Goal: Task Accomplishment & Management: Manage account settings

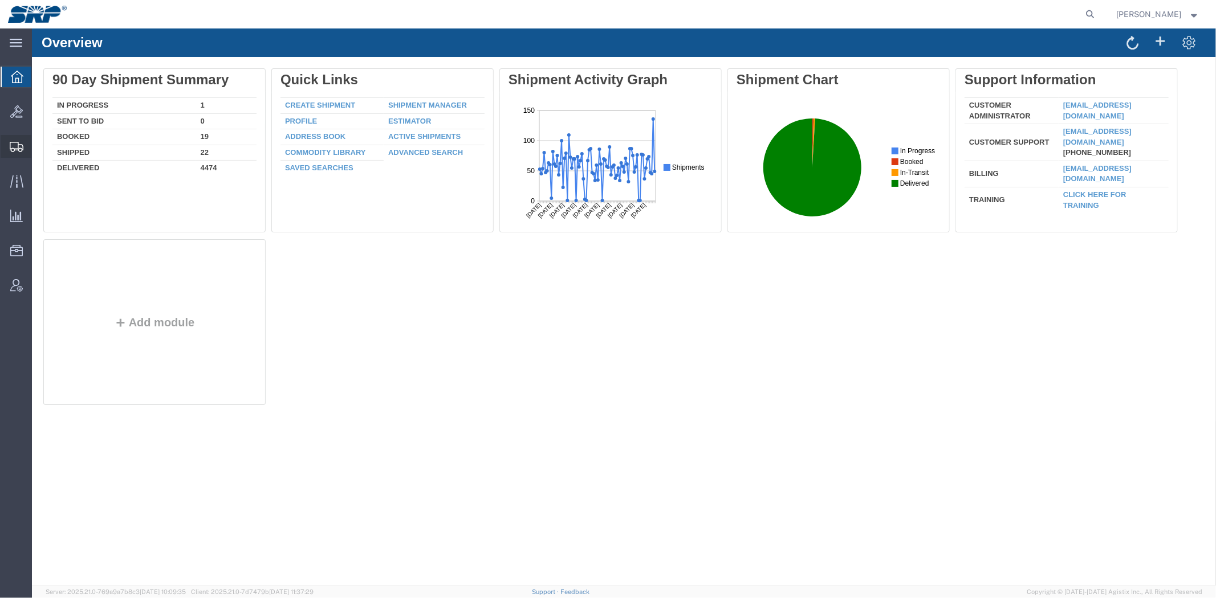
click at [0, 0] on span "Shipment Manager" at bounding box center [0, 0] width 0 height 0
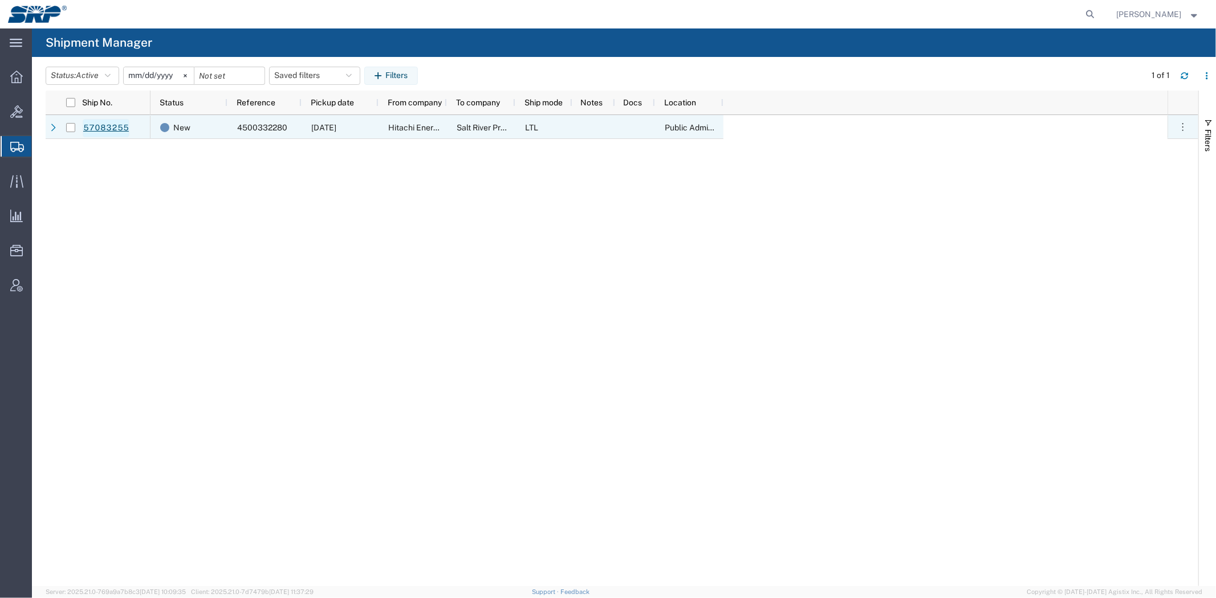
click at [105, 127] on link "57083255" at bounding box center [106, 128] width 47 height 18
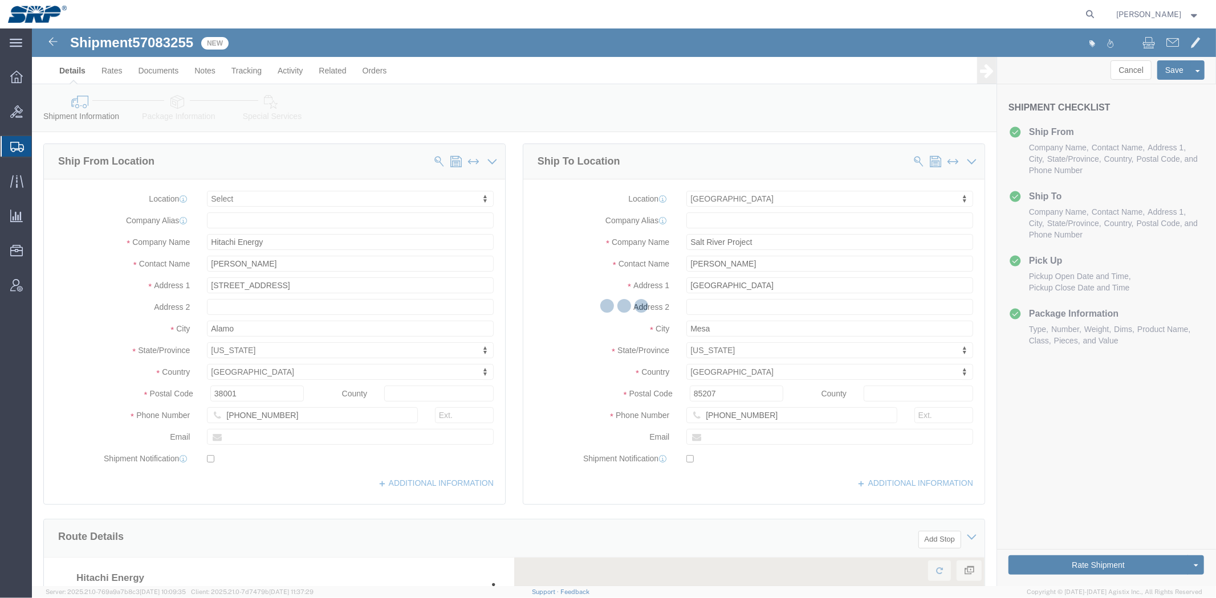
select select
select select "54819"
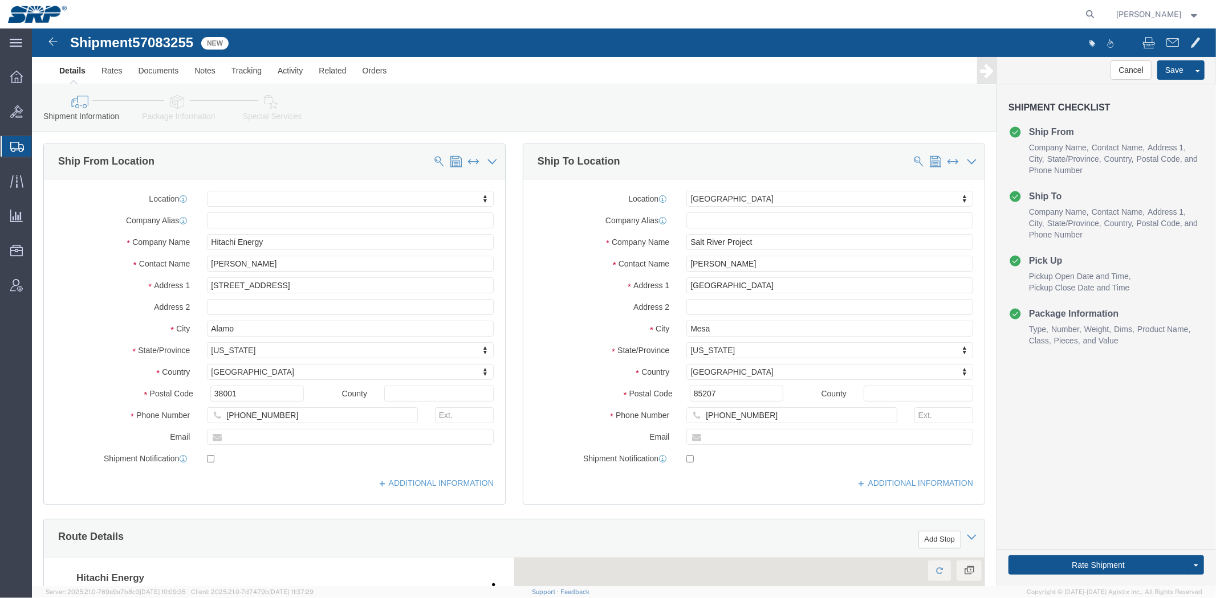
drag, startPoint x: 516, startPoint y: 209, endPoint x: 513, endPoint y: 351, distance: 141.9
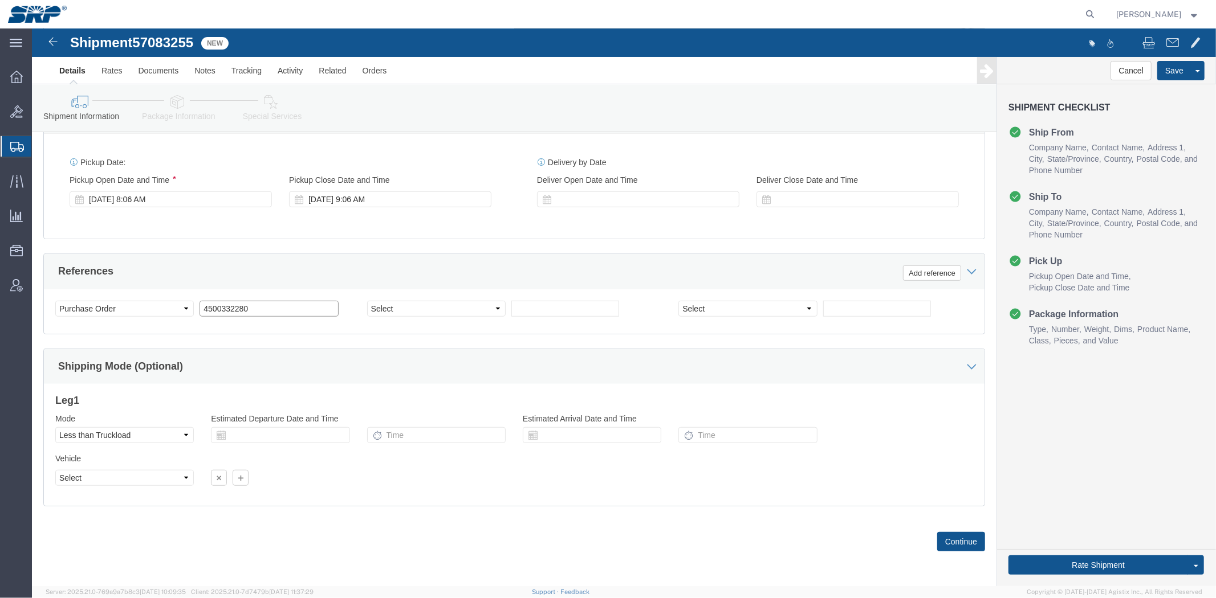
drag, startPoint x: 251, startPoint y: 275, endPoint x: -32, endPoint y: 274, distance: 282.7
click html "Shipment 57083255 New Details Rates Documents Notes Tracking Activity Related O…"
paste input "4795"
type input "4500334795"
click label "Pickup Open Date and Time"
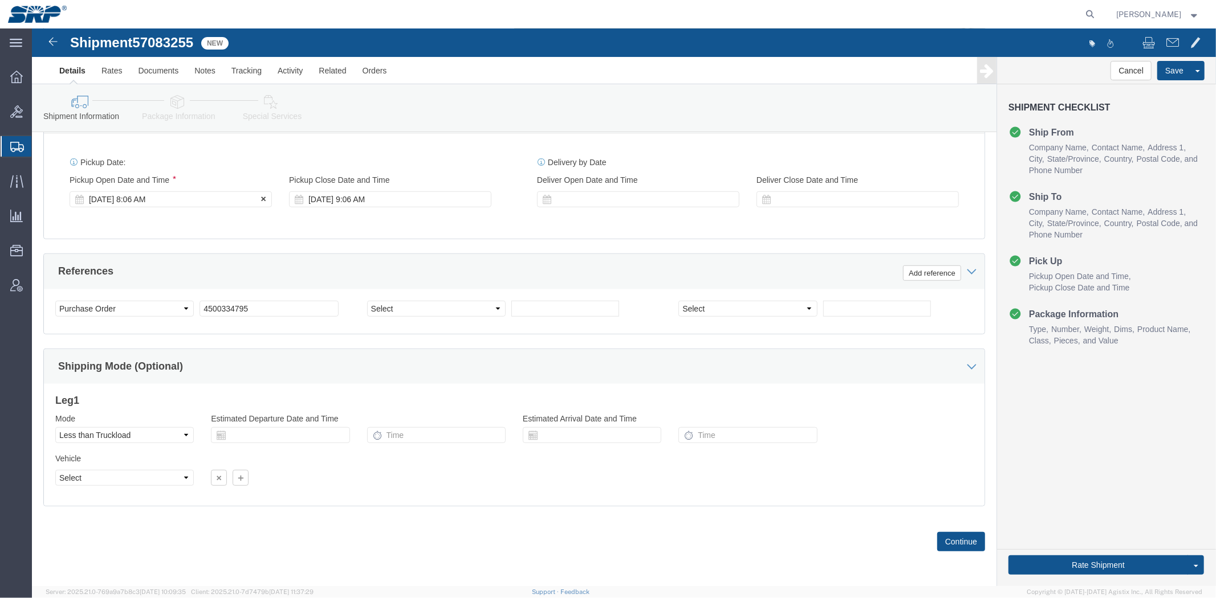
click div "[DATE] 8:06 AM"
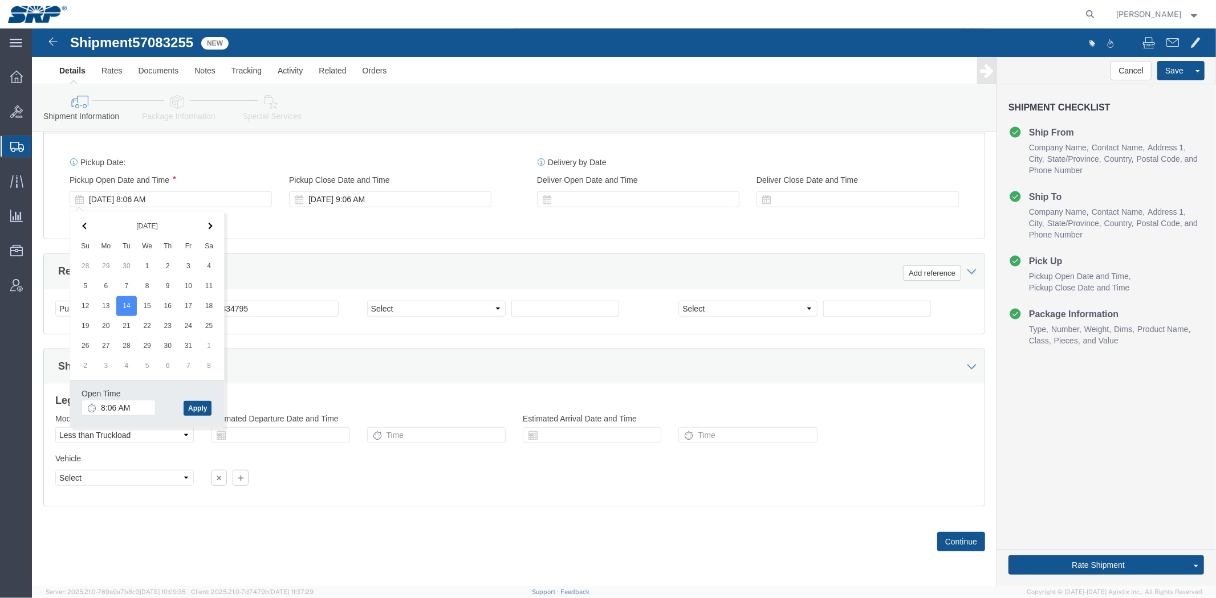
click div "Ship From Location Location My Profile Location [GEOGRAPHIC_DATA] Facility [GEO…"
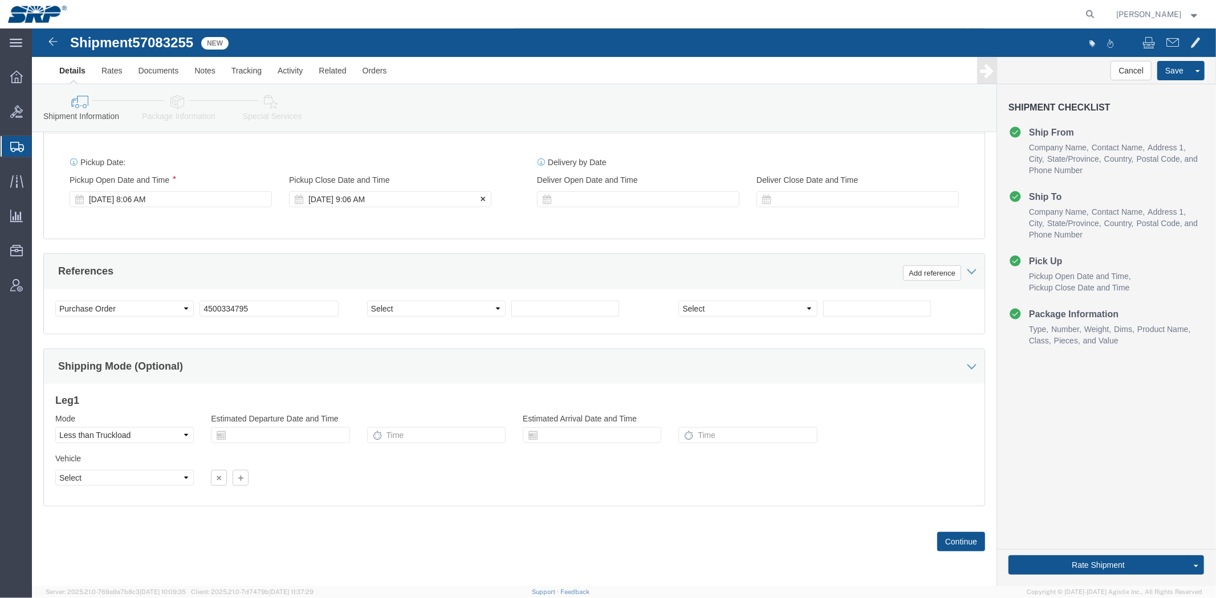
click div "[DATE] 9:06 AM"
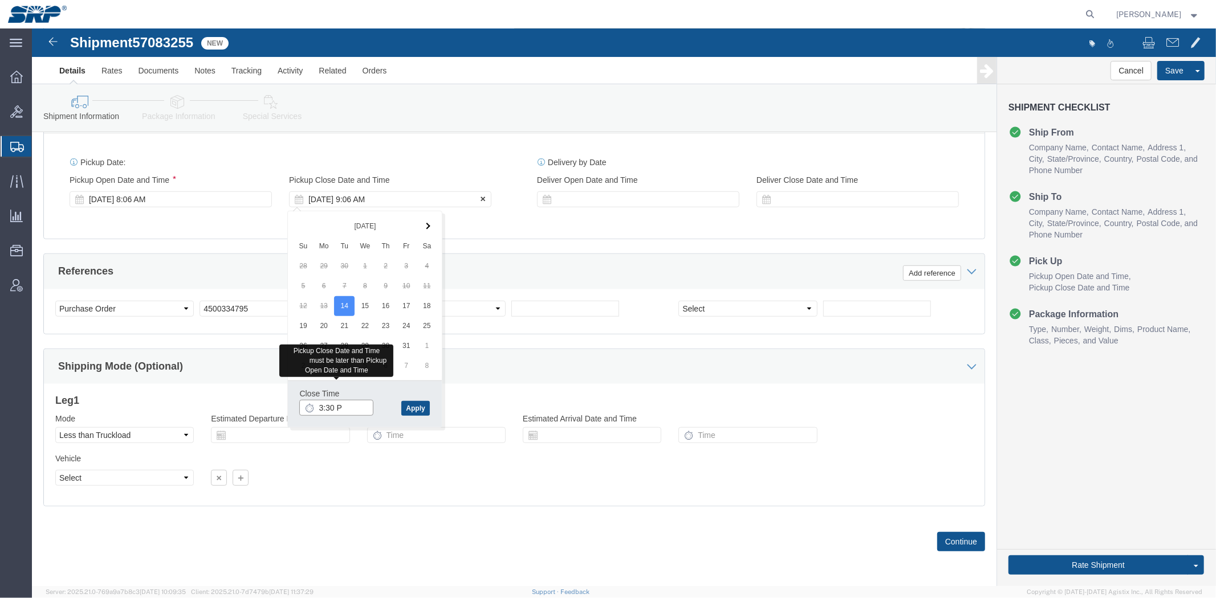
type input "3:30 PM"
click button "Apply"
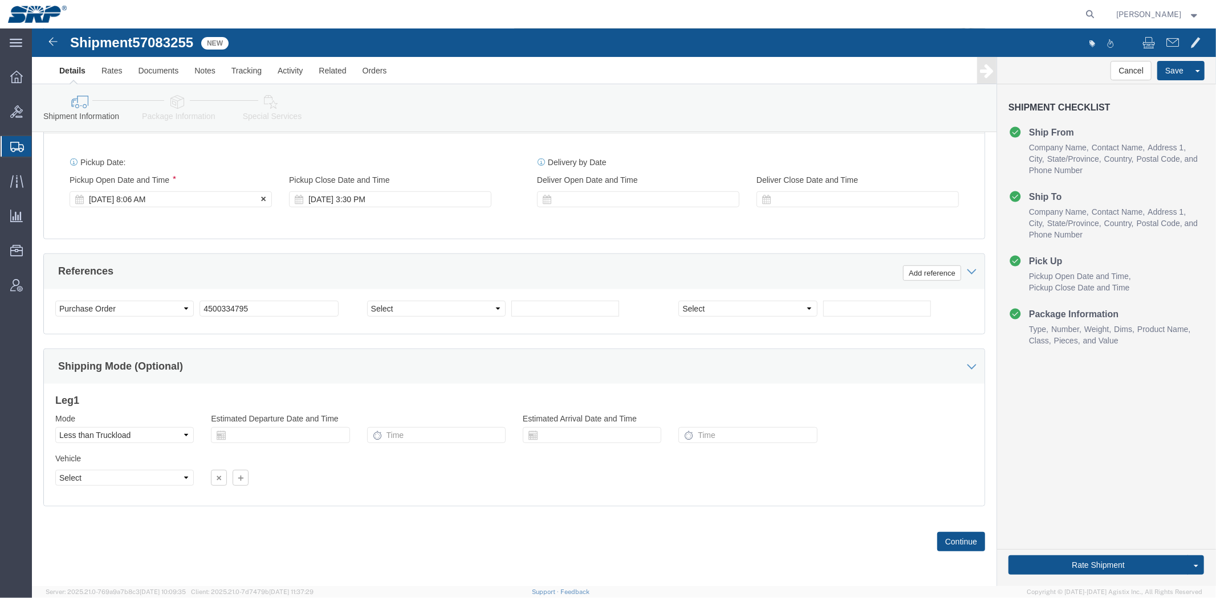
click div "[DATE] 8:06 AM"
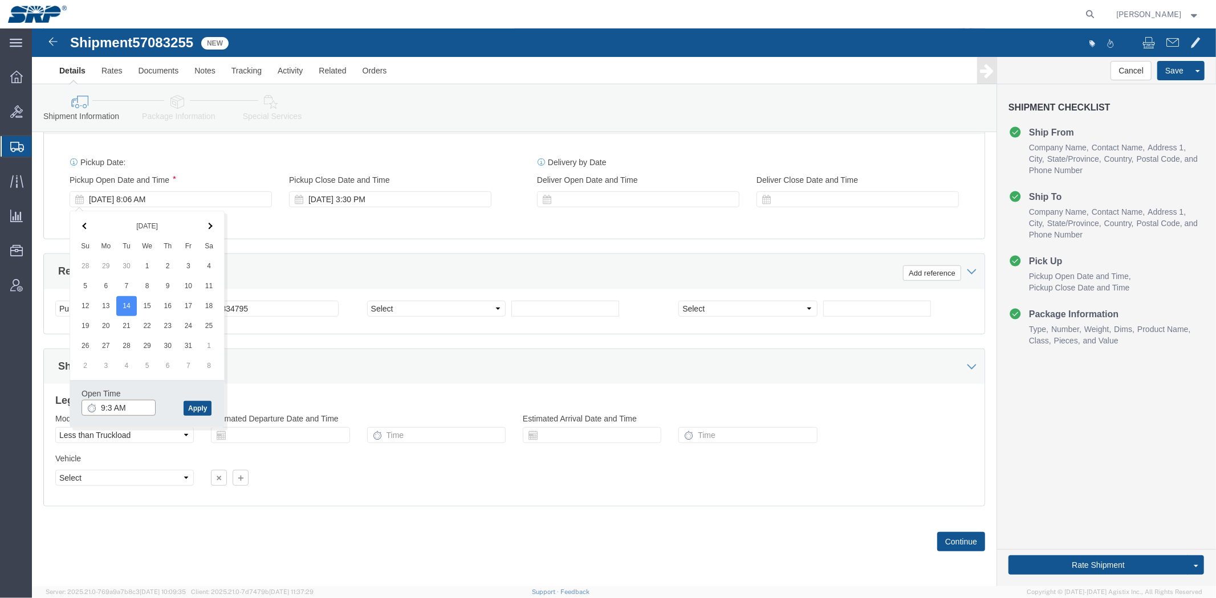
type input "9:30 AM"
click button "Apply"
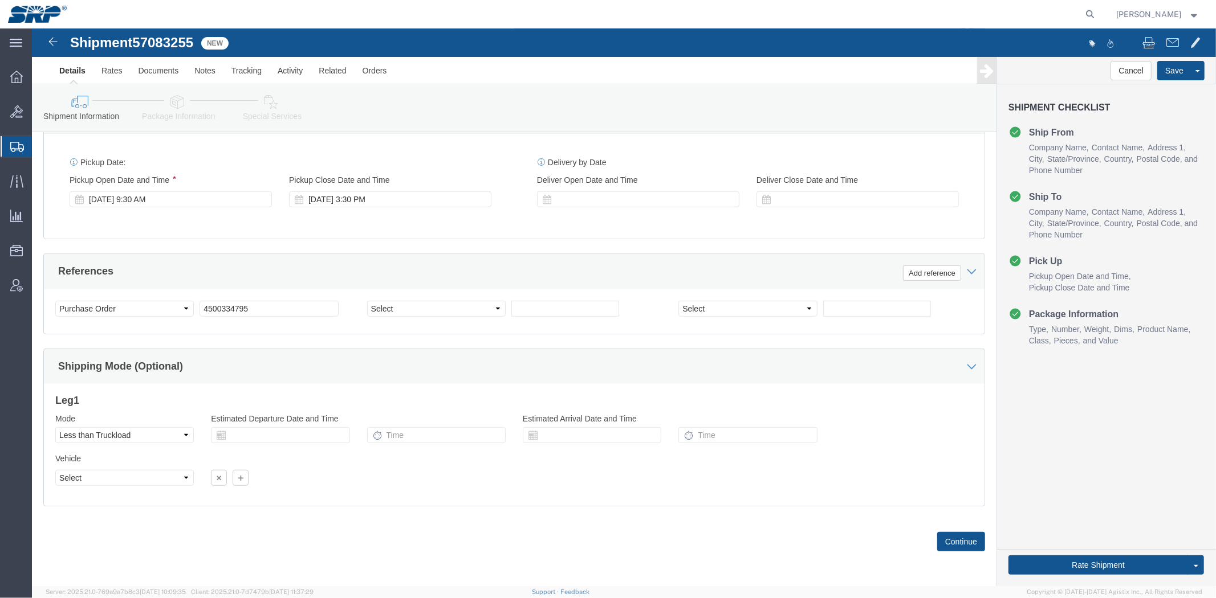
click div "Shipping Mode (Optional)"
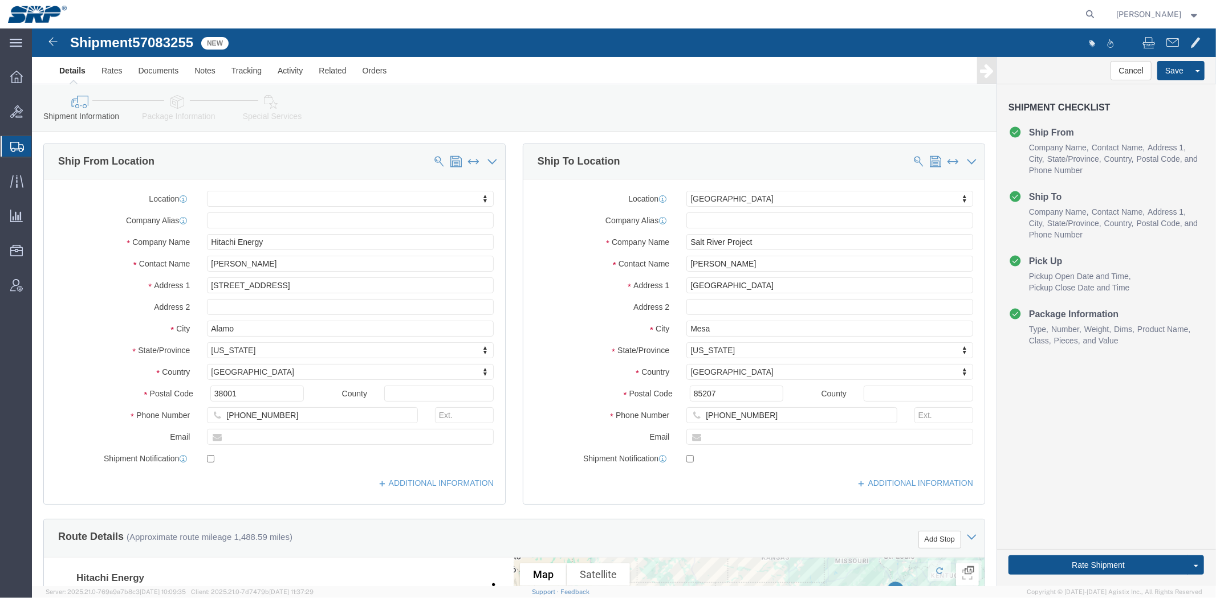
drag, startPoint x: 343, startPoint y: 348, endPoint x: 166, endPoint y: 88, distance: 313.5
click icon
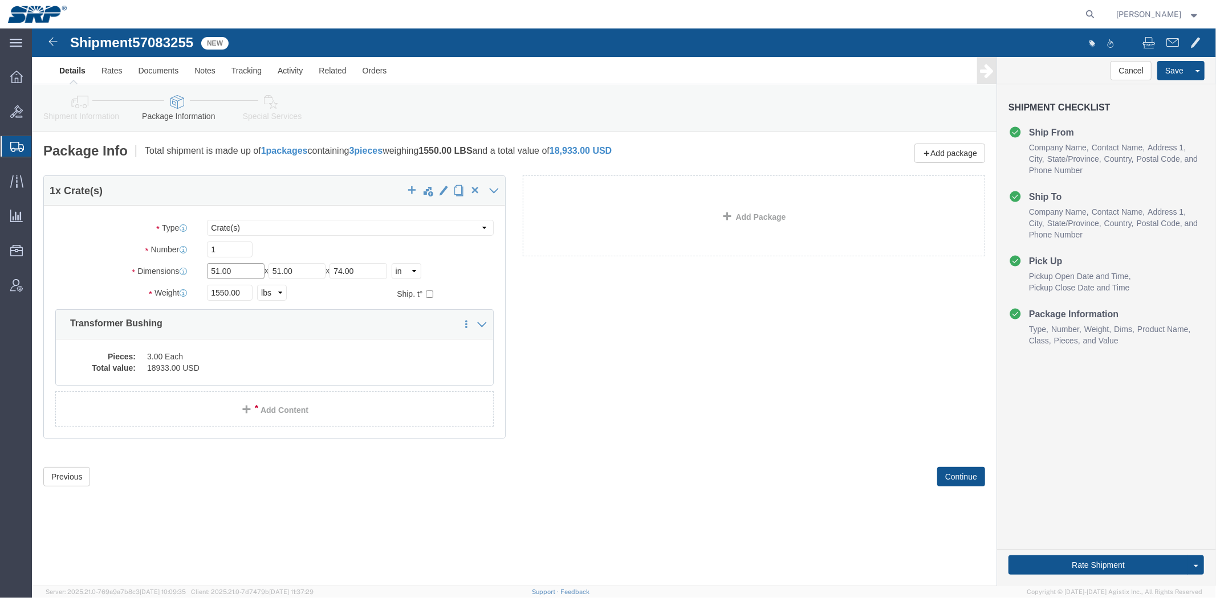
drag, startPoint x: 218, startPoint y: 243, endPoint x: 62, endPoint y: 240, distance: 156.2
click div "Dimensions Length 51.00 x Width 51.00 x Height 74.00 Select cm ft in"
type input "45"
type input "38"
type input "87"
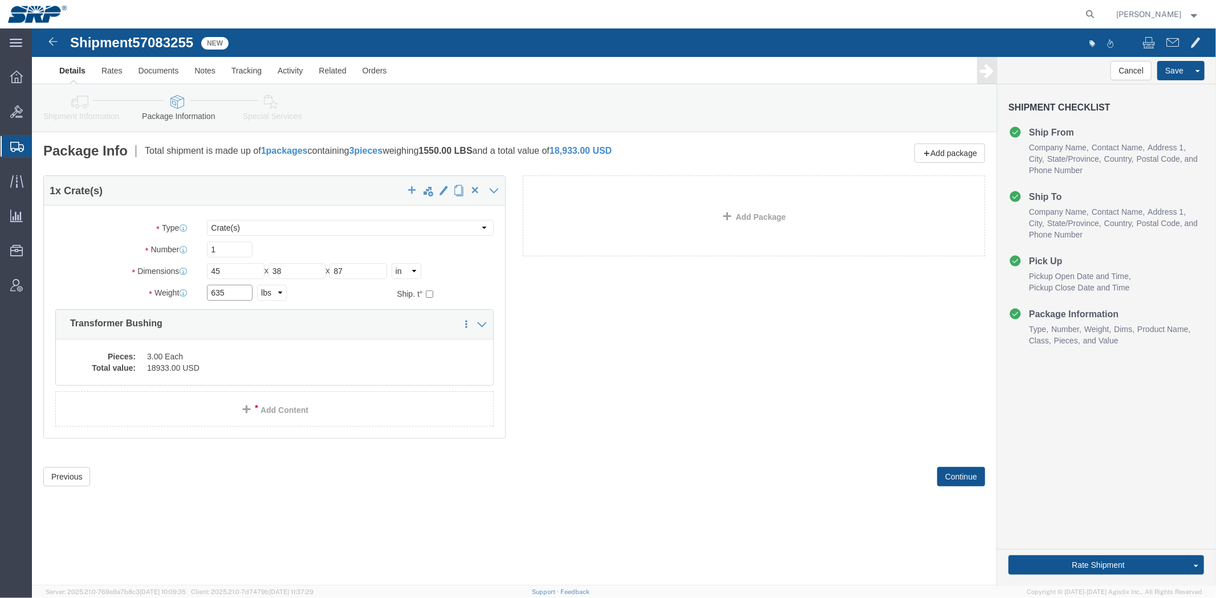
type input "635"
click link "Special Services"
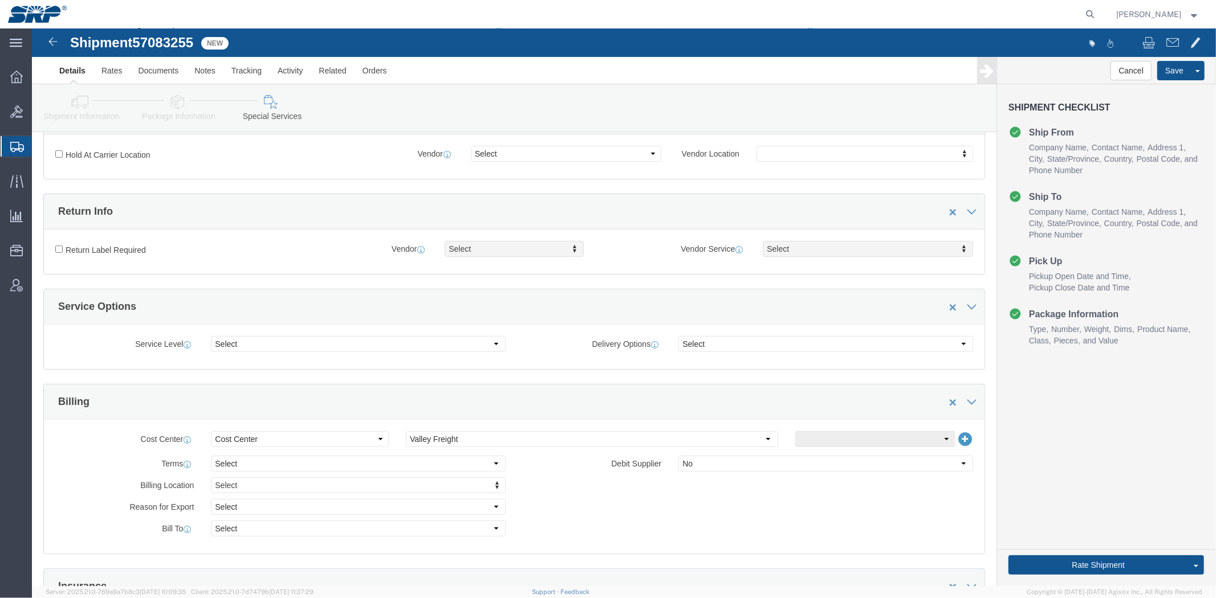
drag, startPoint x: 263, startPoint y: 122, endPoint x: 300, endPoint y: 196, distance: 82.6
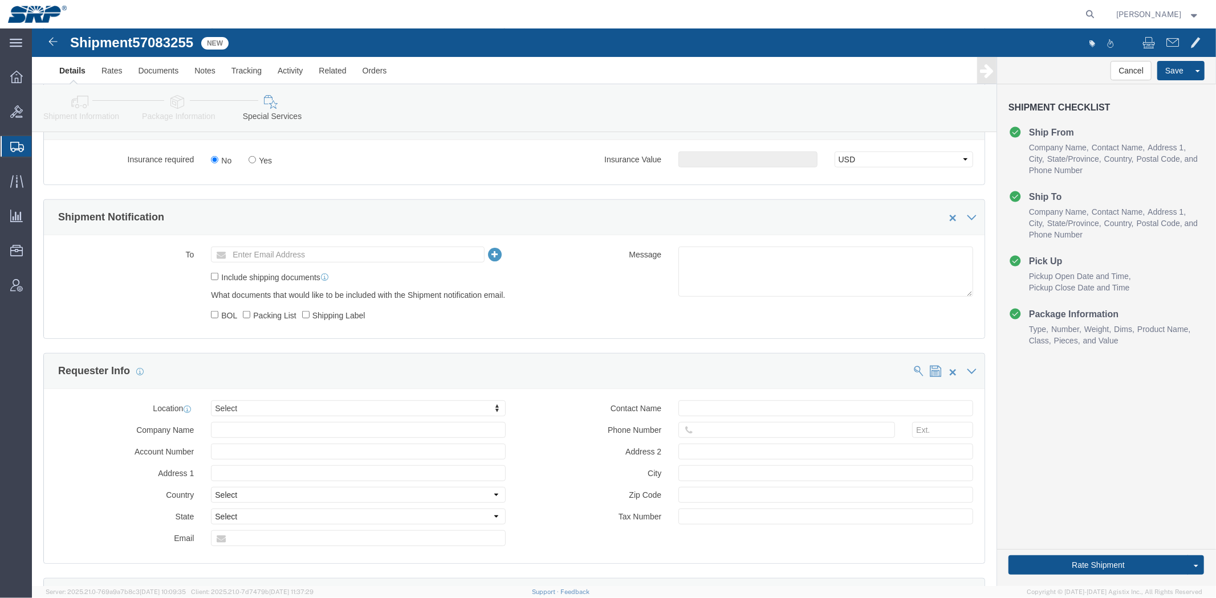
drag, startPoint x: 307, startPoint y: 217, endPoint x: 316, endPoint y: 263, distance: 47.1
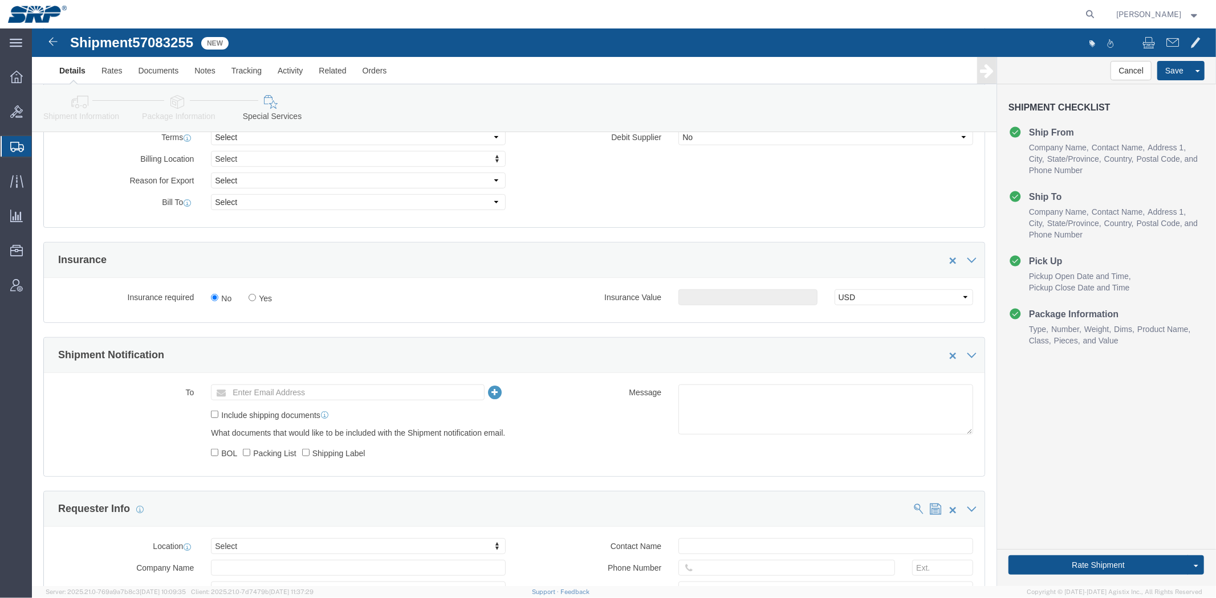
scroll to position [496, 0]
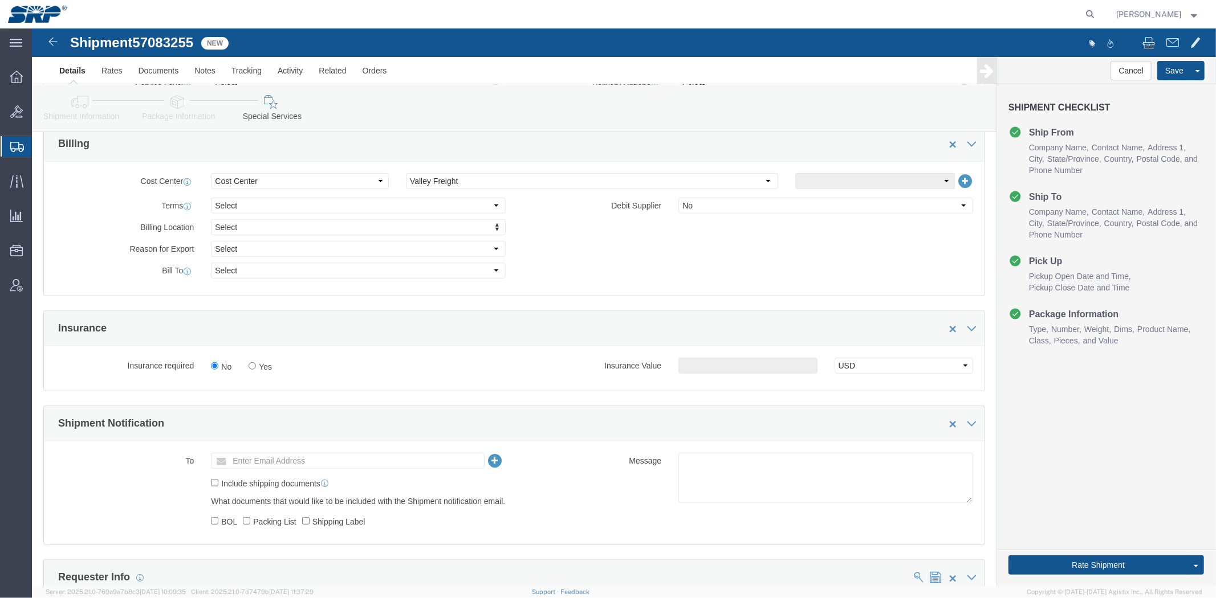
drag, startPoint x: 112, startPoint y: 286, endPoint x: 113, endPoint y: 241, distance: 45.0
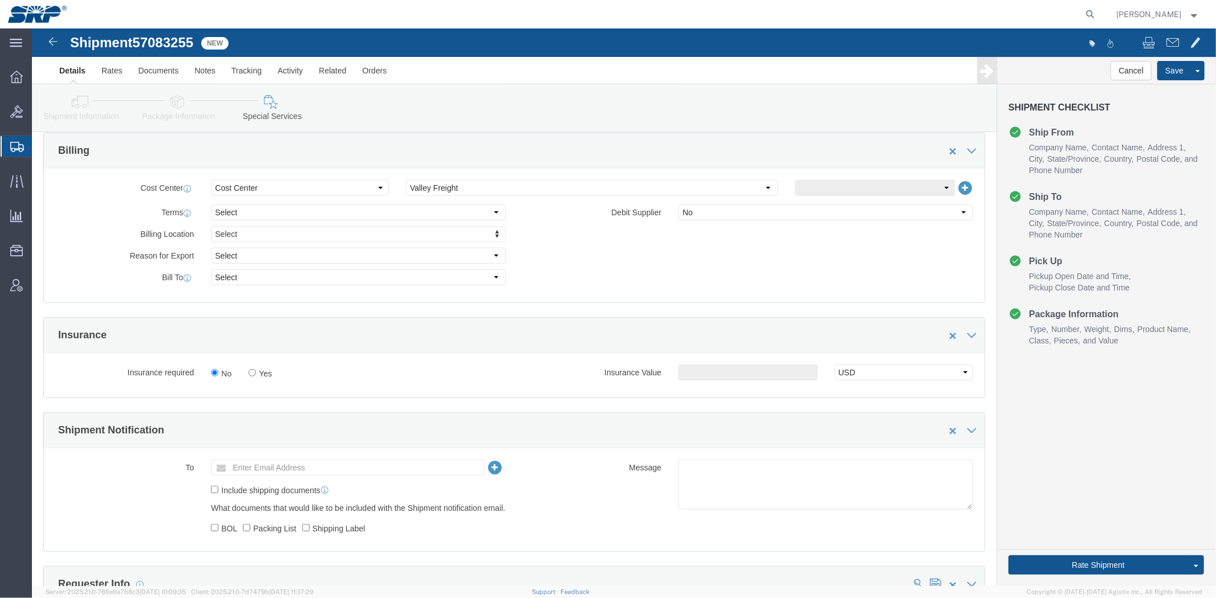
click div "Billing Location Select Select My Profile Location [GEOGRAPHIC_DATA] Facility […"
click select "Select Recipient Account Sender/Shipper Third Party Account"
select select "THRD"
click select "Select Recipient Account Sender/Shipper Third Party Account"
select select
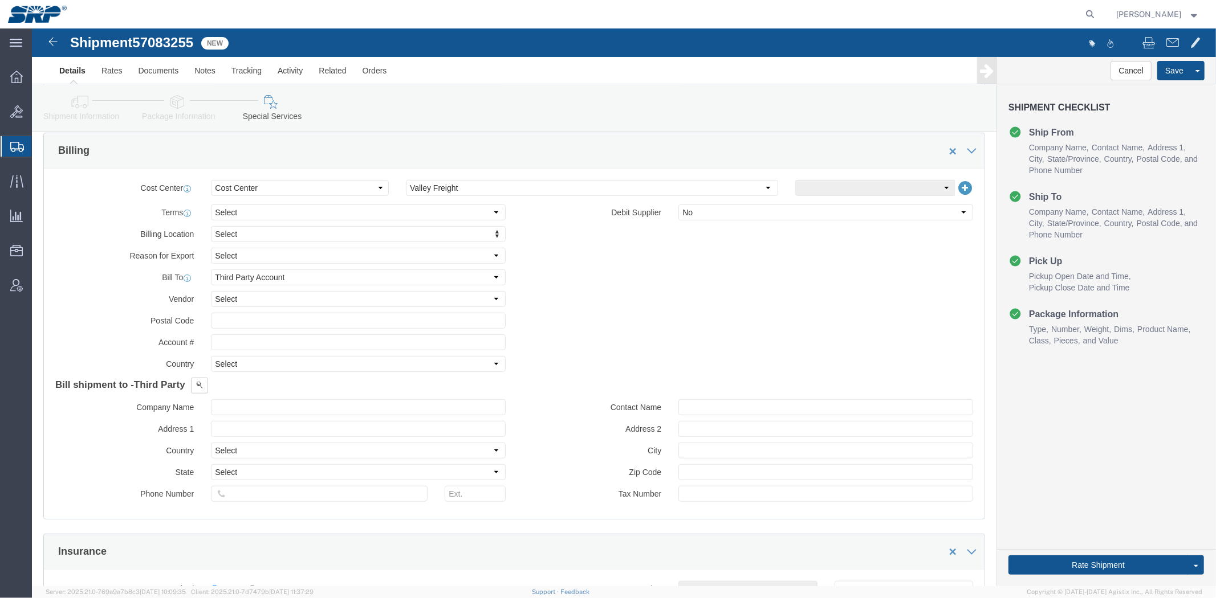
drag, startPoint x: 210, startPoint y: 308, endPoint x: 223, endPoint y: 305, distance: 14.0
click div "Billing Location Select Select My Profile Location [GEOGRAPHIC_DATA] Facility […"
click input "text"
type input "84296422"
click button
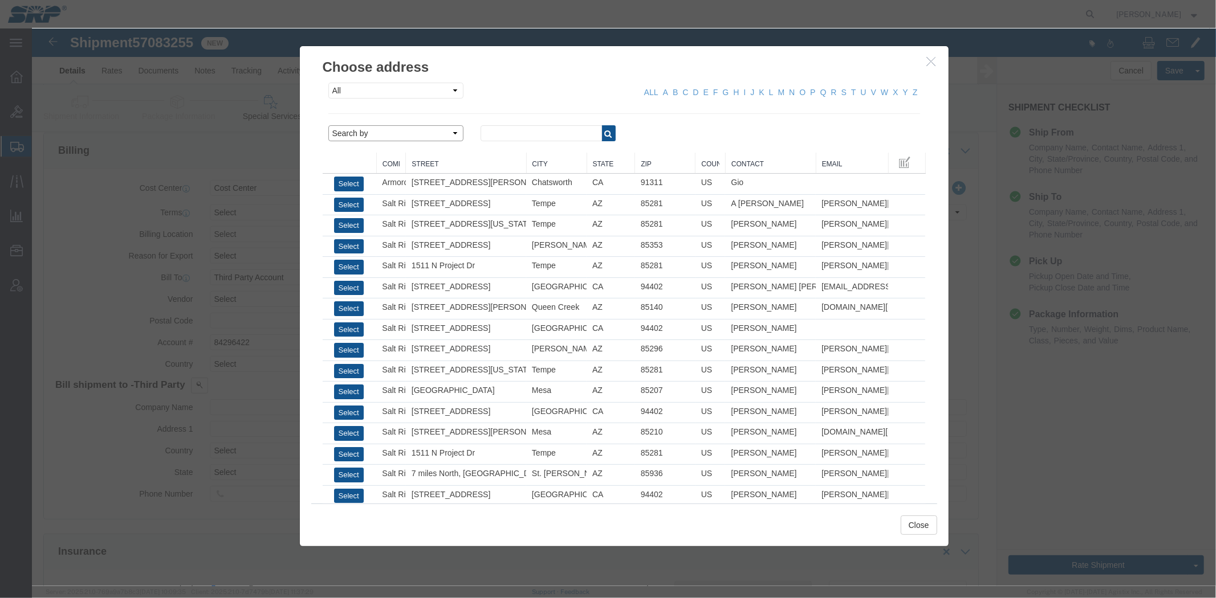
click select "Search by Address Book Name City Company Name Contact Name Country CustomerAlia…"
select select "city"
click select "Search by Address Book Name City Company Name Contact Name Country CustomerAlia…"
click input "text"
type input "phoenix"
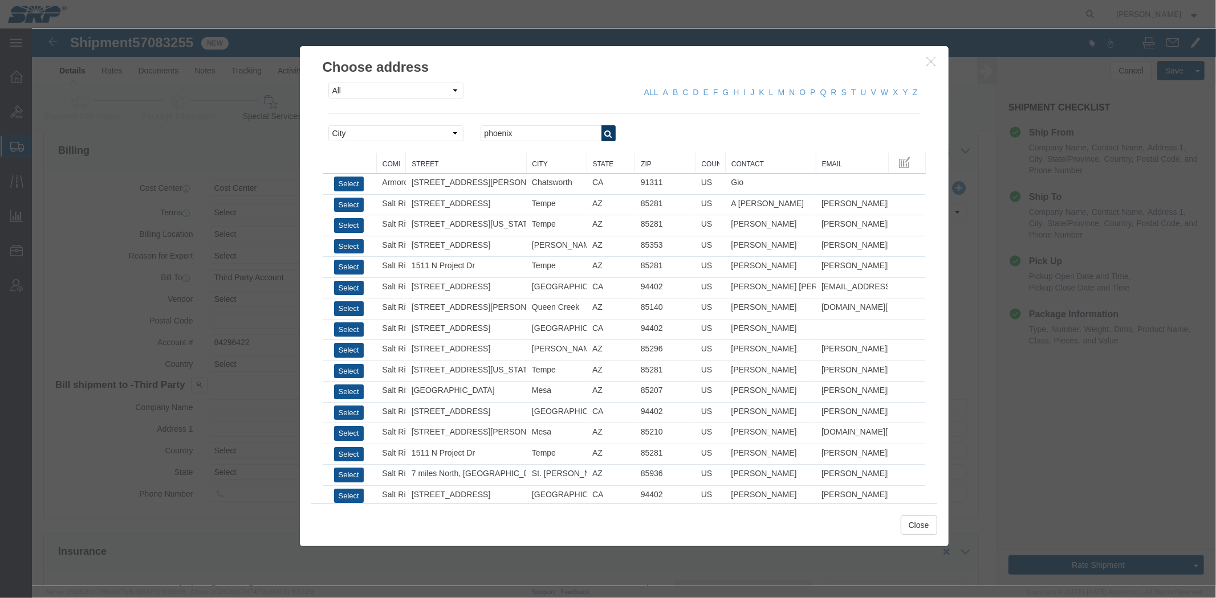
click button "button"
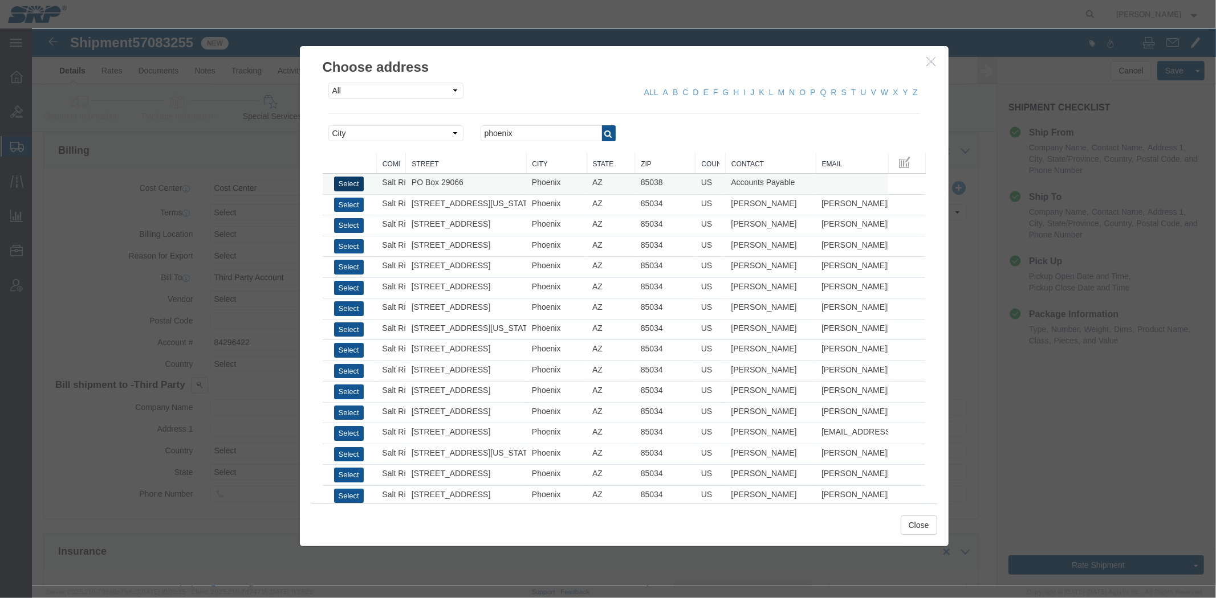
click button "Select"
type input "PO Box 29066"
select select "US"
type input "6022368759"
type input "Accounts Payable"
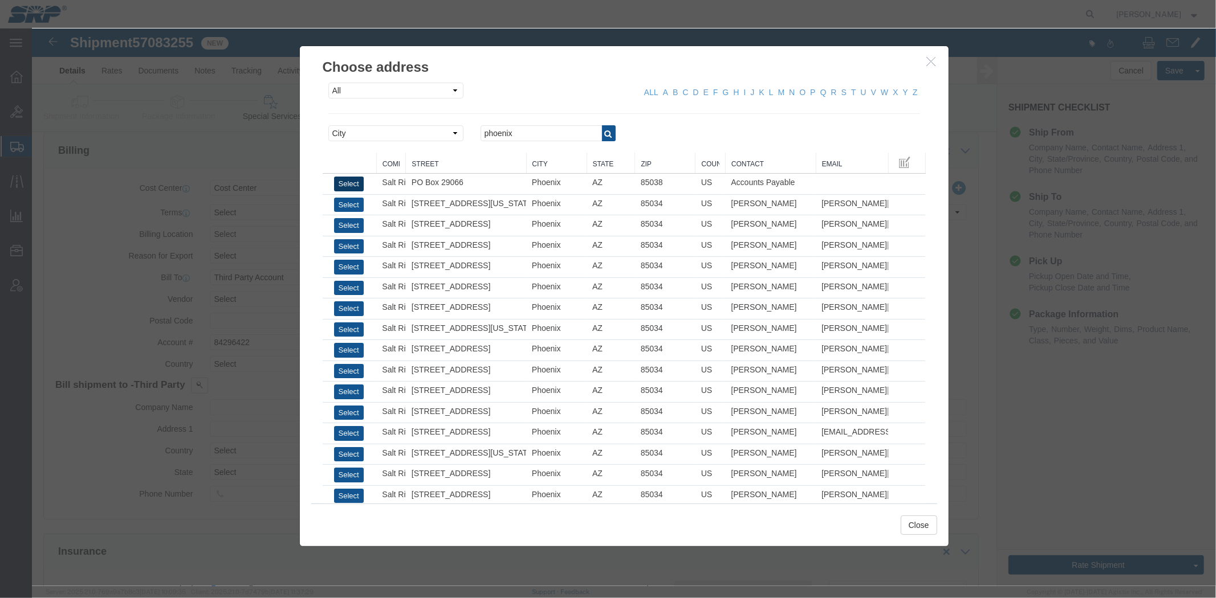
type input "Phoenix"
type input "85038"
type input "Salt River Project"
select select "AZ"
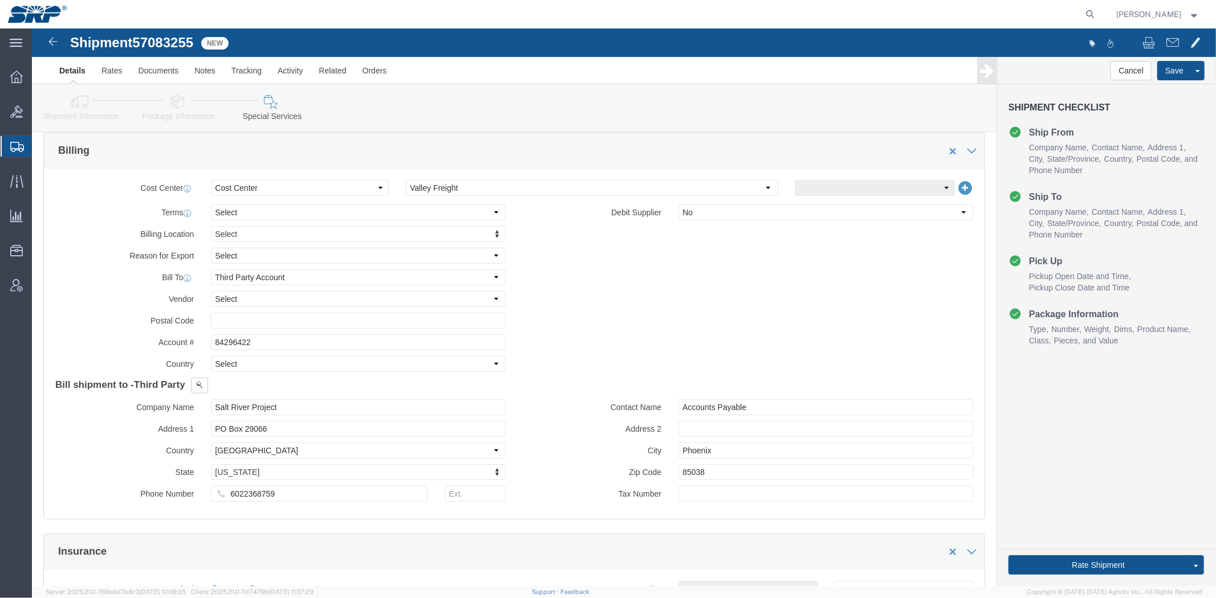
click link "Package Information"
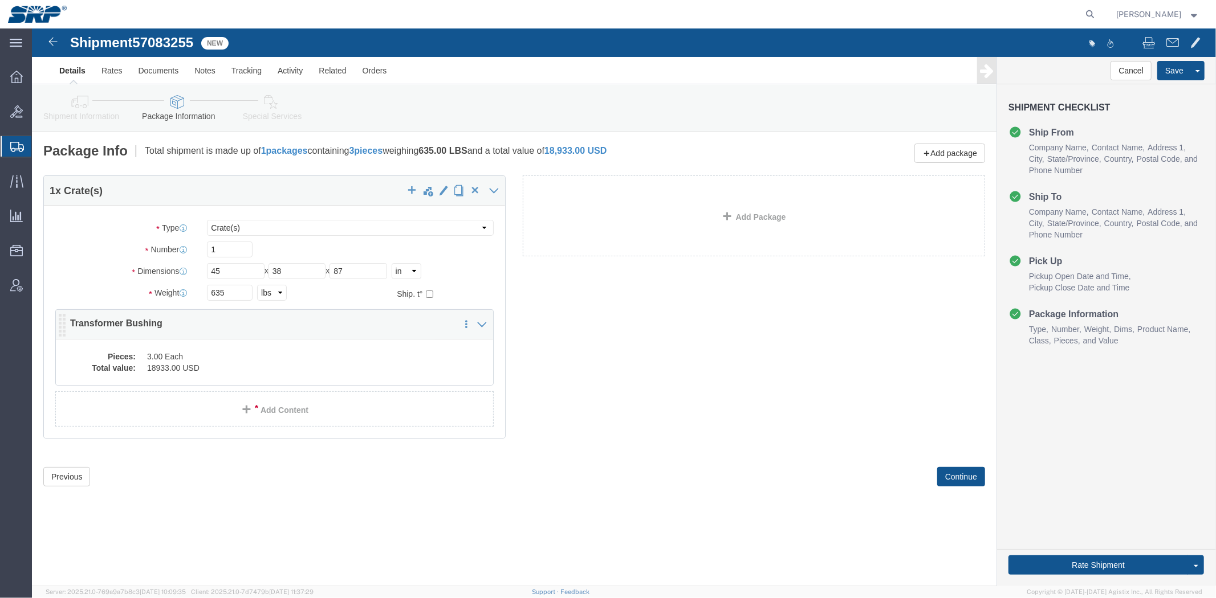
click dd "3.00 Each"
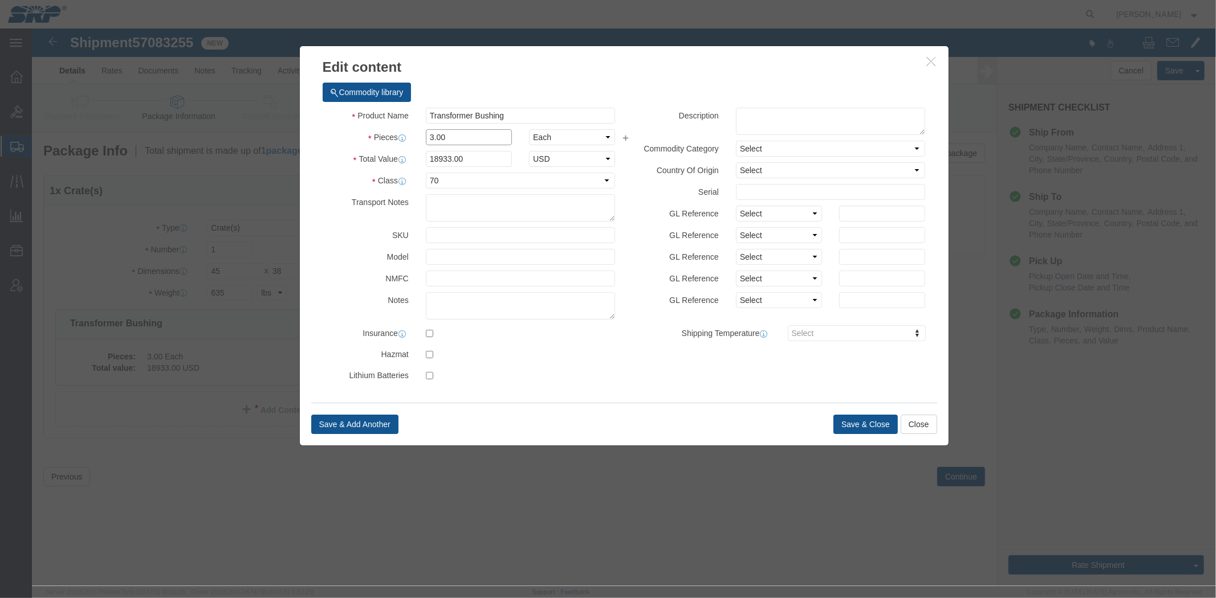
drag, startPoint x: 441, startPoint y: 109, endPoint x: 187, endPoint y: 105, distance: 254.2
click div "Edit content Commodity library Product Name Transformer Bushing Pieces 3.00 Sel…"
type input "4"
drag, startPoint x: 425, startPoint y: 138, endPoint x: 431, endPoint y: 137, distance: 6.9
click input "25244"
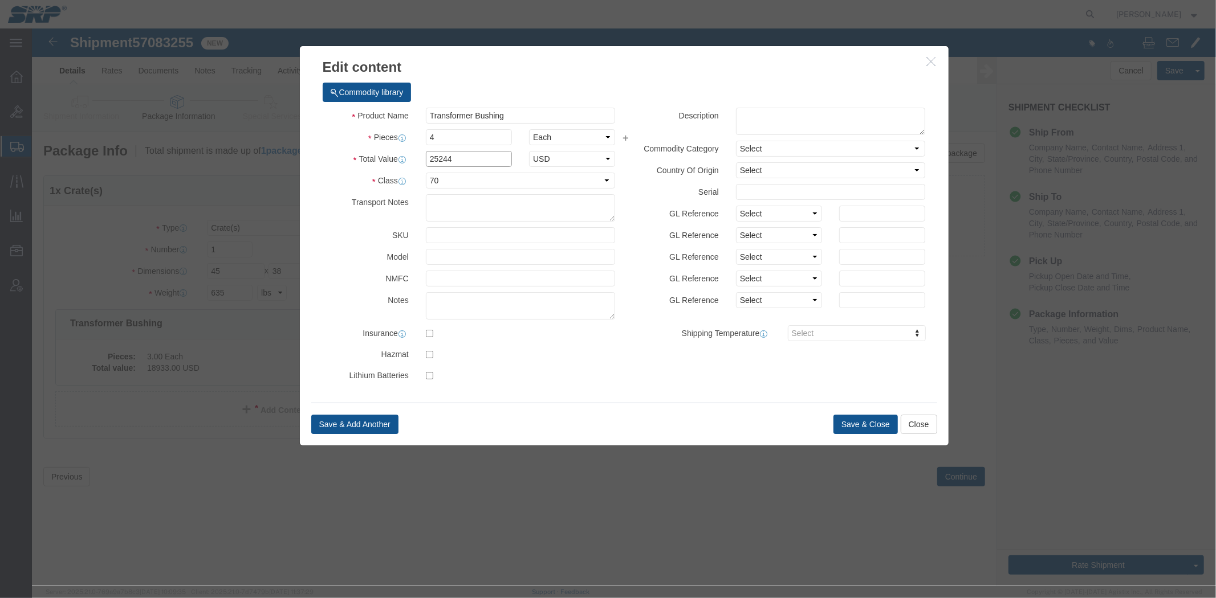
drag, startPoint x: 436, startPoint y: 136, endPoint x: 305, endPoint y: 129, distance: 131.2
click div "Commodity library Product Name Transformer Bushing Pieces 4 Select Bag Barrels …"
type input "15296"
click button "Save & Close"
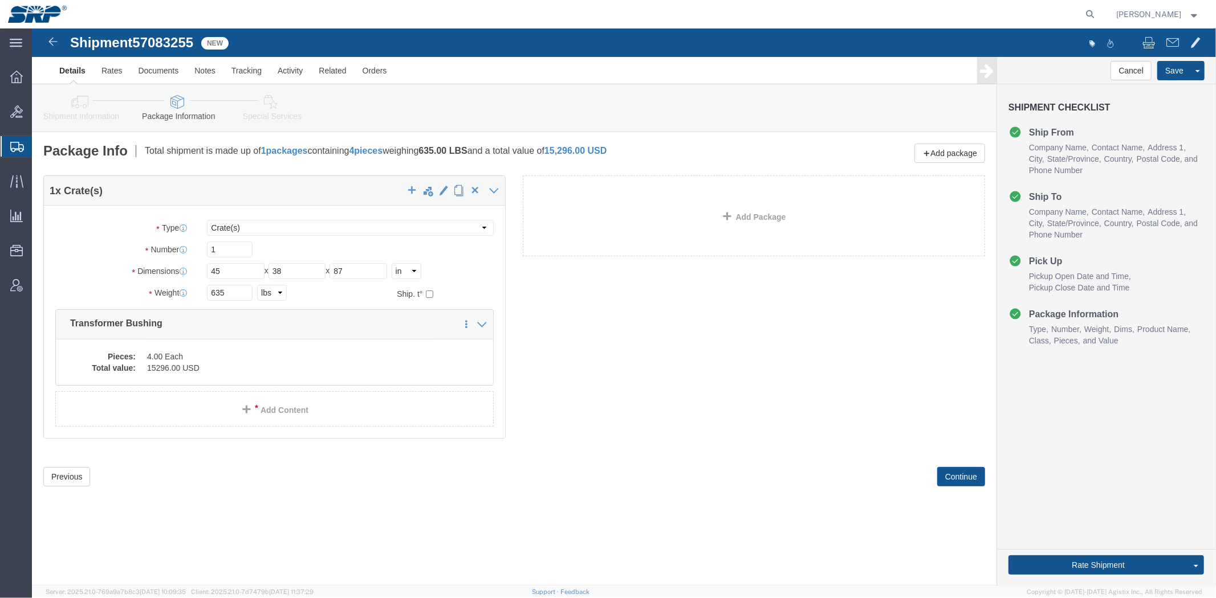
click link "Shipment Information"
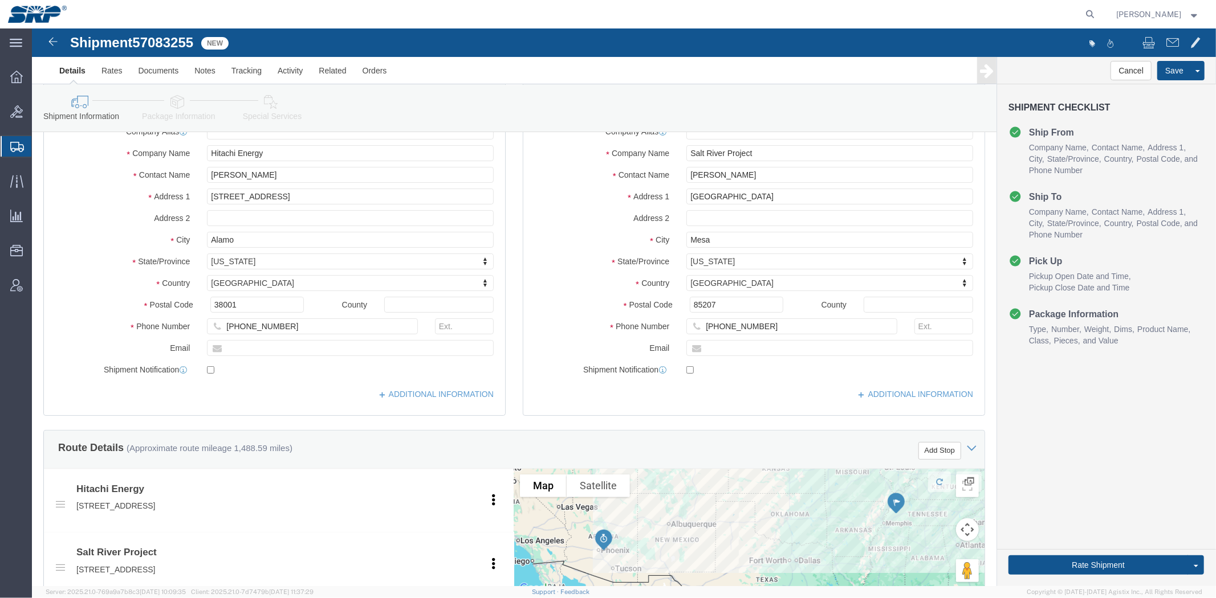
drag, startPoint x: 484, startPoint y: 238, endPoint x: 472, endPoint y: 325, distance: 88.5
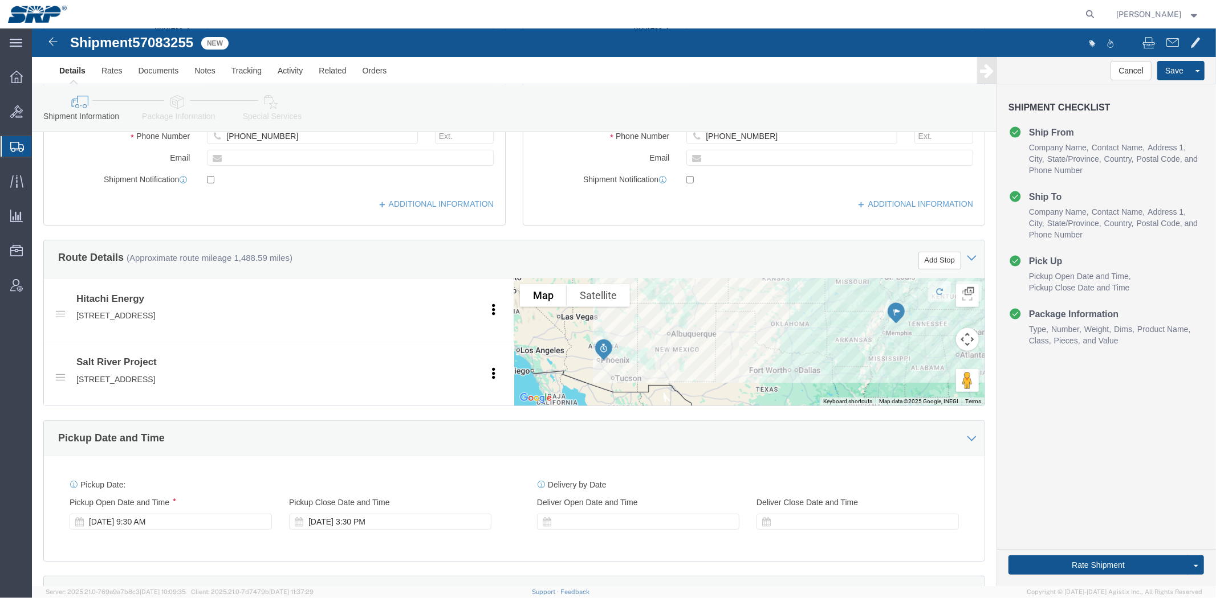
scroll to position [605, 0]
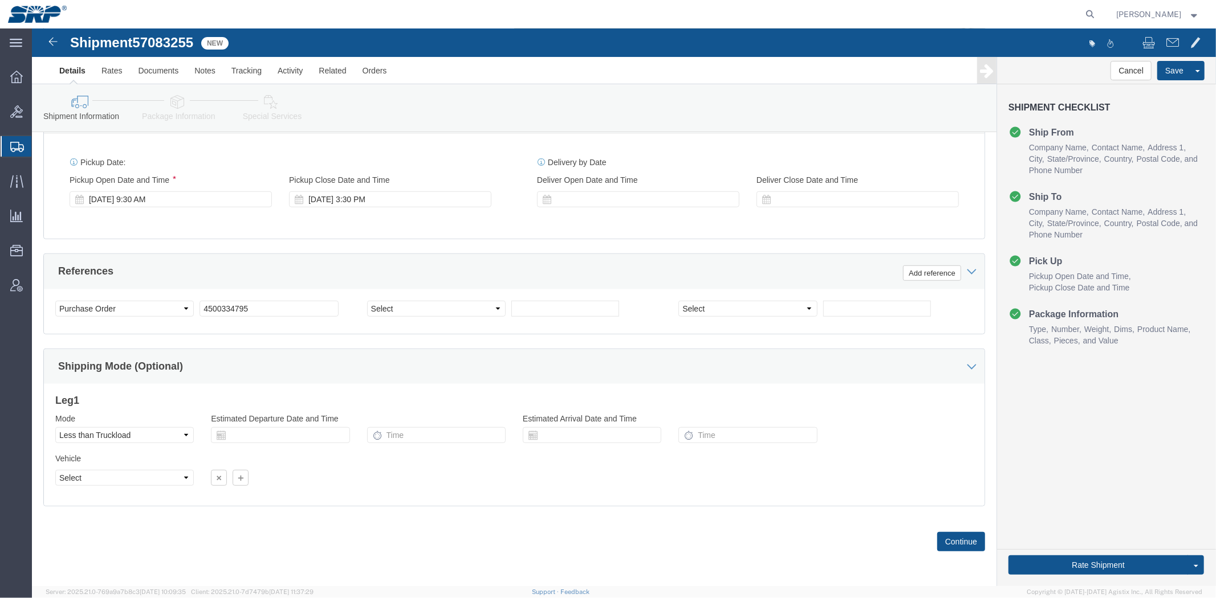
drag, startPoint x: 479, startPoint y: 348, endPoint x: 475, endPoint y: 373, distance: 25.3
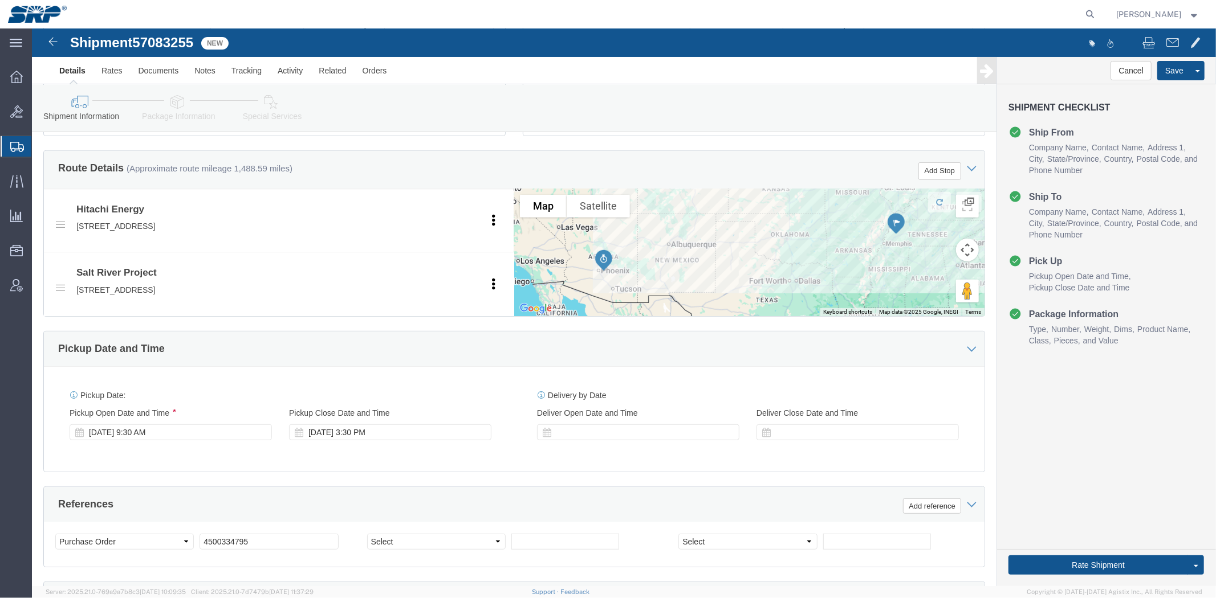
scroll to position [0, 0]
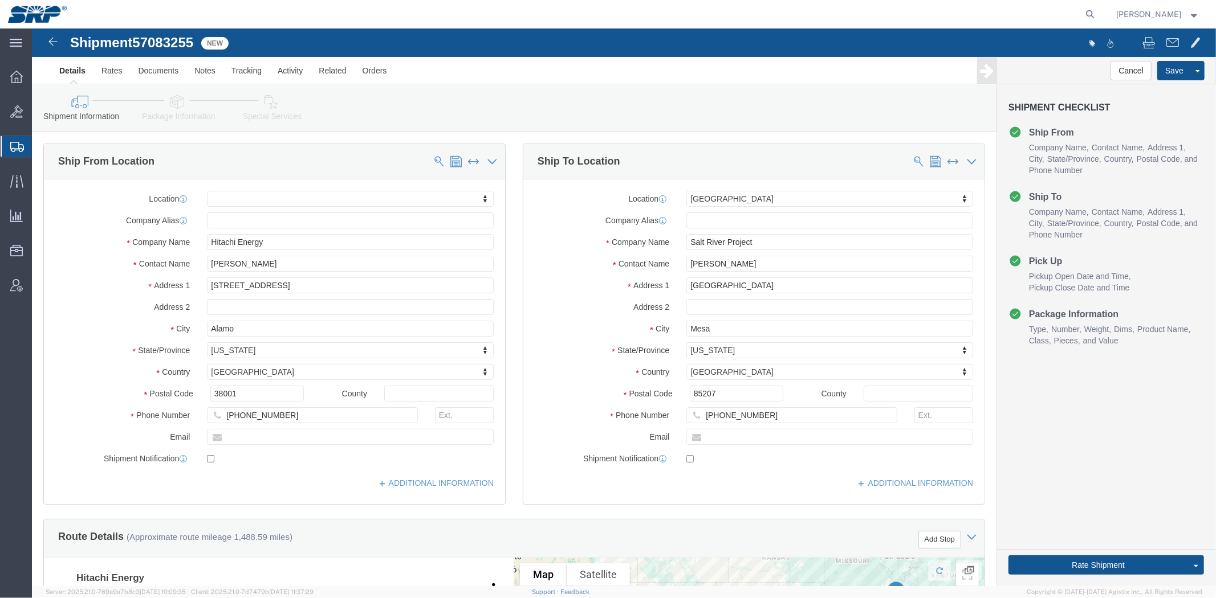
drag, startPoint x: 329, startPoint y: 356, endPoint x: 248, endPoint y: 179, distance: 194.3
click icon
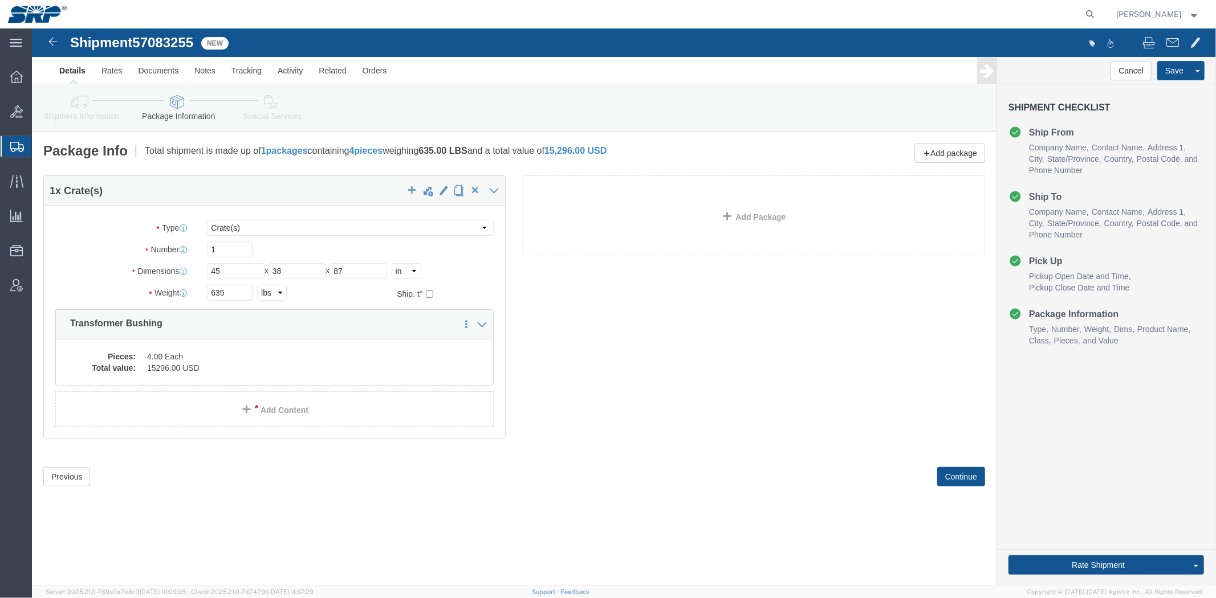
click icon
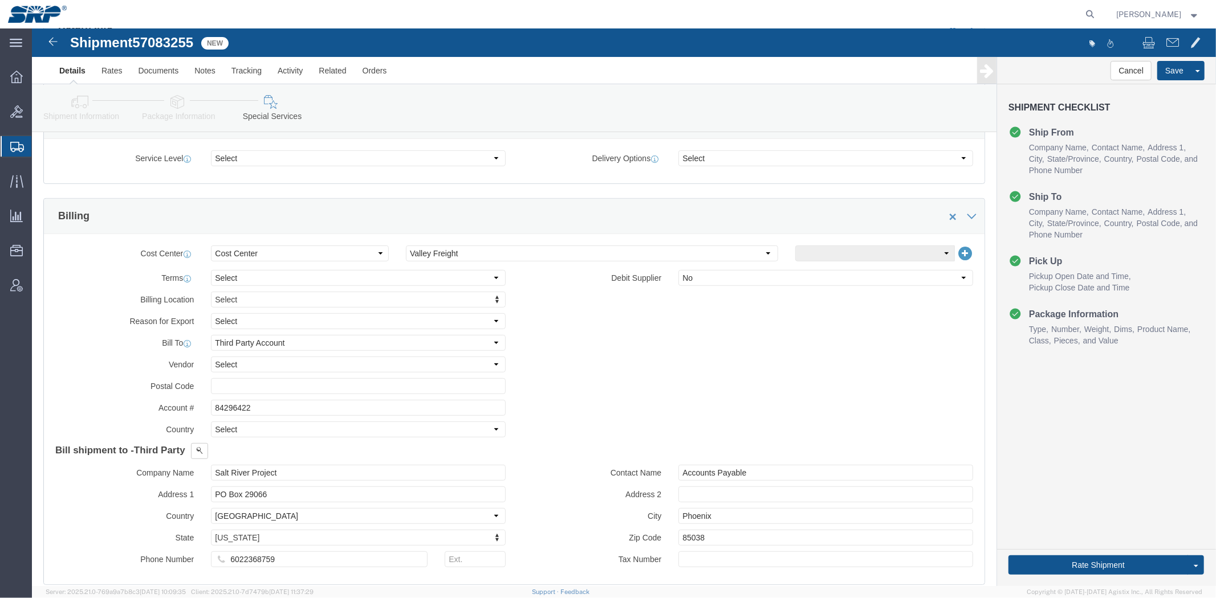
scroll to position [585, 0]
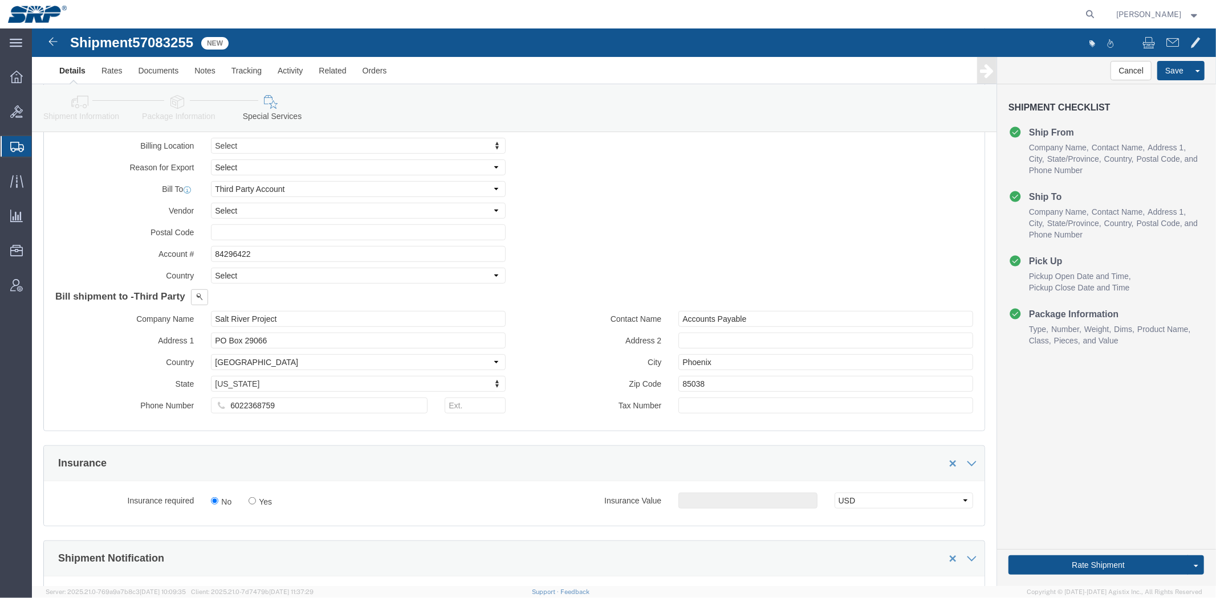
click link "Shipment Information"
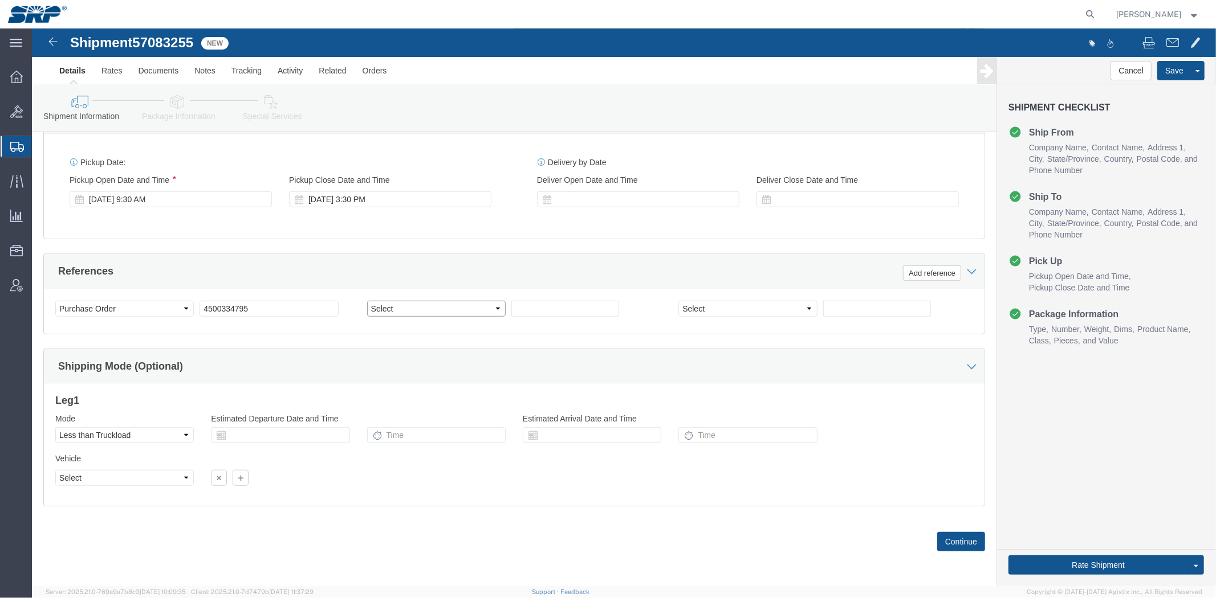
drag, startPoint x: 420, startPoint y: 302, endPoint x: 459, endPoint y: 442, distance: 145.5
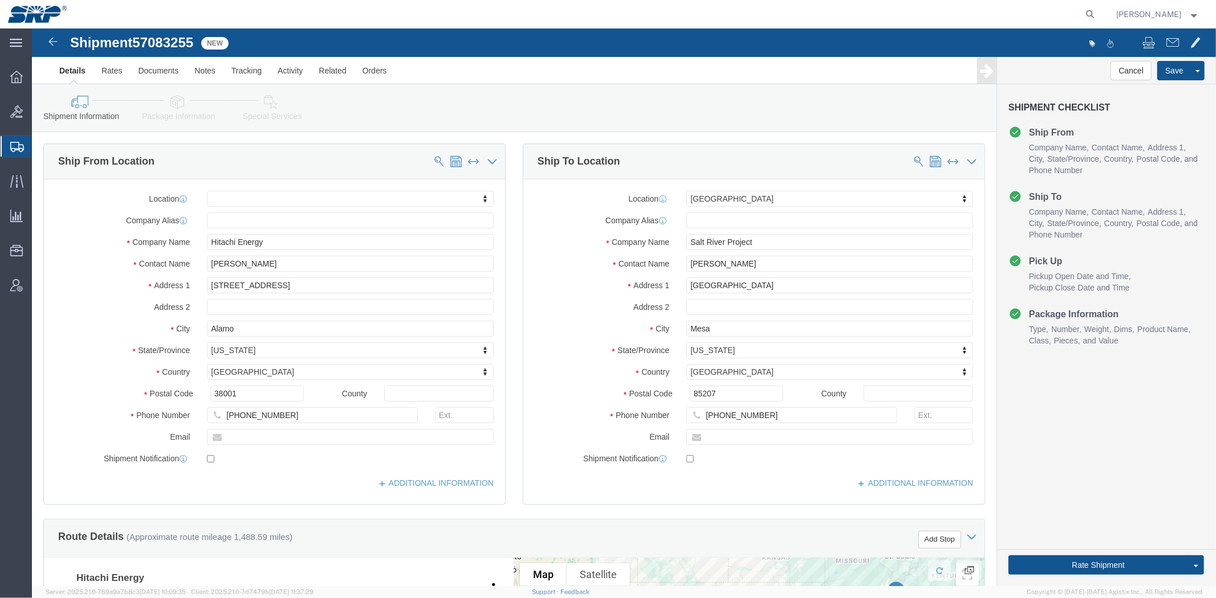
drag, startPoint x: 440, startPoint y: 366, endPoint x: 307, endPoint y: 128, distance: 273.2
click icon
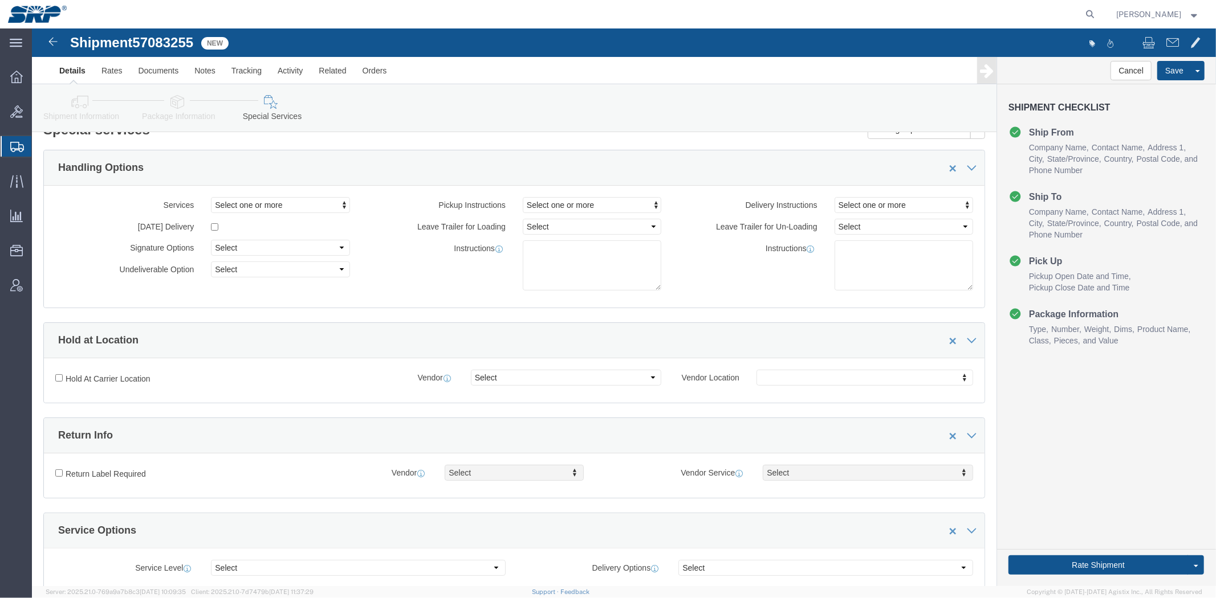
scroll to position [1303, 0]
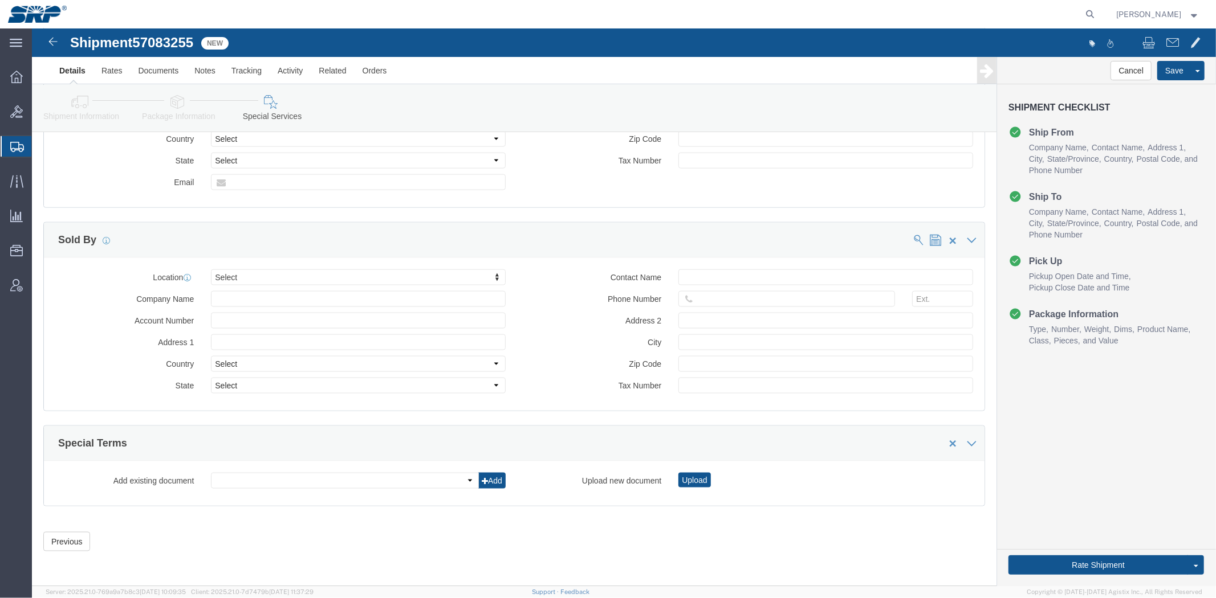
drag, startPoint x: 362, startPoint y: 83, endPoint x: 375, endPoint y: 281, distance: 198.2
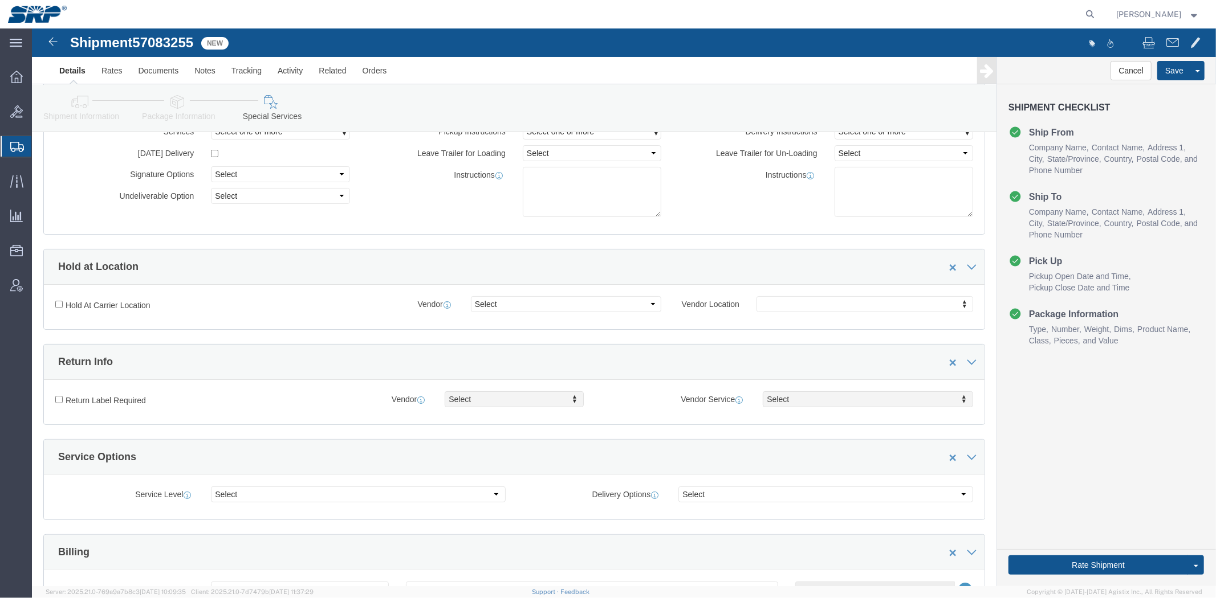
scroll to position [0, 0]
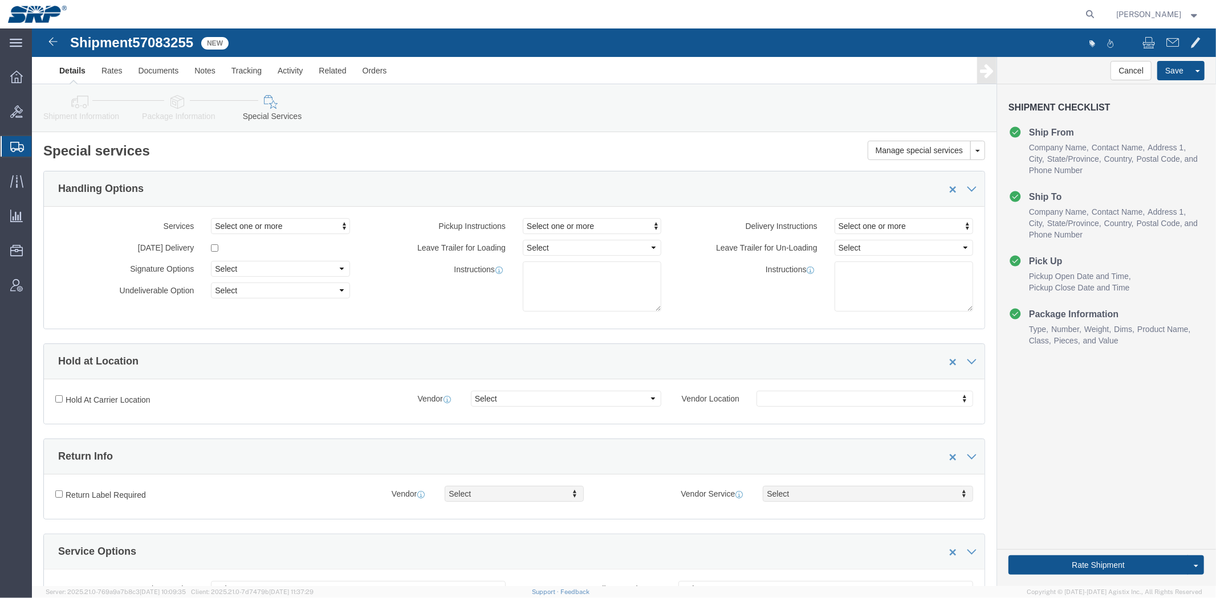
drag, startPoint x: 549, startPoint y: 400, endPoint x: 506, endPoint y: 237, distance: 168.3
click link "Shipment Information"
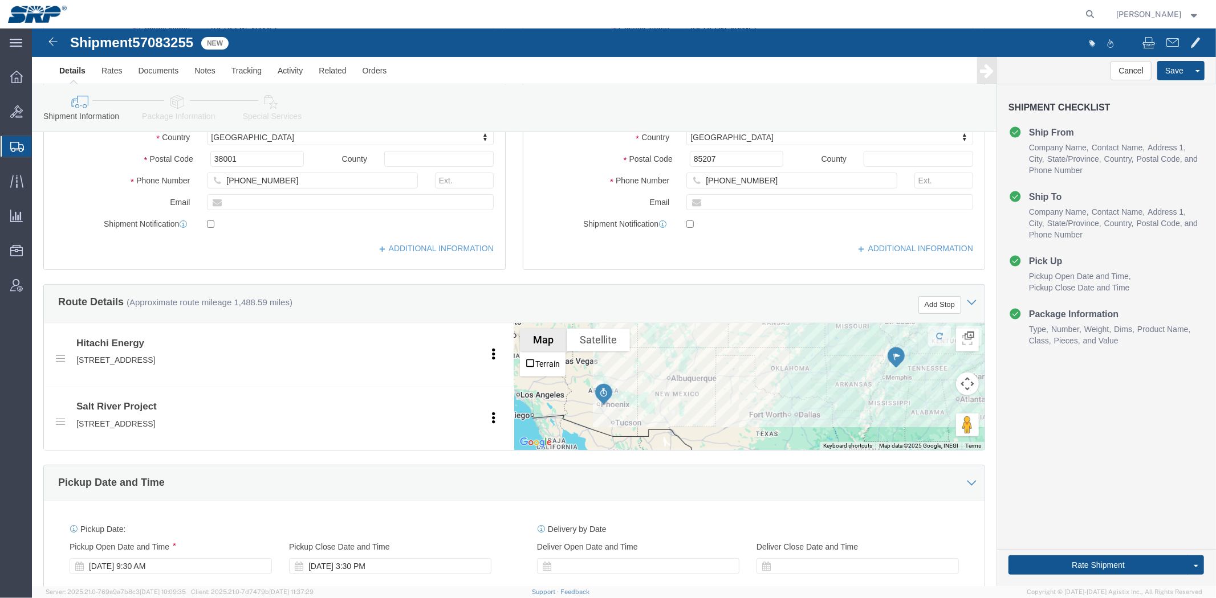
scroll to position [605, 0]
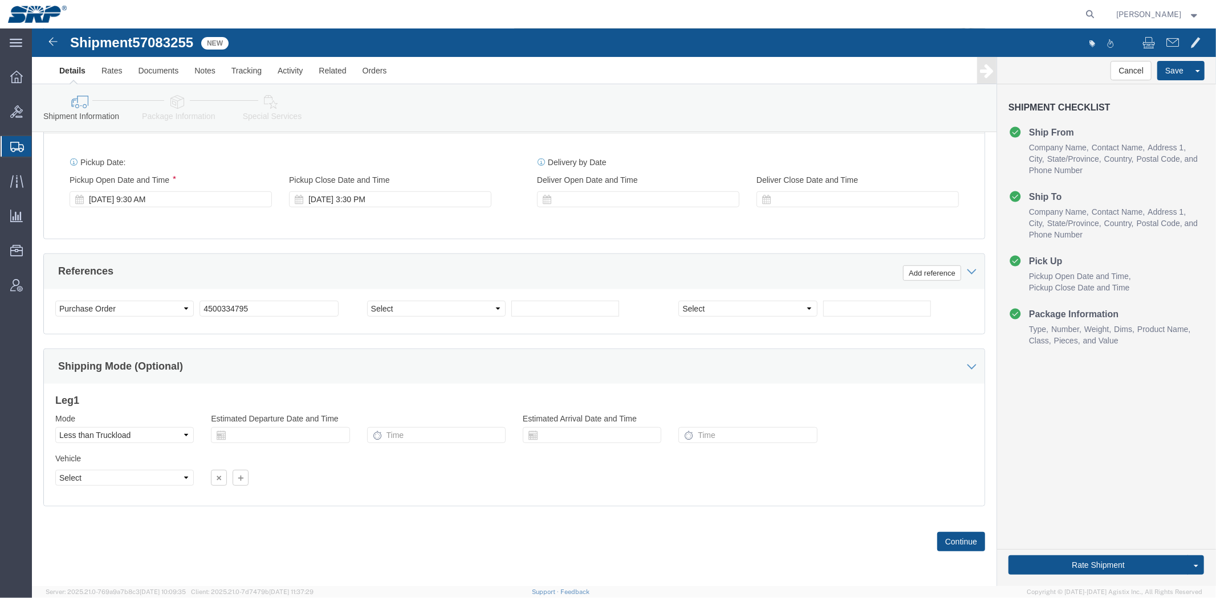
drag, startPoint x: 516, startPoint y: 104, endPoint x: 492, endPoint y: 309, distance: 205.9
click select "Select Account Type Activity ID Airline Appointment Number ASN Batch Request # …"
select select "SALEORDR"
click select "Select Account Type Activity ID Airline Appointment Number ASN Batch Request # …"
click div "Select Account Type Activity ID Airline Appointment Number ASN Batch Request # …"
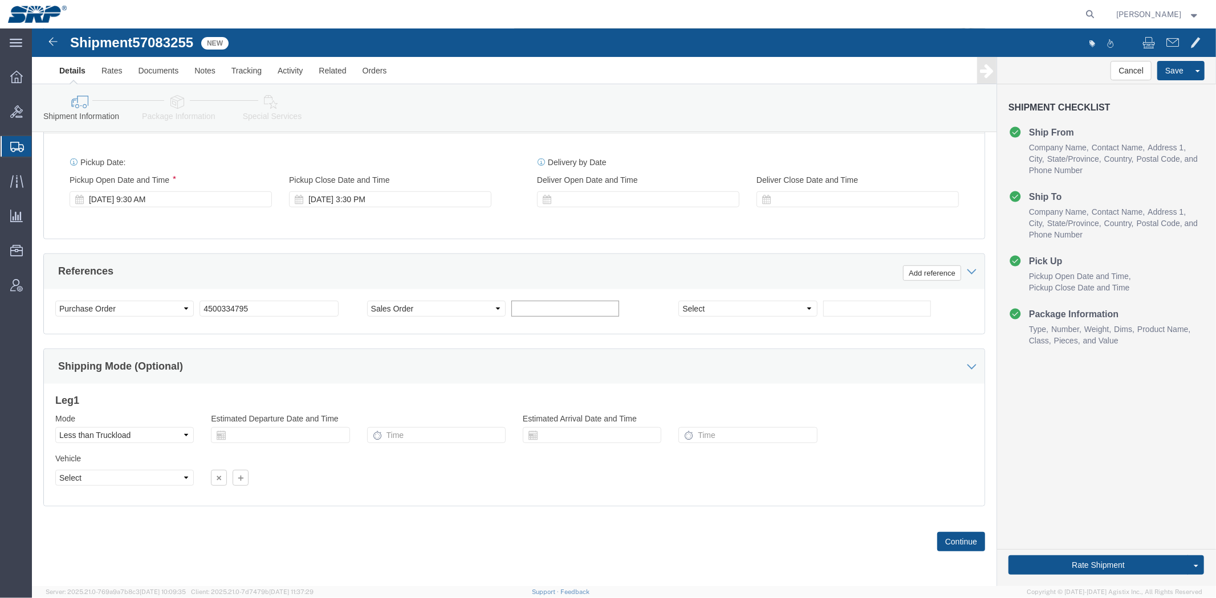
click input "text"
click div "Select Account Type Activity ID Airline Appointment Number ASN Batch Request # …"
click input "text"
paste input "890209601-10"
type input "890209601-10"
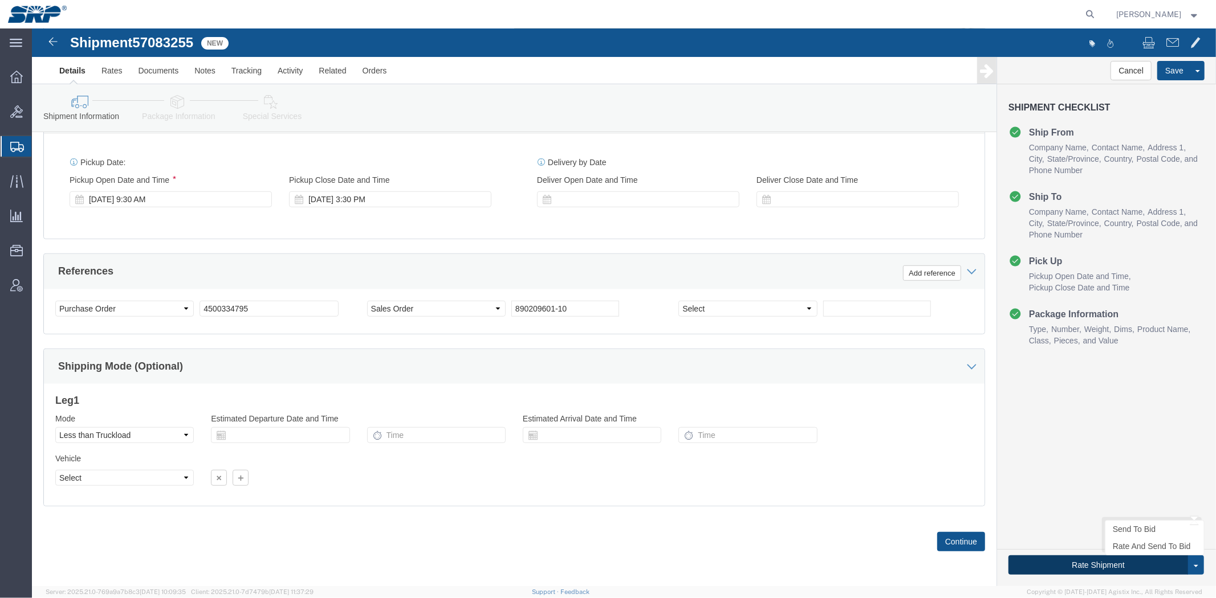
click button "Rate Shipment"
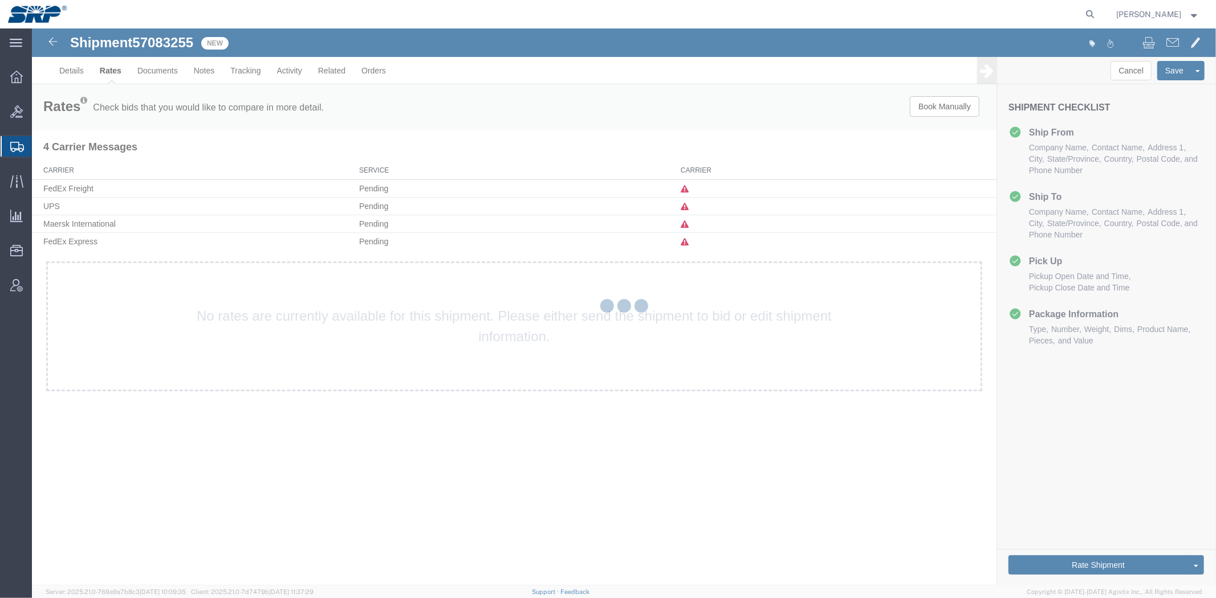
scroll to position [0, 0]
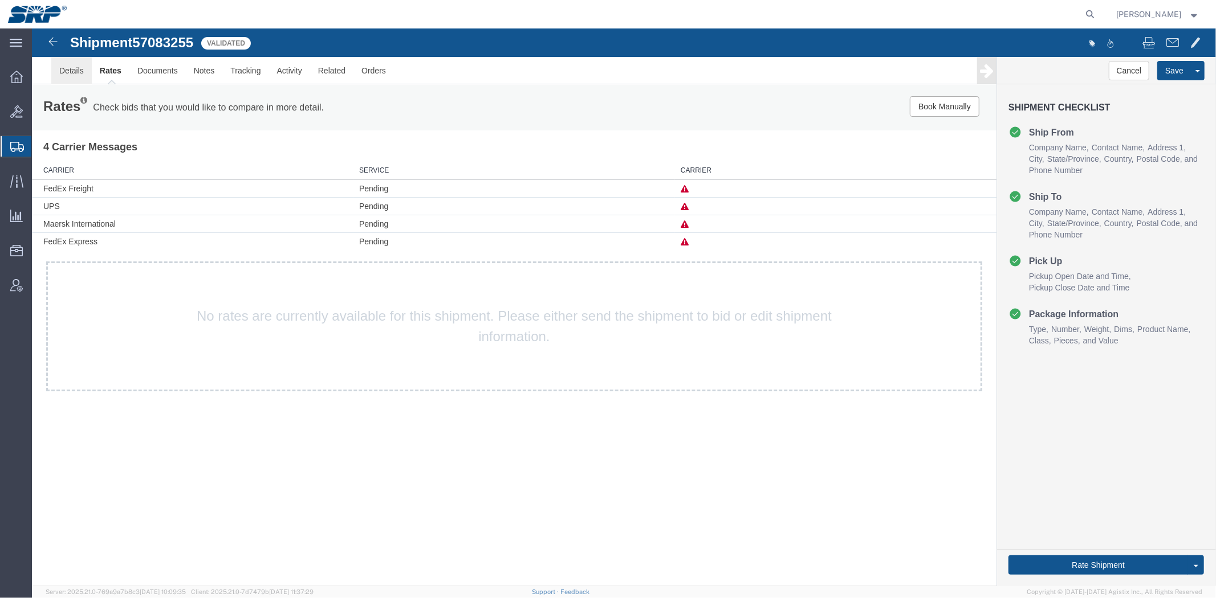
click at [78, 78] on link "Details" at bounding box center [71, 69] width 40 height 27
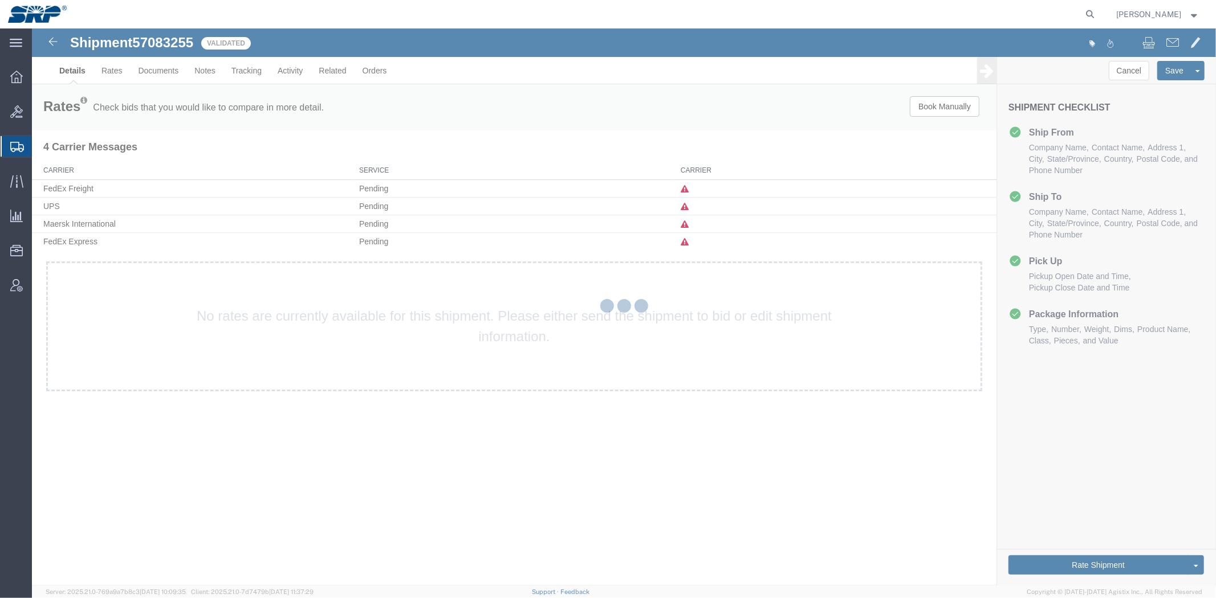
select select "54819"
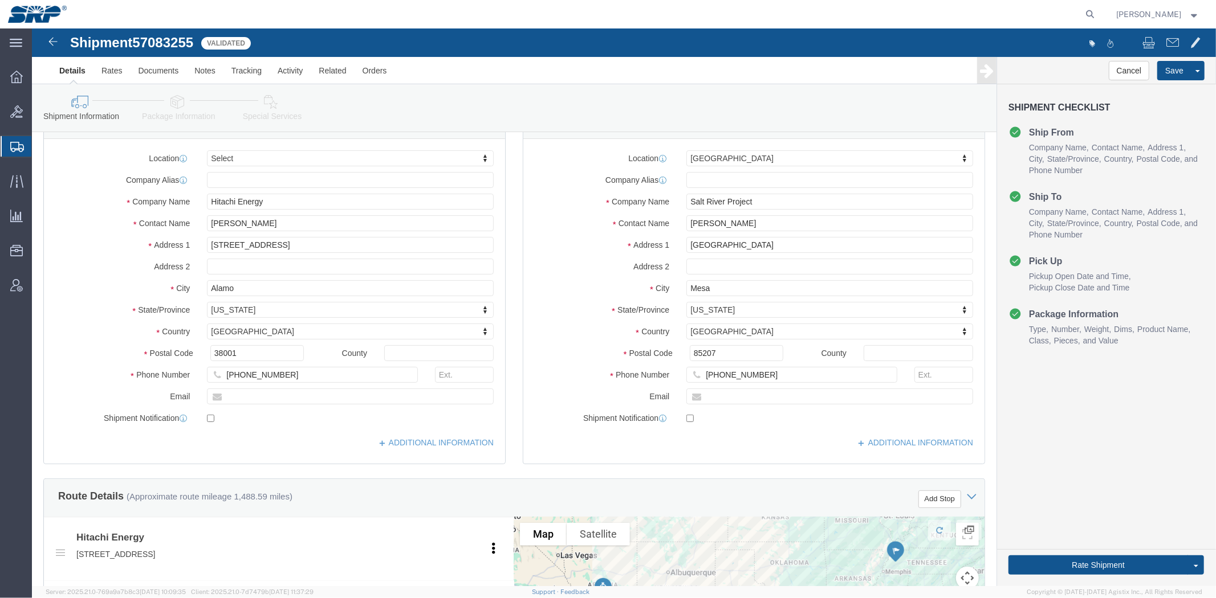
scroll to position [605, 0]
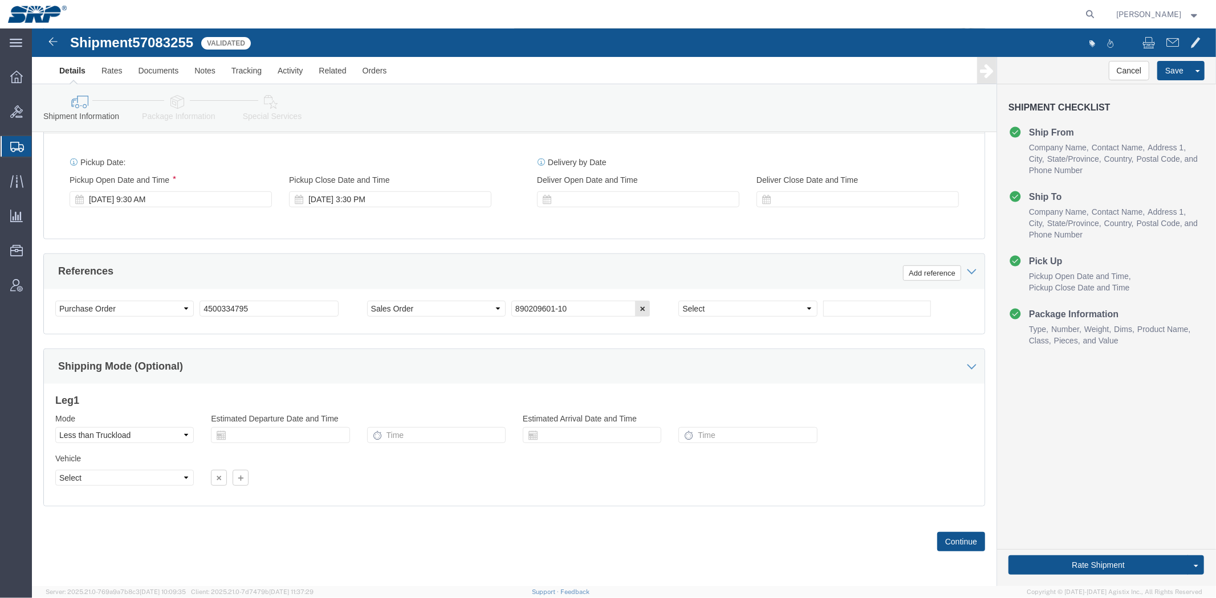
drag, startPoint x: 477, startPoint y: 315, endPoint x: 442, endPoint y: 459, distance: 148.9
click select "Select Air Less than Truckload Multi-Leg Ocean Freight Rail Small Parcel Truckl…"
select select
click select "Select Air Less than Truckload Multi-Leg Ocean Freight Rail Small Parcel Truckl…"
click button "Rate Shipment"
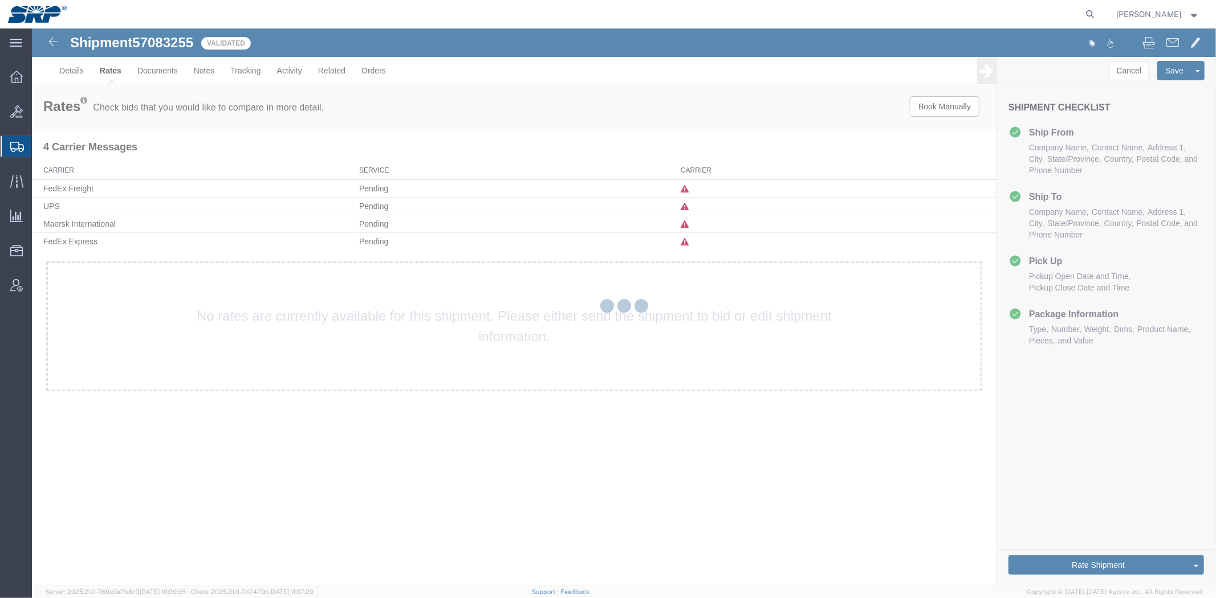
scroll to position [0, 0]
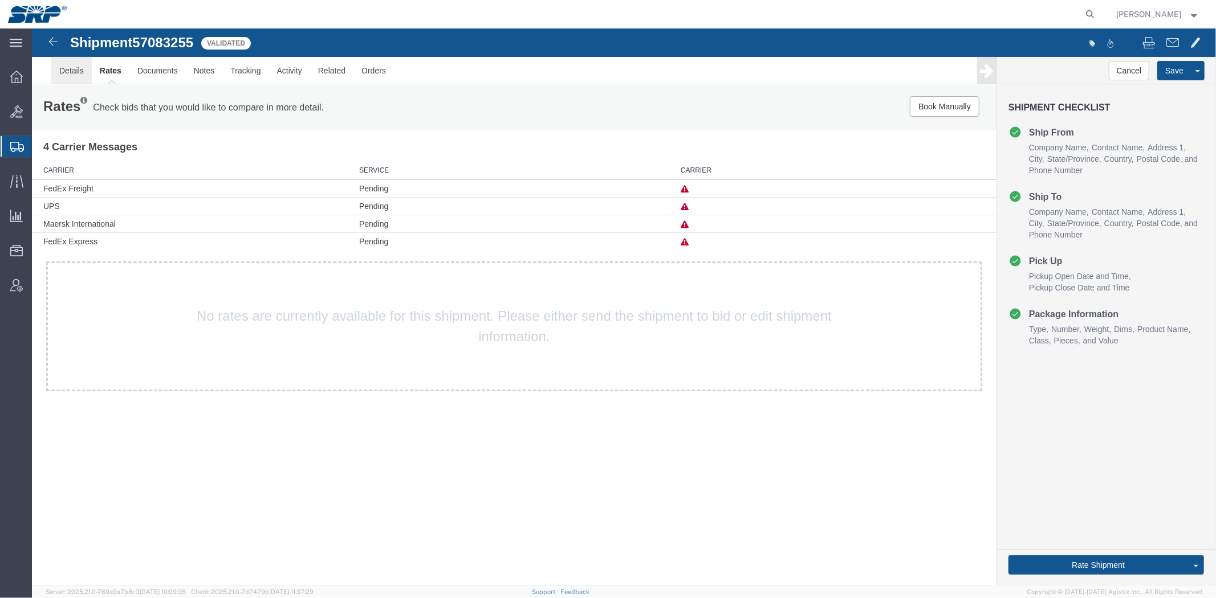
click at [72, 68] on link "Details" at bounding box center [71, 69] width 40 height 27
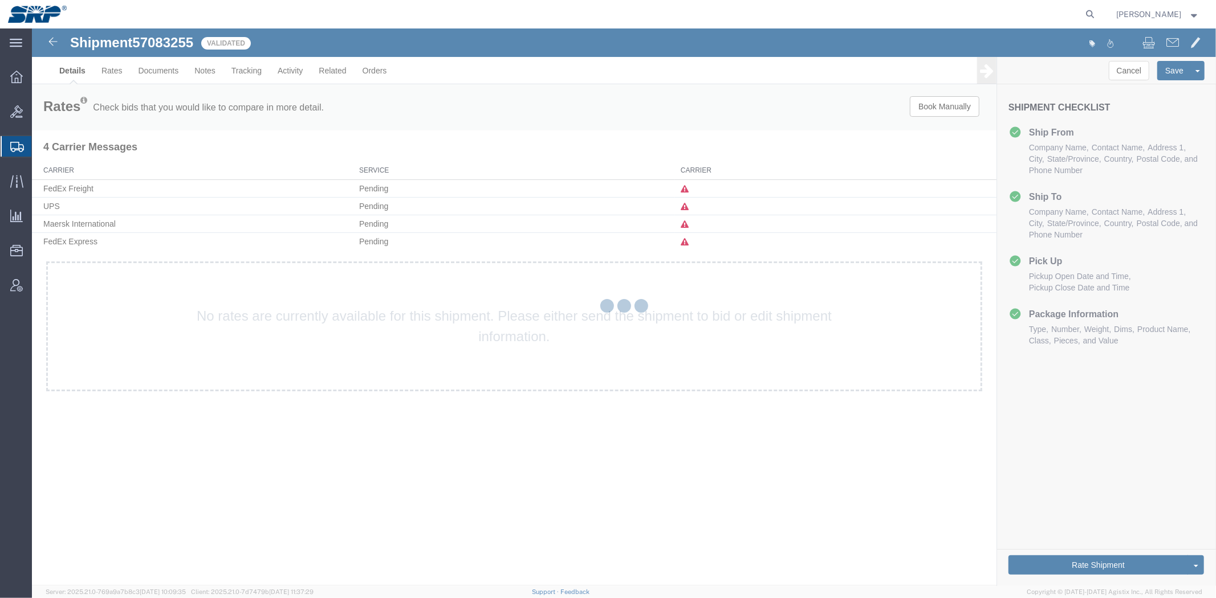
select select "54819"
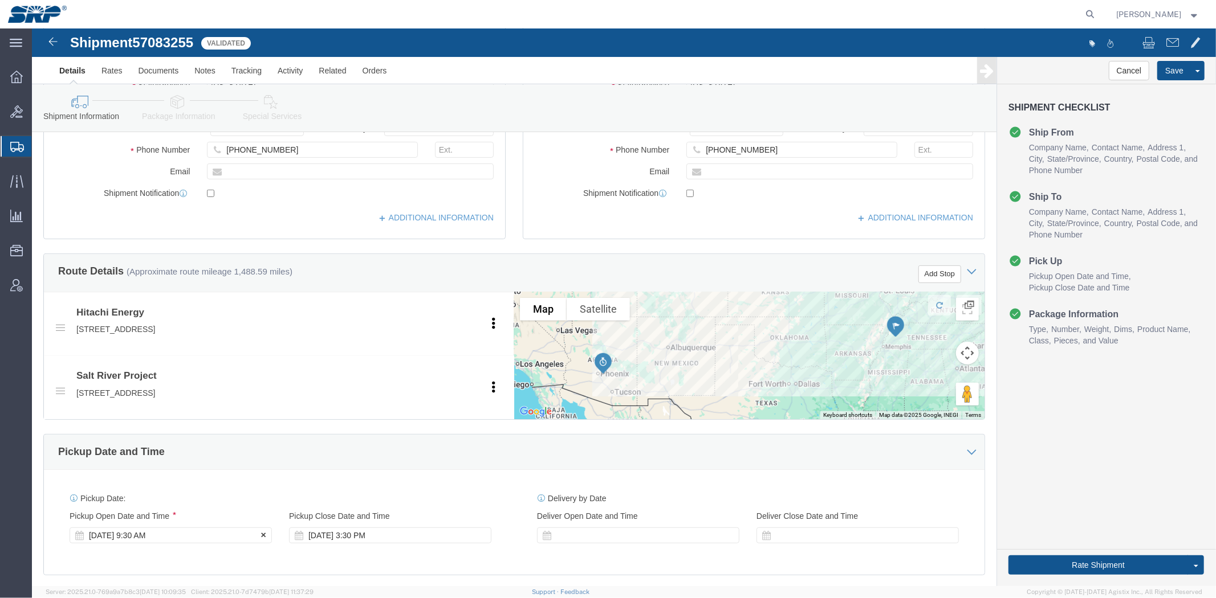
drag, startPoint x: 272, startPoint y: 140, endPoint x: 233, endPoint y: 321, distance: 185.9
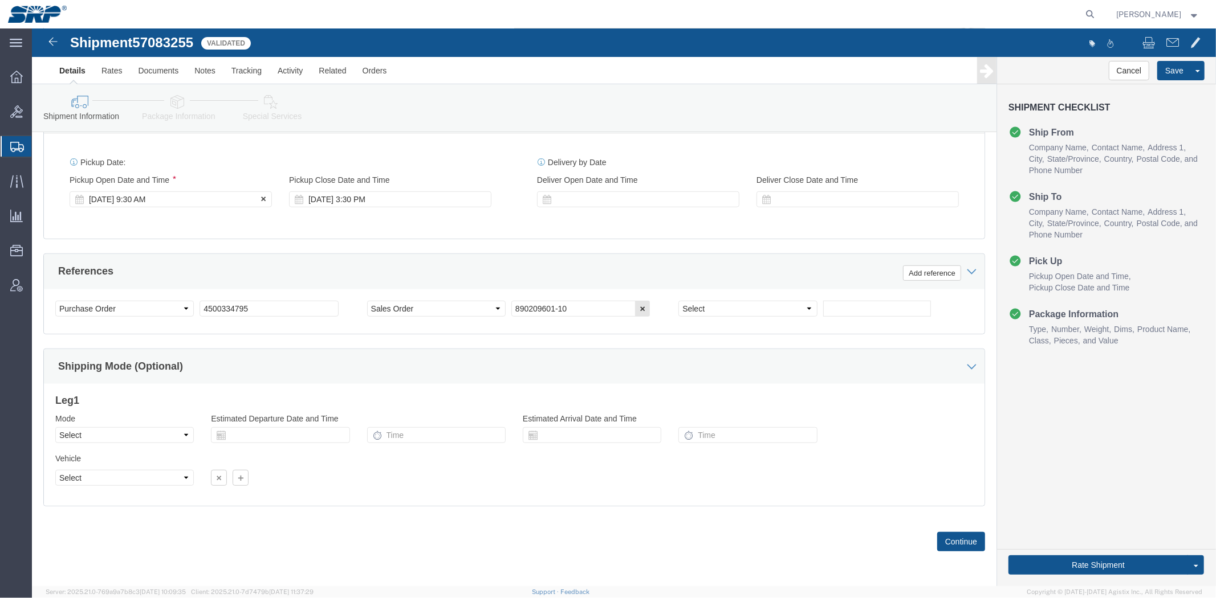
click div "[DATE] 9:30 AM"
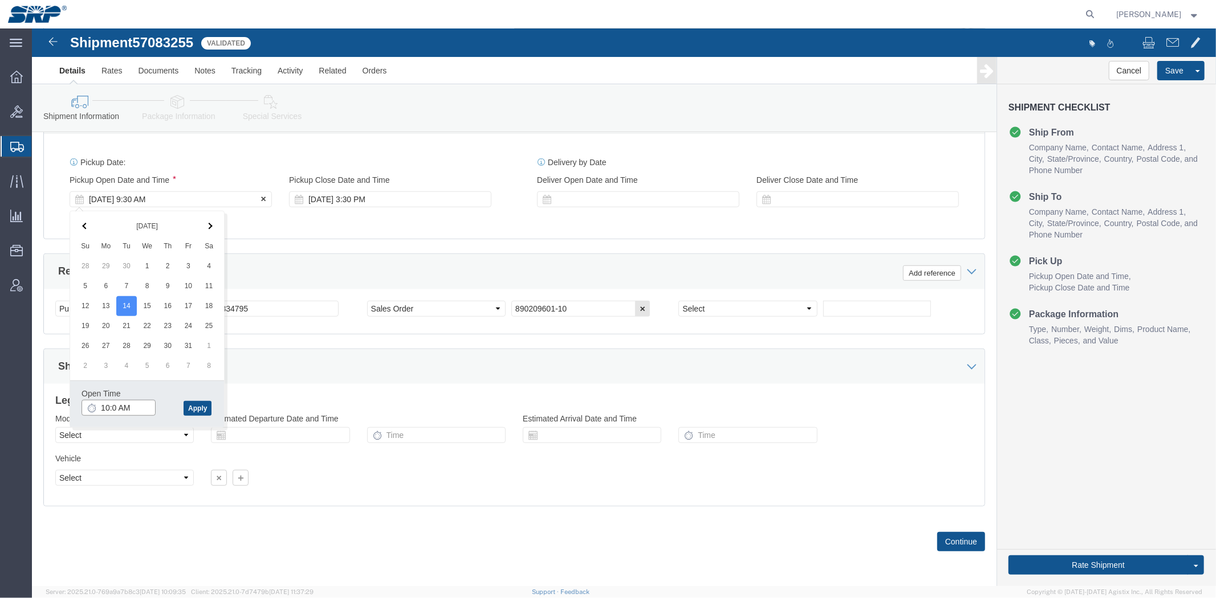
type input "10:00 AM"
click button "Apply"
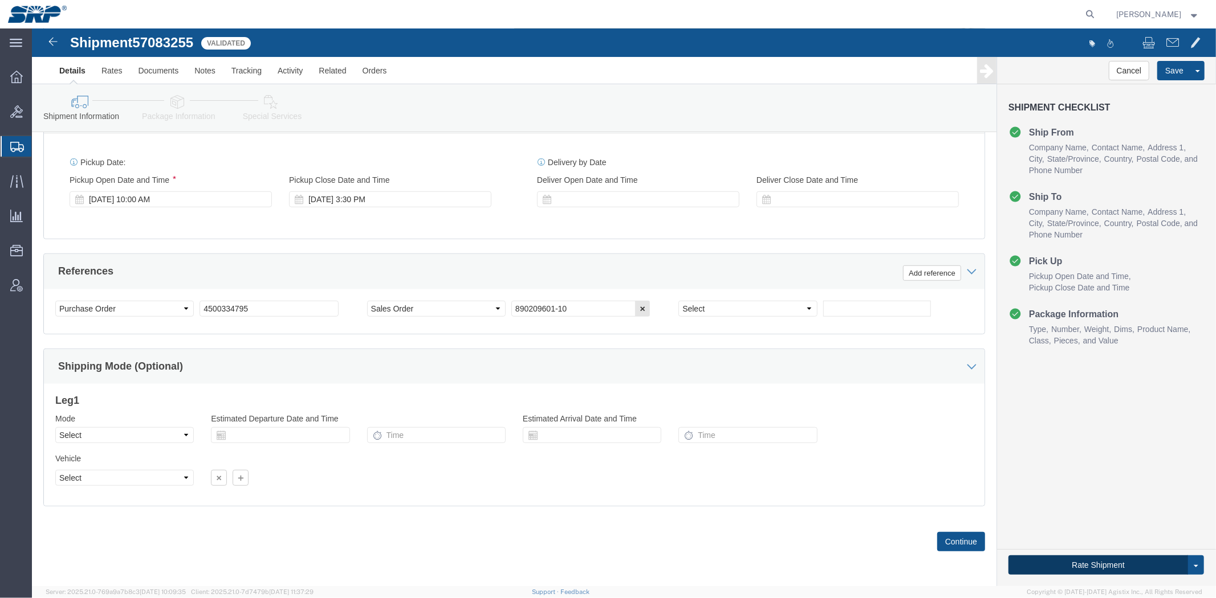
click button "Rate Shipment"
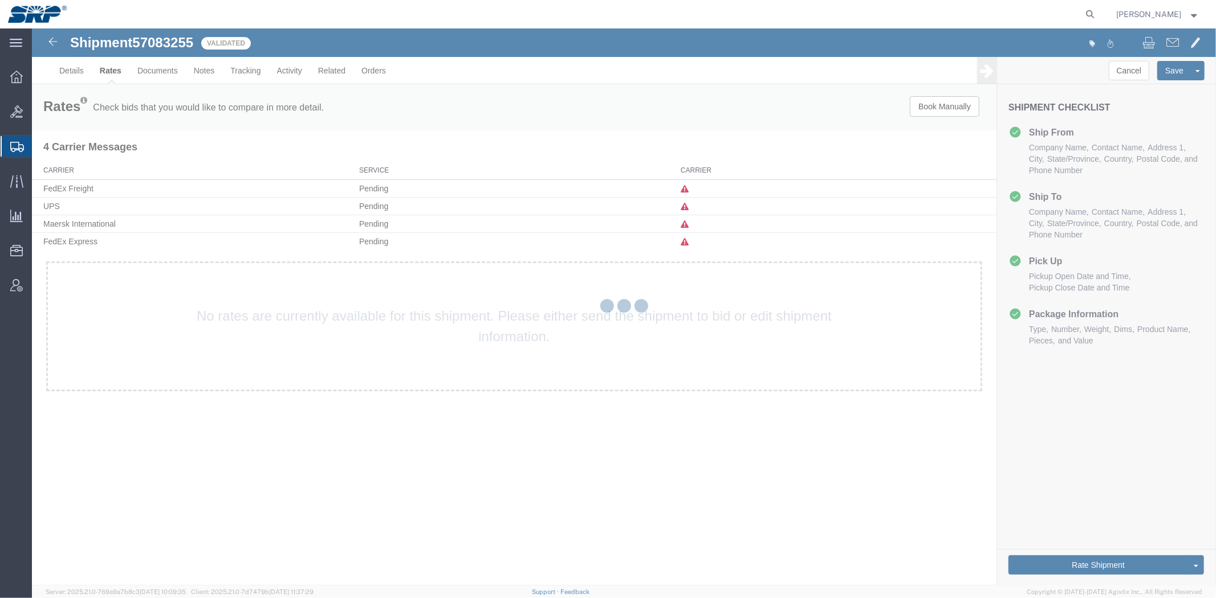
scroll to position [0, 0]
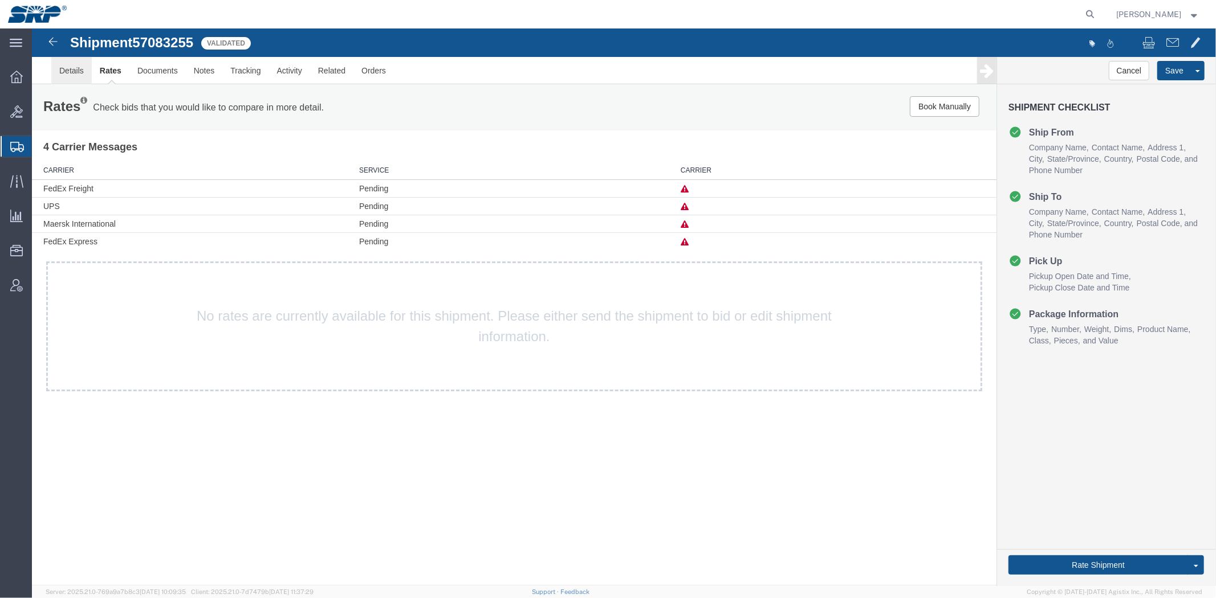
click at [66, 70] on link "Details" at bounding box center [71, 69] width 40 height 27
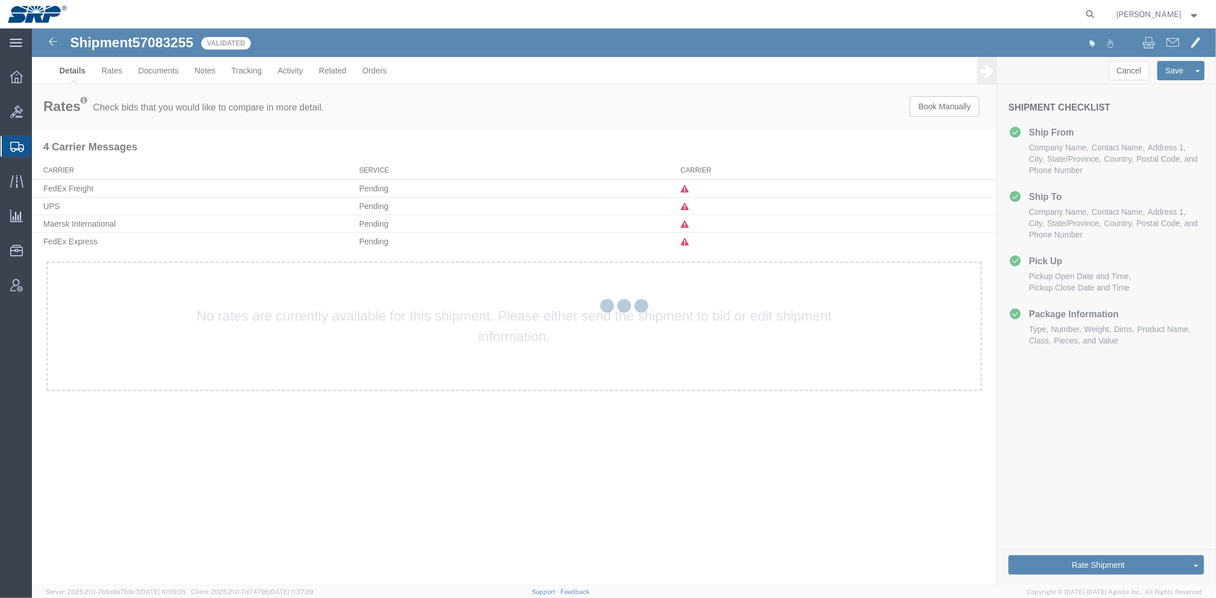
select select "54819"
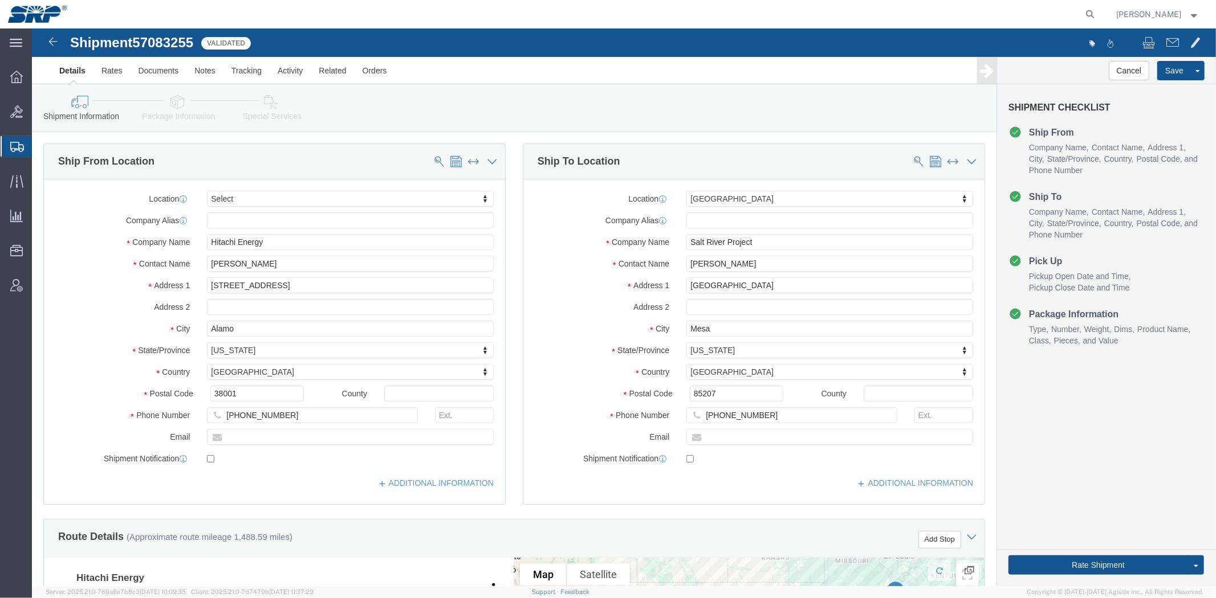
click icon
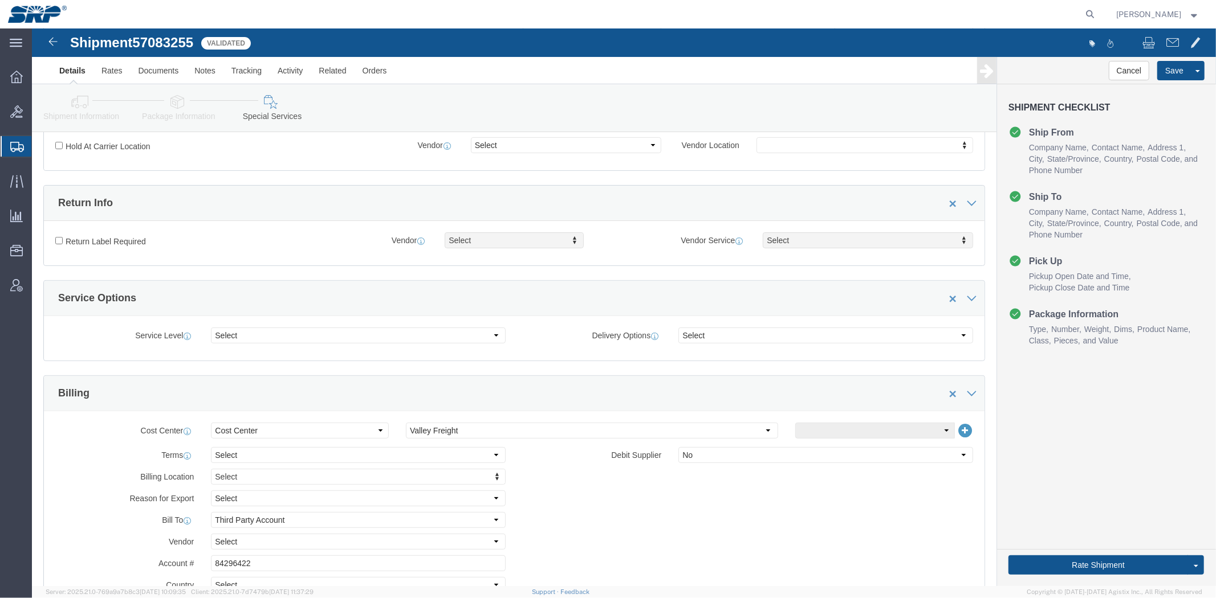
scroll to position [454, 0]
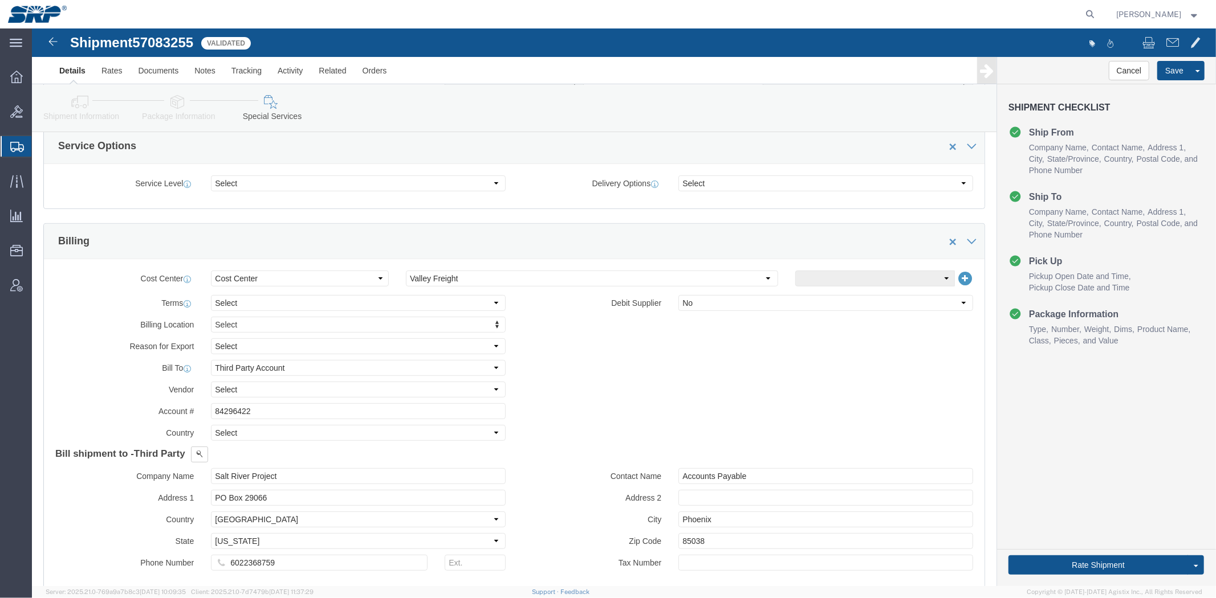
drag, startPoint x: 382, startPoint y: 121, endPoint x: 380, endPoint y: 205, distance: 84.4
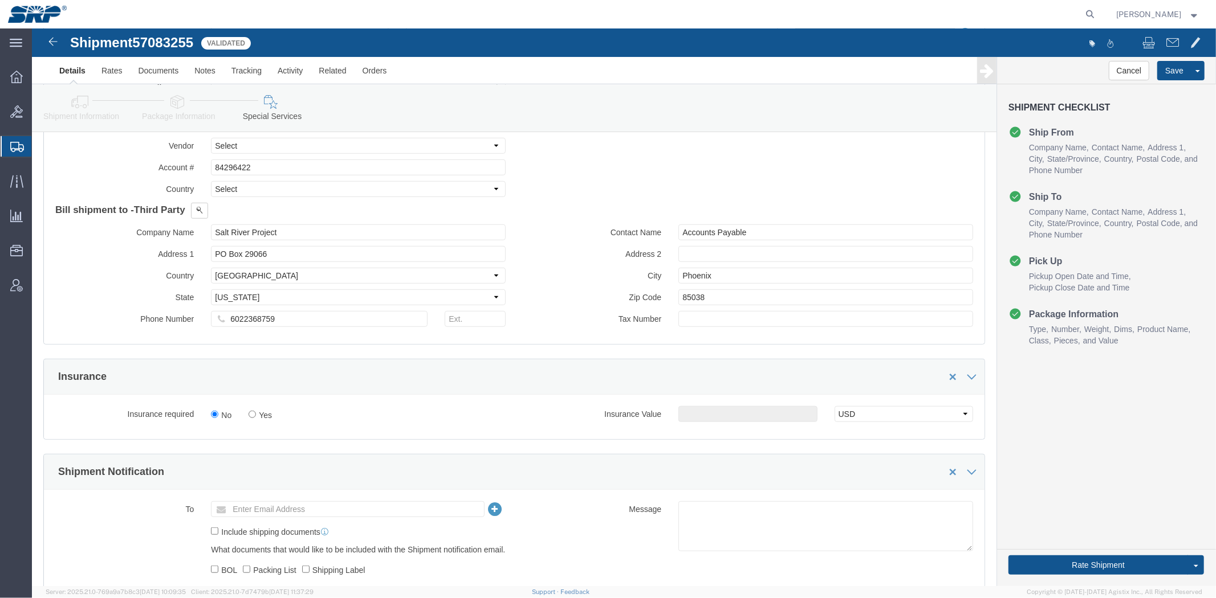
drag, startPoint x: 532, startPoint y: 305, endPoint x: 515, endPoint y: 356, distance: 54.1
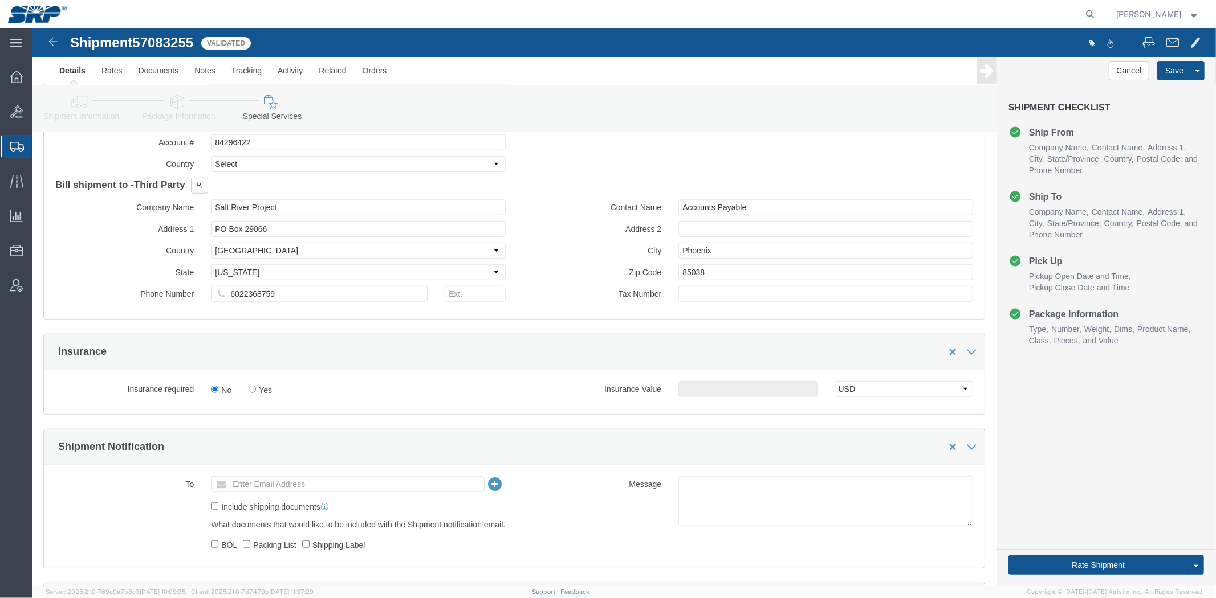
click link "Package Information"
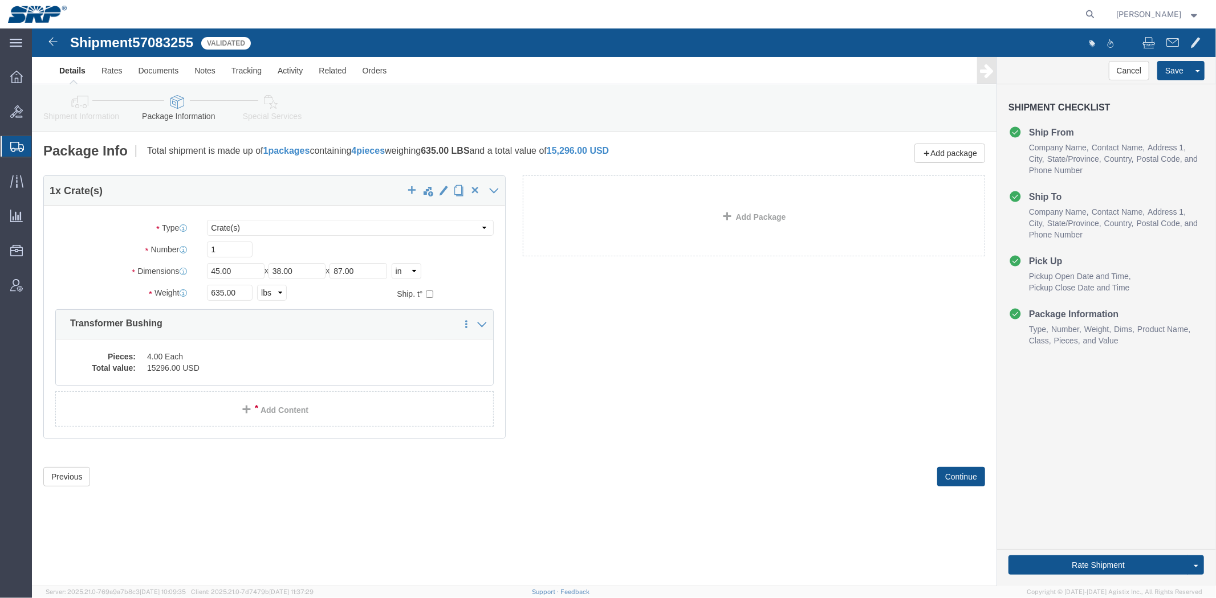
click link "Shipment Information"
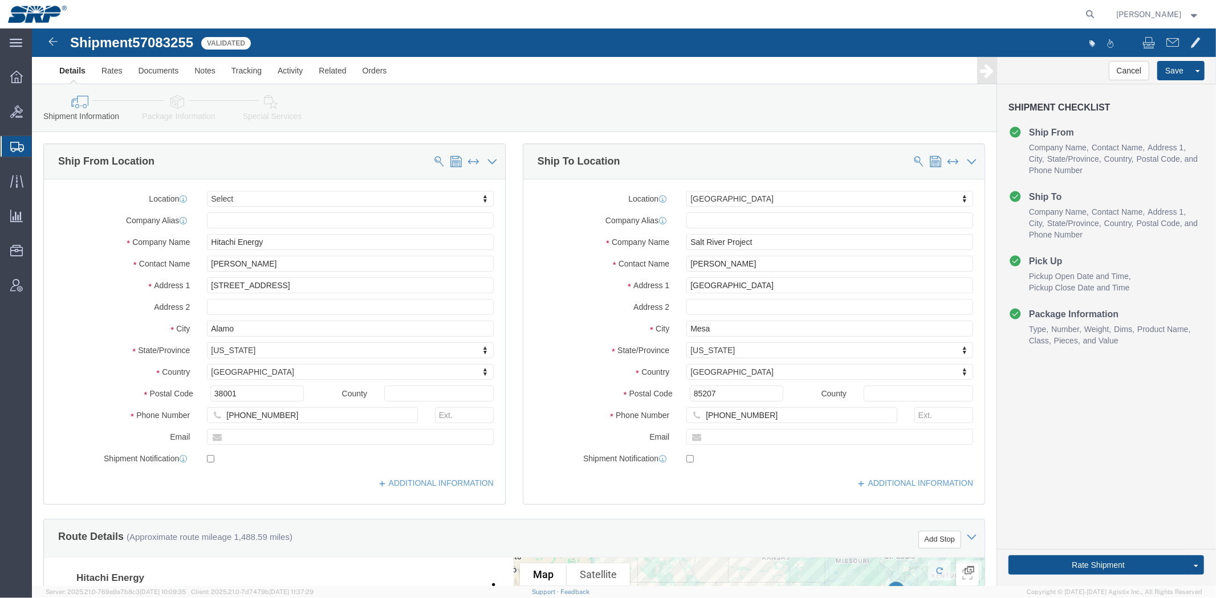
click div "Location [GEOGRAPHIC_DATA] SERVICE CENTER Select My Profile Location [GEOGRAPHI…"
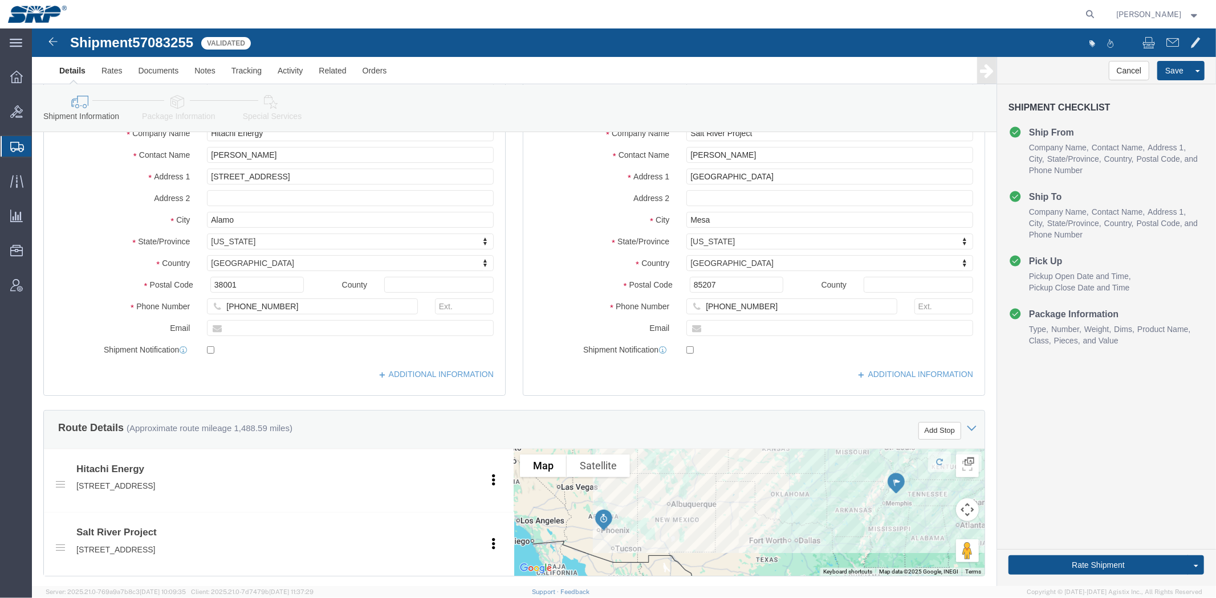
drag, startPoint x: 511, startPoint y: 207, endPoint x: 513, endPoint y: 238, distance: 31.5
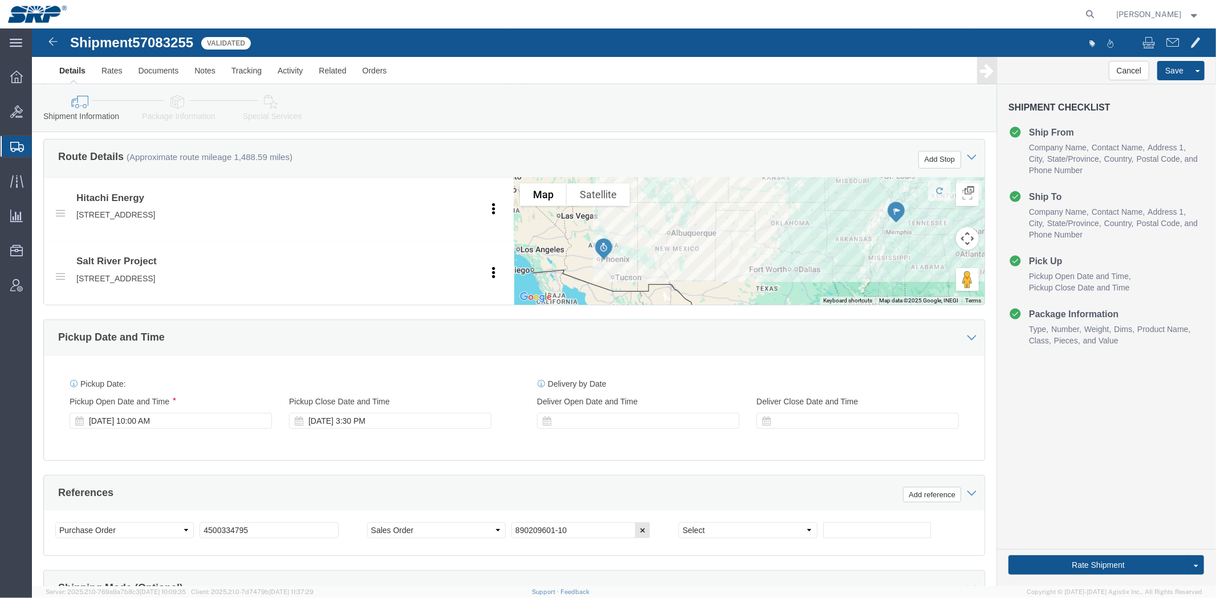
drag, startPoint x: 505, startPoint y: 231, endPoint x: 500, endPoint y: 396, distance: 164.8
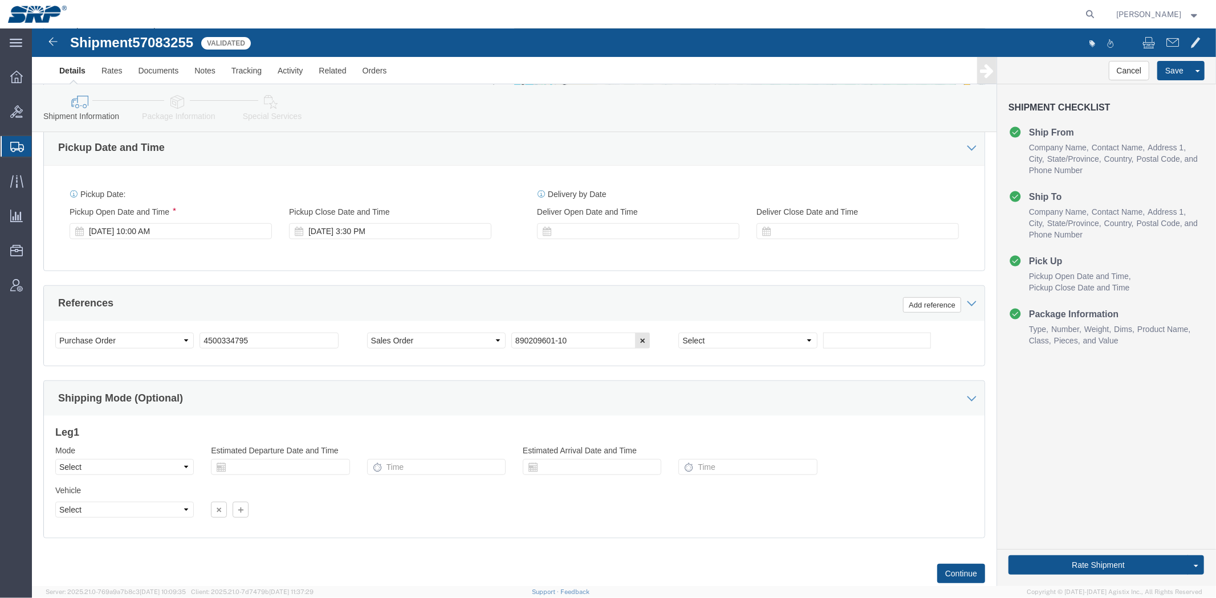
drag, startPoint x: 507, startPoint y: 356, endPoint x: 495, endPoint y: 325, distance: 32.8
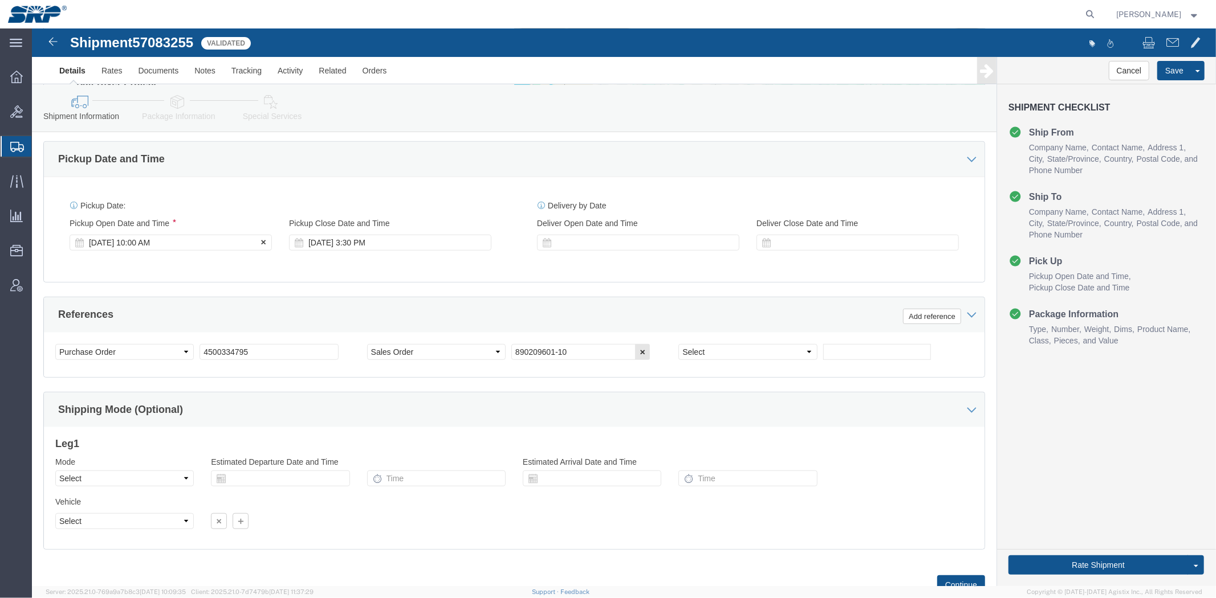
click div "[DATE] 10:00 AM"
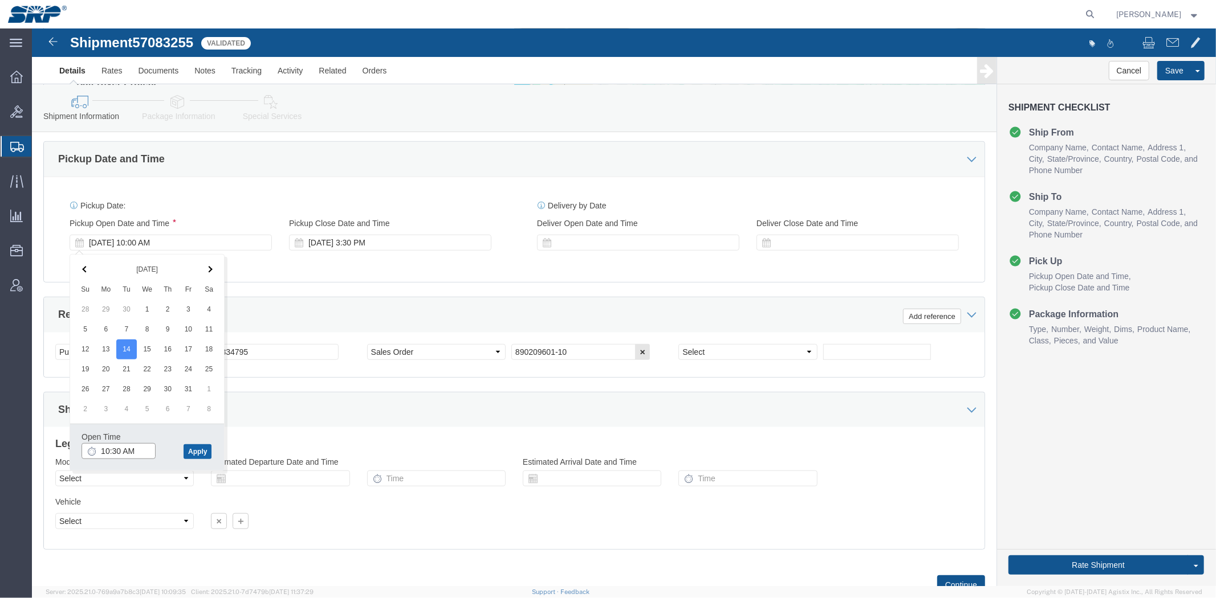
type input "10:30 AM"
click button "Apply"
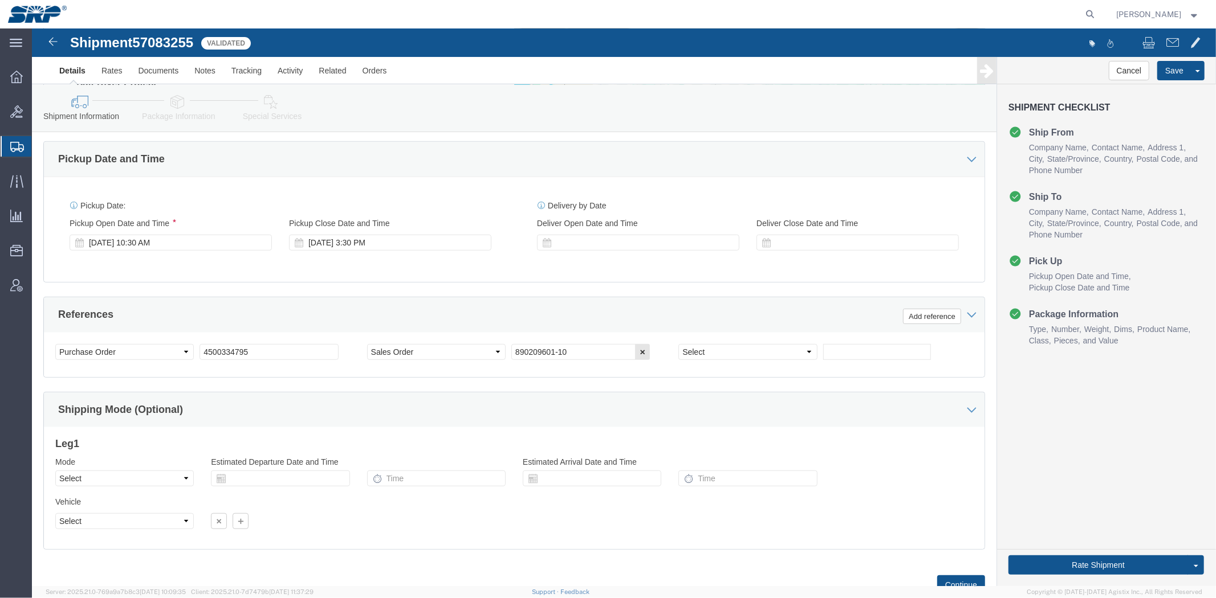
click div "Leg 1 Mode Select Air Less than Truckload Multi-Leg Ocean Freight Rail Small Pa…"
click button "Rate Shipment"
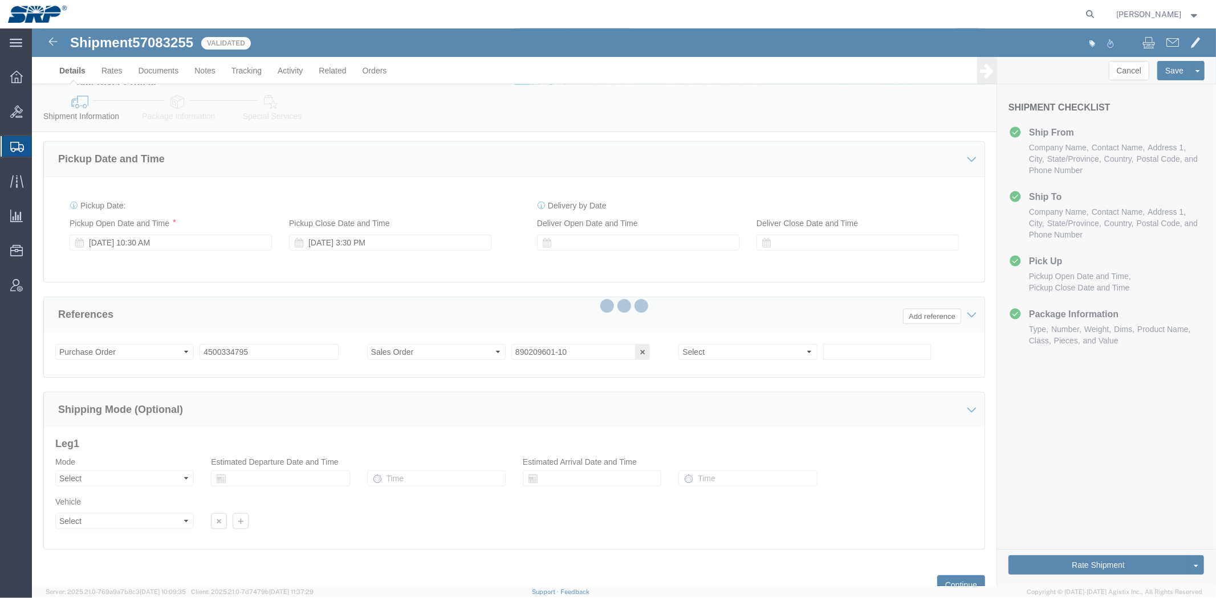
scroll to position [0, 0]
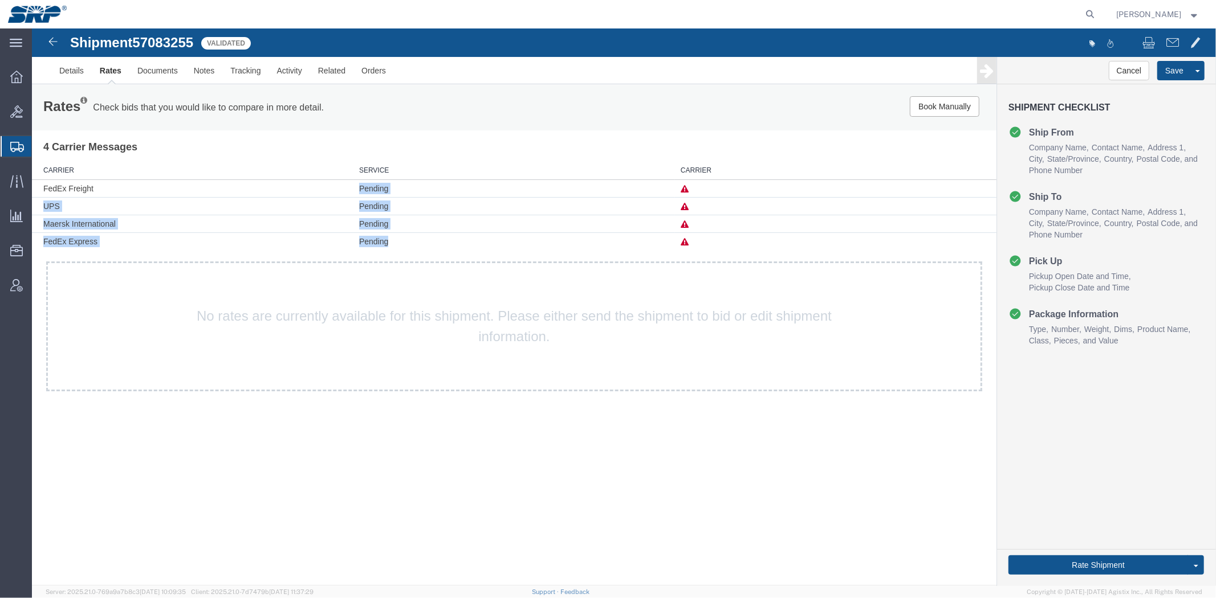
drag, startPoint x: 360, startPoint y: 191, endPoint x: 387, endPoint y: 240, distance: 55.6
click at [387, 240] on tbody "FedEx Freight Pending UPS Pending Maersk International Pending FedEx Express Pe…" at bounding box center [513, 214] width 964 height 71
click at [72, 78] on link "Details" at bounding box center [71, 69] width 40 height 27
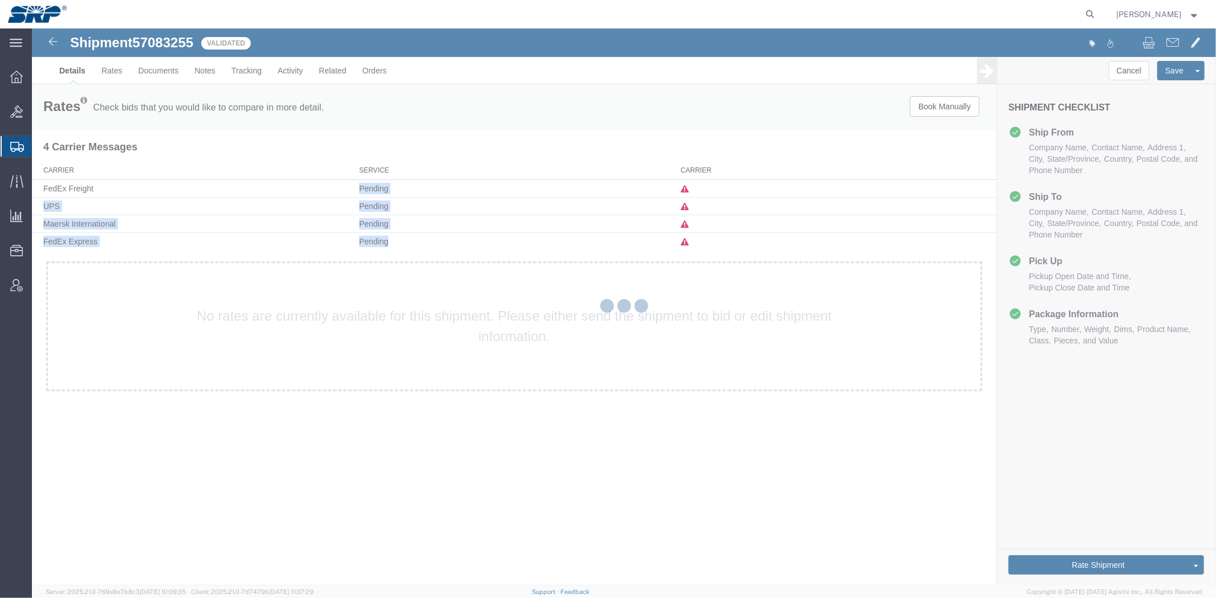
select select "54819"
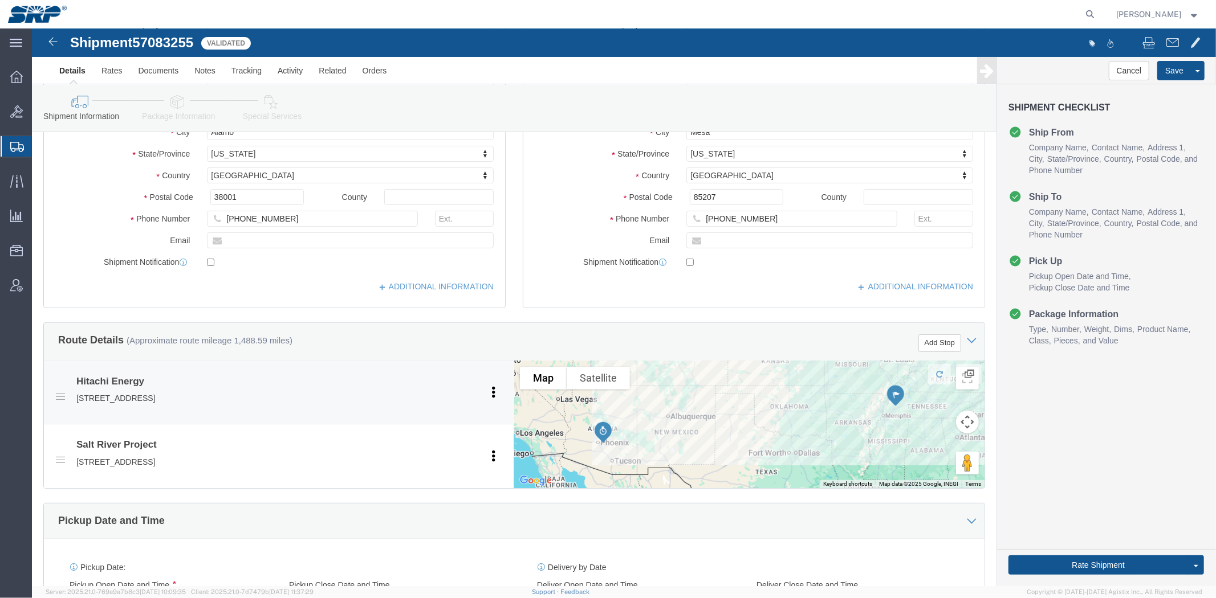
scroll to position [605, 0]
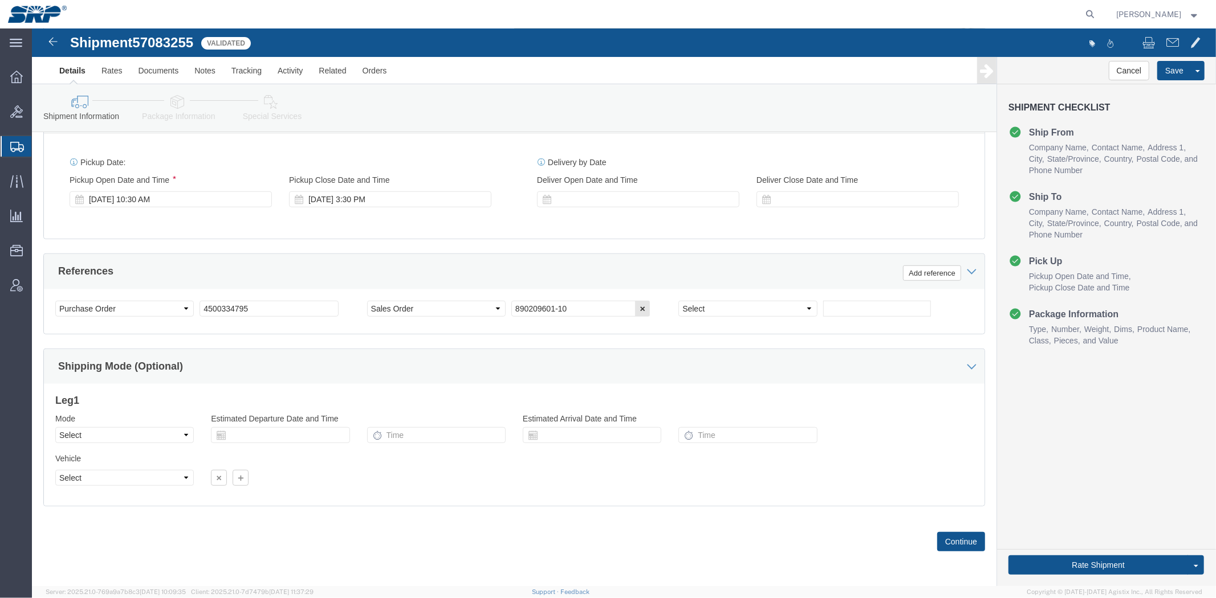
drag, startPoint x: 473, startPoint y: 80, endPoint x: 447, endPoint y: 226, distance: 147.6
click div "[DATE] 10:30 AM"
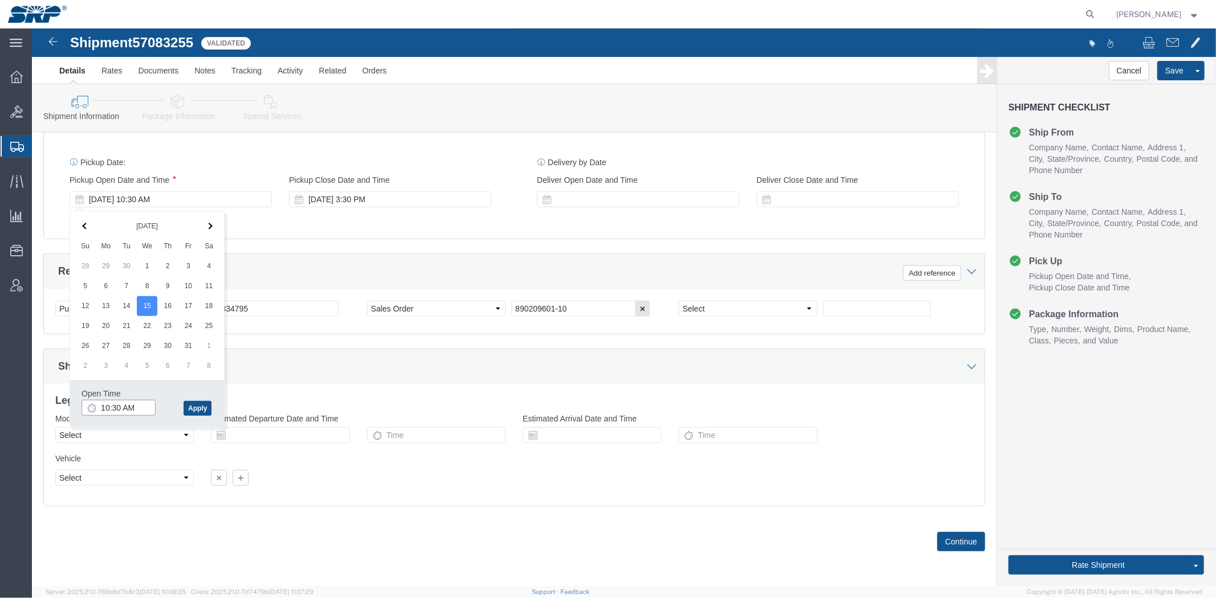
click input "10:30 AM"
type input "8:00 AM"
click button "Apply"
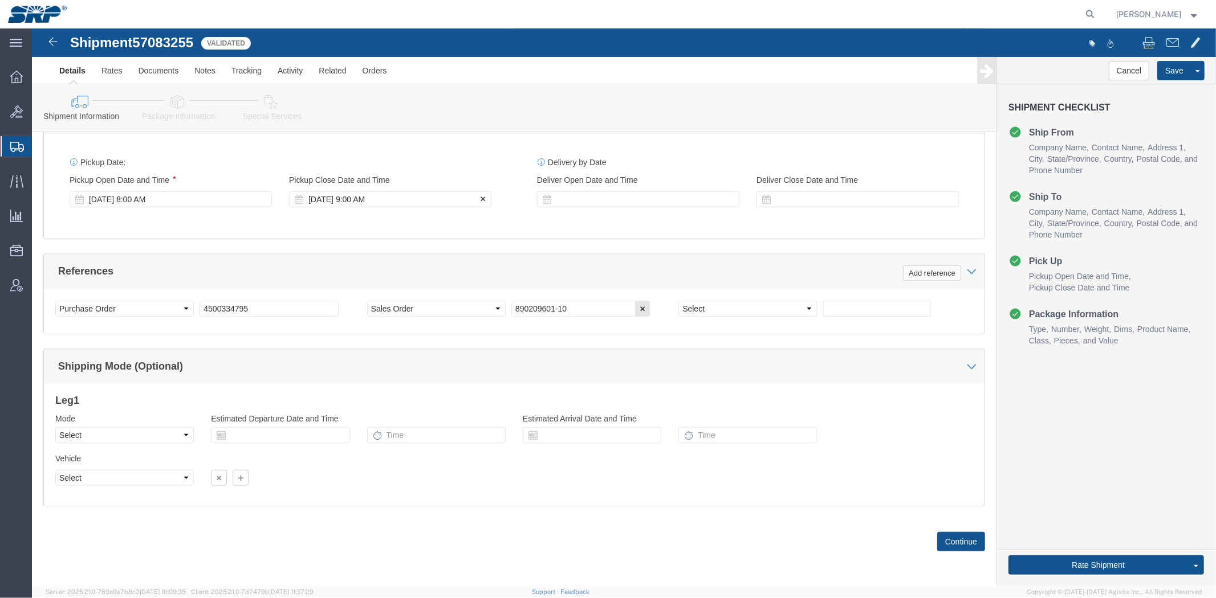
click div "[DATE] 9:00 AM"
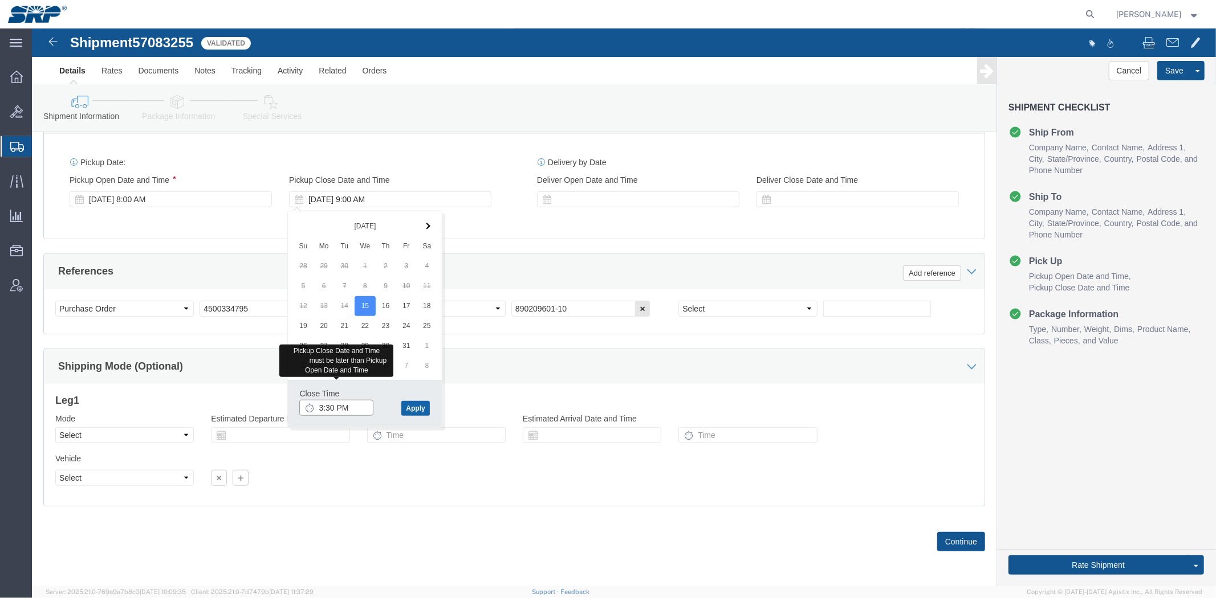
type input "3:30 PM"
click button "Apply"
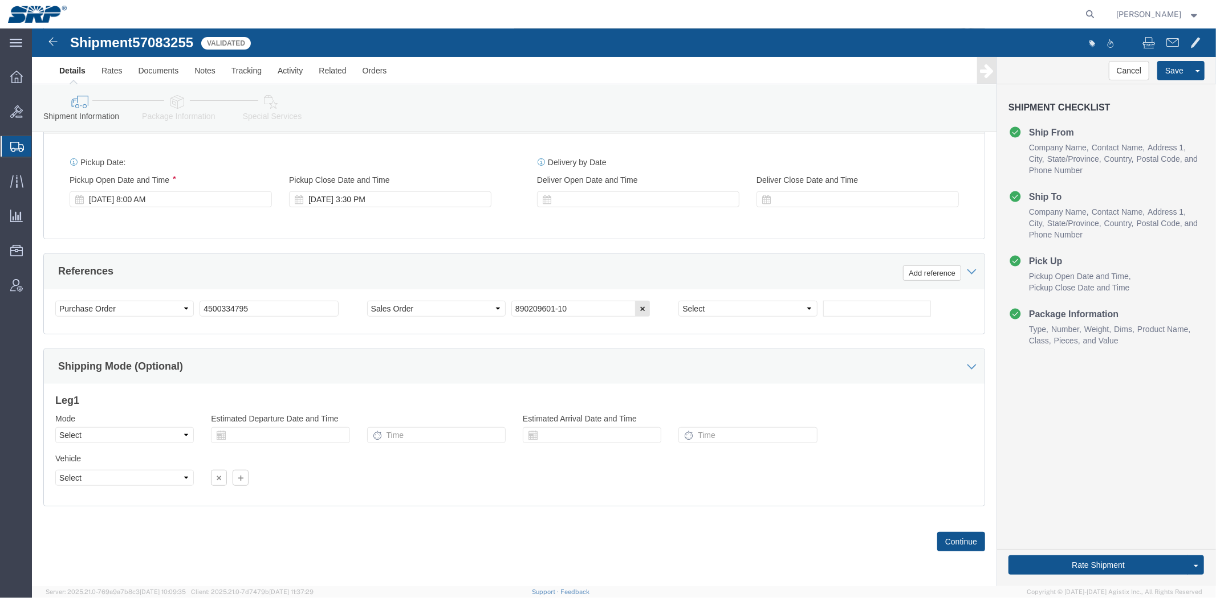
click div "References Add reference"
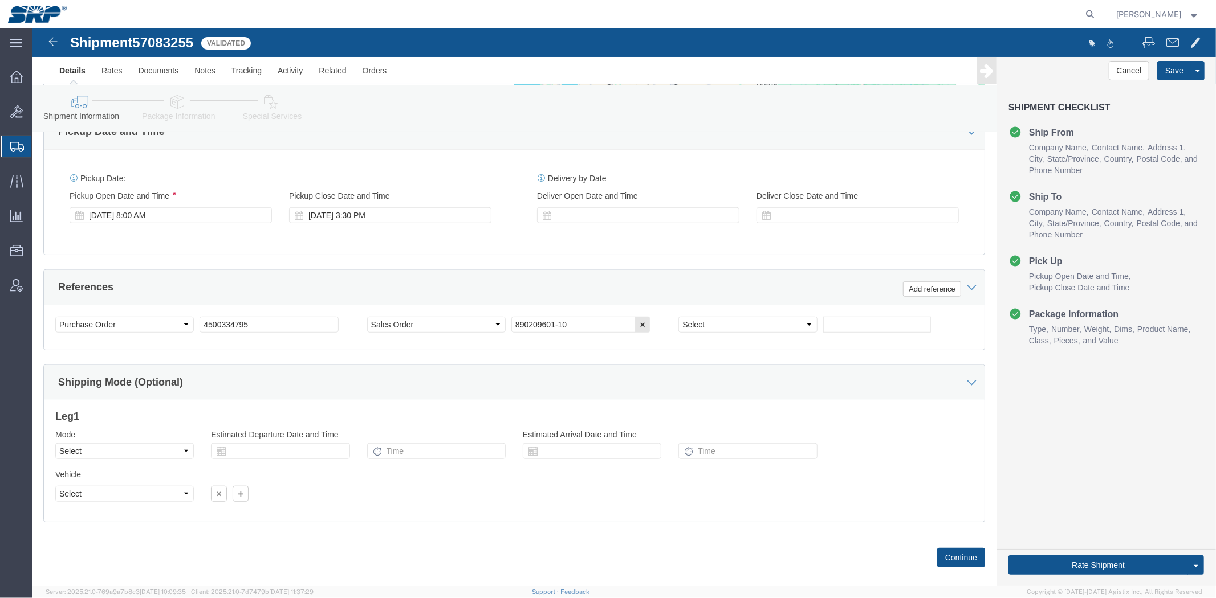
scroll to position [0, 0]
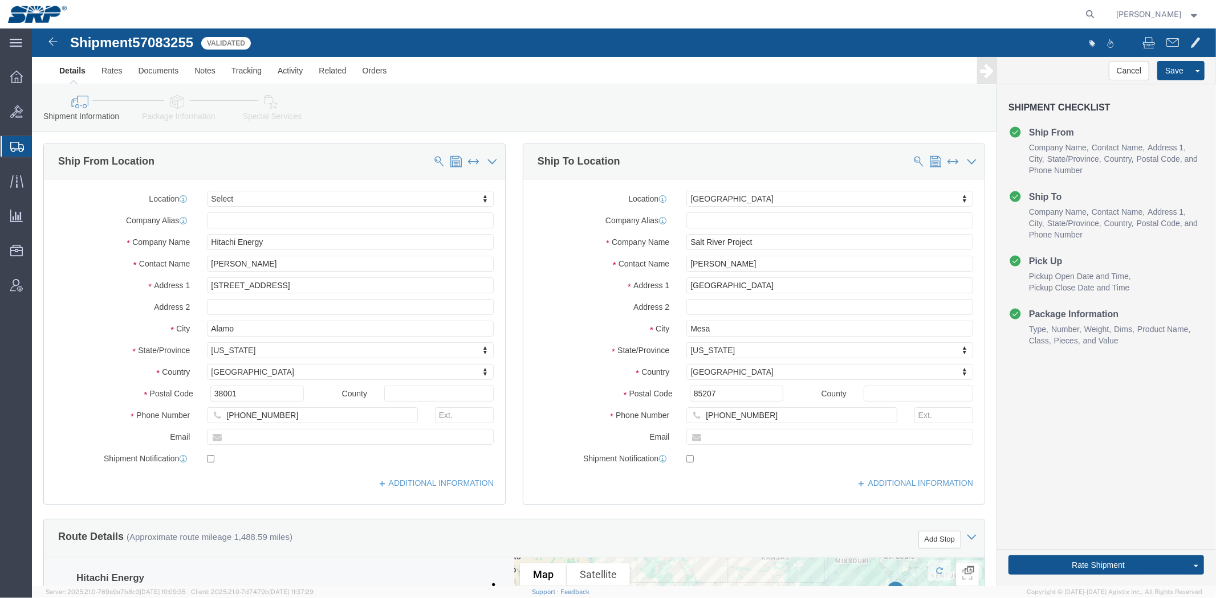
drag, startPoint x: 318, startPoint y: 349, endPoint x: 247, endPoint y: 189, distance: 175.6
click icon
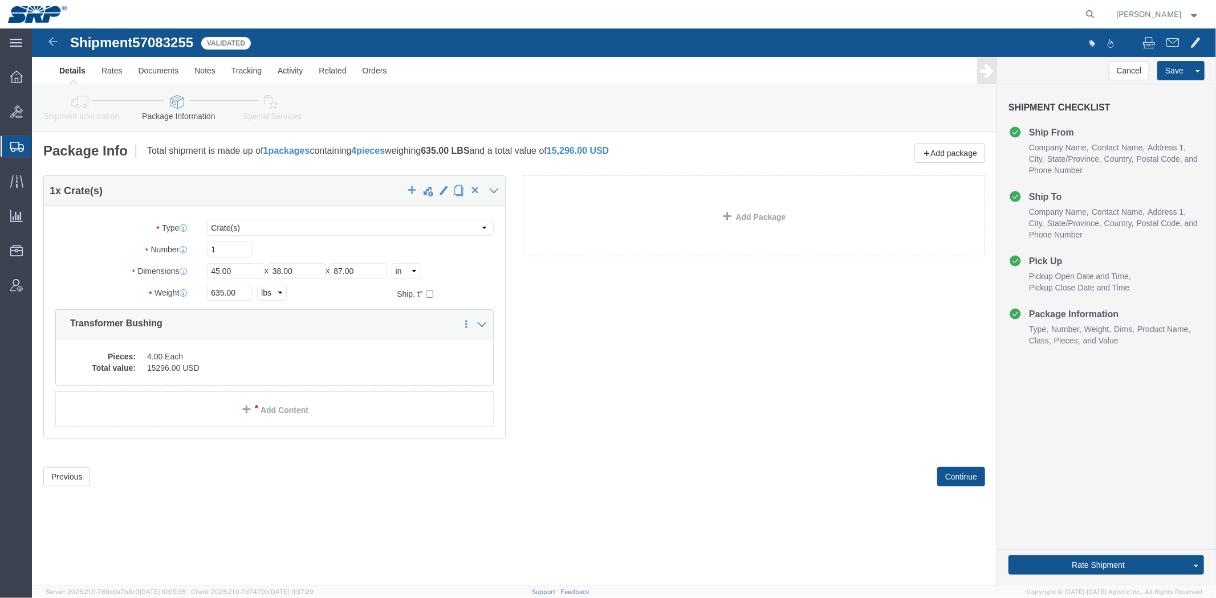
click icon
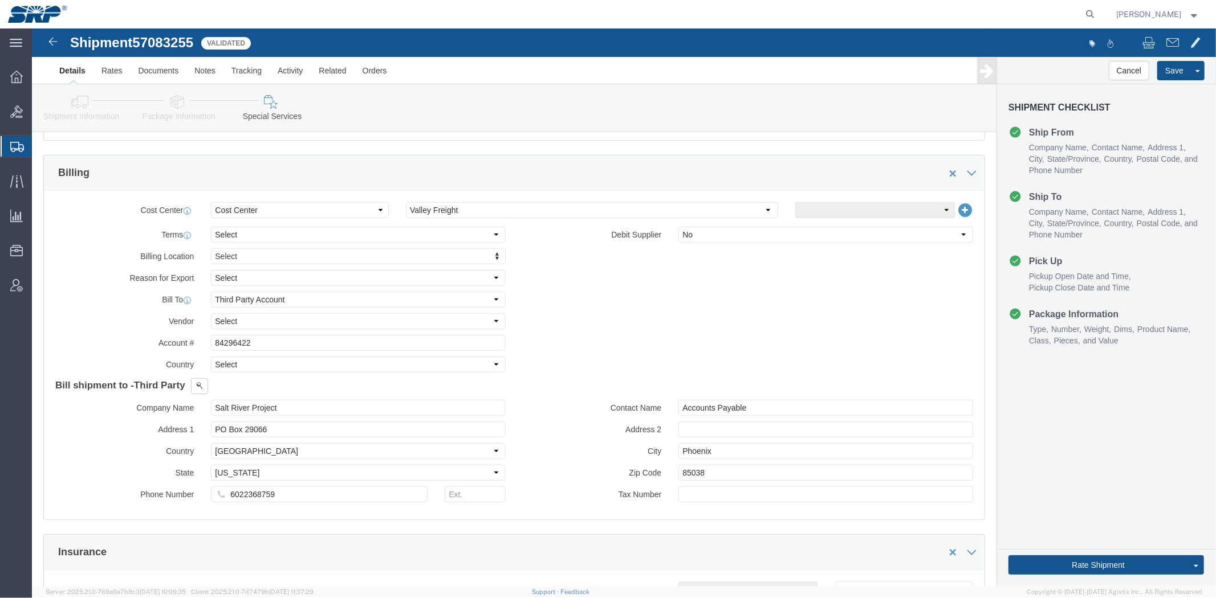
scroll to position [521, 0]
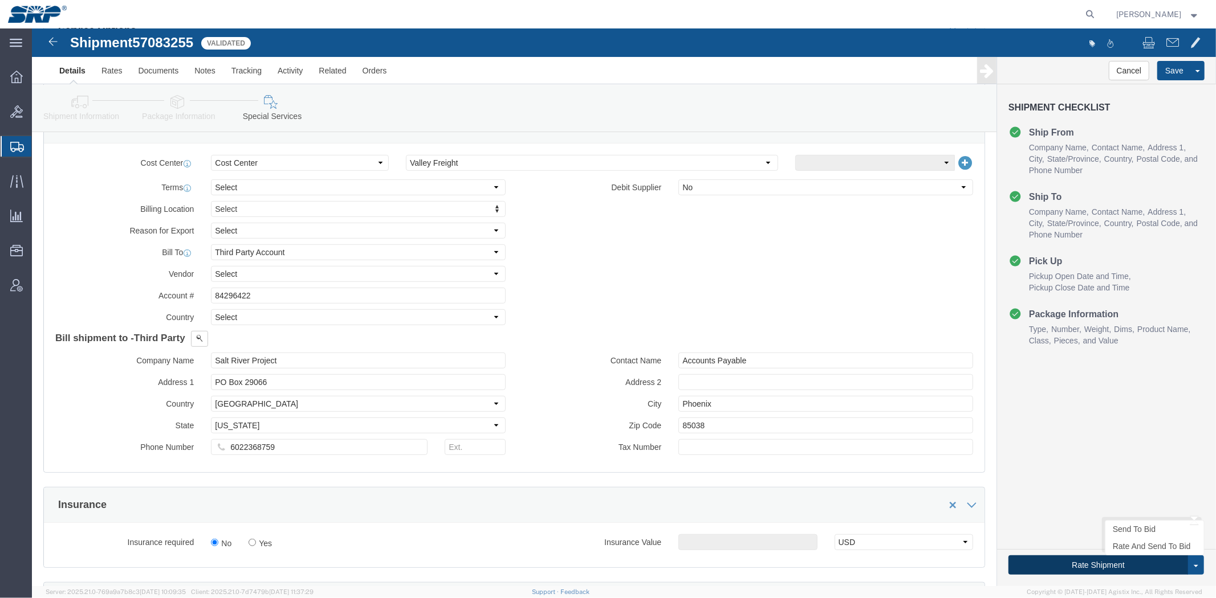
click button "Rate Shipment"
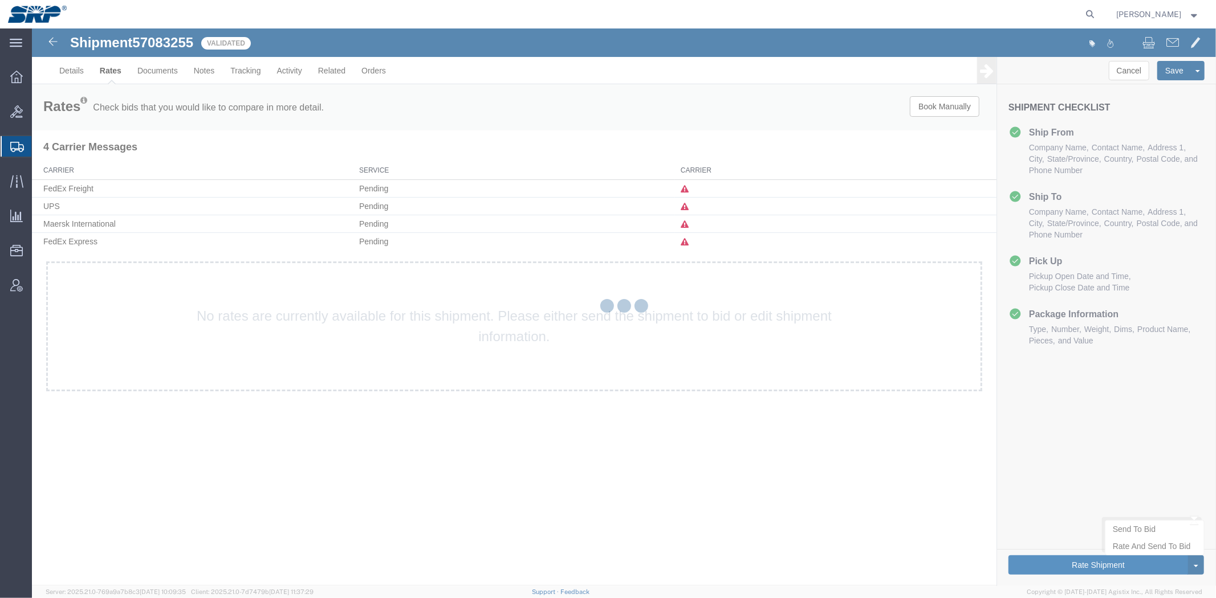
scroll to position [0, 0]
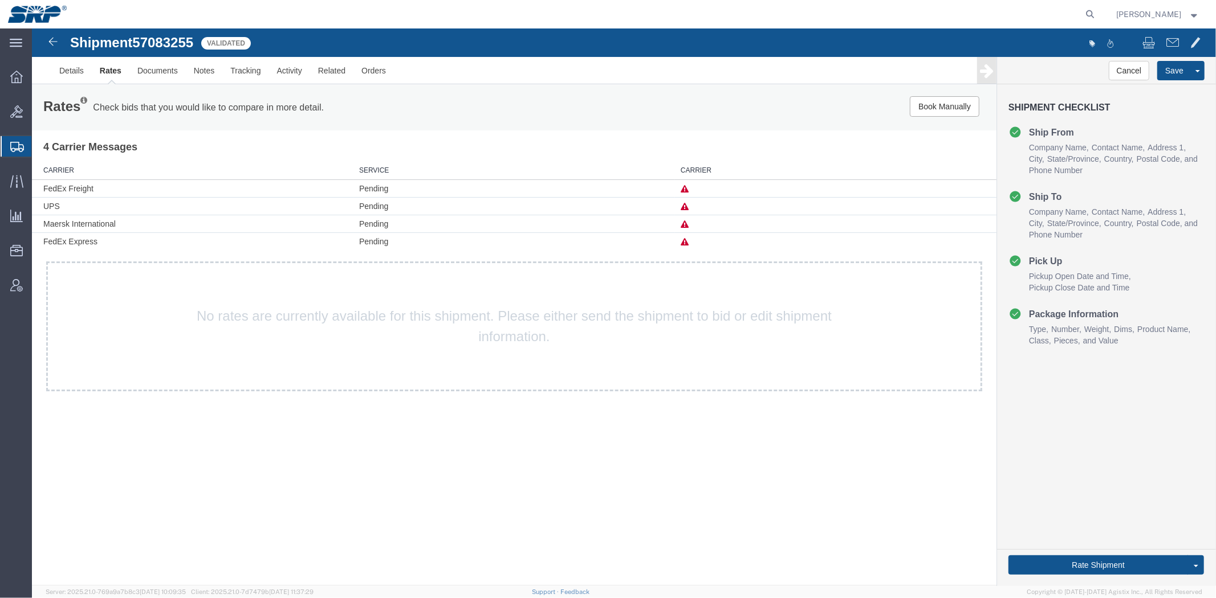
click at [62, 84] on div "Rates Check bids that you would like to compare in more detail. Compare Filter …" at bounding box center [513, 107] width 964 height 46
click at [59, 75] on link "Details" at bounding box center [71, 69] width 40 height 27
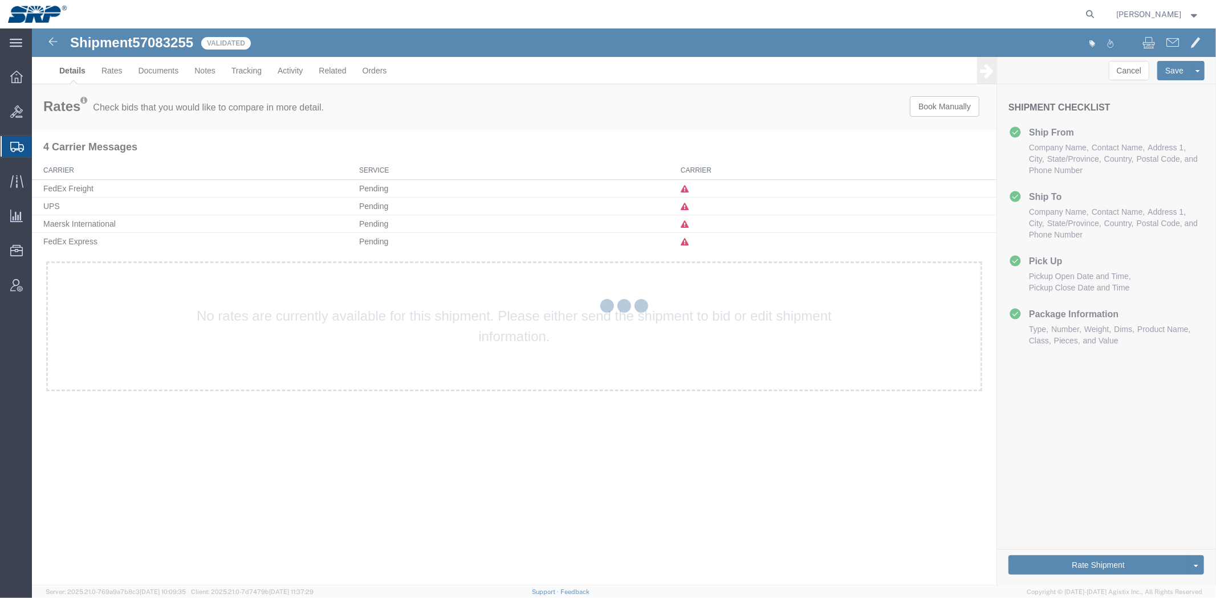
select select "54819"
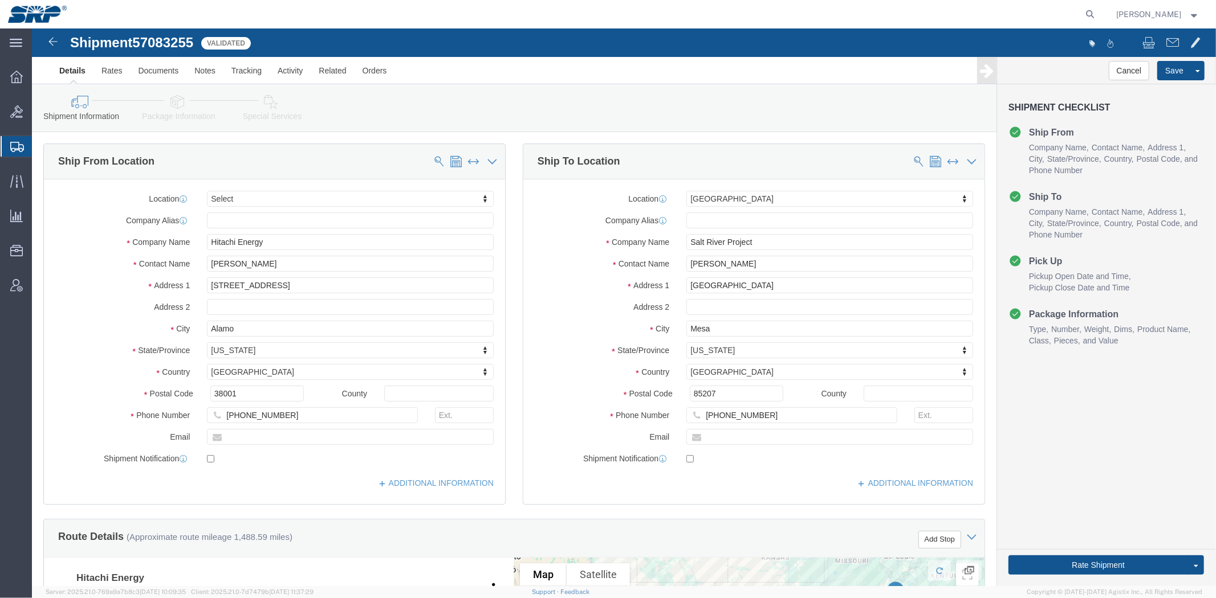
click div "Location [GEOGRAPHIC_DATA] SERVICE CENTER Select My Profile Location [GEOGRAPHI…"
click label "Contact Name"
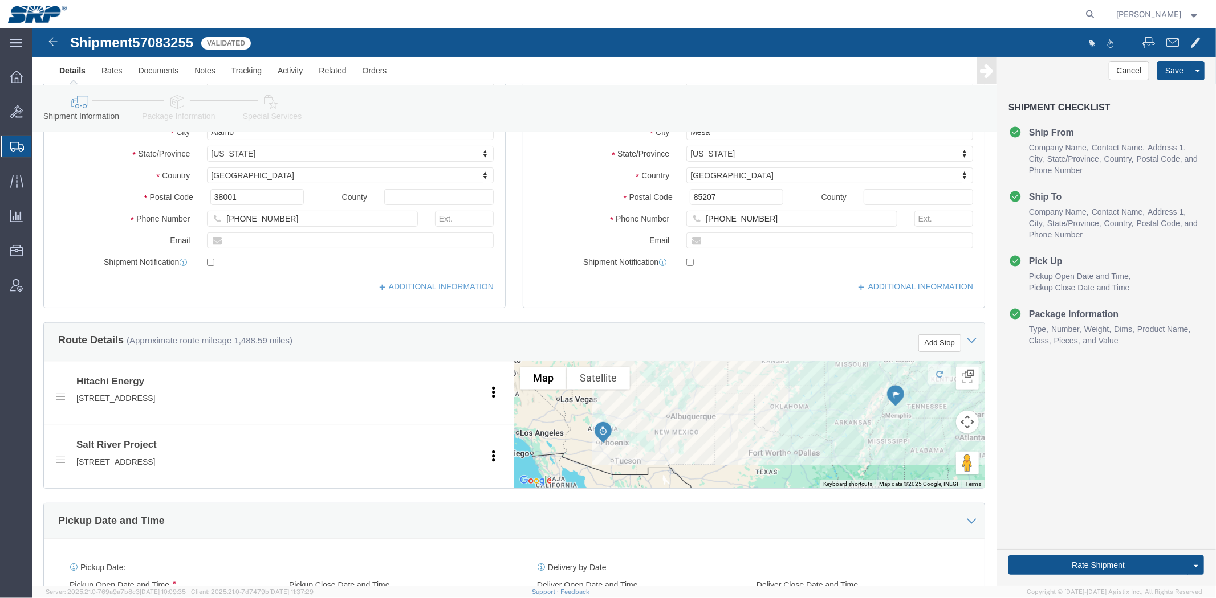
drag, startPoint x: 502, startPoint y: 221, endPoint x: 521, endPoint y: 309, distance: 91.0
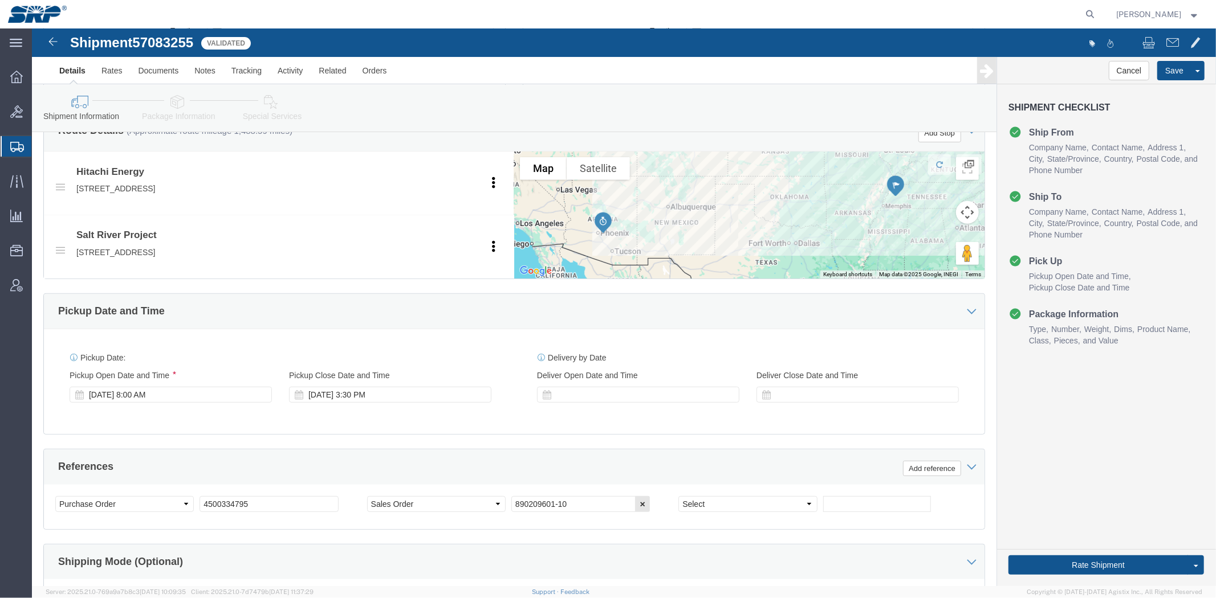
drag, startPoint x: 481, startPoint y: 315, endPoint x: 481, endPoint y: 342, distance: 26.8
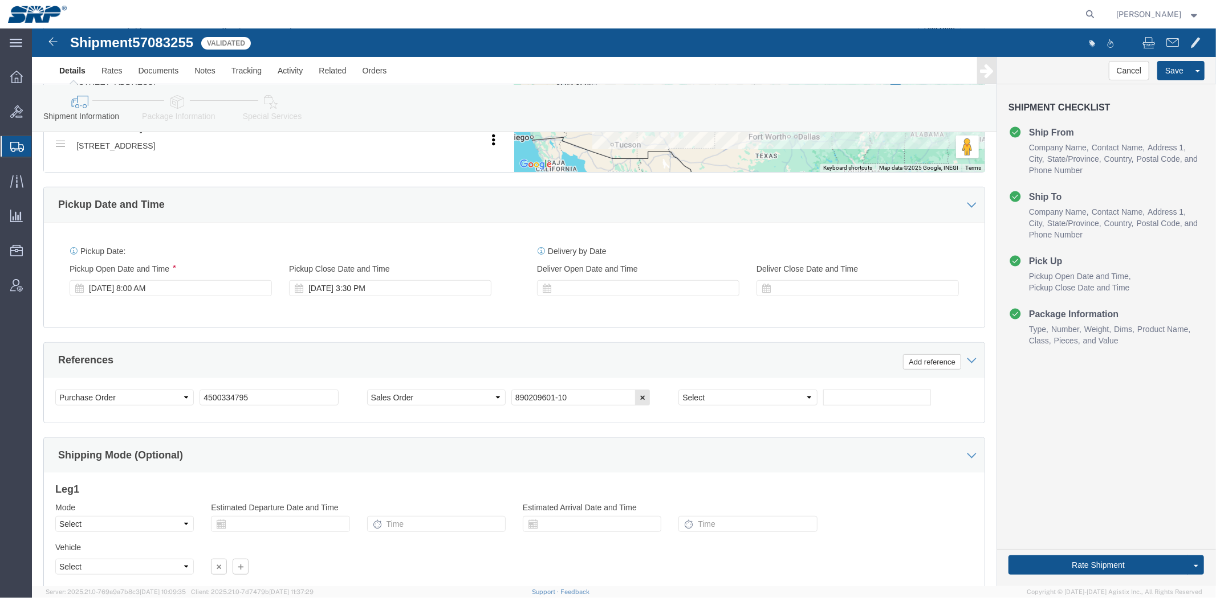
scroll to position [605, 0]
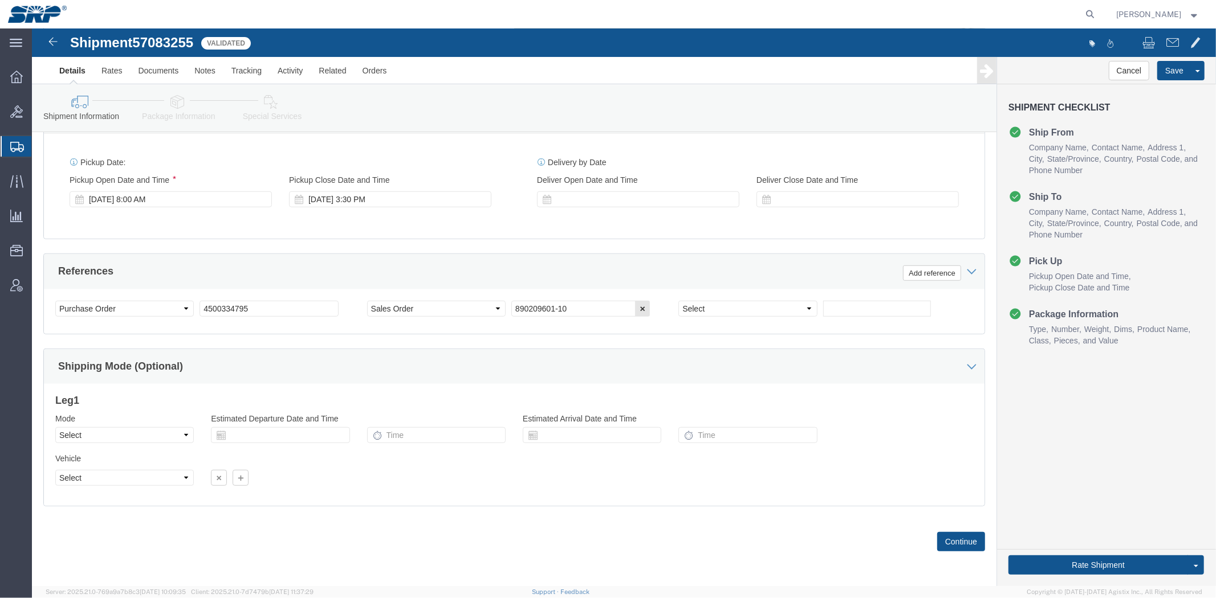
drag, startPoint x: 467, startPoint y: 323, endPoint x: 482, endPoint y: 380, distance: 58.9
click select "Select Air Less than Truckload Multi-Leg Ocean Freight Rail Small Parcel Truckl…"
select select "LTL"
click select "Select Air Less than Truckload Multi-Leg Ocean Freight Rail Small Parcel Truckl…"
click button "Rate Shipment"
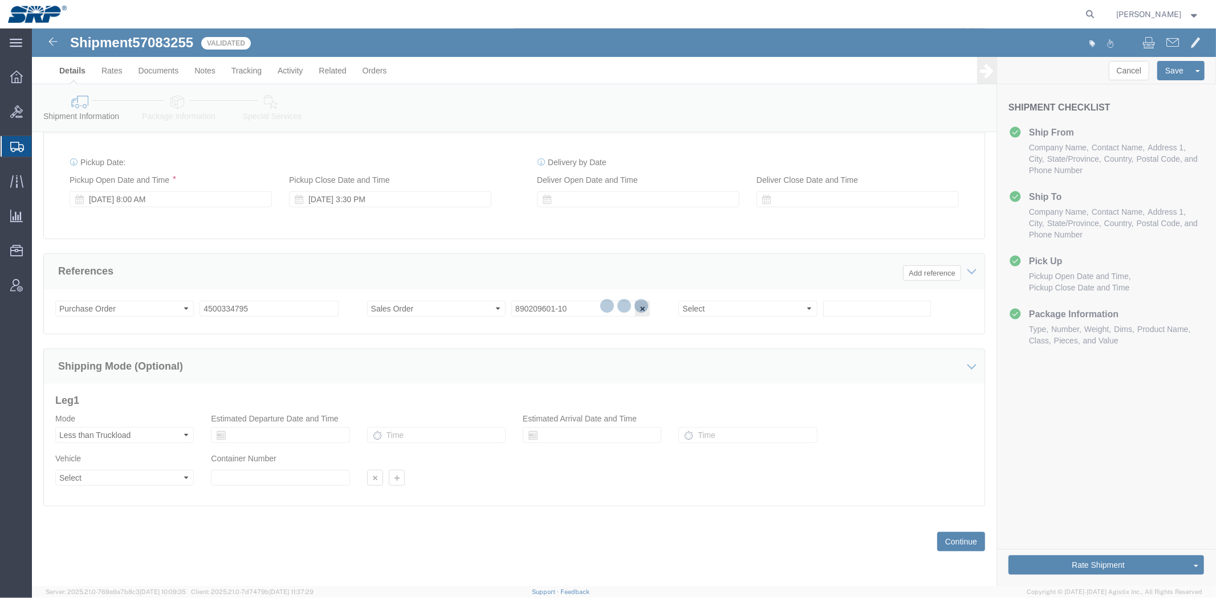
scroll to position [0, 0]
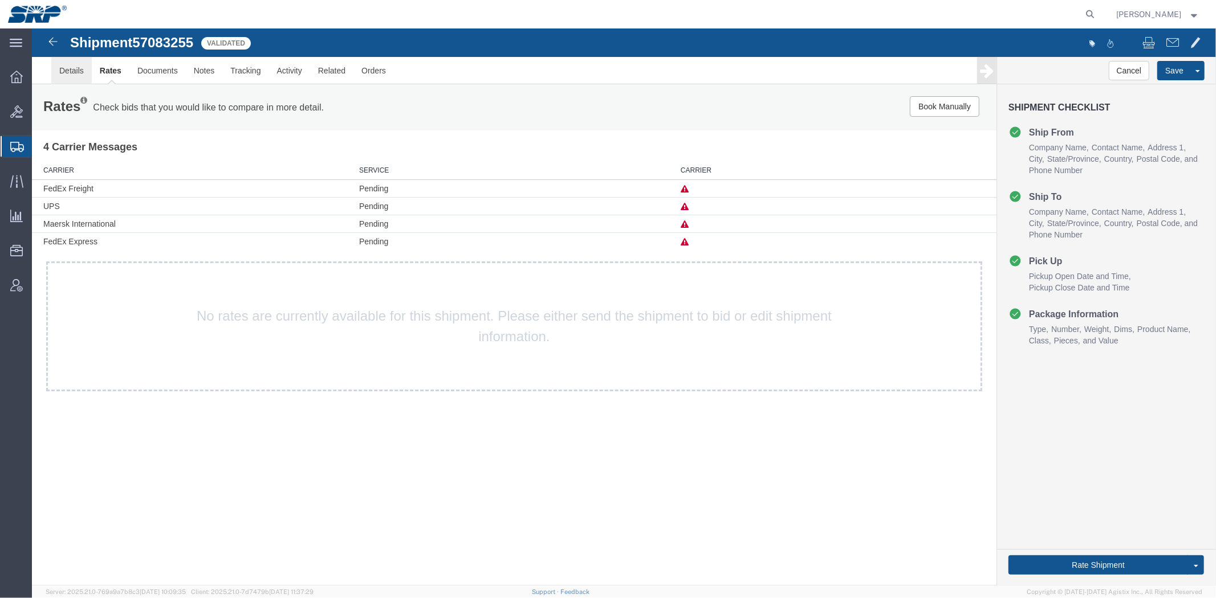
click at [66, 79] on link "Details" at bounding box center [71, 69] width 40 height 27
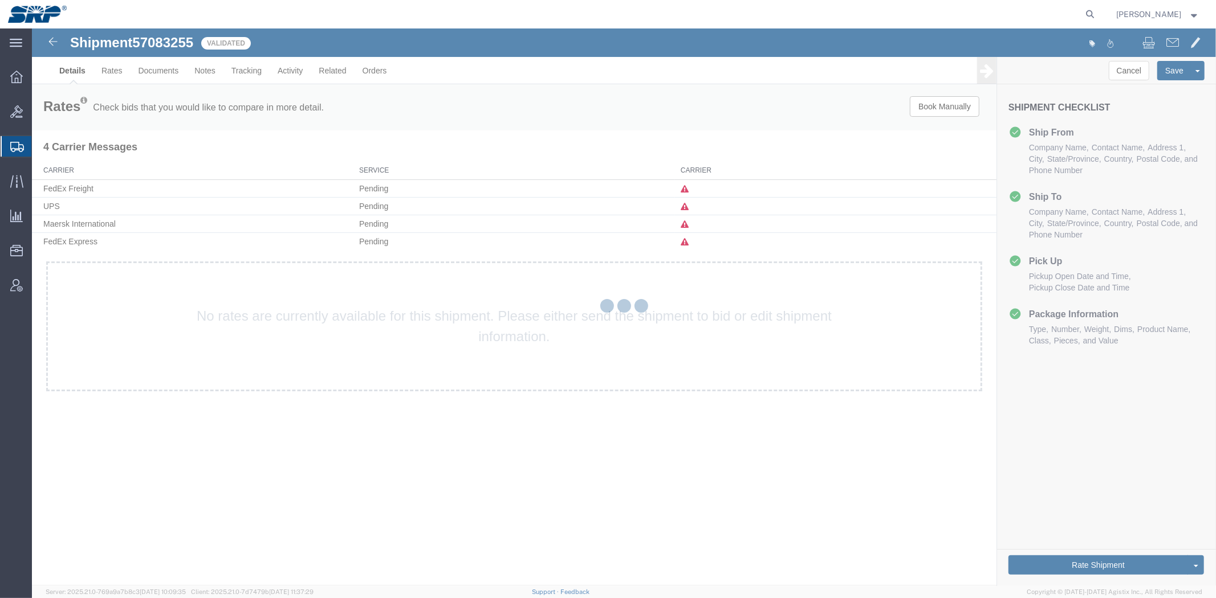
select select "54819"
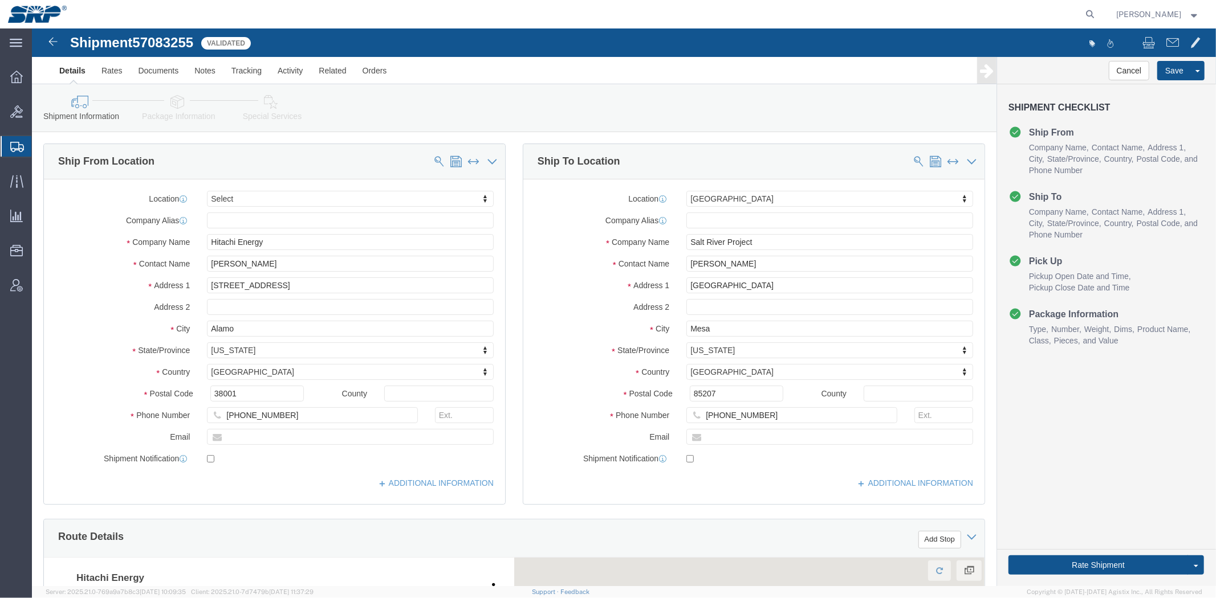
click at [0, 0] on span "Shipment Manager" at bounding box center [0, 0] width 0 height 0
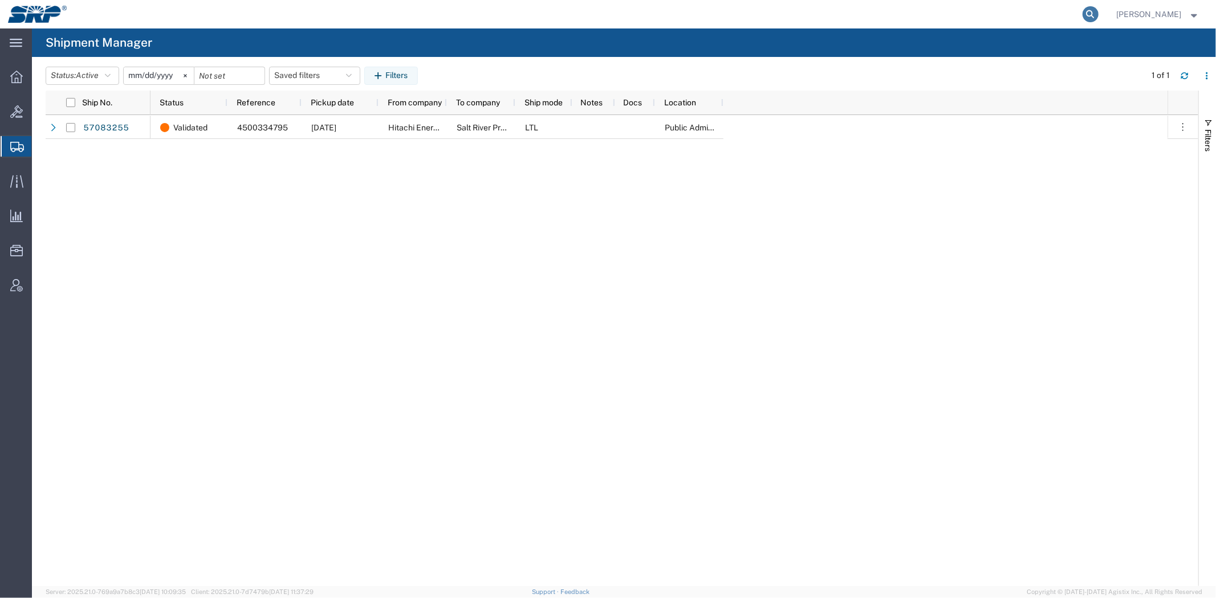
click at [1091, 10] on icon at bounding box center [1090, 14] width 16 height 16
click at [1024, 16] on input "search" at bounding box center [909, 14] width 347 height 27
paste input "394092617119"
type input "394092617119"
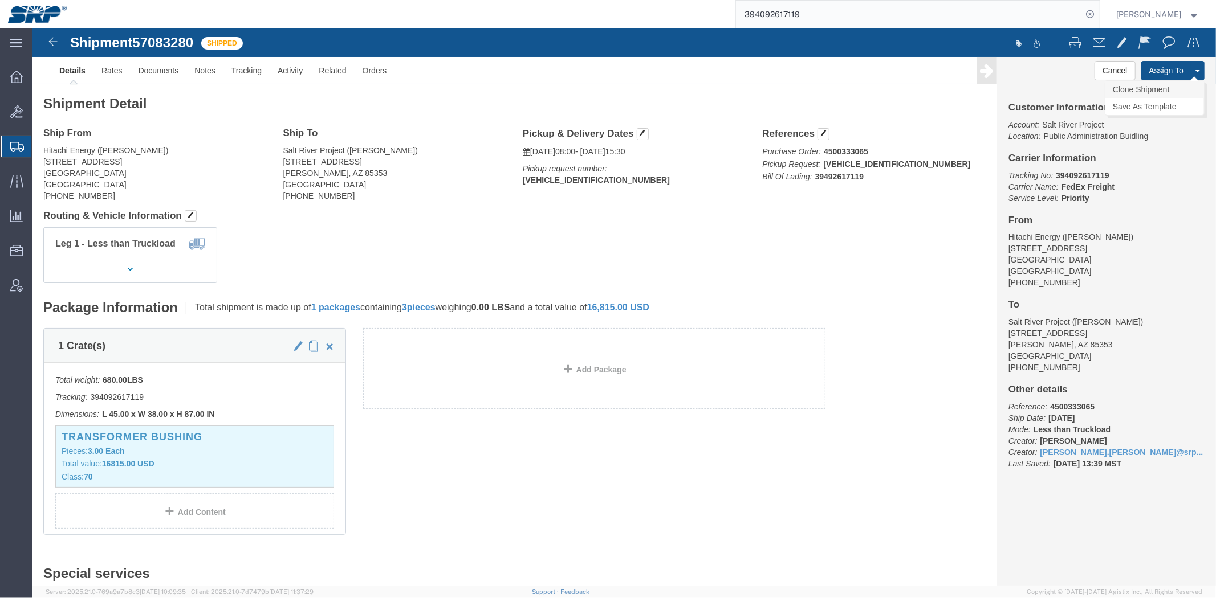
click link "Clone Shipment"
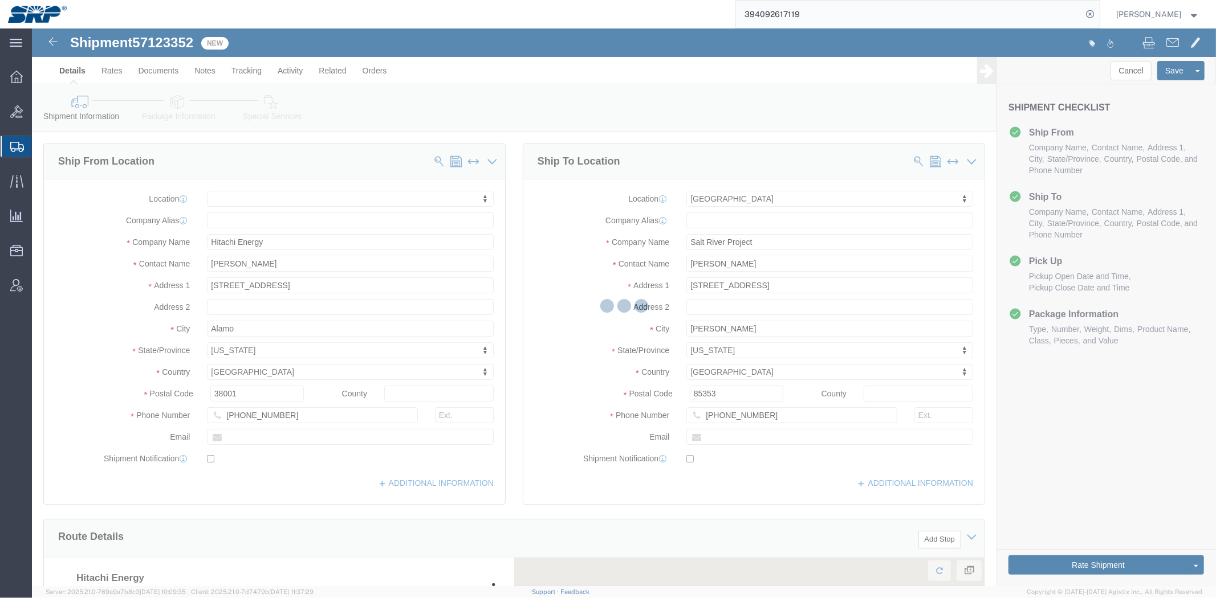
select select
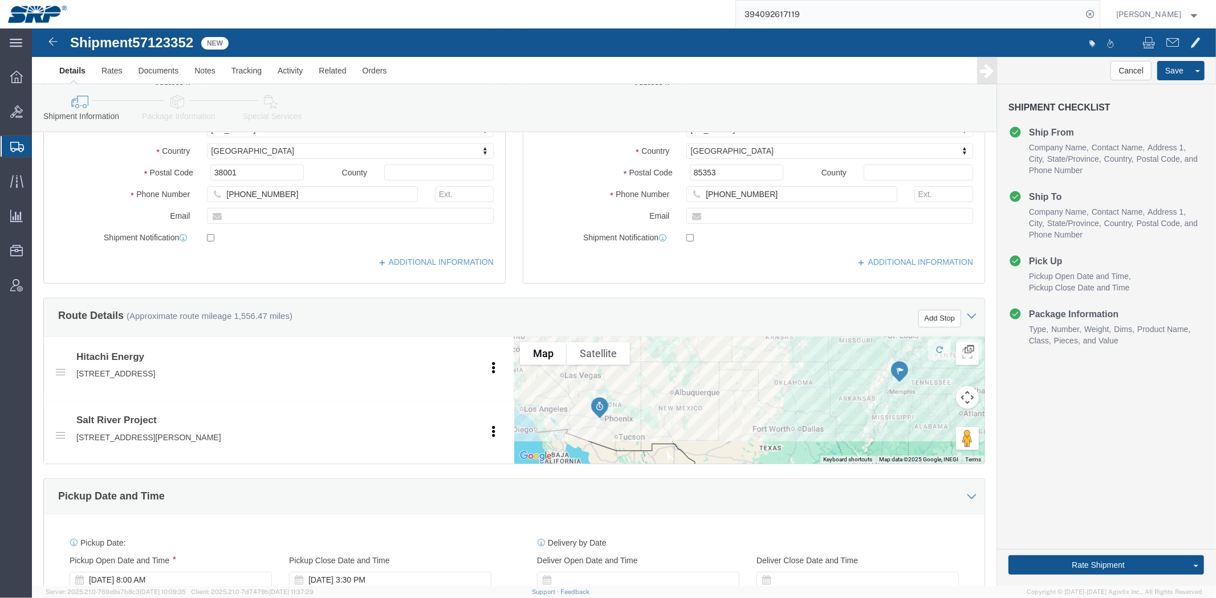
drag, startPoint x: 538, startPoint y: 116, endPoint x: 540, endPoint y: 291, distance: 175.5
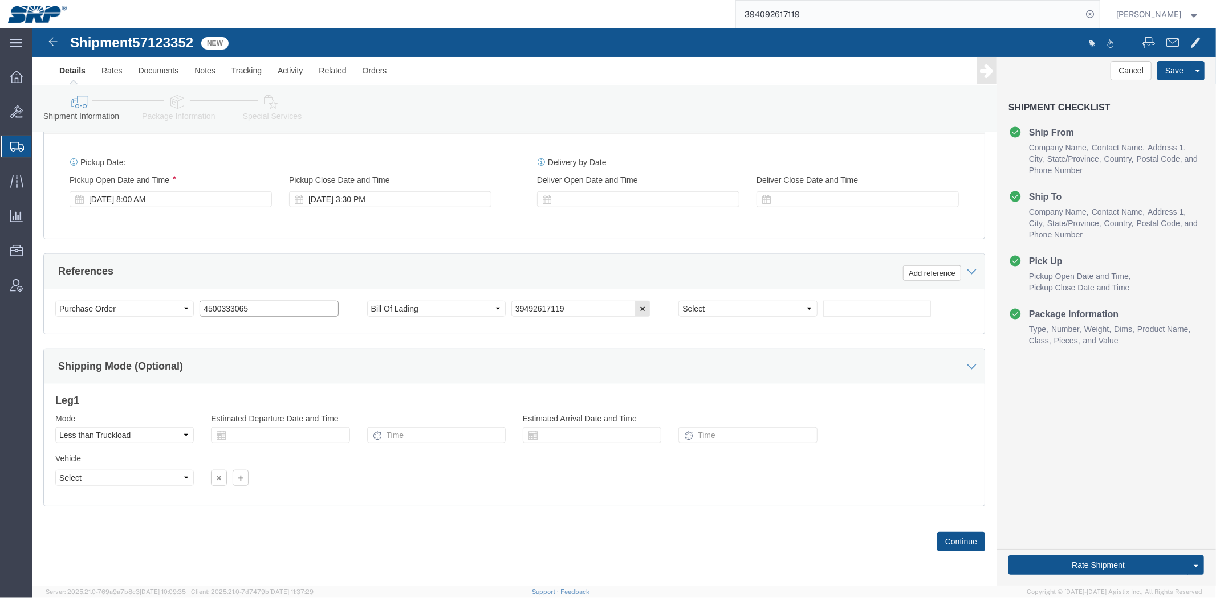
drag, startPoint x: 148, startPoint y: 278, endPoint x: 54, endPoint y: 274, distance: 93.6
click div "Please fix the following errors Ship From Location Location My Profile Location…"
paste input "479"
type input "4500334795"
click button "button"
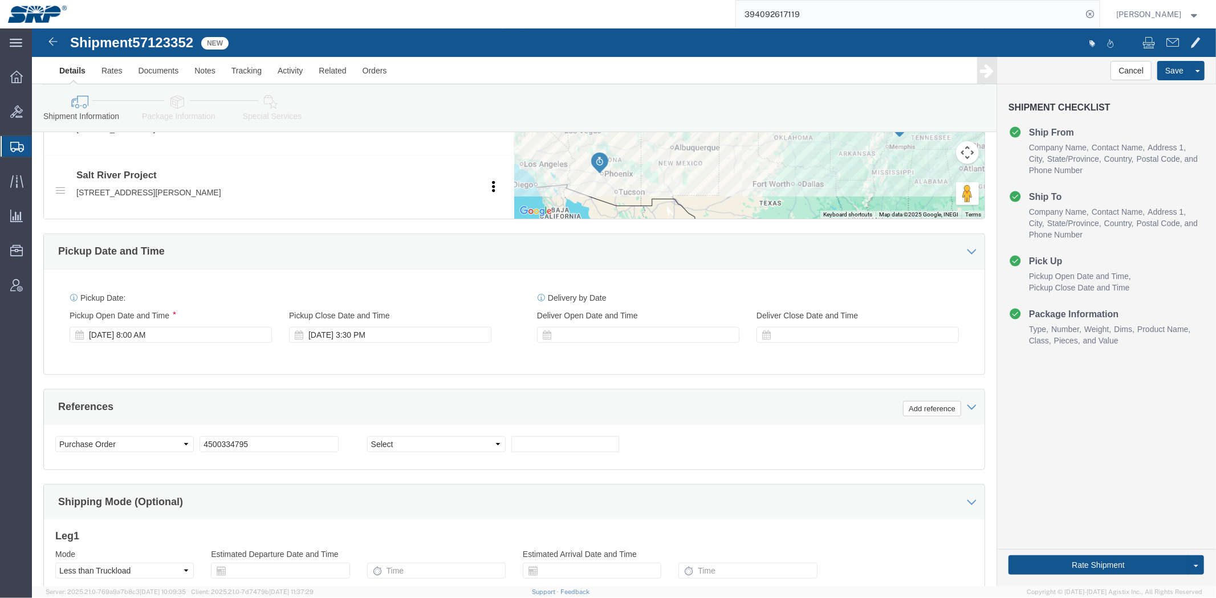
drag, startPoint x: 271, startPoint y: 231, endPoint x: 212, endPoint y: 81, distance: 161.5
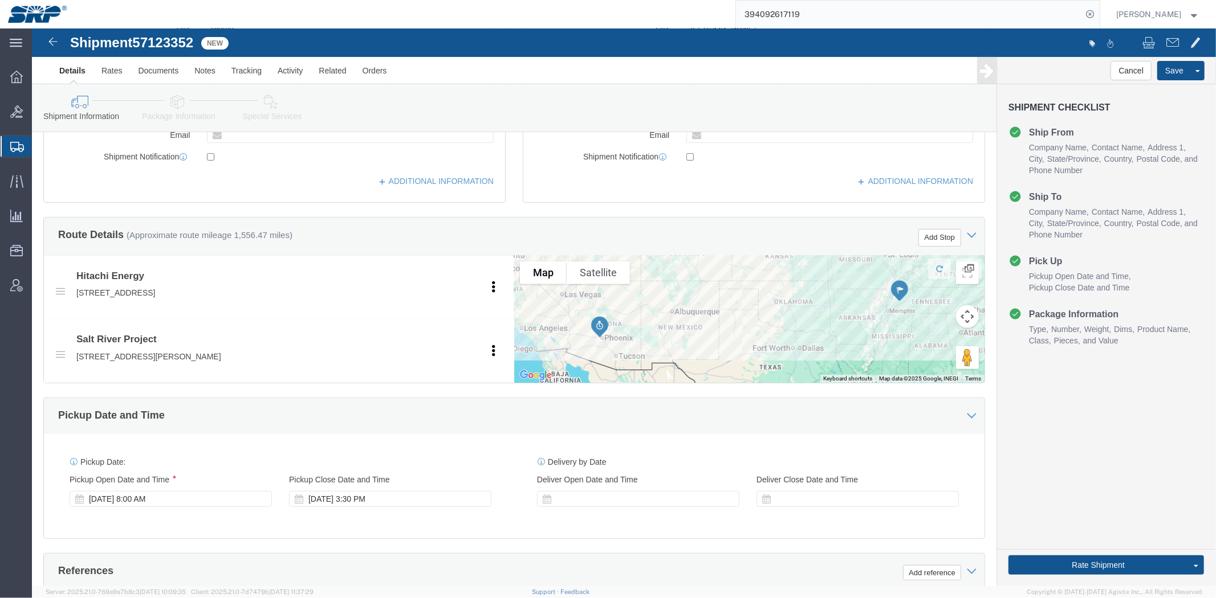
click link "Package Information"
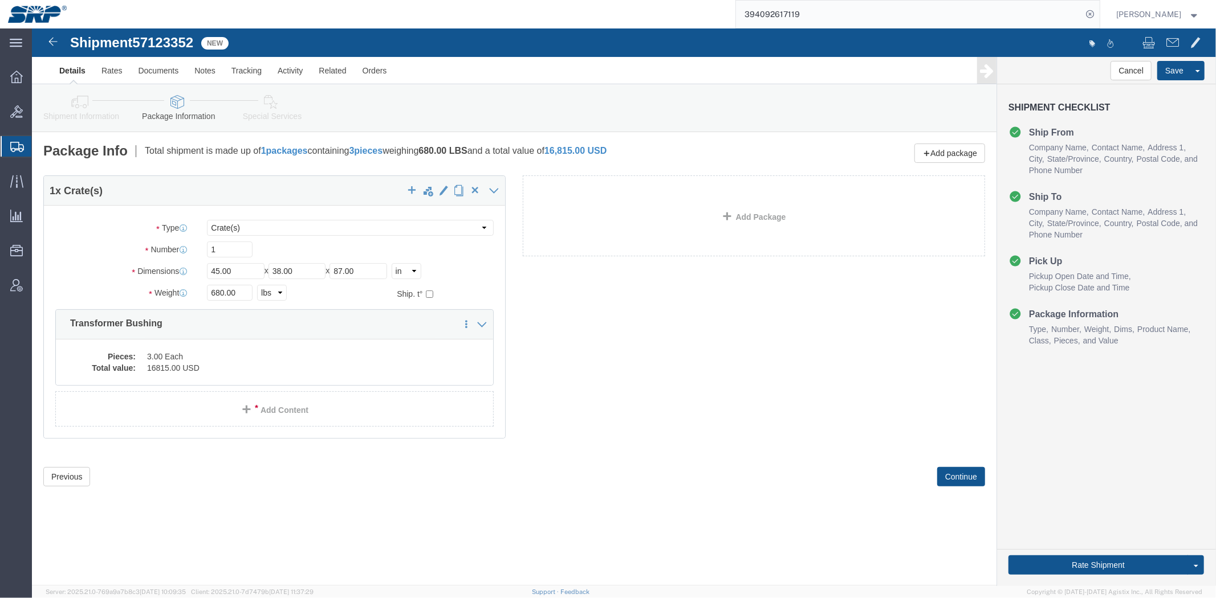
click at [0, 0] on span "Shipment Manager" at bounding box center [0, 0] width 0 height 0
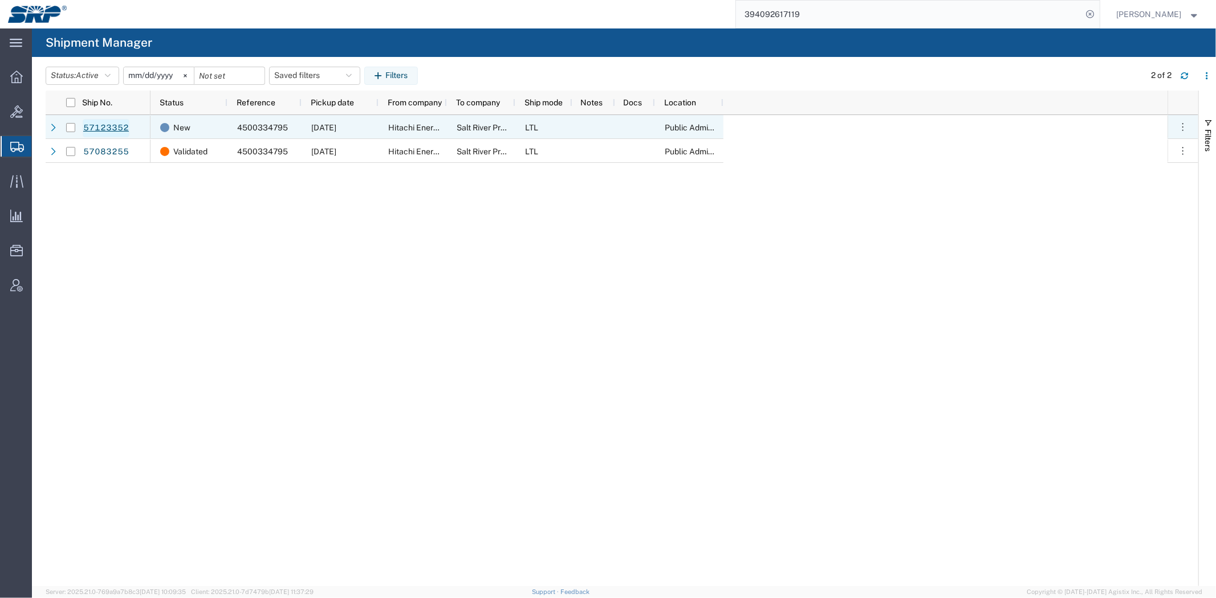
click at [95, 123] on link "57123352" at bounding box center [106, 128] width 47 height 18
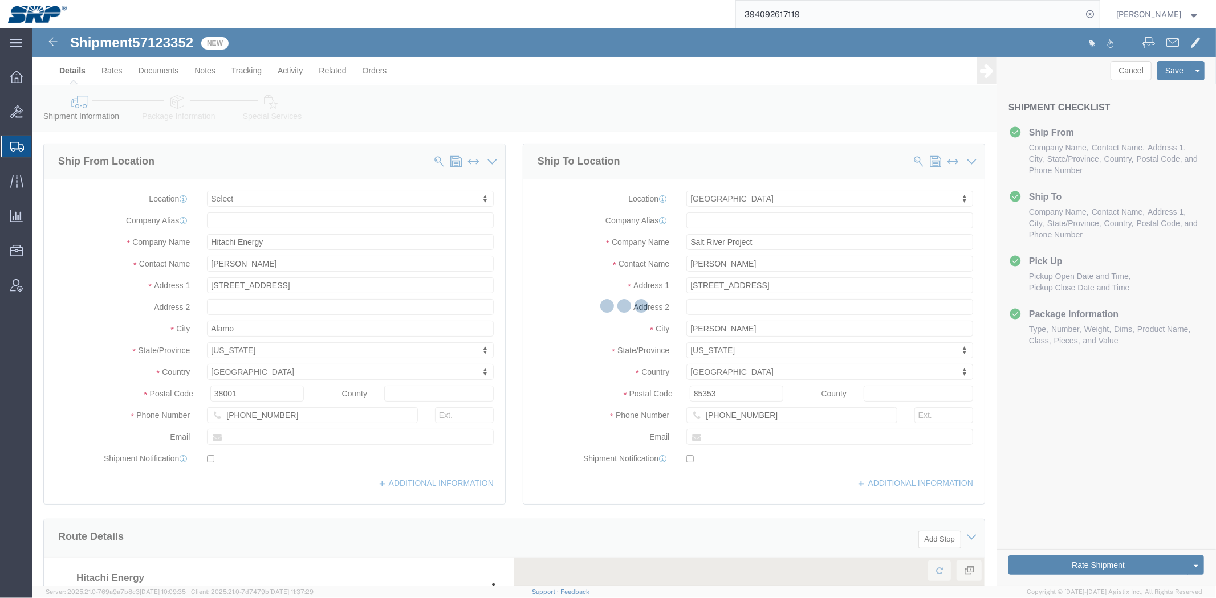
select select
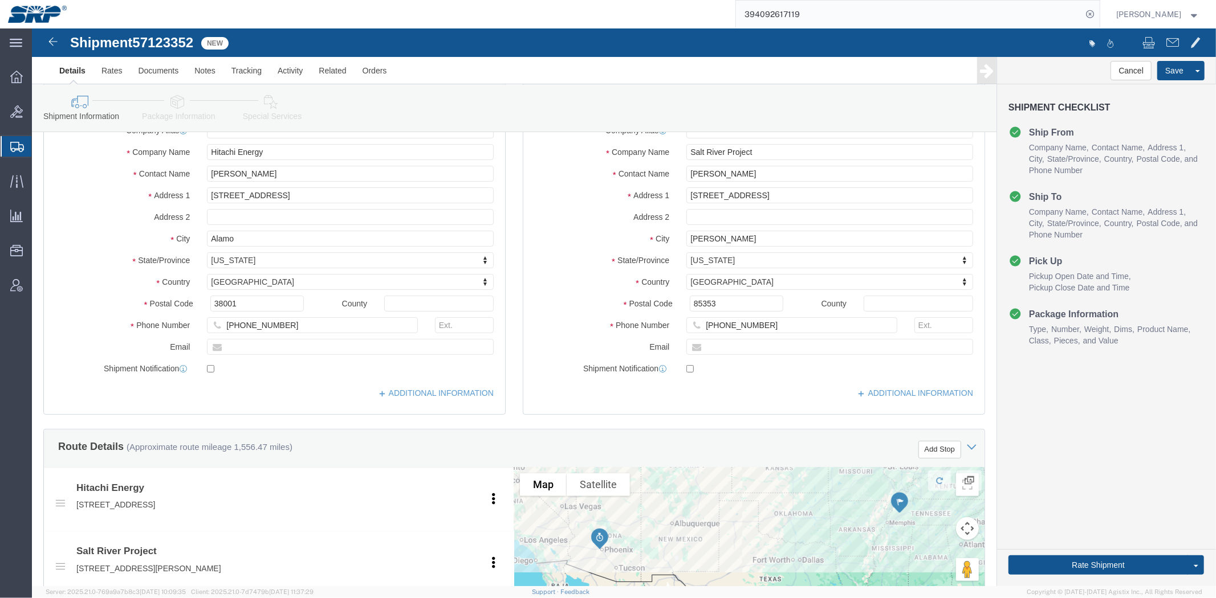
drag, startPoint x: 491, startPoint y: 169, endPoint x: 482, endPoint y: 311, distance: 142.8
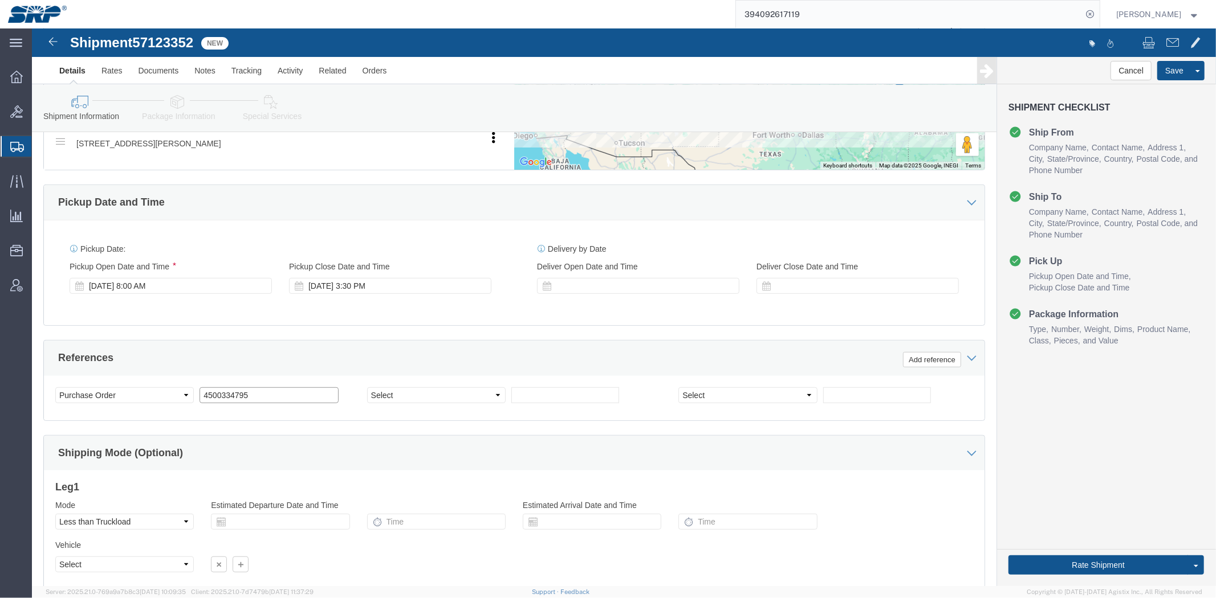
drag, startPoint x: 253, startPoint y: 366, endPoint x: -32, endPoint y: 358, distance: 285.1
click html "Shipment 57123352 New Details Rates Documents Notes Tracking Activity Related O…"
paste input "4"
type input "4500334794"
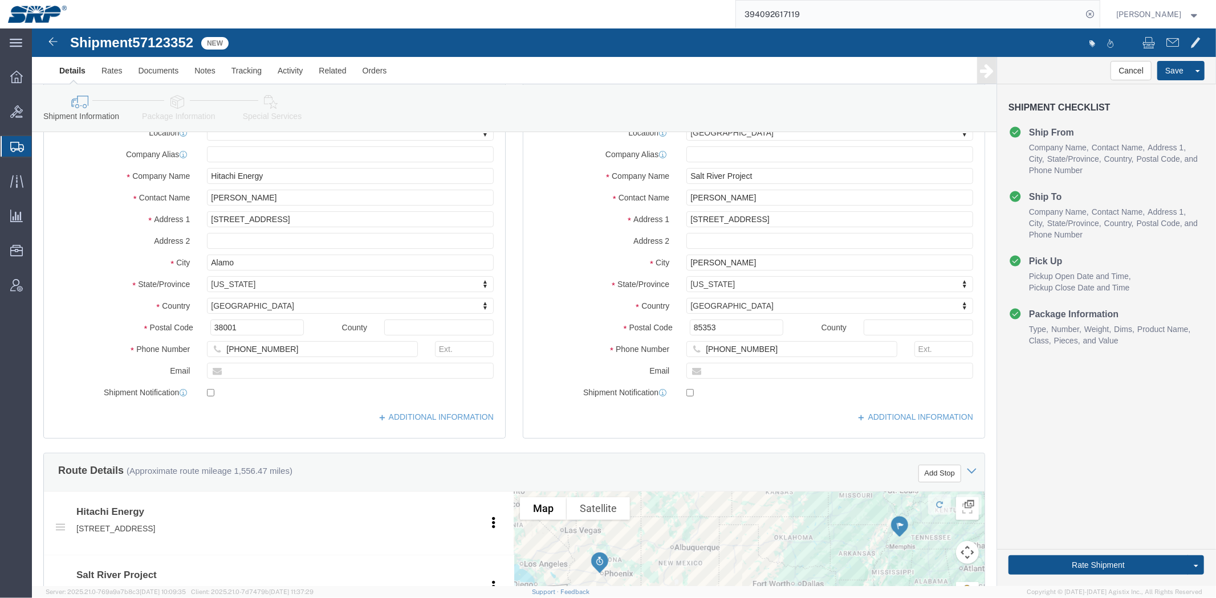
scroll to position [0, 0]
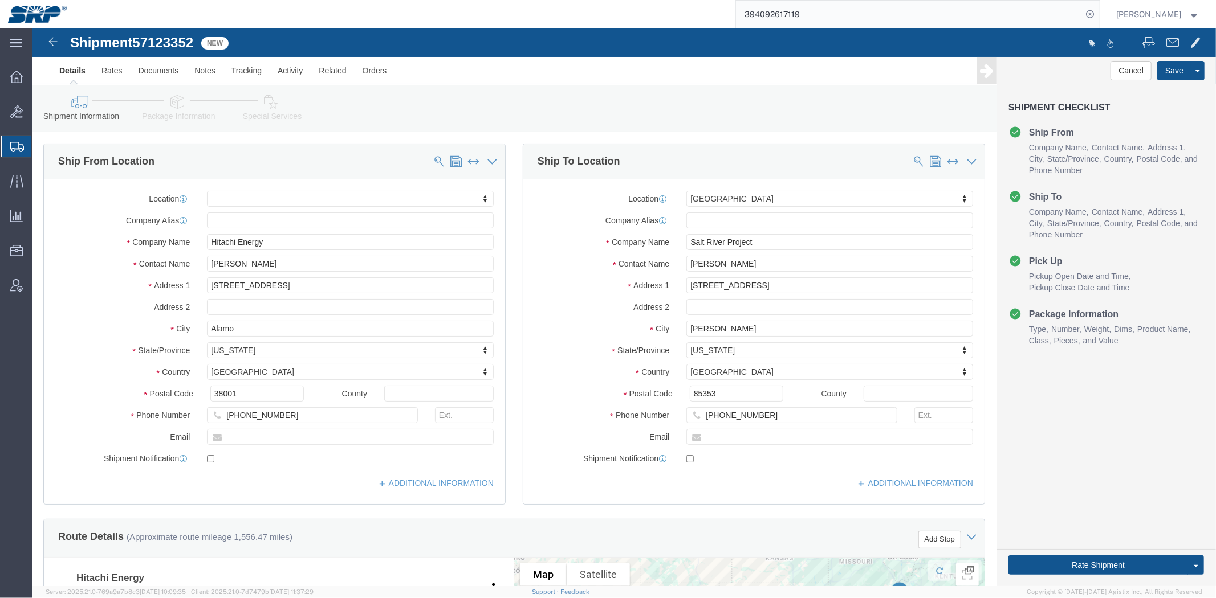
drag, startPoint x: 291, startPoint y: 339, endPoint x: 234, endPoint y: 107, distance: 238.9
click icon
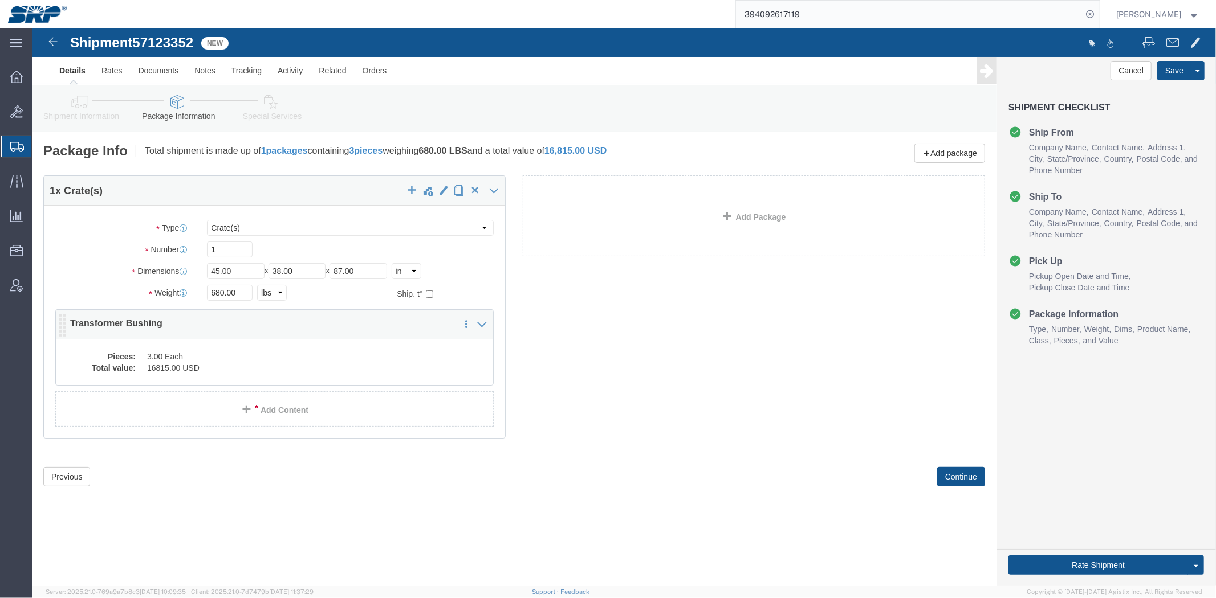
click dd "3.00 Each"
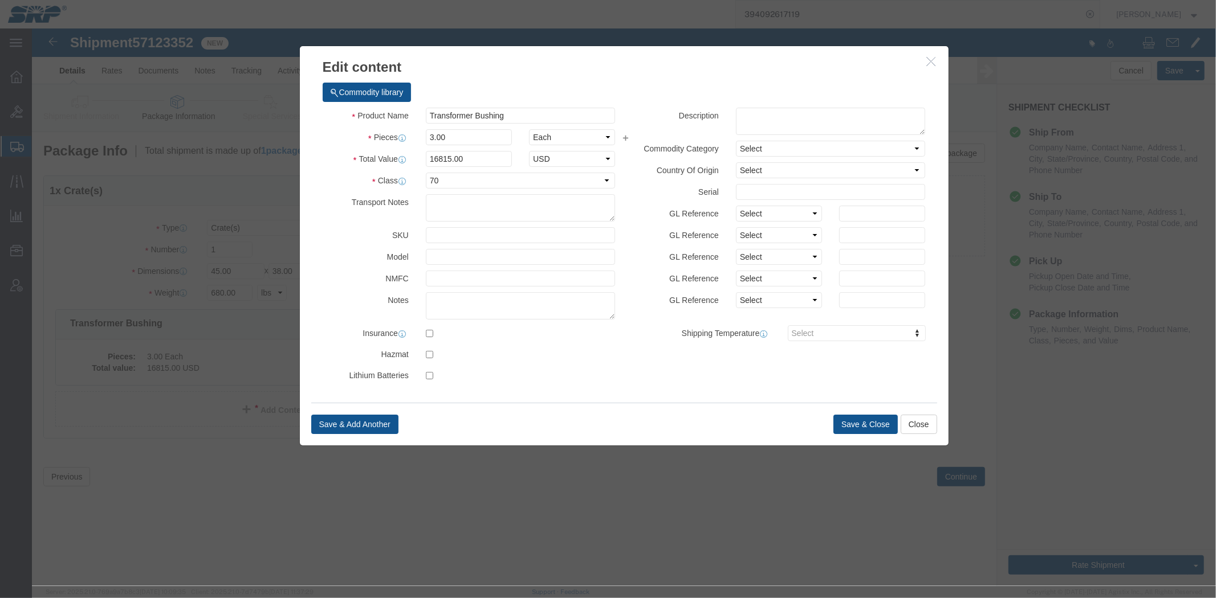
click div "Product Name Transformer Bushing Pieces 3.00 Select Bag Barrels 100Board Feet B…"
drag, startPoint x: 436, startPoint y: 107, endPoint x: 172, endPoint y: 101, distance: 263.9
click div "Edit content Commodity library Product Name Transformer Bushing Pieces 3.00 Sel…"
type input "4"
drag, startPoint x: 458, startPoint y: 129, endPoint x: 207, endPoint y: 121, distance: 250.9
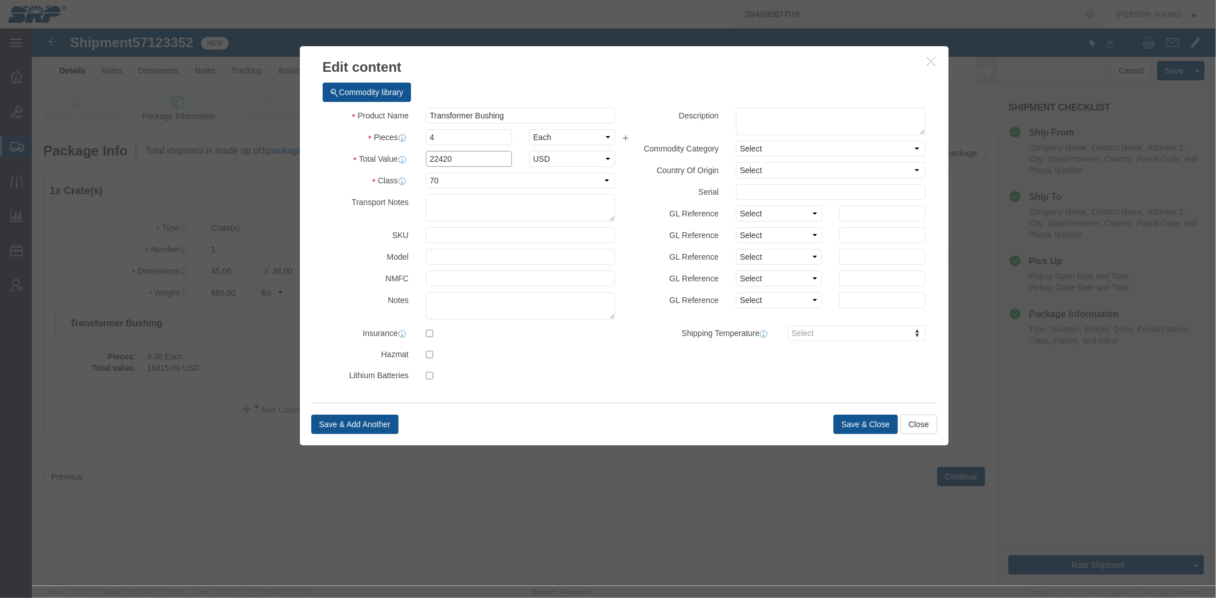
click div "Edit content Commodity library Product Name Transformer Bushing Pieces 4 Select…"
type input "15296"
click button "Save & Close"
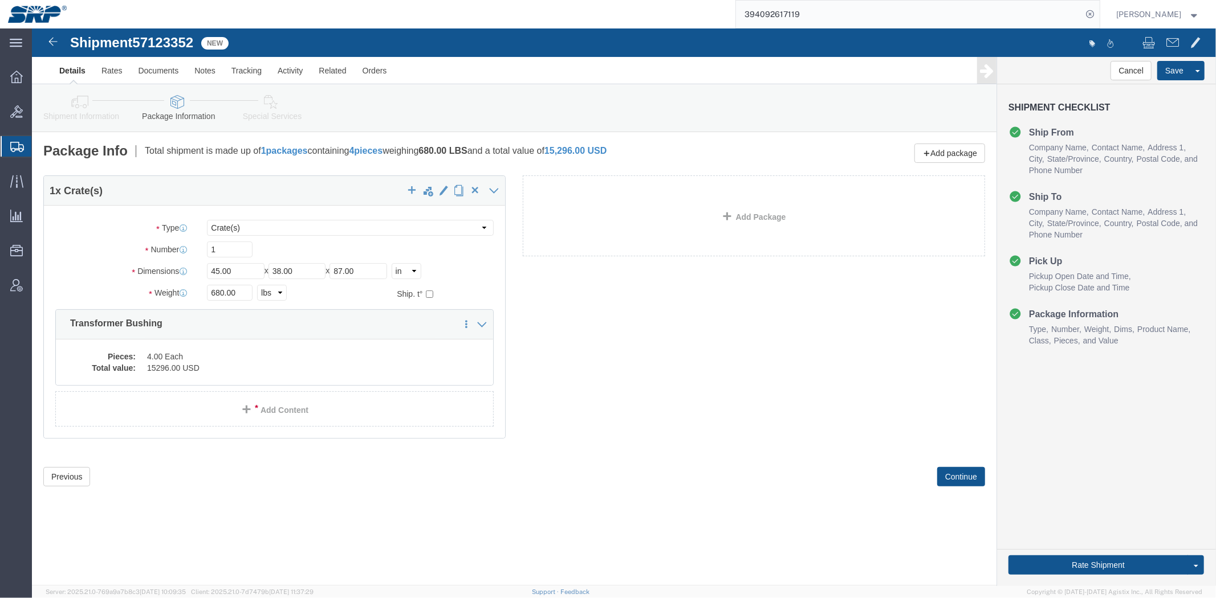
click at [0, 0] on span "Shipment Manager" at bounding box center [0, 0] width 0 height 0
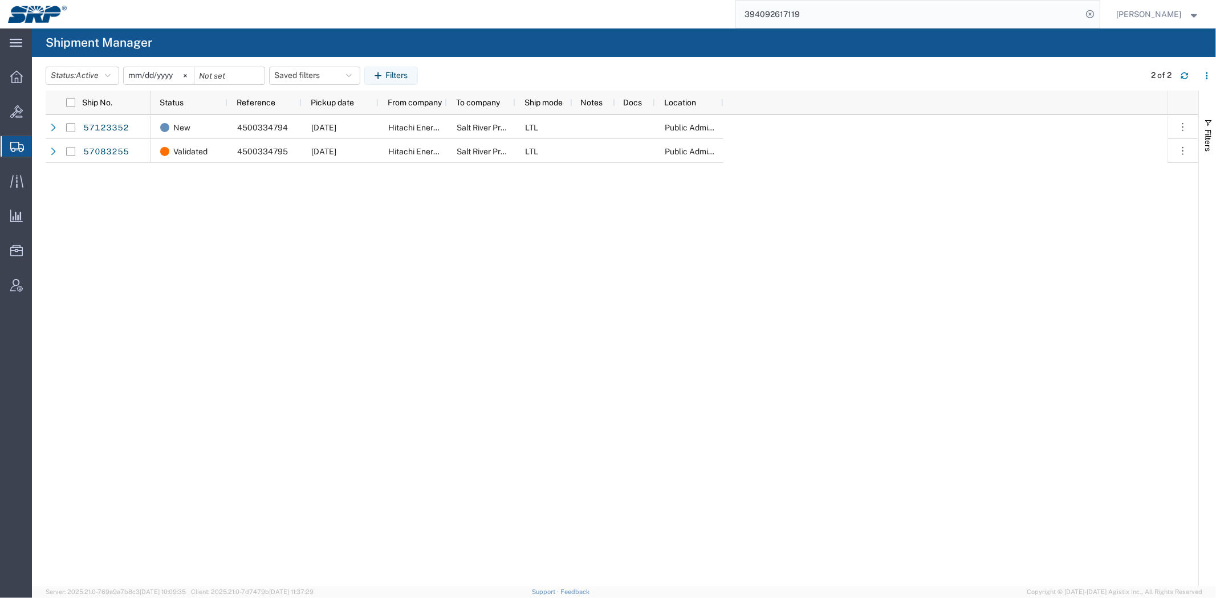
click at [191, 171] on div "New 4500334794 [DATE] Hitachi Energy Salt River Project LTL Public Administrati…" at bounding box center [658, 350] width 1017 height 471
click at [117, 148] on link "57083255" at bounding box center [106, 152] width 47 height 18
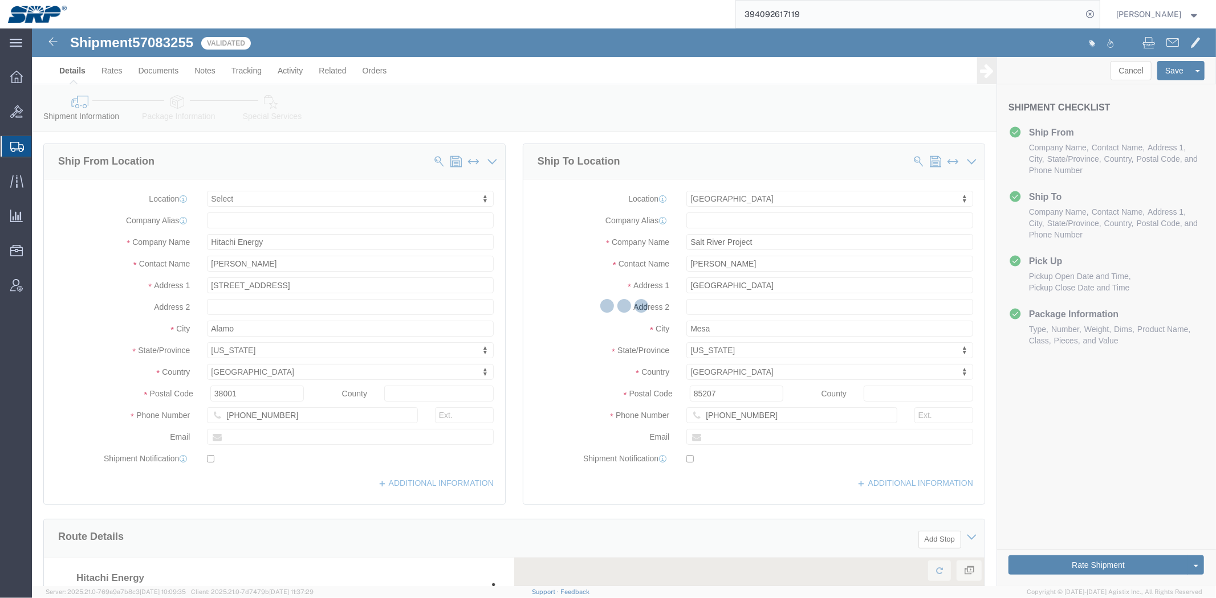
select select
select select "54819"
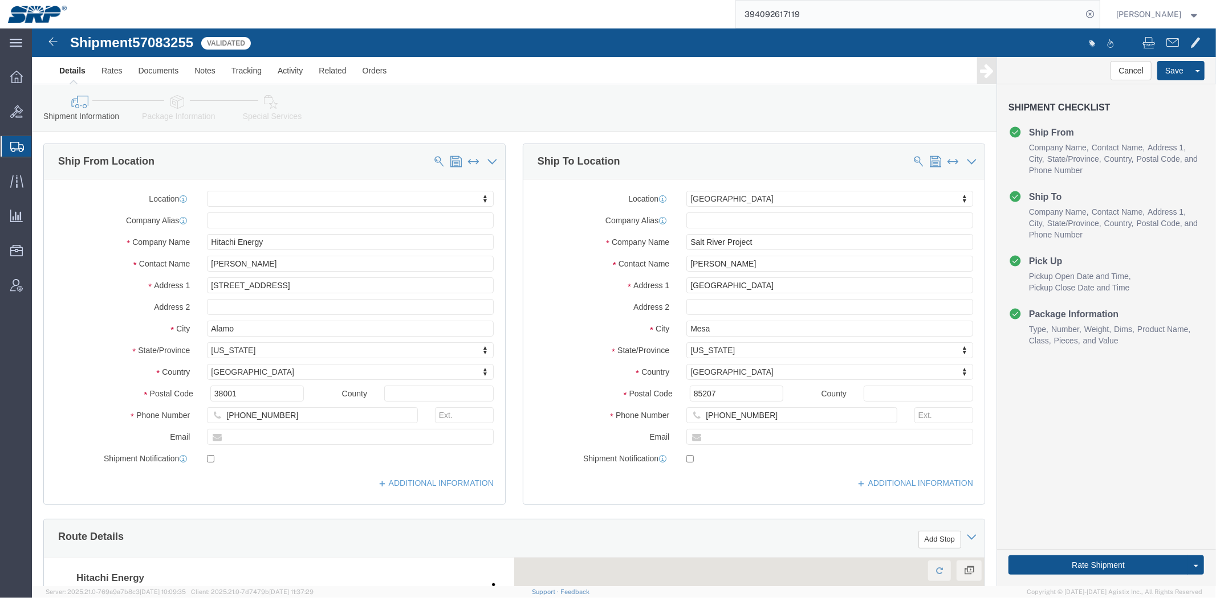
drag, startPoint x: 521, startPoint y: 278, endPoint x: 482, endPoint y: 236, distance: 57.2
click div "Ship To Location Location [GEOGRAPHIC_DATA] SERVICE CENTER My Profile Location …"
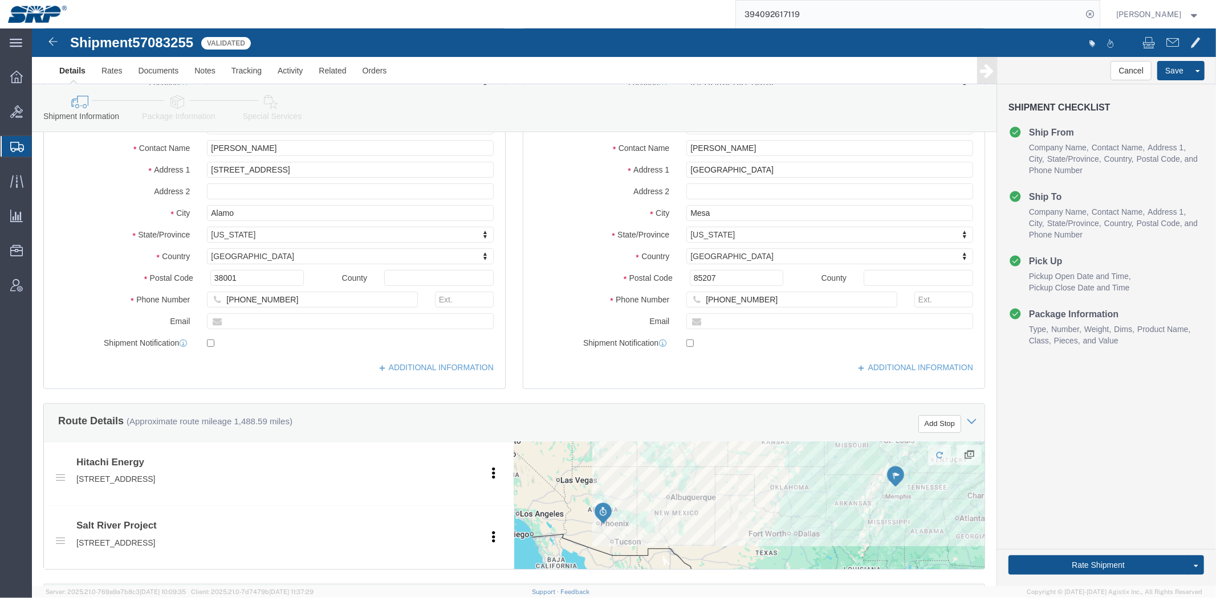
drag, startPoint x: 472, startPoint y: 214, endPoint x: 475, endPoint y: 339, distance: 124.9
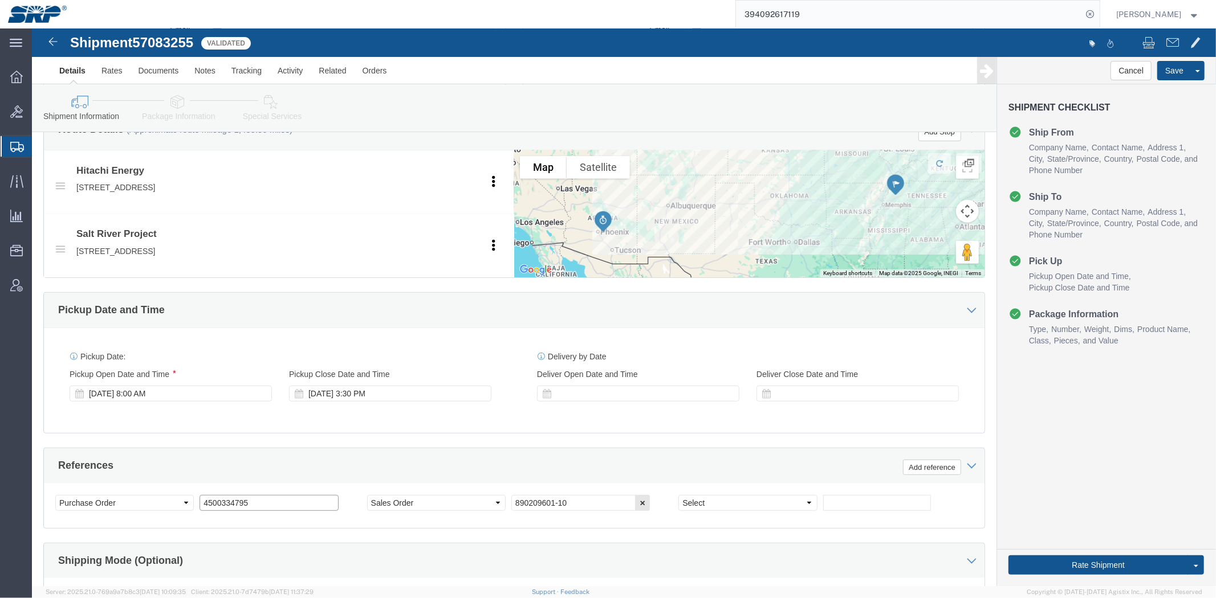
drag, startPoint x: 246, startPoint y: 471, endPoint x: -13, endPoint y: 458, distance: 259.1
click html "Shipment 57083255 Validated Details Rates Documents Notes Tracking Activity Rel…"
paste input "4"
type input "4500334794"
click div "References Add reference"
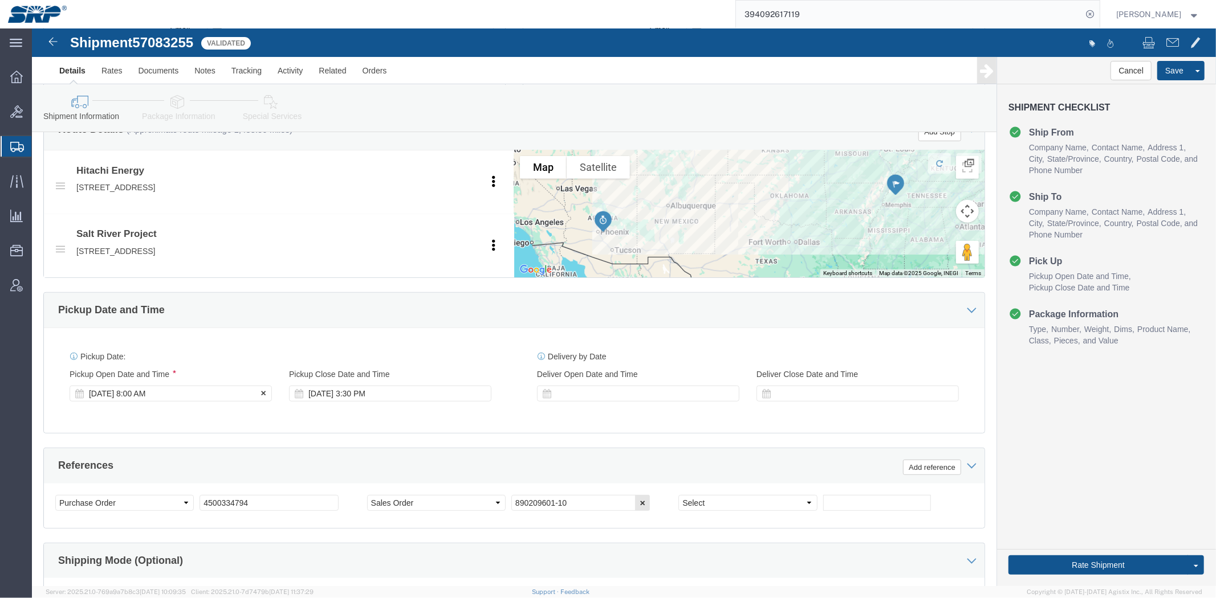
click div "[DATE] 8:00 AM"
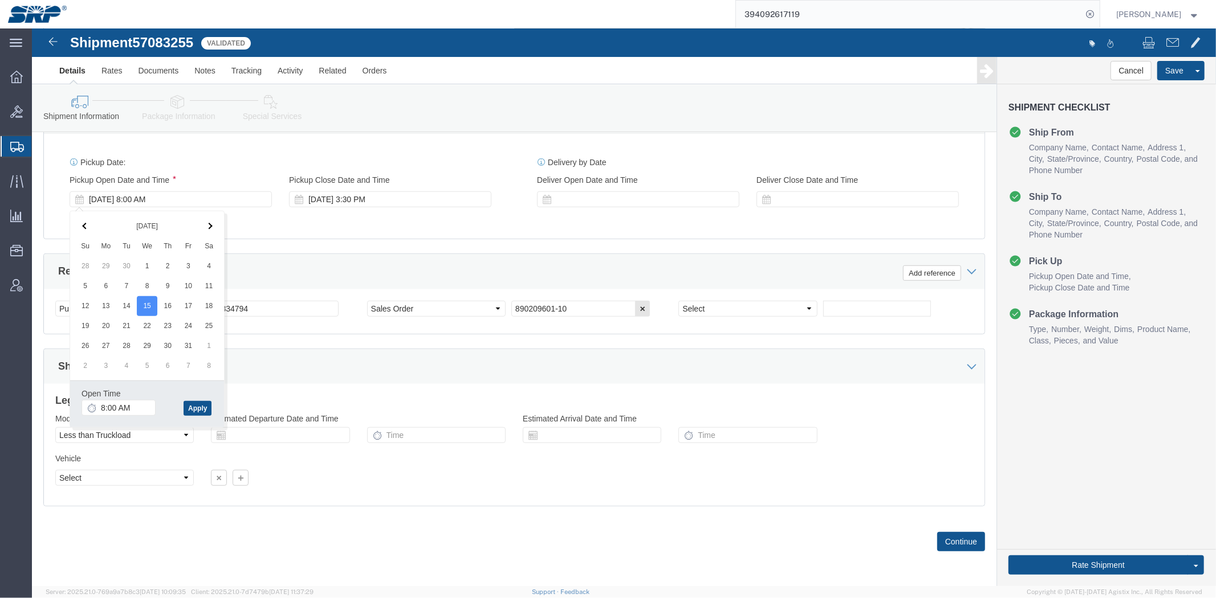
click div "Shipping Mode (Optional)"
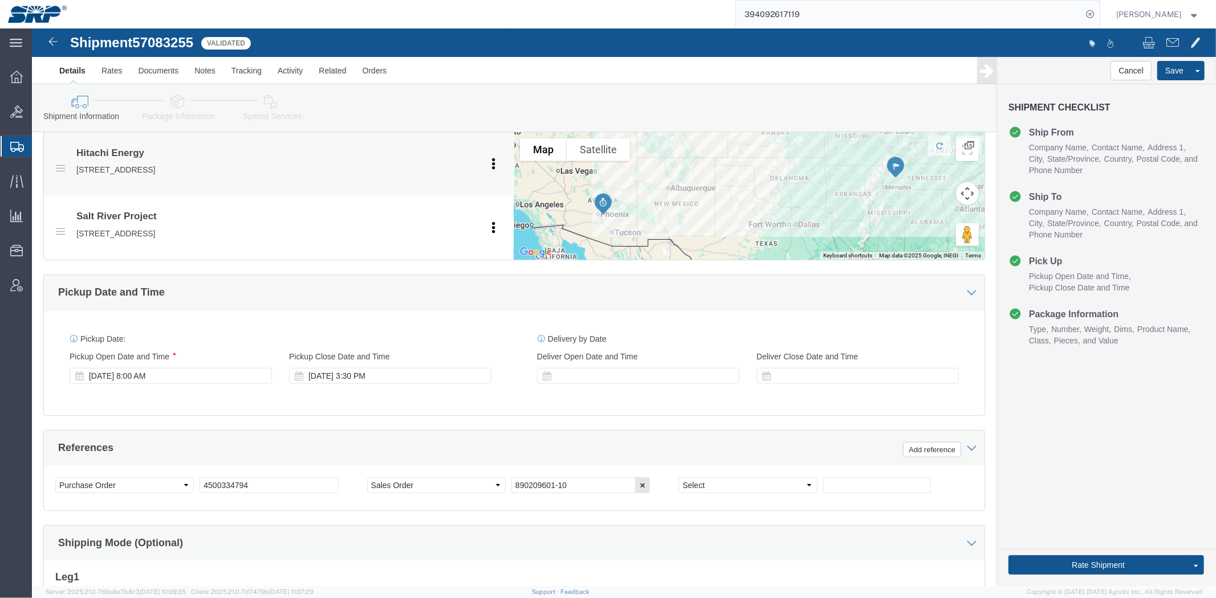
scroll to position [0, 0]
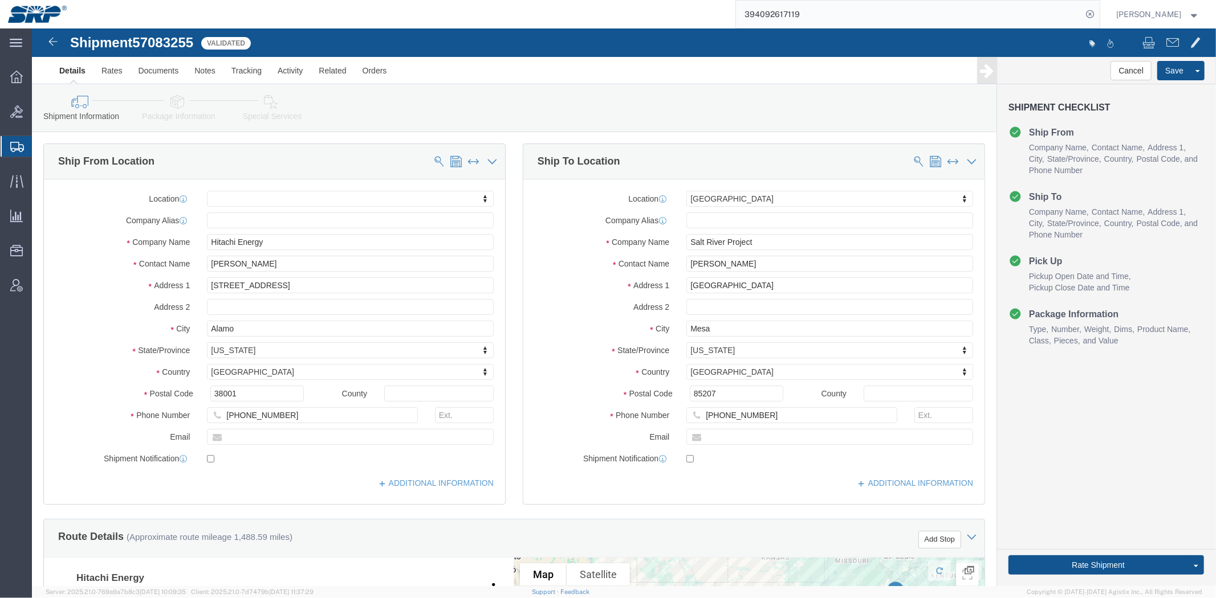
drag, startPoint x: 280, startPoint y: 347, endPoint x: 274, endPoint y: 166, distance: 180.2
click li "Special Services"
click icon
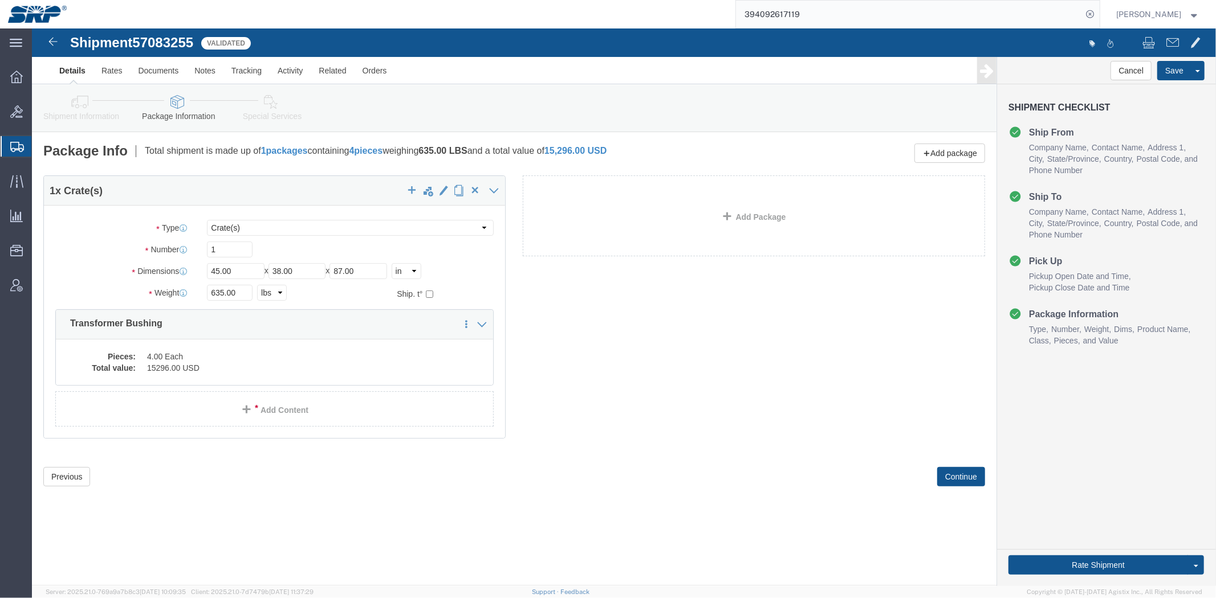
drag, startPoint x: 54, startPoint y: 75, endPoint x: 62, endPoint y: 75, distance: 8.5
click icon
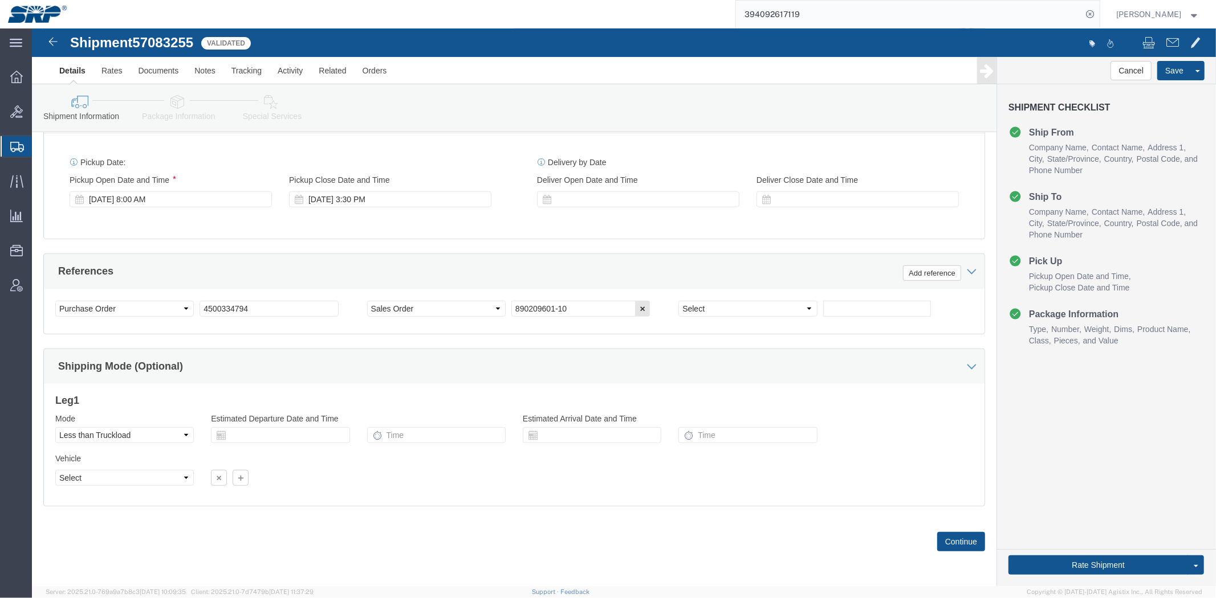
drag, startPoint x: 423, startPoint y: 78, endPoint x: 432, endPoint y: 237, distance: 159.8
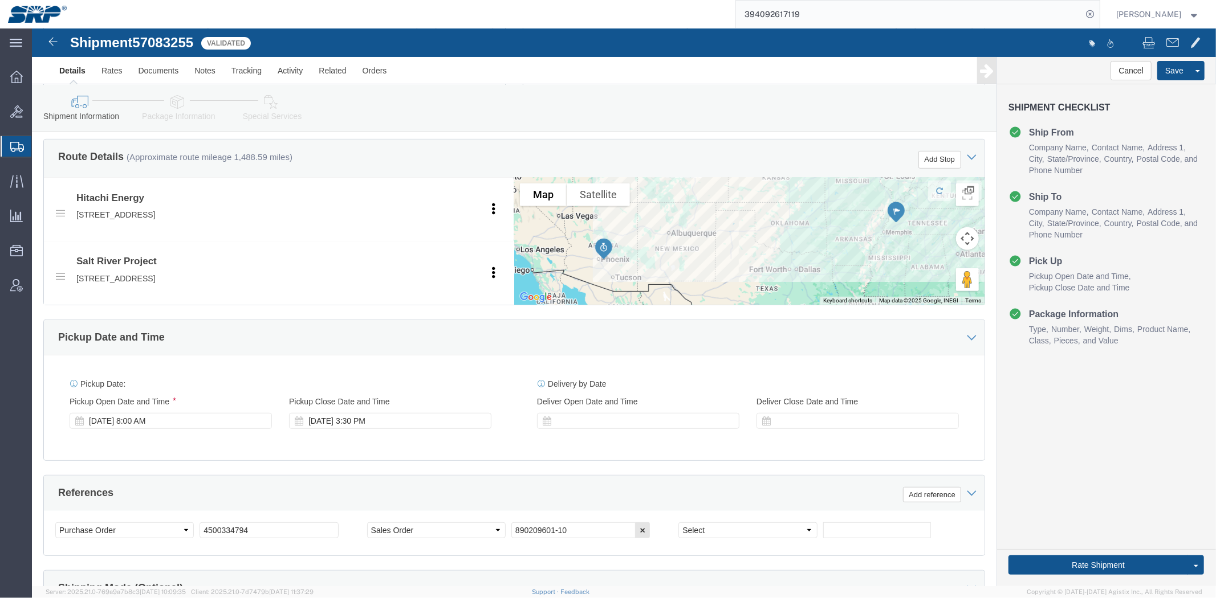
drag, startPoint x: 499, startPoint y: 332, endPoint x: 381, endPoint y: 38, distance: 316.9
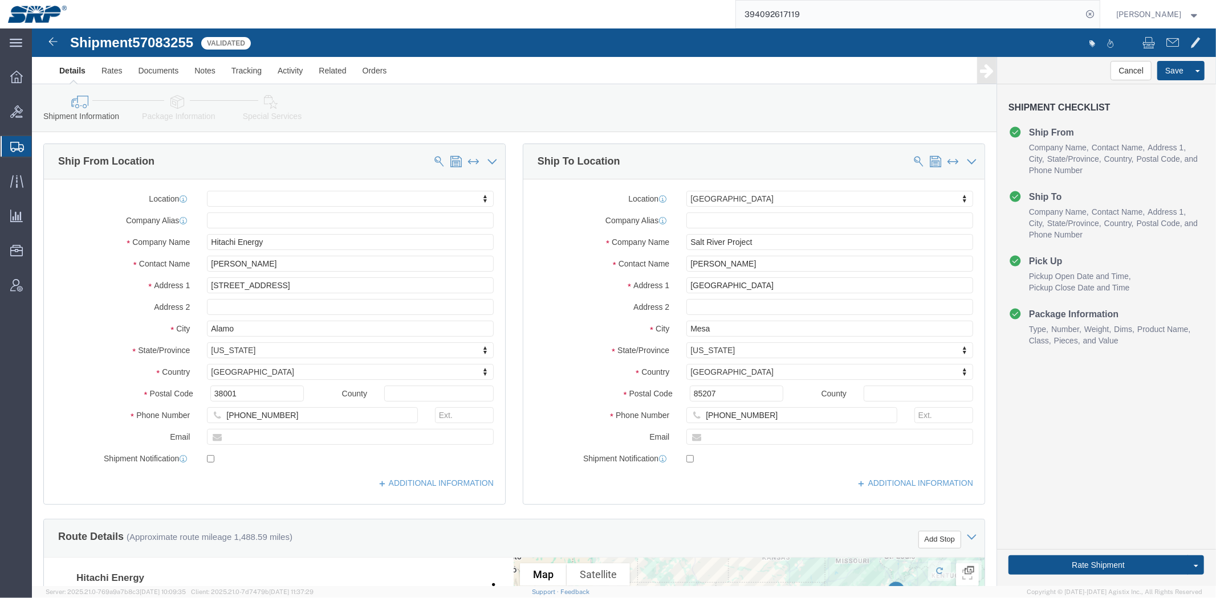
scroll to position [605, 0]
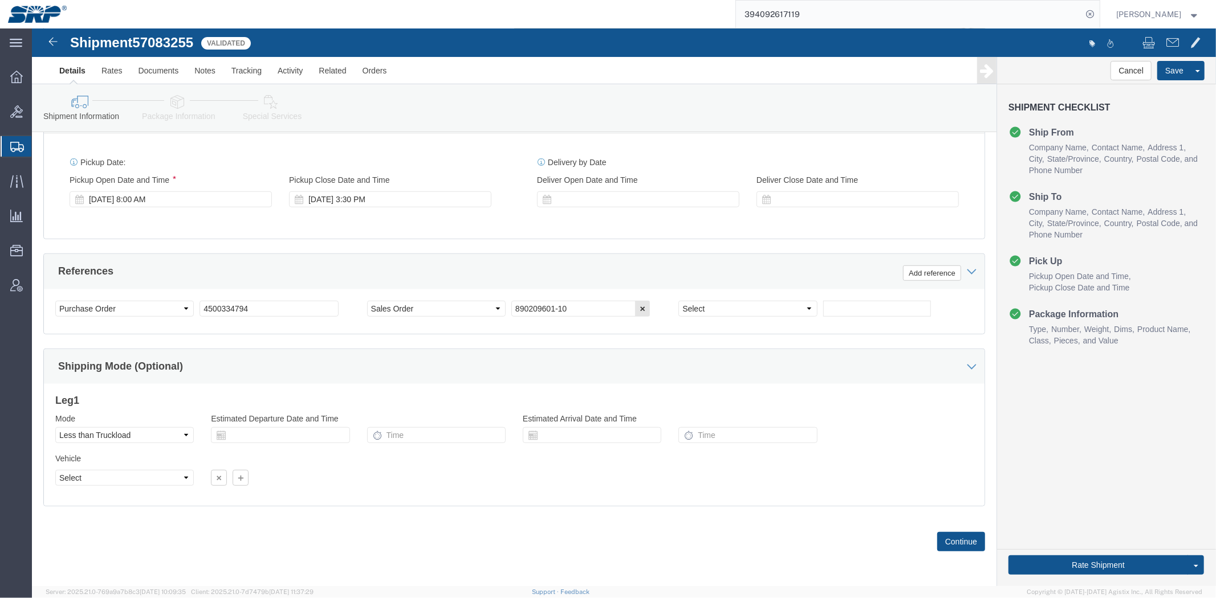
drag, startPoint x: 351, startPoint y: 87, endPoint x: 470, endPoint y: 312, distance: 253.9
drag, startPoint x: 568, startPoint y: 276, endPoint x: 267, endPoint y: 280, distance: 301.5
click div "Select Account Type Activity ID Airline Appointment Number ASN Batch Request # …"
click link "Special Services"
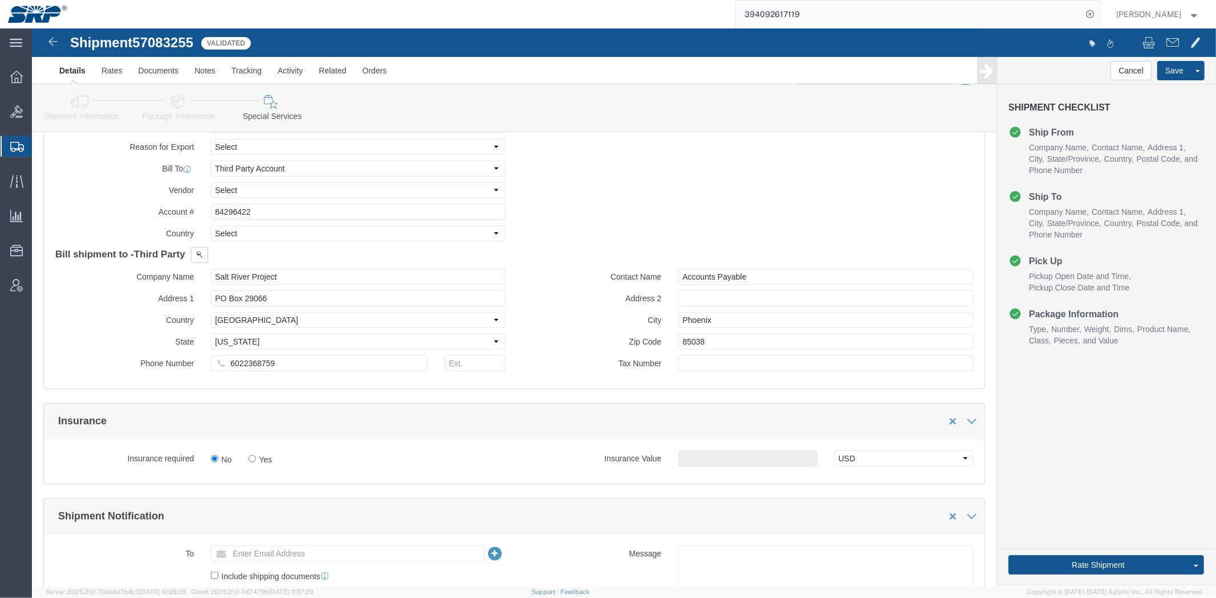
scroll to position [1282, 0]
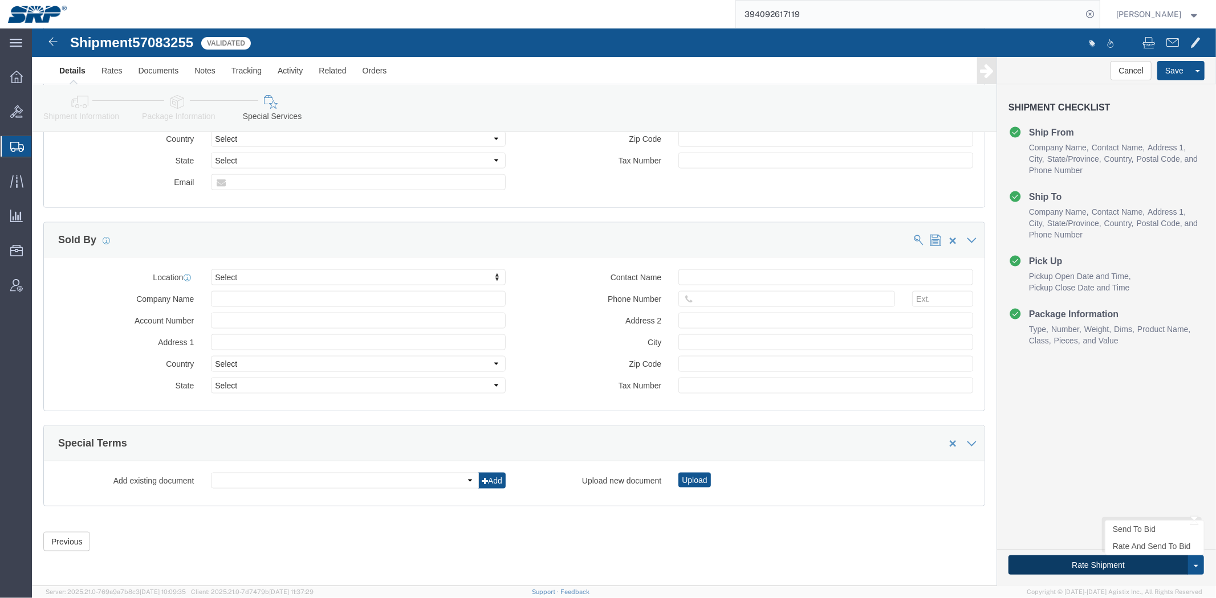
click button "Rate Shipment"
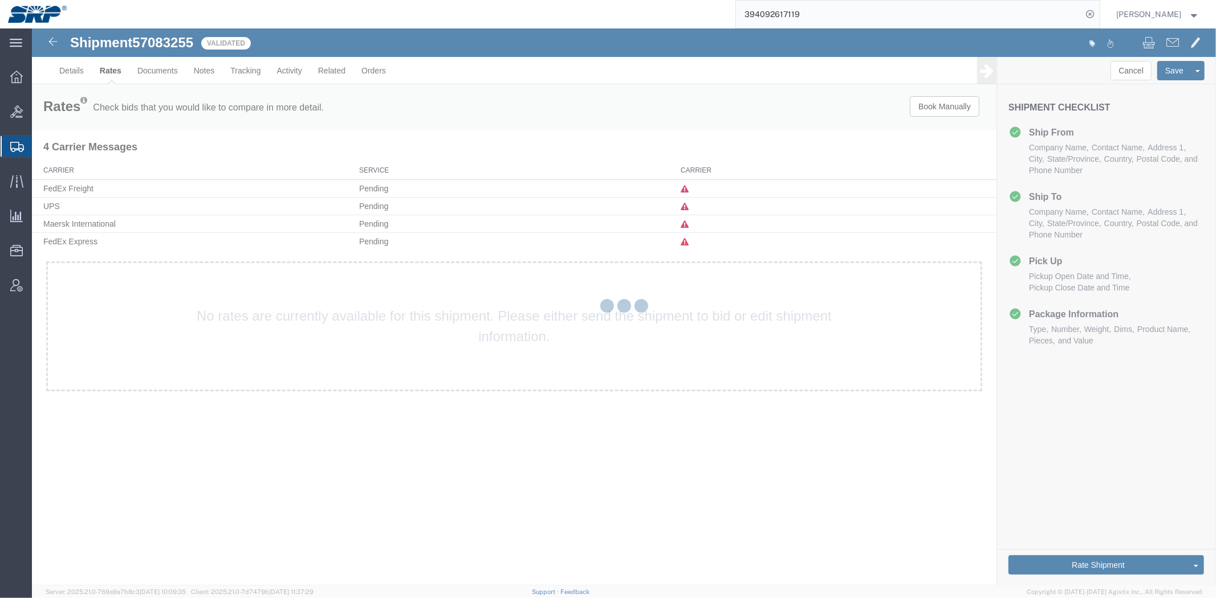
scroll to position [0, 0]
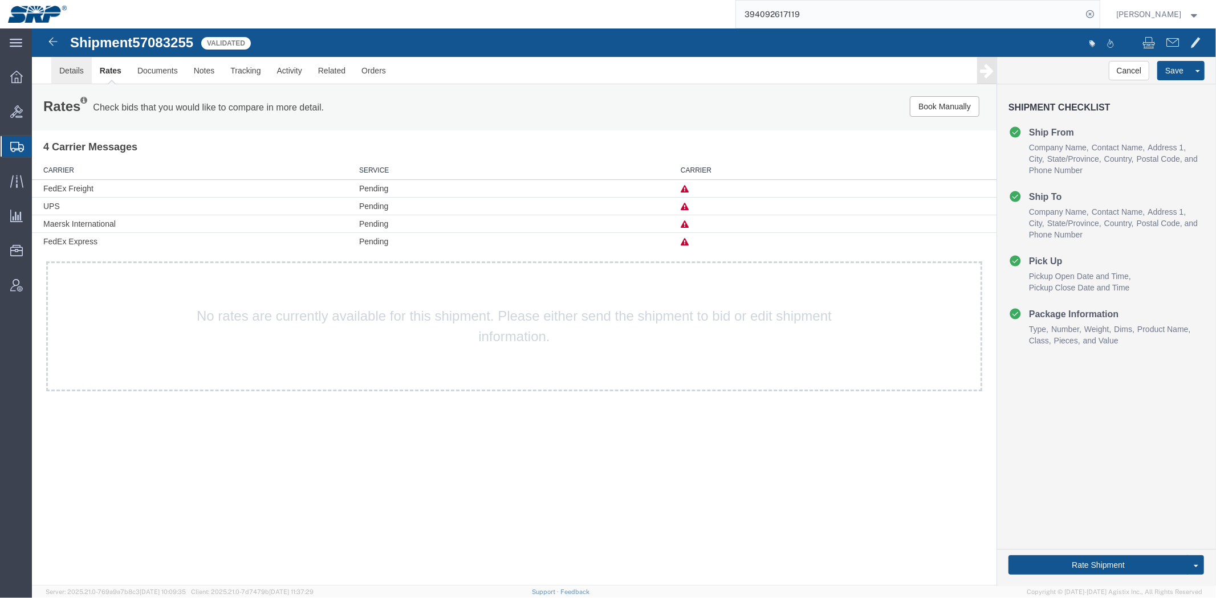
click at [66, 66] on link "Details" at bounding box center [71, 69] width 40 height 27
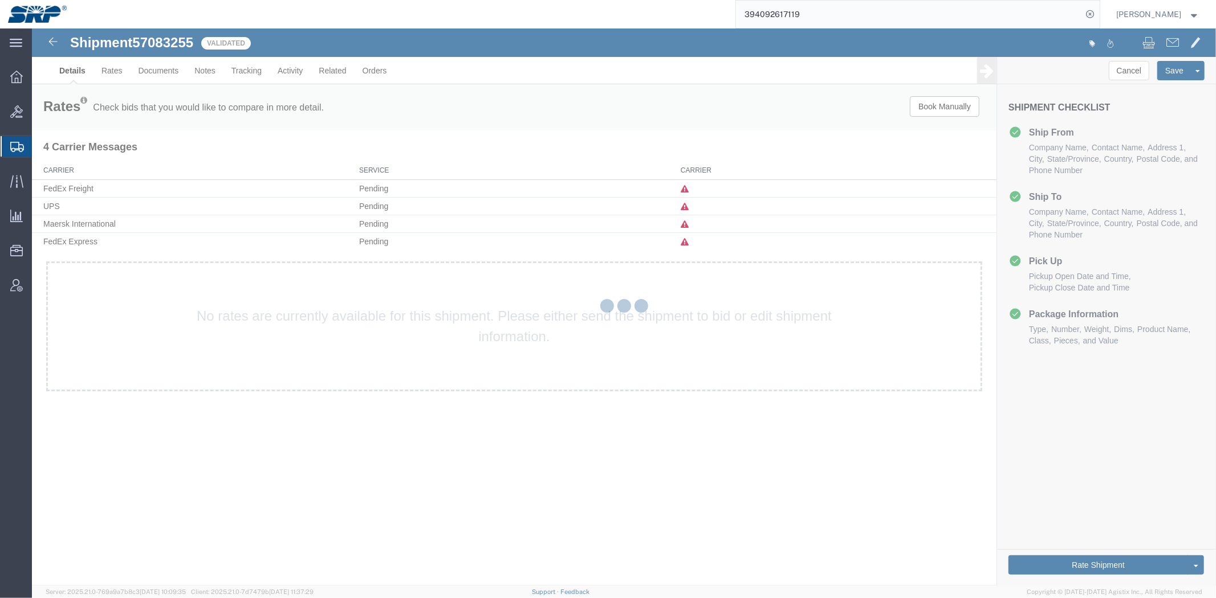
select select "54819"
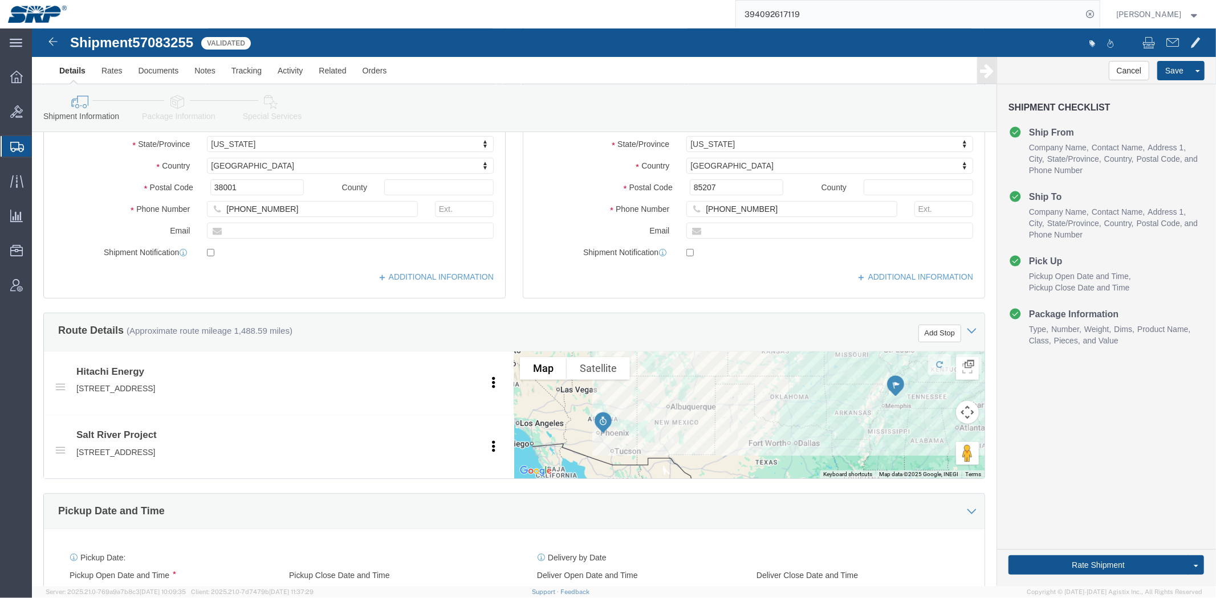
scroll to position [605, 0]
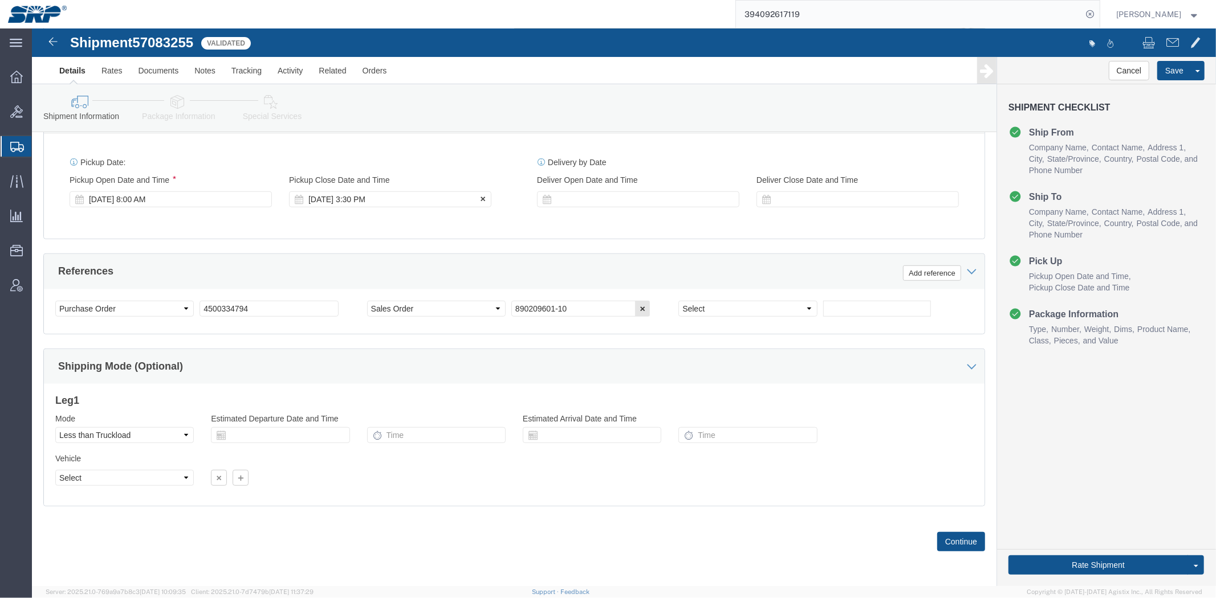
click div "[DATE] 3:30 PM"
type input "4:00 PM"
click button "Apply"
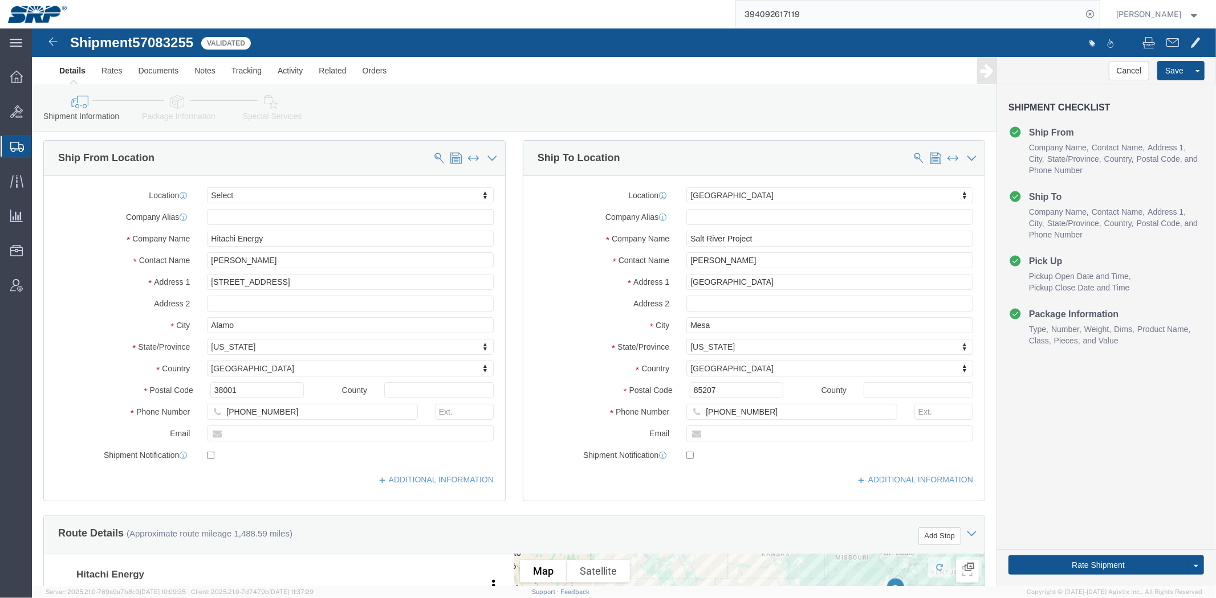
drag, startPoint x: 413, startPoint y: 365, endPoint x: 282, endPoint y: 164, distance: 240.6
click link "Package Information"
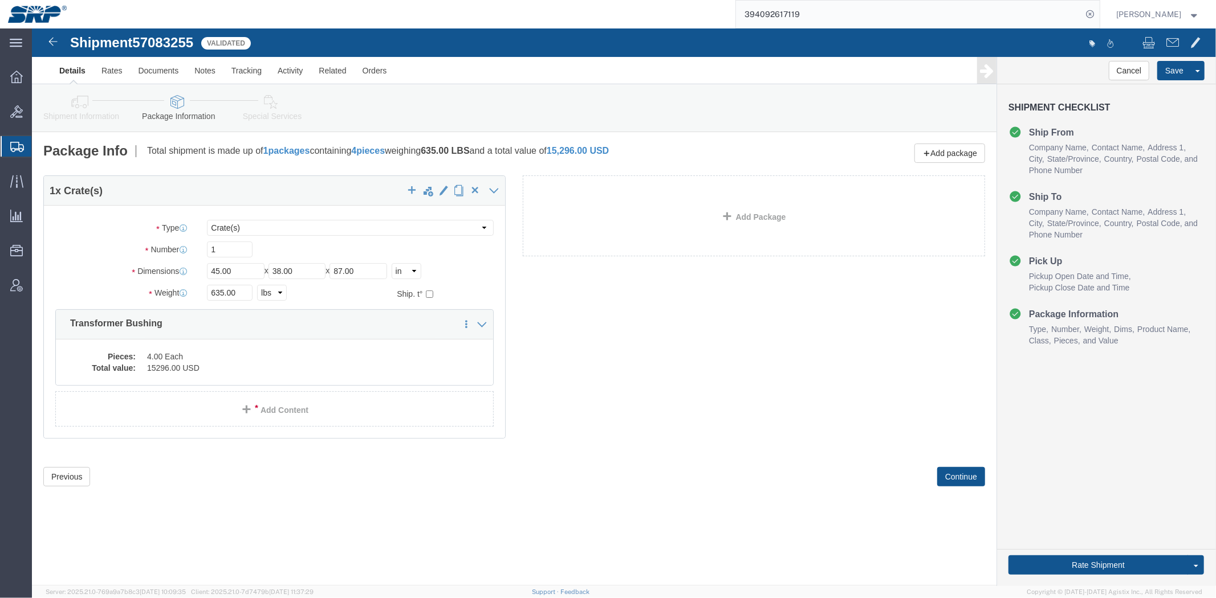
click icon
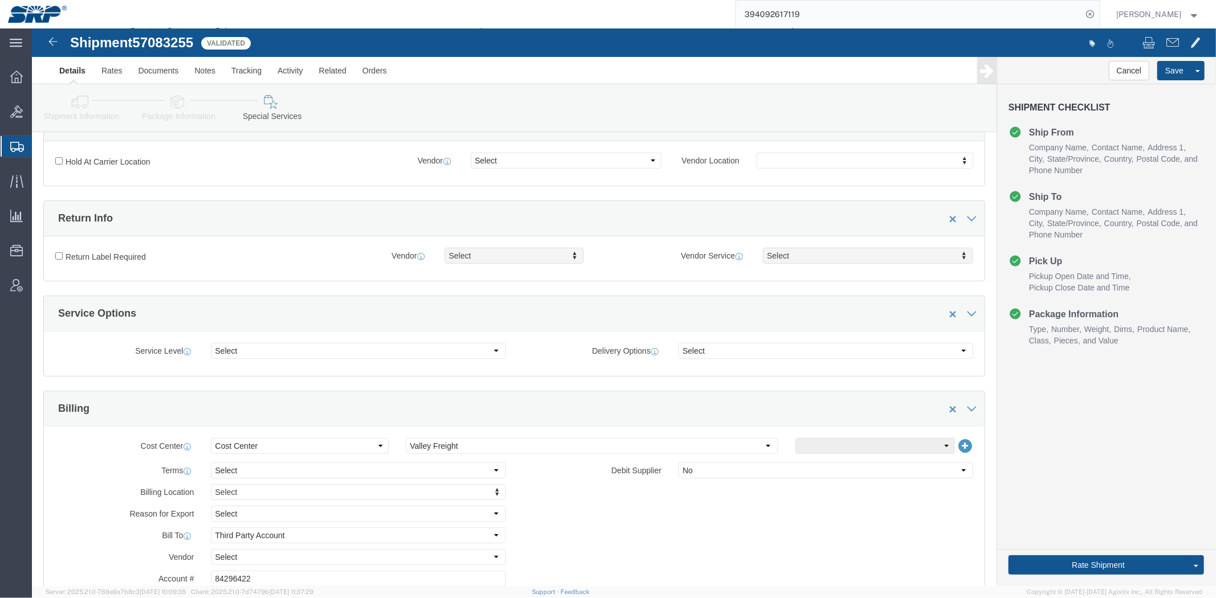
drag, startPoint x: 345, startPoint y: 157, endPoint x: 348, endPoint y: 239, distance: 82.7
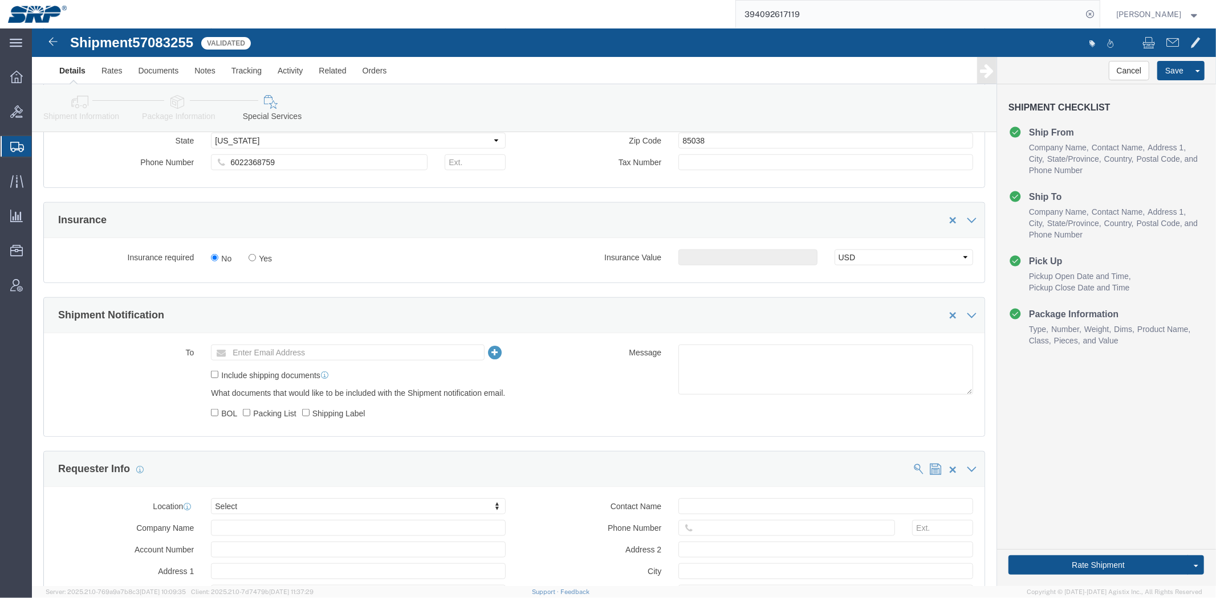
drag, startPoint x: 344, startPoint y: 228, endPoint x: 341, endPoint y: 270, distance: 42.3
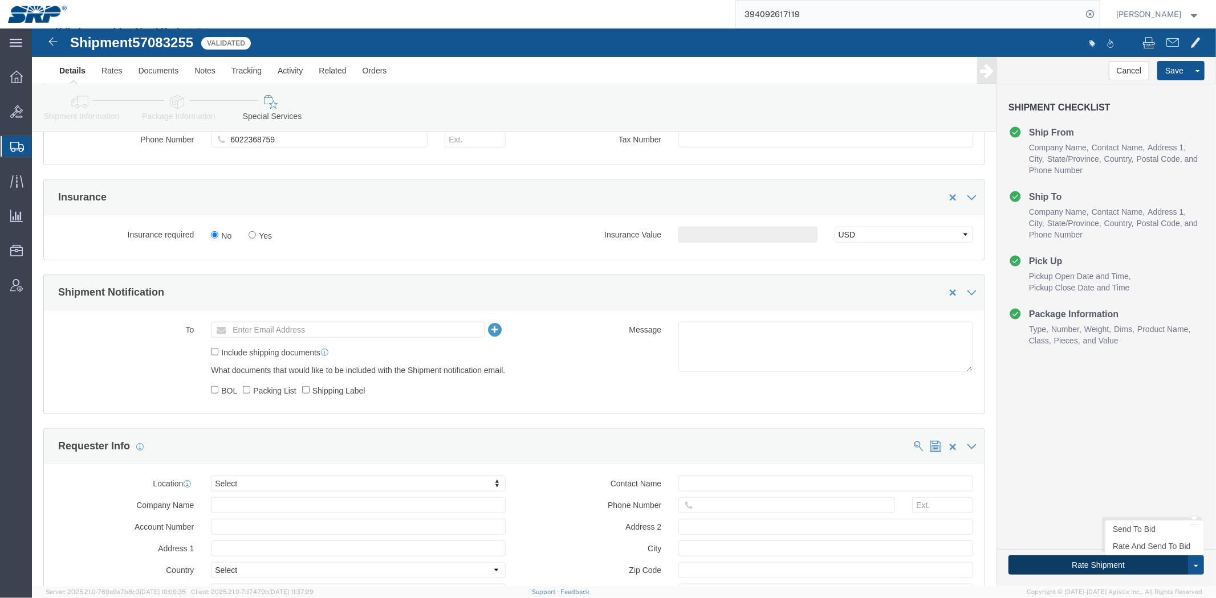
click button "Rate Shipment"
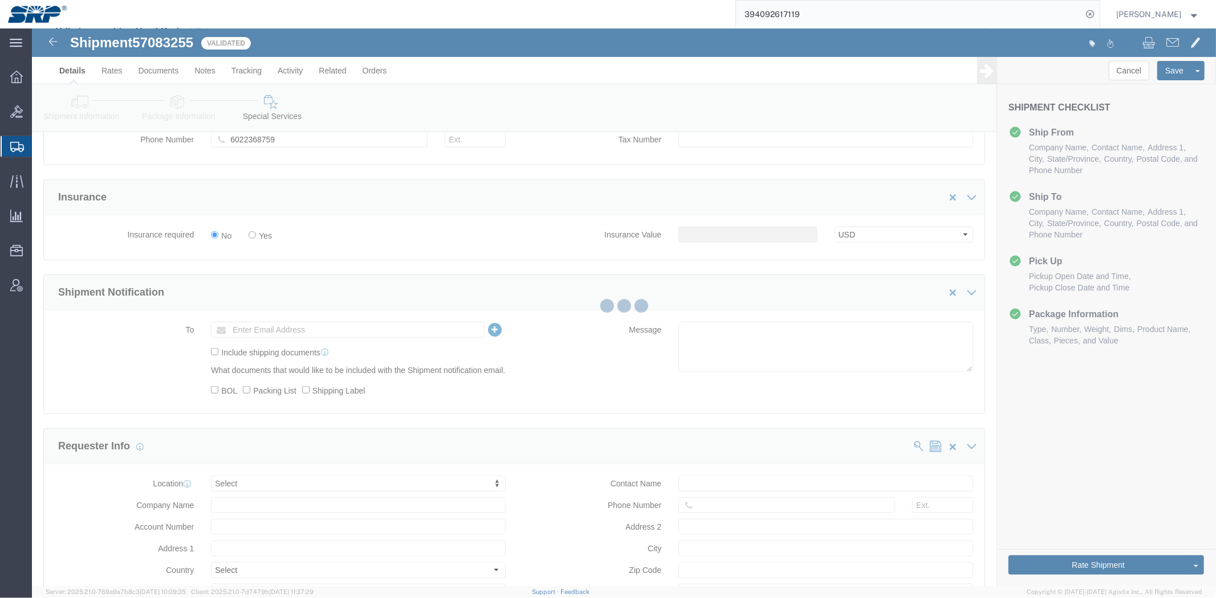
scroll to position [0, 0]
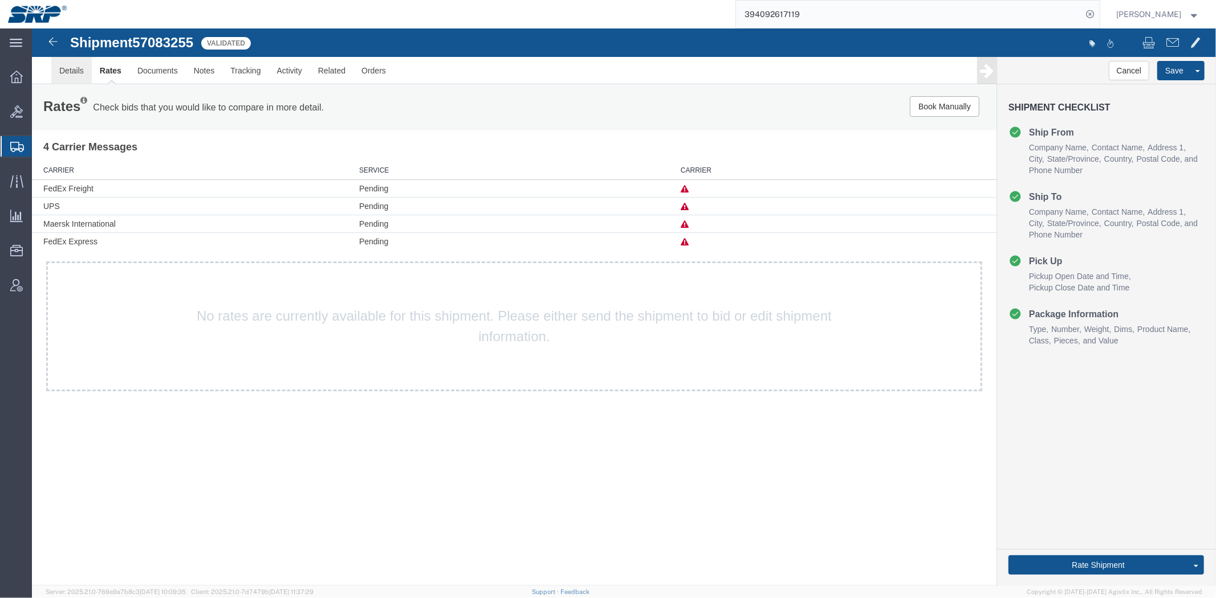
click at [67, 82] on link "Details" at bounding box center [71, 69] width 40 height 27
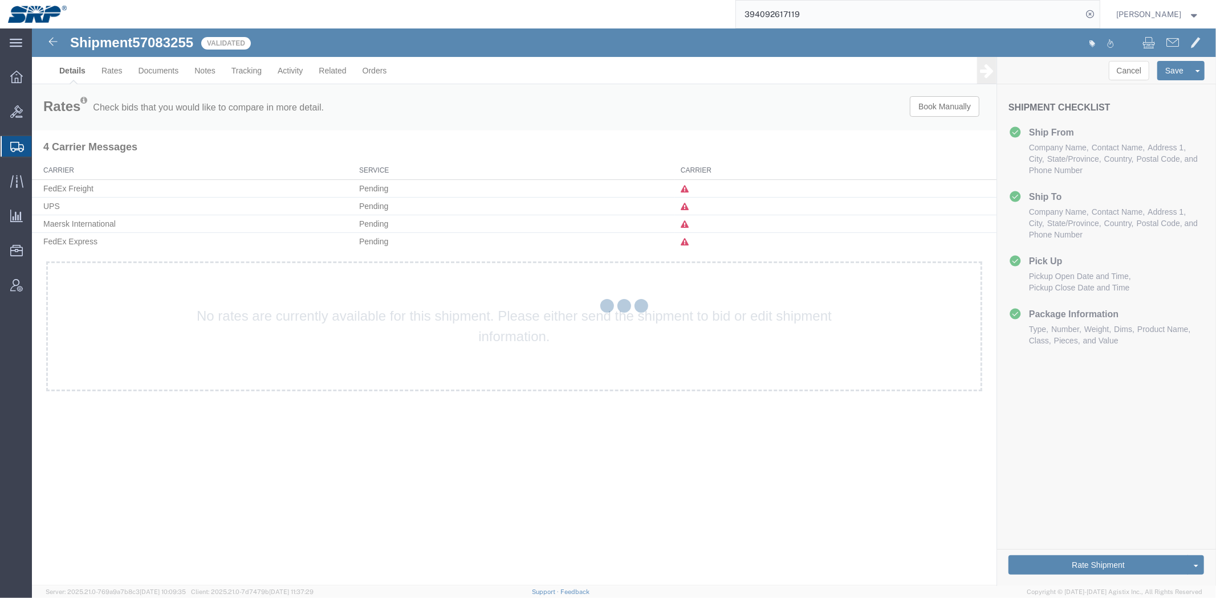
select select "54819"
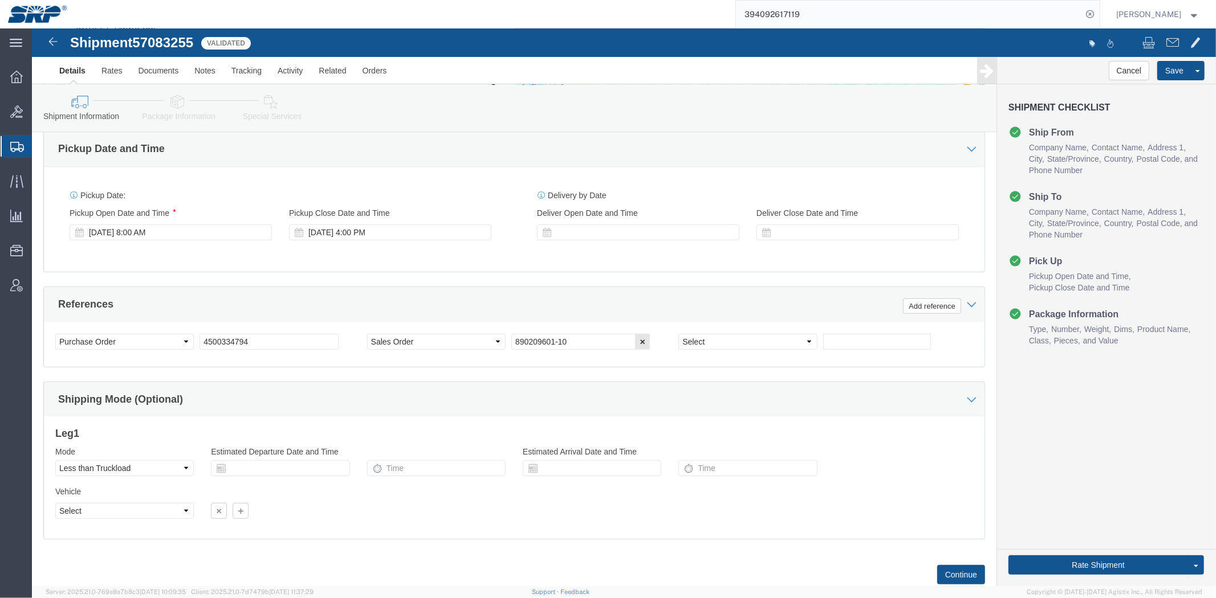
scroll to position [590, 0]
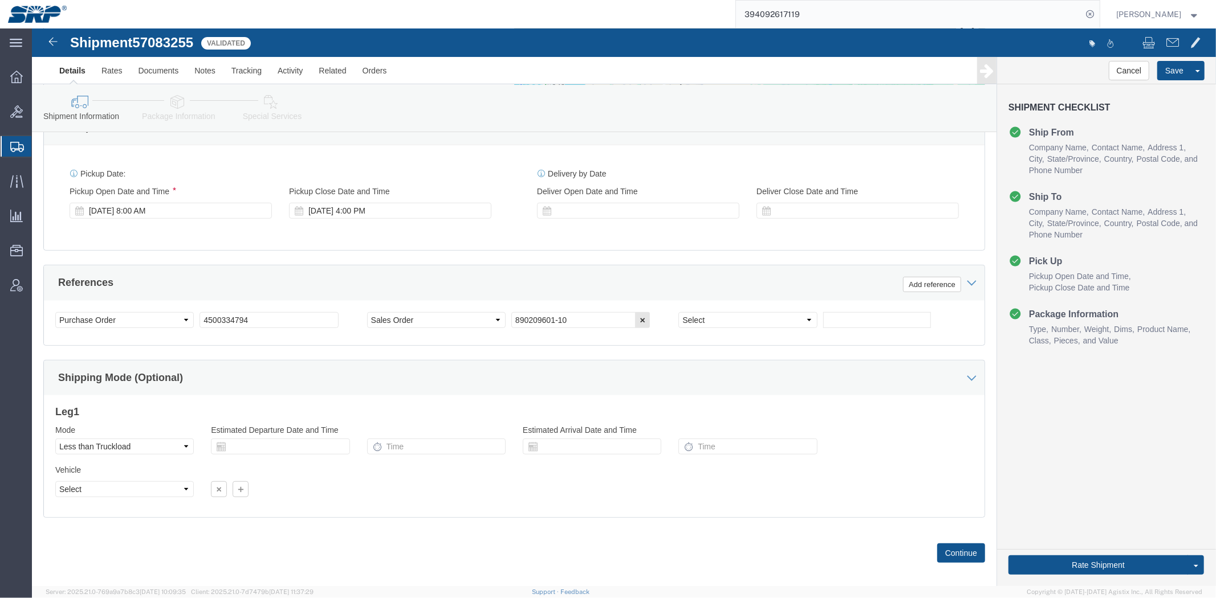
click at [0, 0] on span "Shipment Manager" at bounding box center [0, 0] width 0 height 0
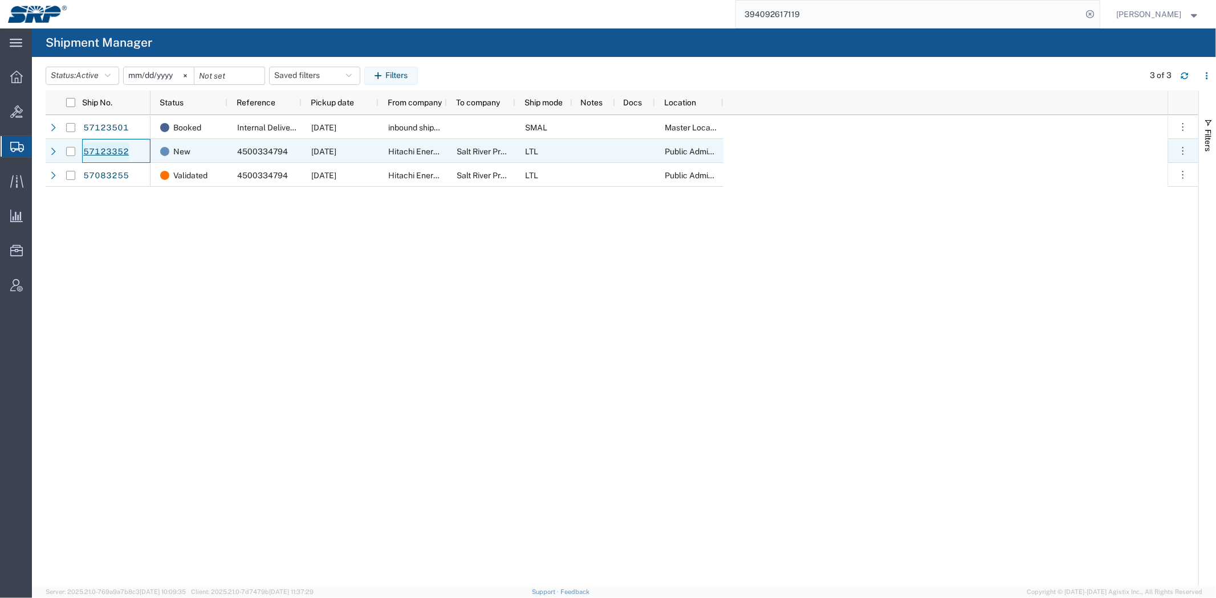
click at [109, 146] on link "57123352" at bounding box center [106, 152] width 47 height 18
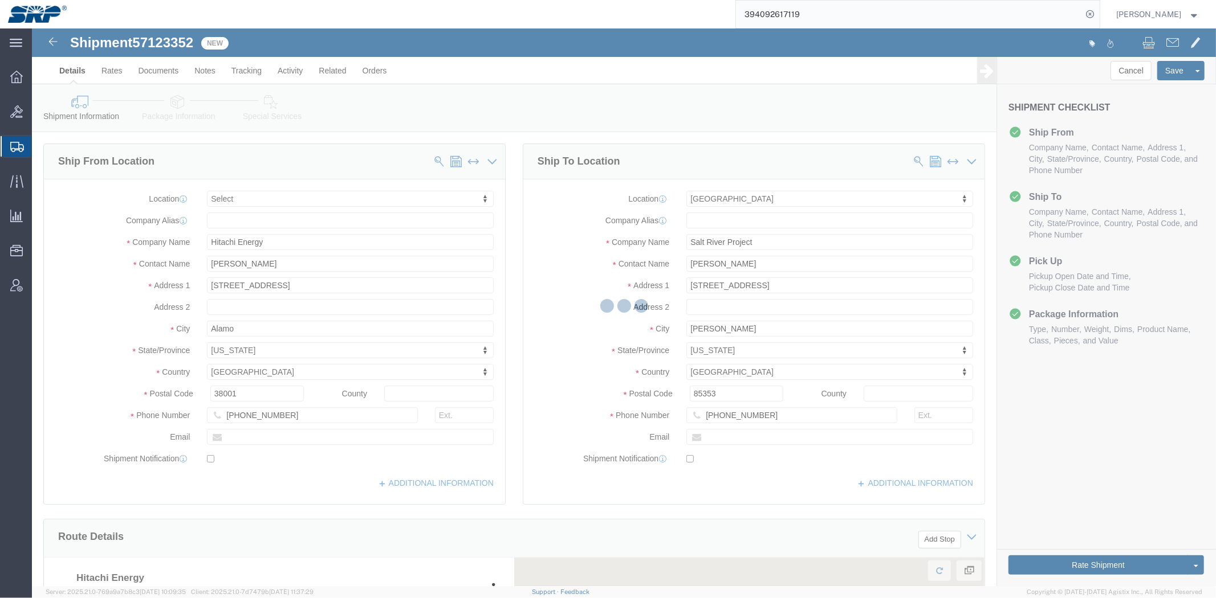
select select
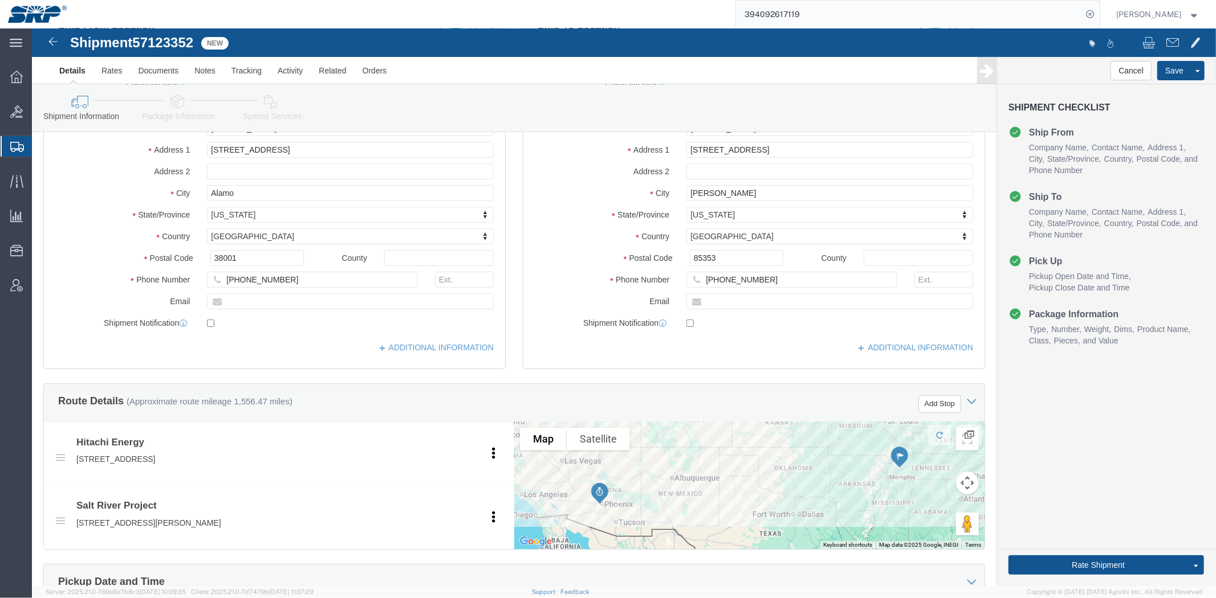
drag, startPoint x: 515, startPoint y: 247, endPoint x: 498, endPoint y: 365, distance: 119.2
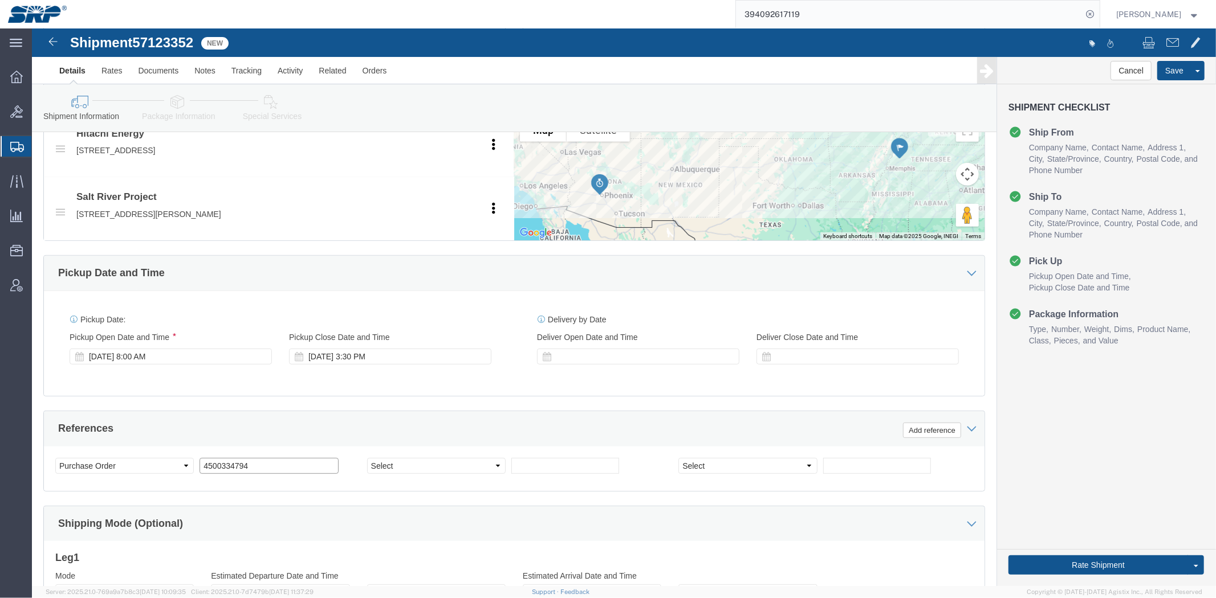
drag, startPoint x: 233, startPoint y: 438, endPoint x: 25, endPoint y: 432, distance: 208.1
click div "Select Account Type Activity ID Airline Appointment Number ASN Batch Request # …"
paste input "5"
type input "4500334795"
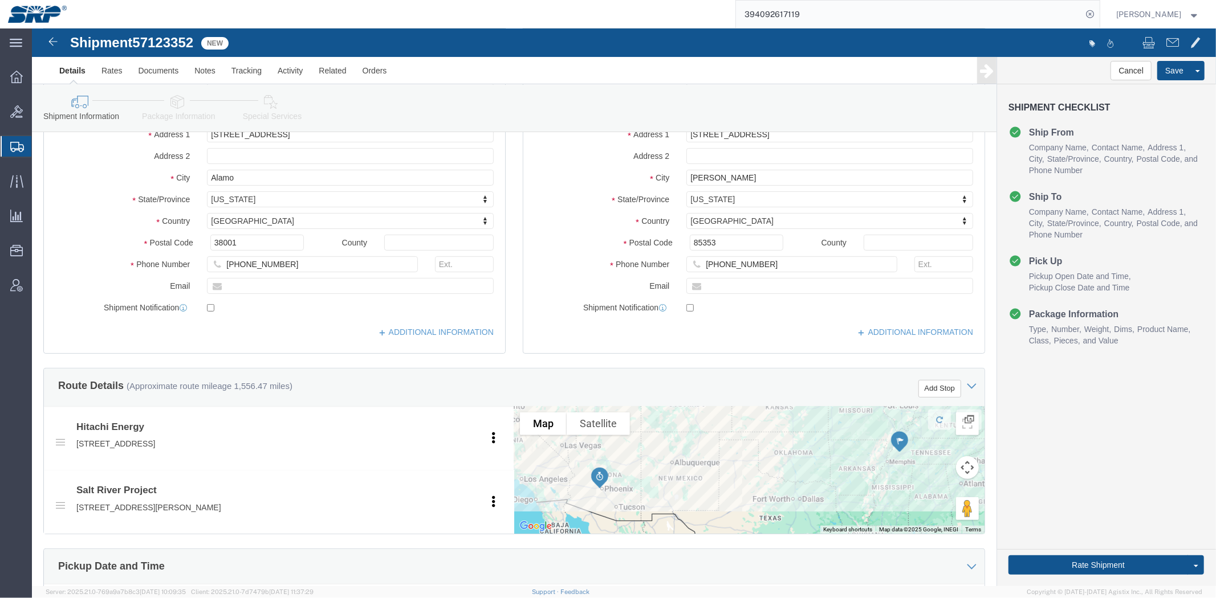
scroll to position [0, 0]
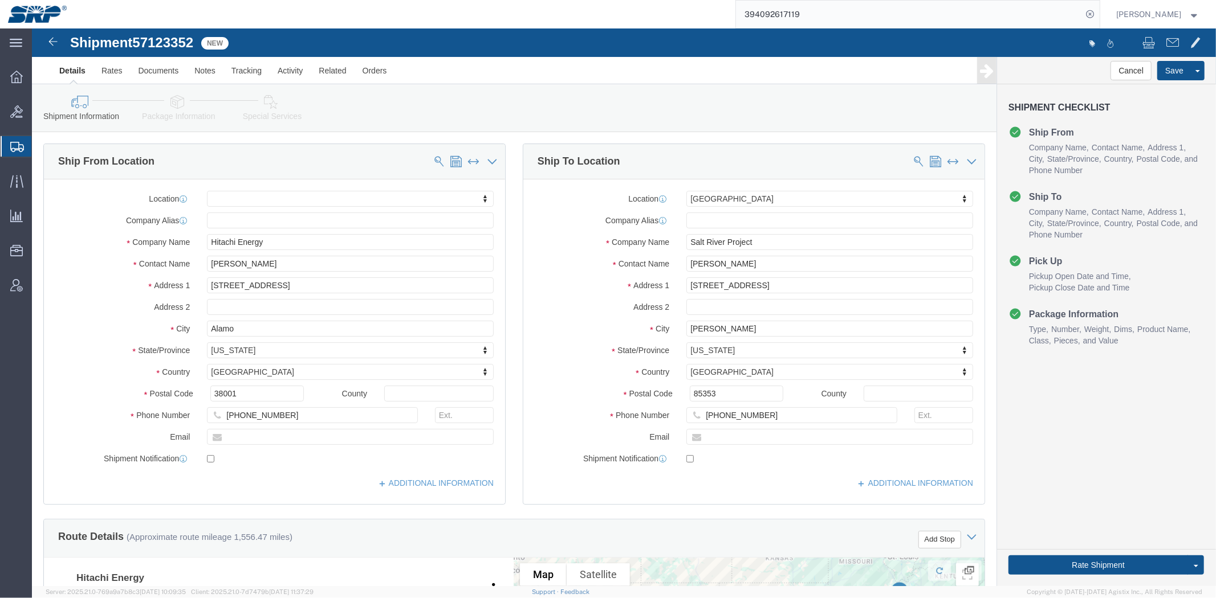
drag, startPoint x: 337, startPoint y: 400, endPoint x: 267, endPoint y: 112, distance: 295.7
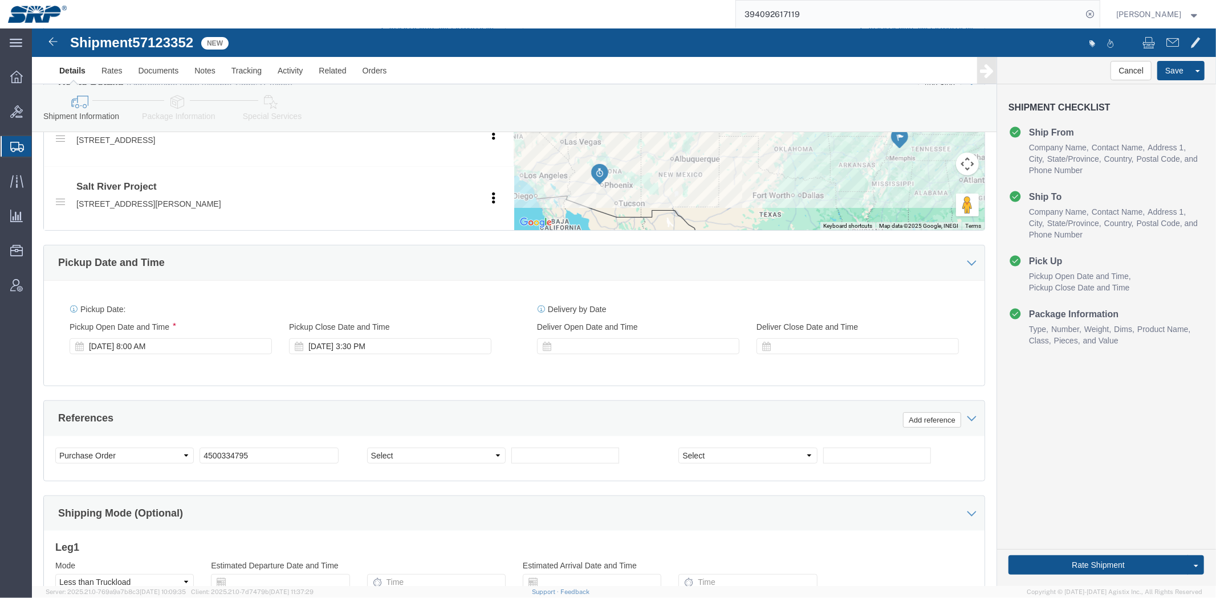
scroll to position [605, 0]
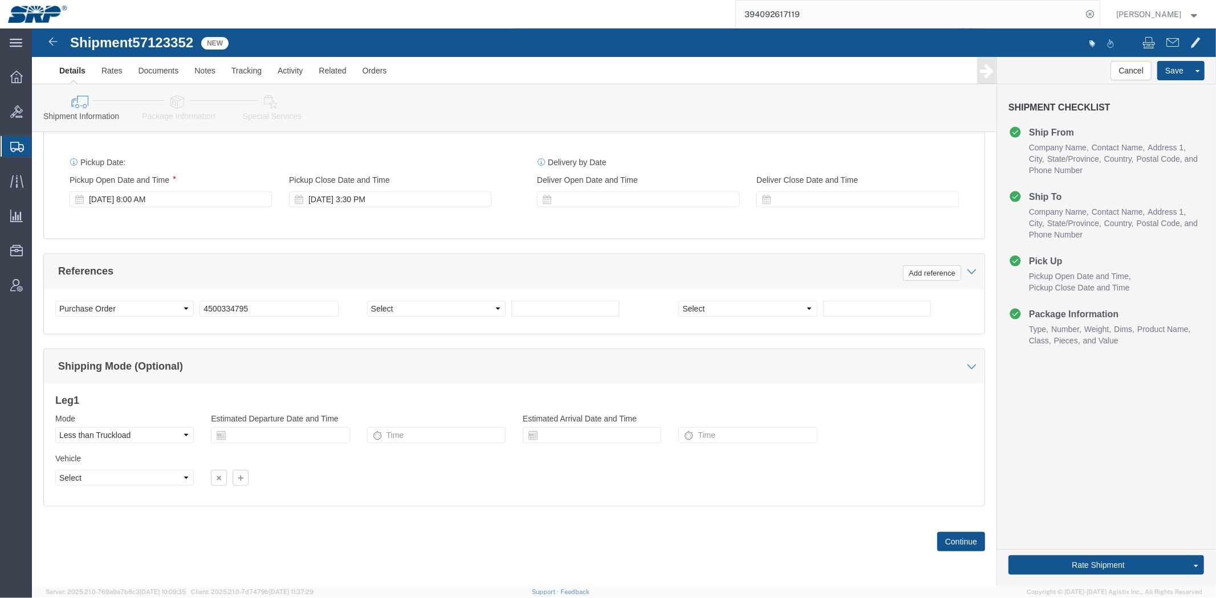
drag, startPoint x: 487, startPoint y: 180, endPoint x: 471, endPoint y: 270, distance: 92.1
drag, startPoint x: 259, startPoint y: 275, endPoint x: 94, endPoint y: 259, distance: 165.4
click div "Select Account Type Activity ID Airline Appointment Number ASN Batch Request # …"
click link "Package Information"
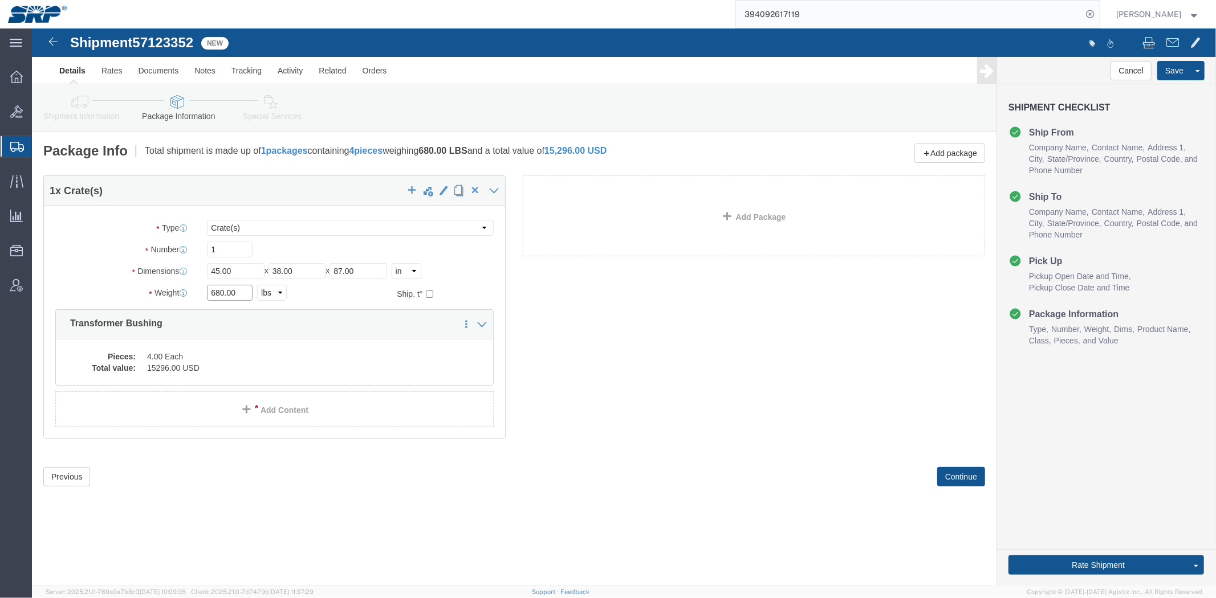
drag, startPoint x: 205, startPoint y: 270, endPoint x: 64, endPoint y: 262, distance: 141.5
click div "Weight 680.00 Select kgs lbs Ship. t°"
type input "635"
click div "1 x Crate(s) Package Type Select Bale(s) Basket(s) Bolt(s) Bottle(s) Buckets Bu…"
click link "Shipment Information"
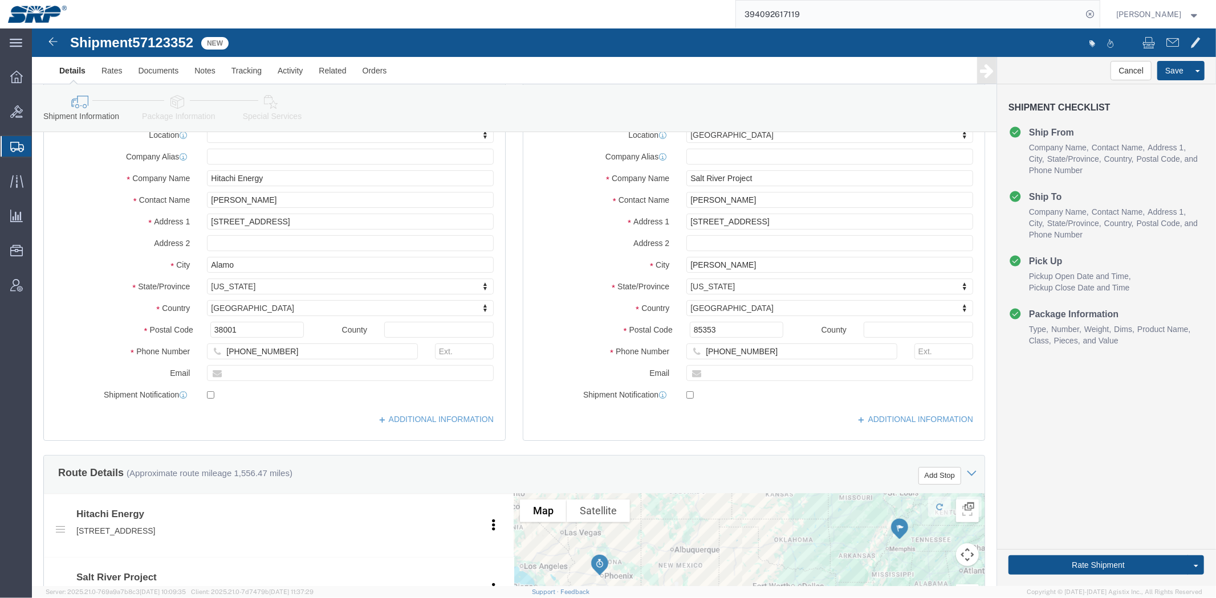
scroll to position [131, 0]
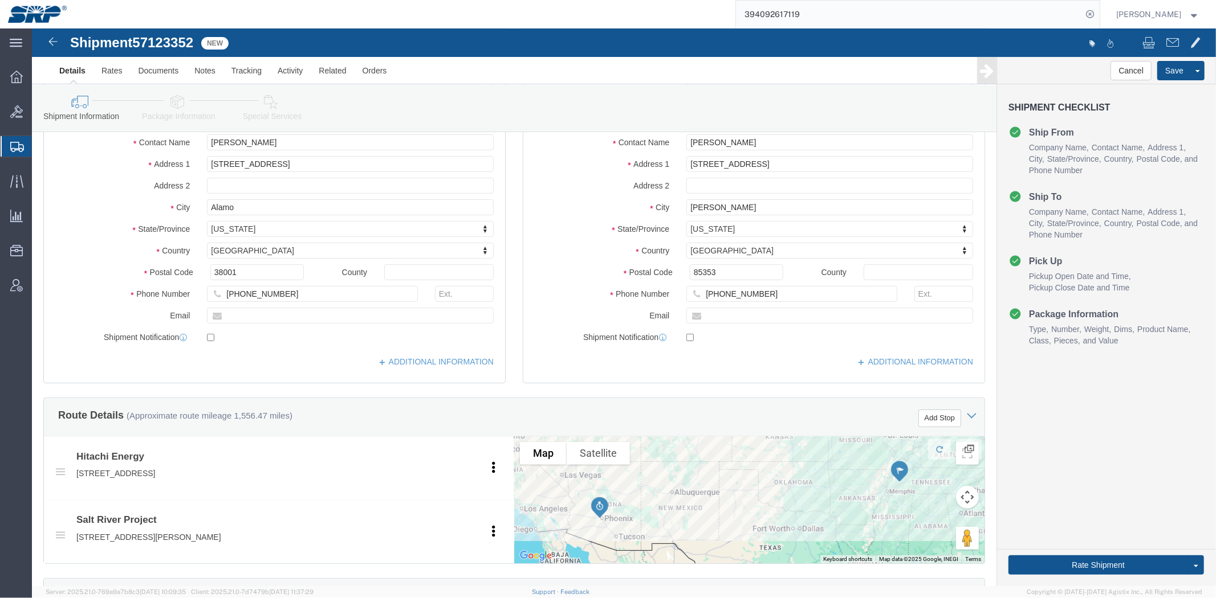
drag, startPoint x: 535, startPoint y: 248, endPoint x: 533, endPoint y: 292, distance: 44.5
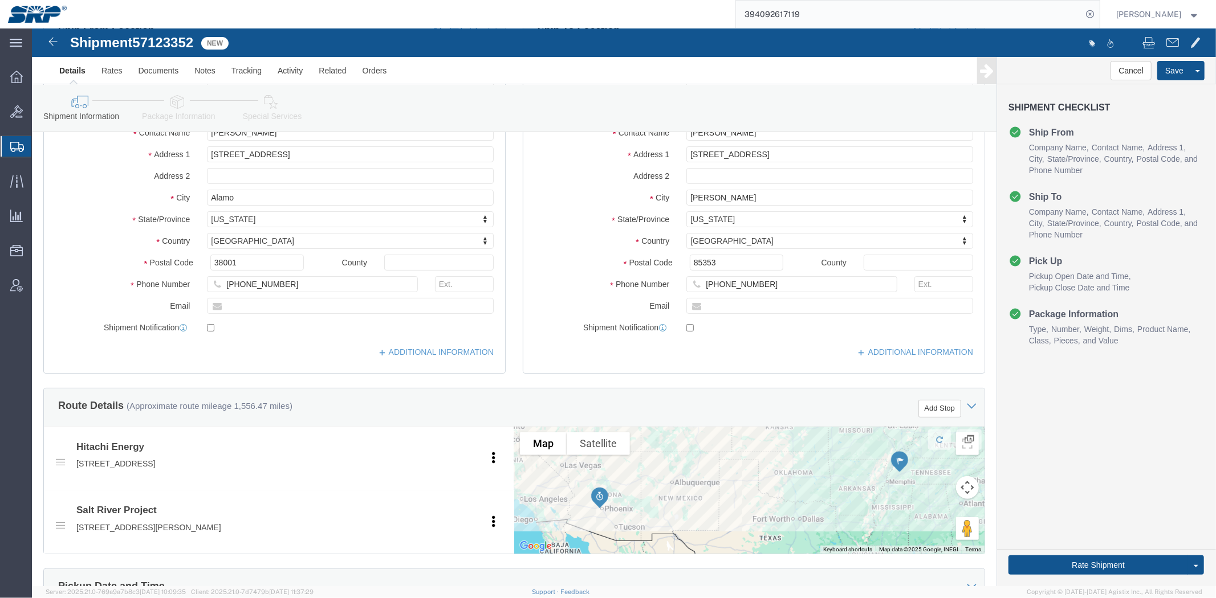
scroll to position [0, 0]
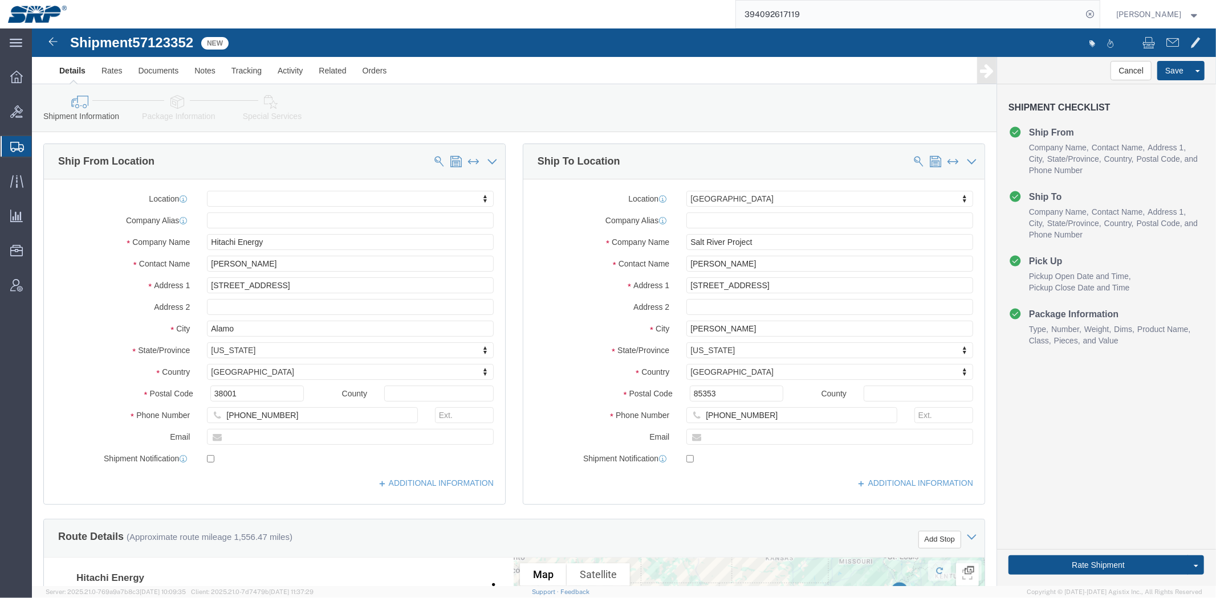
drag, startPoint x: 482, startPoint y: 226, endPoint x: 462, endPoint y: 157, distance: 71.2
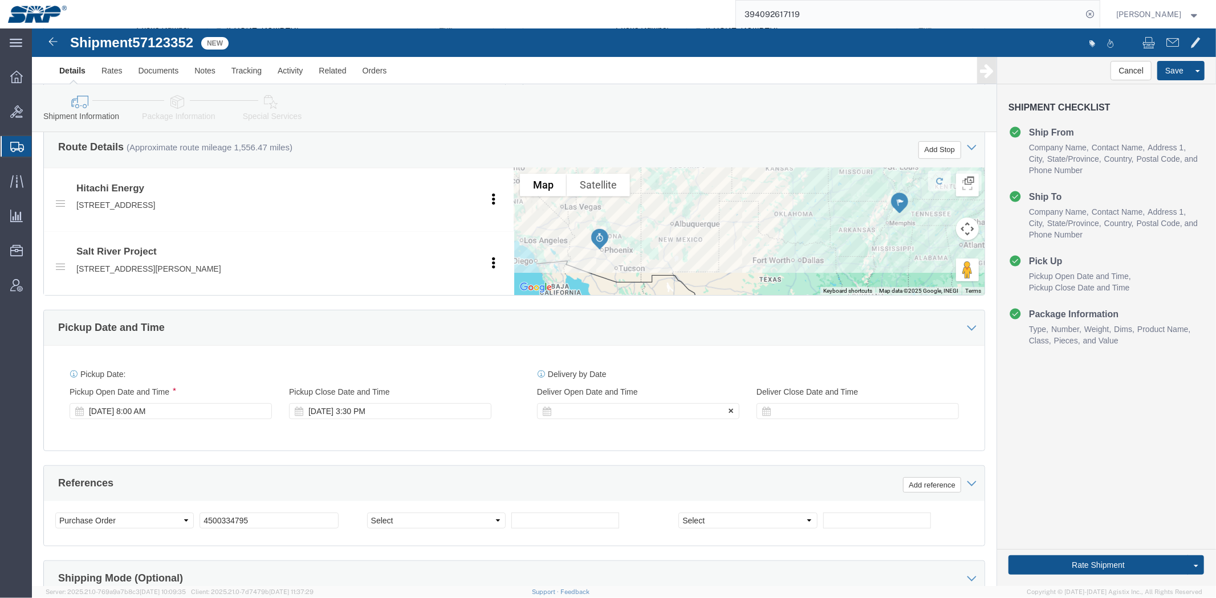
drag, startPoint x: 475, startPoint y: 200, endPoint x: 501, endPoint y: 365, distance: 166.7
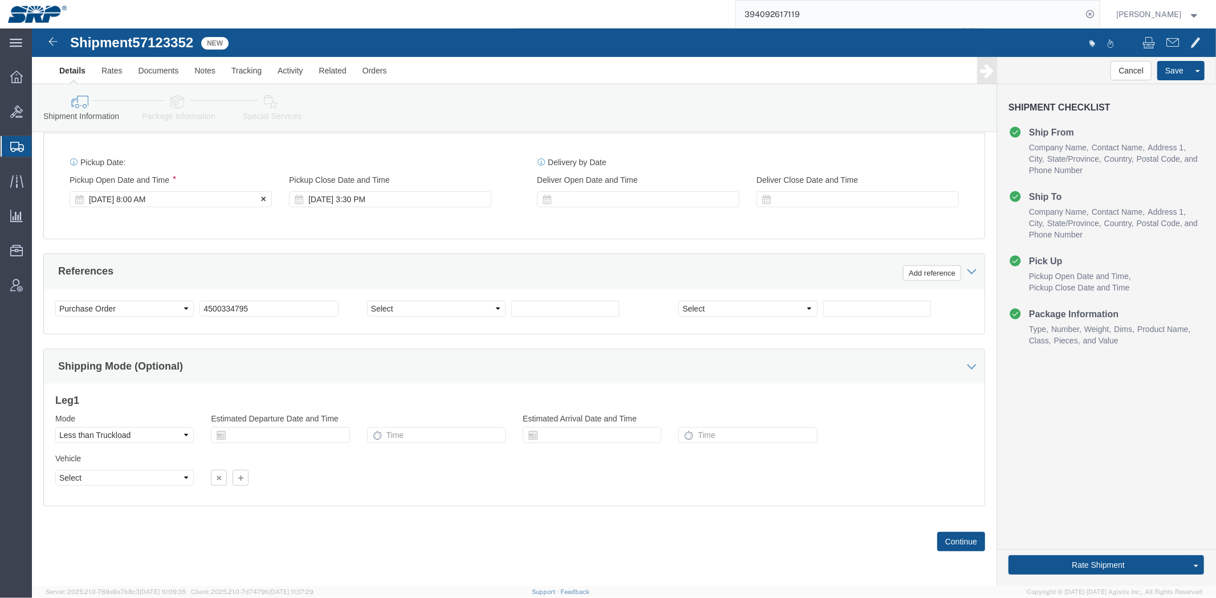
click div "[DATE] 8:00 AM"
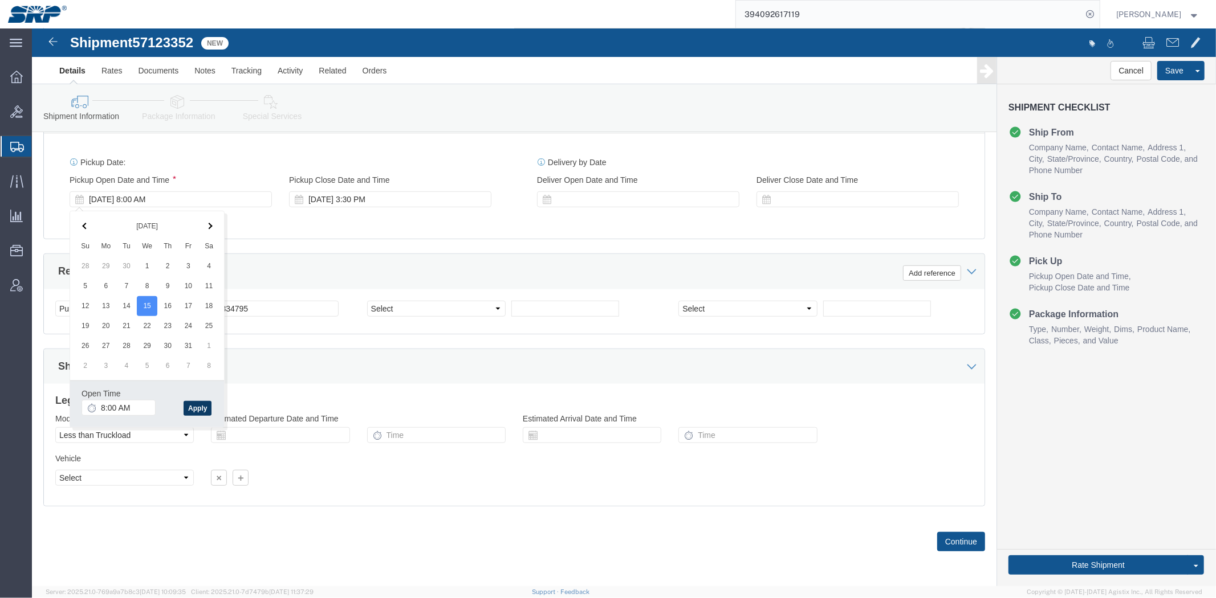
click button "Apply"
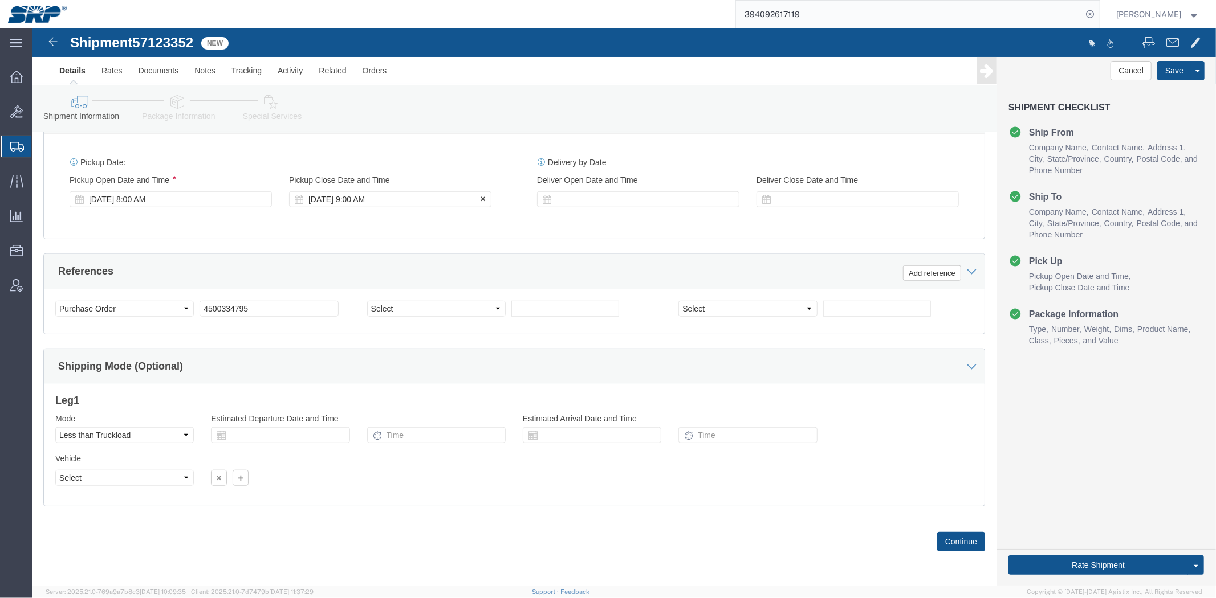
click div "[DATE] 9:00 AM"
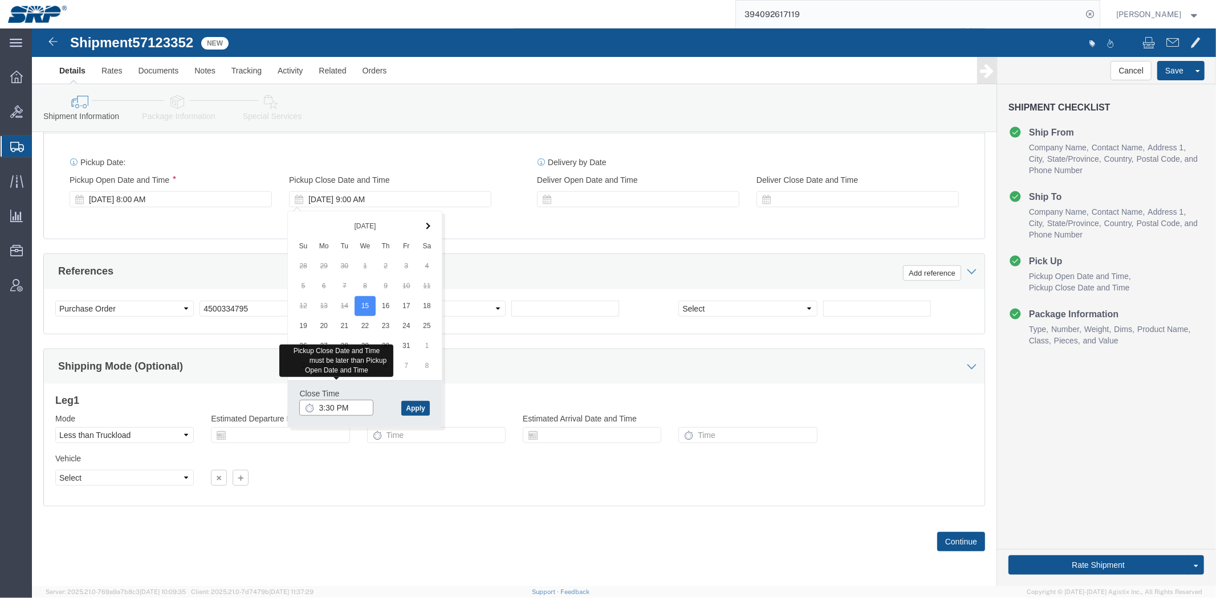
type input "3:30 PM"
click div "Close Time 3:30 PM [DATE] 9:00 AM - [DATE] 9:00 AM Cancel Apply"
click button "Apply"
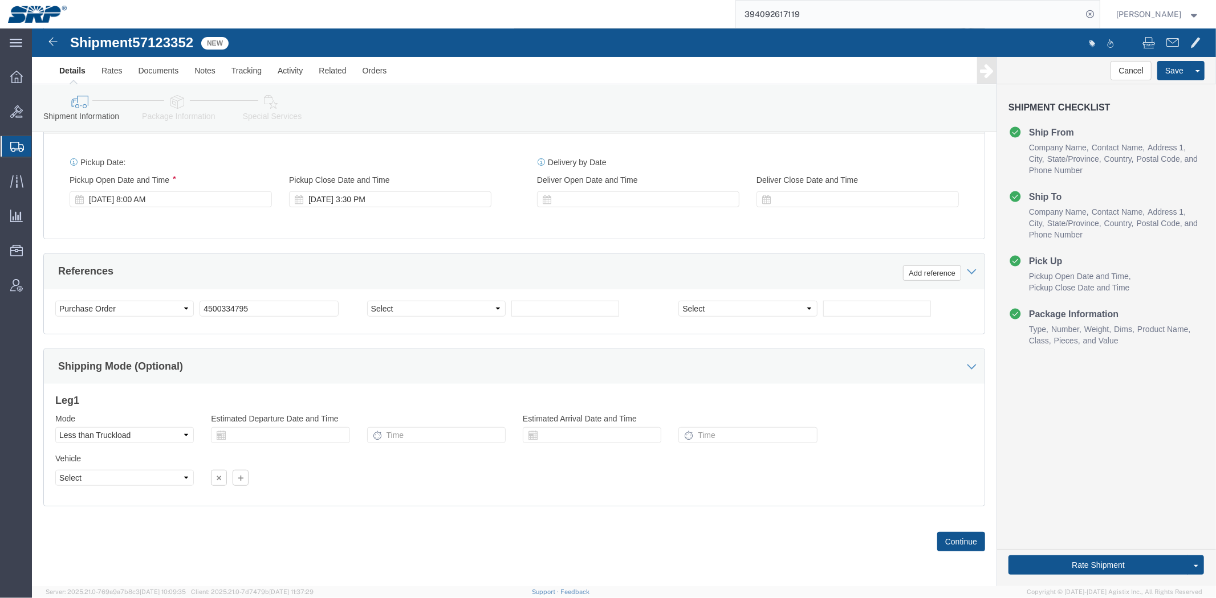
click div "Shipping Mode (Optional)"
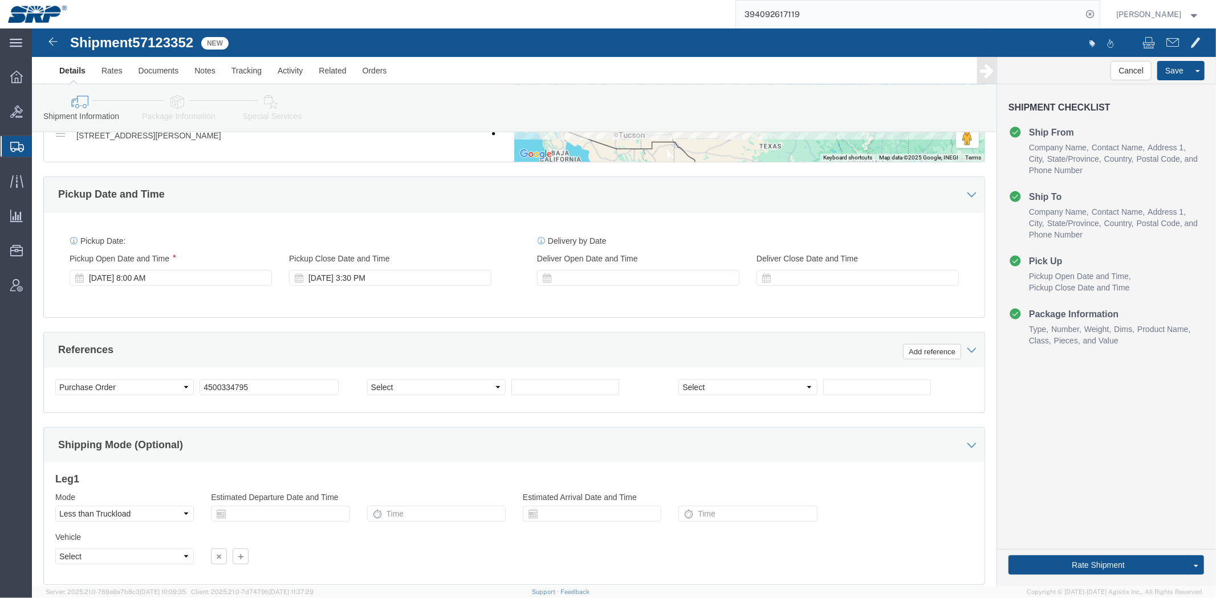
scroll to position [0, 0]
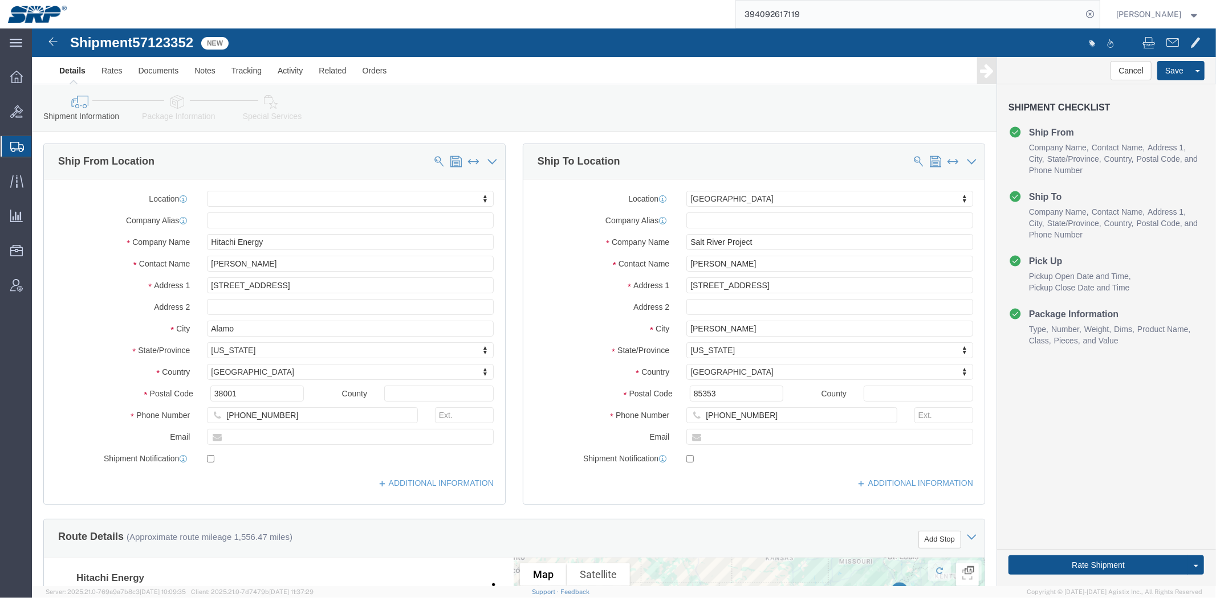
drag, startPoint x: 319, startPoint y: 339, endPoint x: 272, endPoint y: 212, distance: 135.2
click link "Package Information"
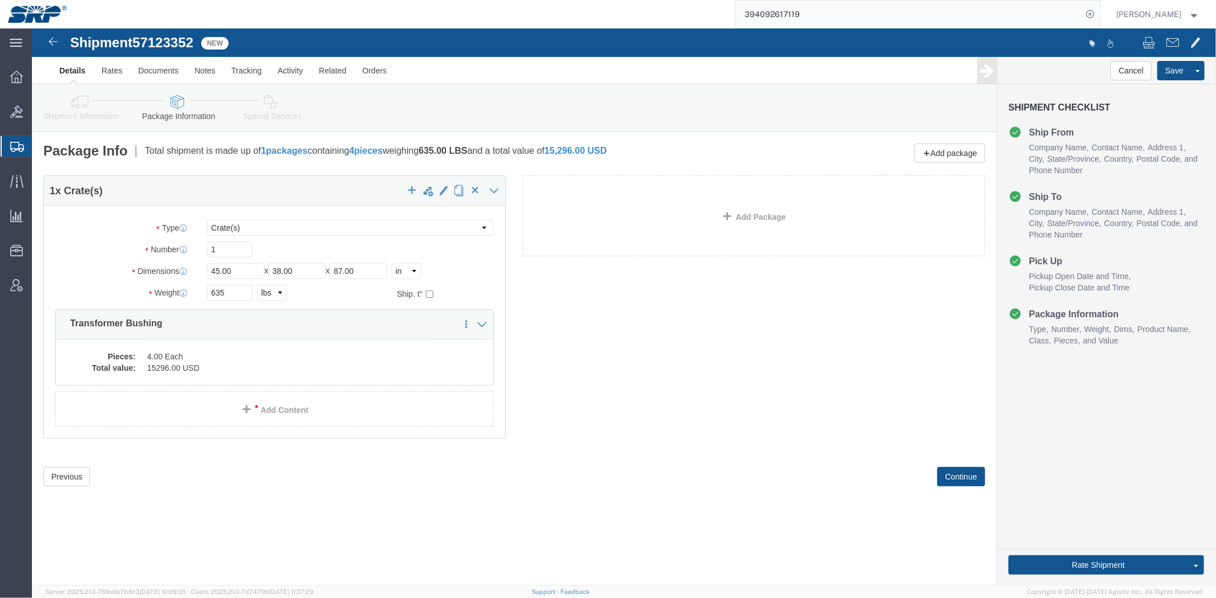
click icon
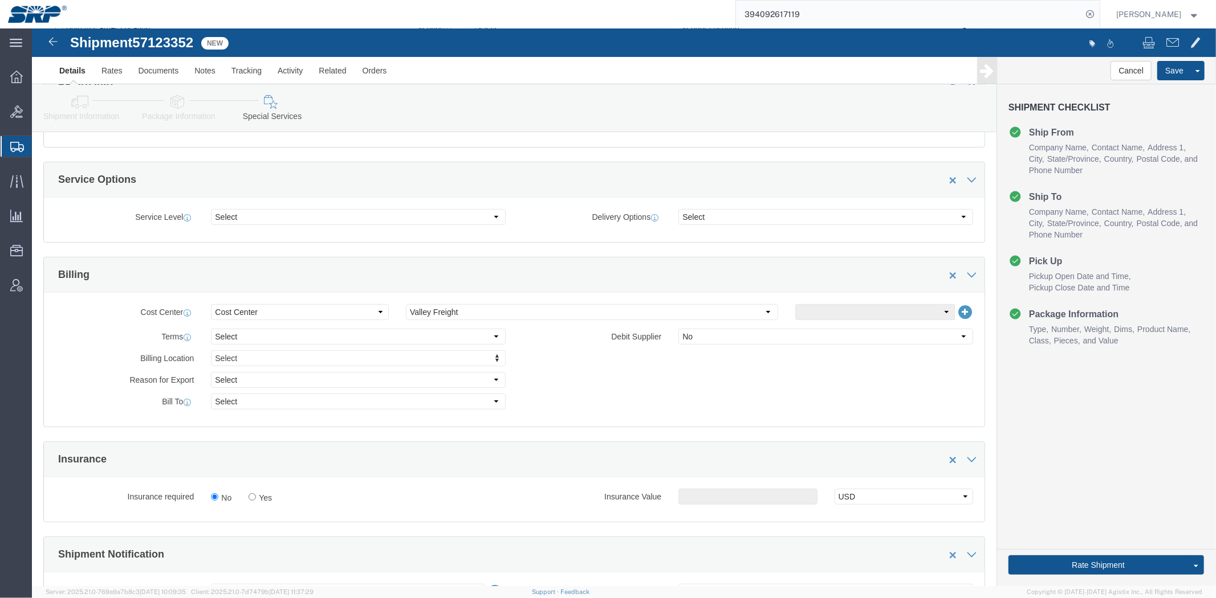
drag, startPoint x: 477, startPoint y: 112, endPoint x: 484, endPoint y: 211, distance: 100.0
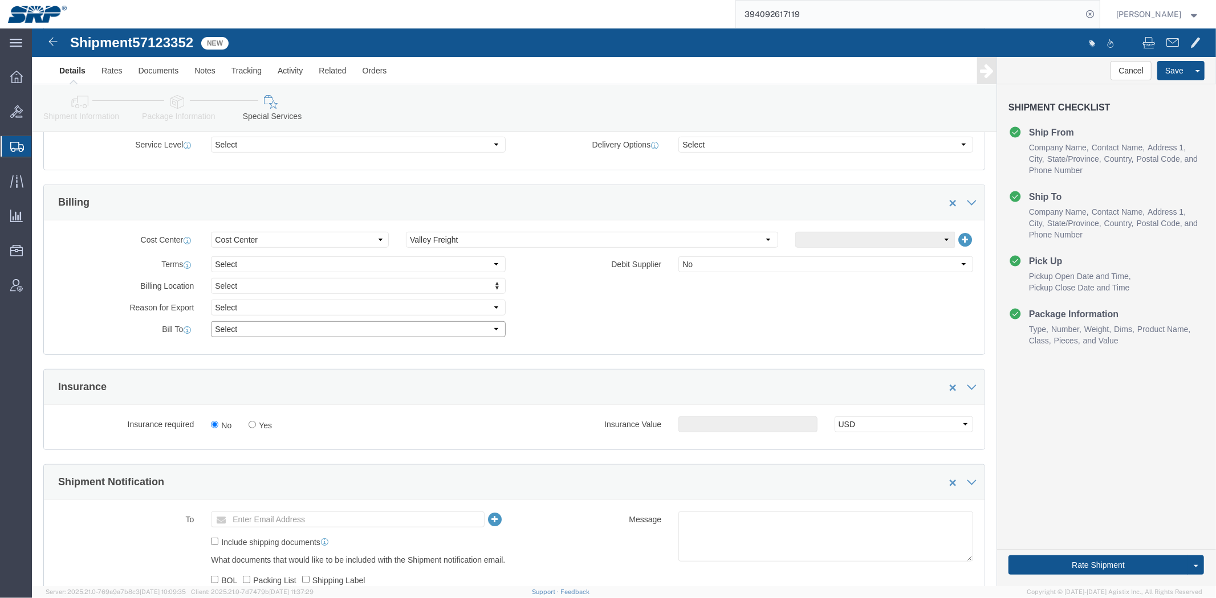
click select "Select Recipient Account Sender/Shipper Third Party Account"
select select "THRD"
click select "Select Recipient Account Sender/Shipper Third Party Account"
select select
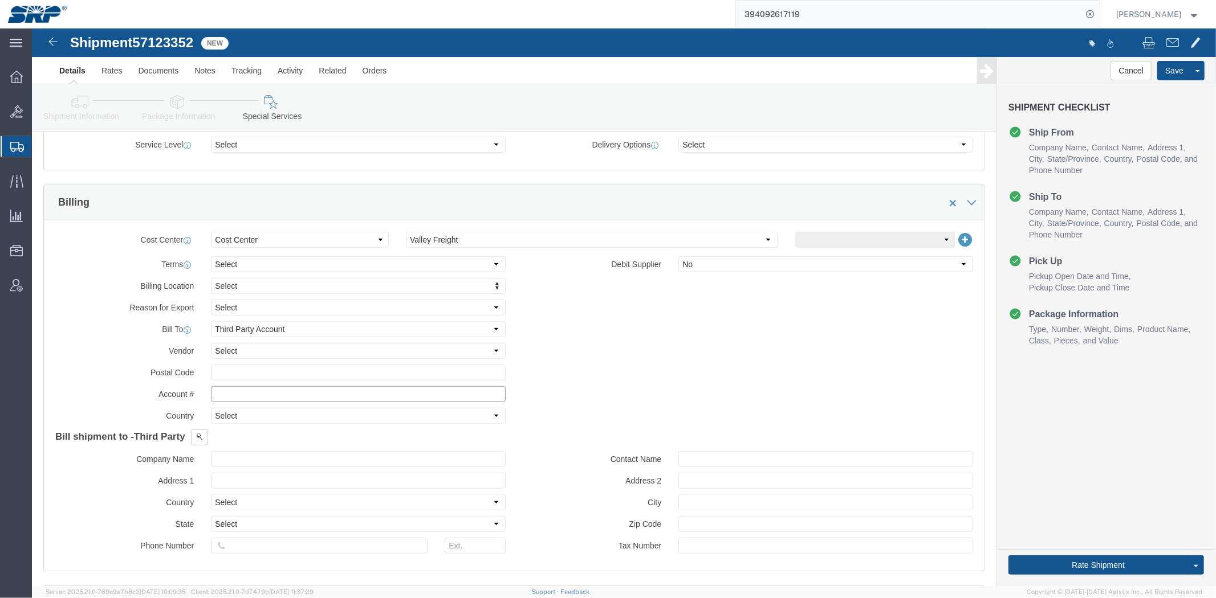
click input "text"
type input "84296522"
click h4 "Bill shipment to - Third Party"
click button
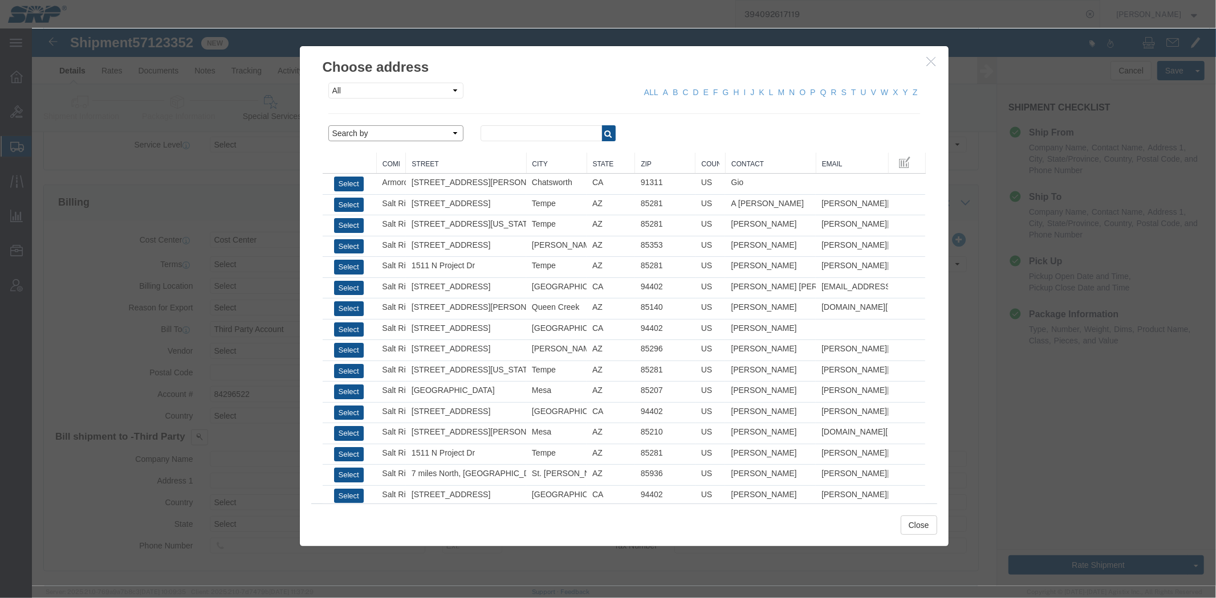
click select "Search by Address Book Name City Company Name Contact Name Country CustomerAlia…"
select select "city"
click select "Search by Address Book Name City Company Name Contact Name Country CustomerAlia…"
click div "All Company Location Other Personal Shared ALL A B C D E F G H I J K L M N O P …"
click input "text"
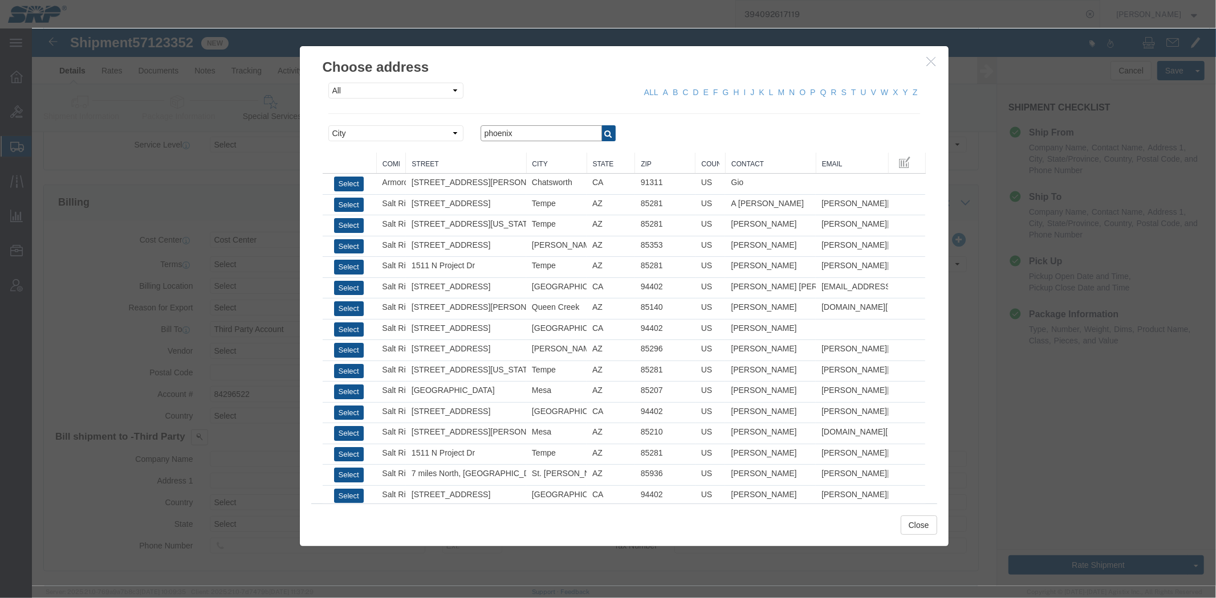
click input "phoenix"
type input "phoenix"
click button "button"
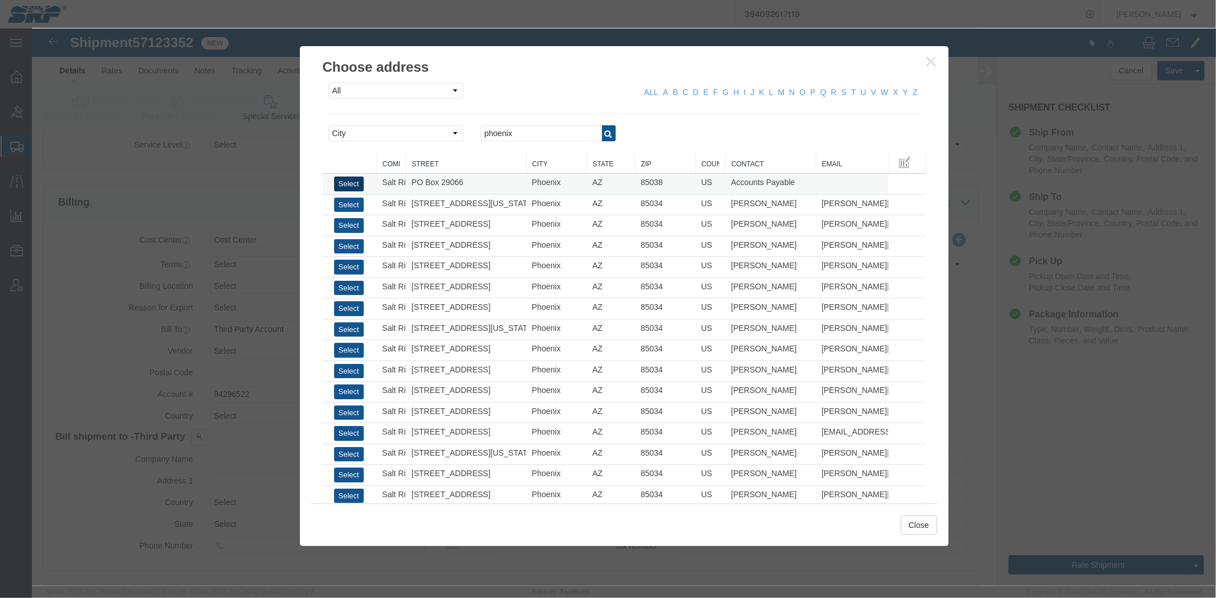
click button "Select"
type input "PO Box 29066"
select select "US"
type input "6022368759"
type input "Accounts Payable"
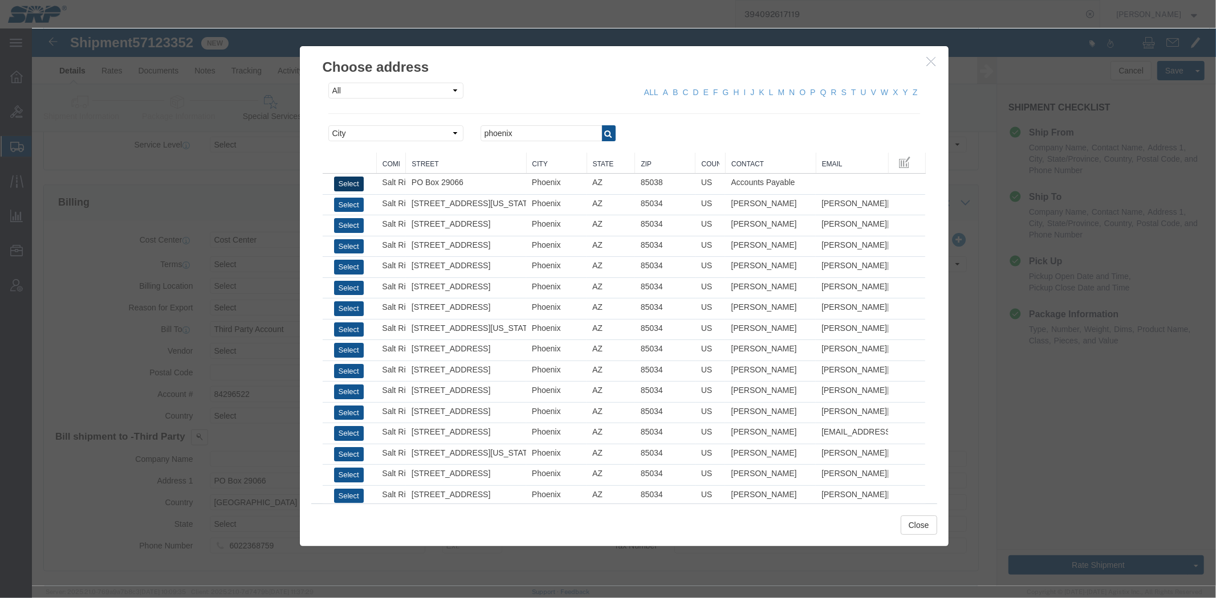
type input "Phoenix"
type input "85038"
type input "Salt River Project"
select select "AZ"
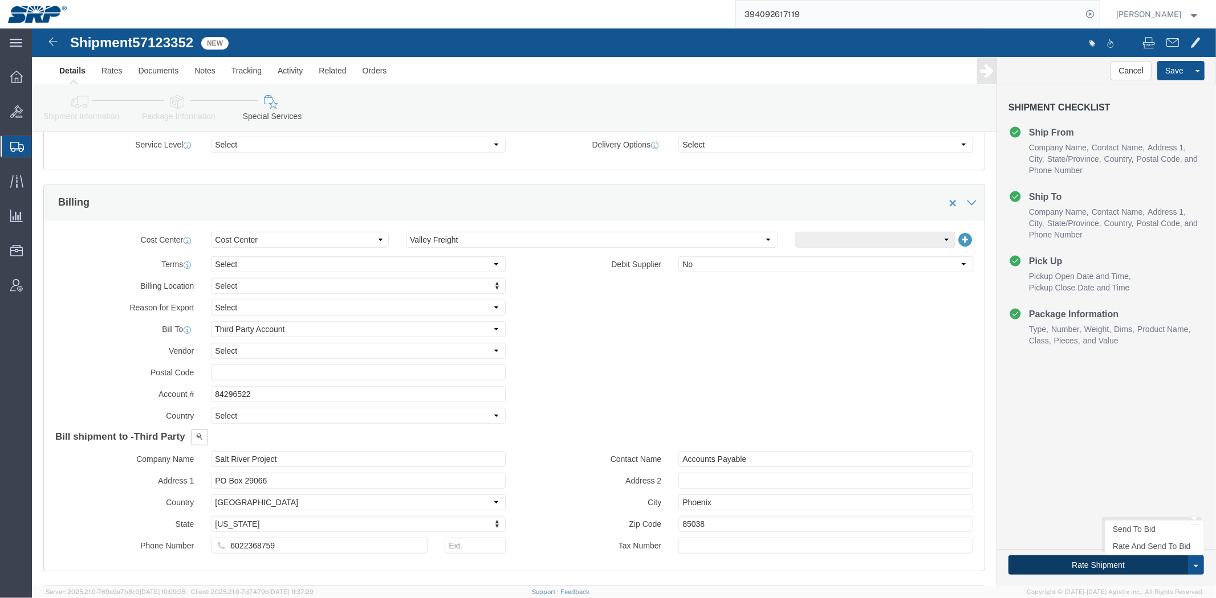
click button "Rate Shipment"
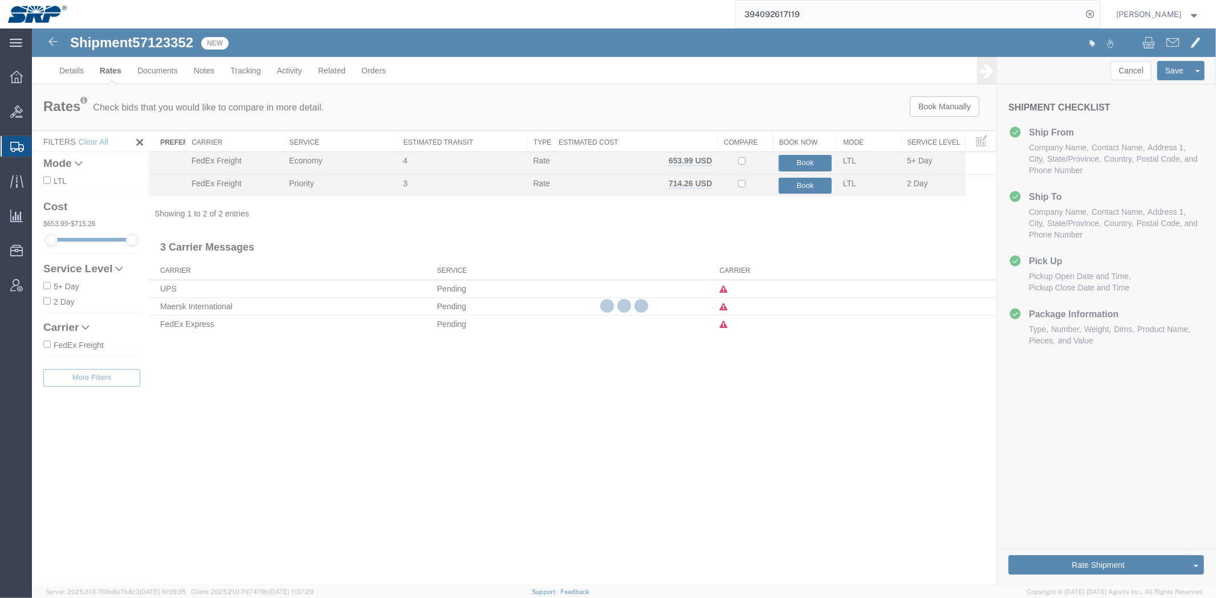
scroll to position [0, 0]
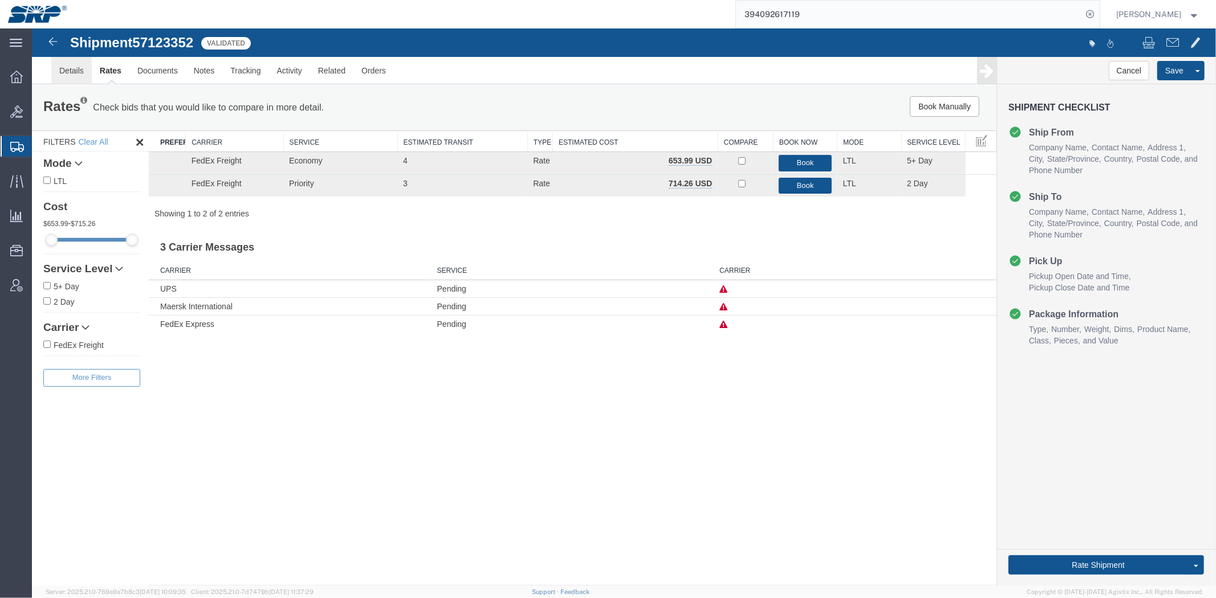
click at [81, 72] on link "Details" at bounding box center [71, 69] width 40 height 27
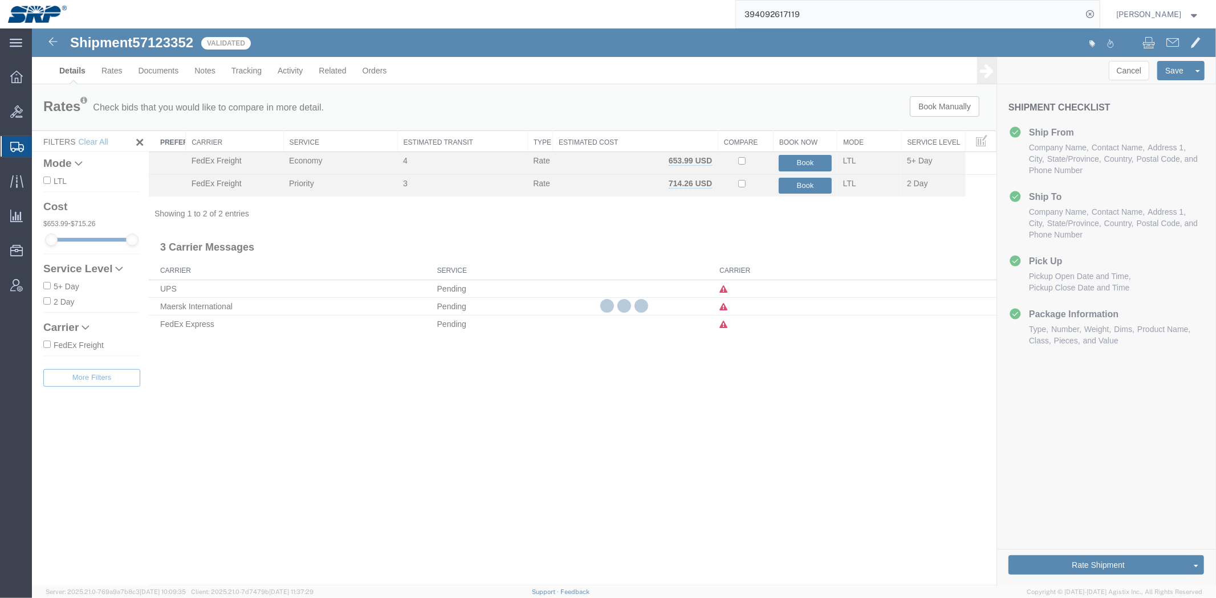
select select "54813"
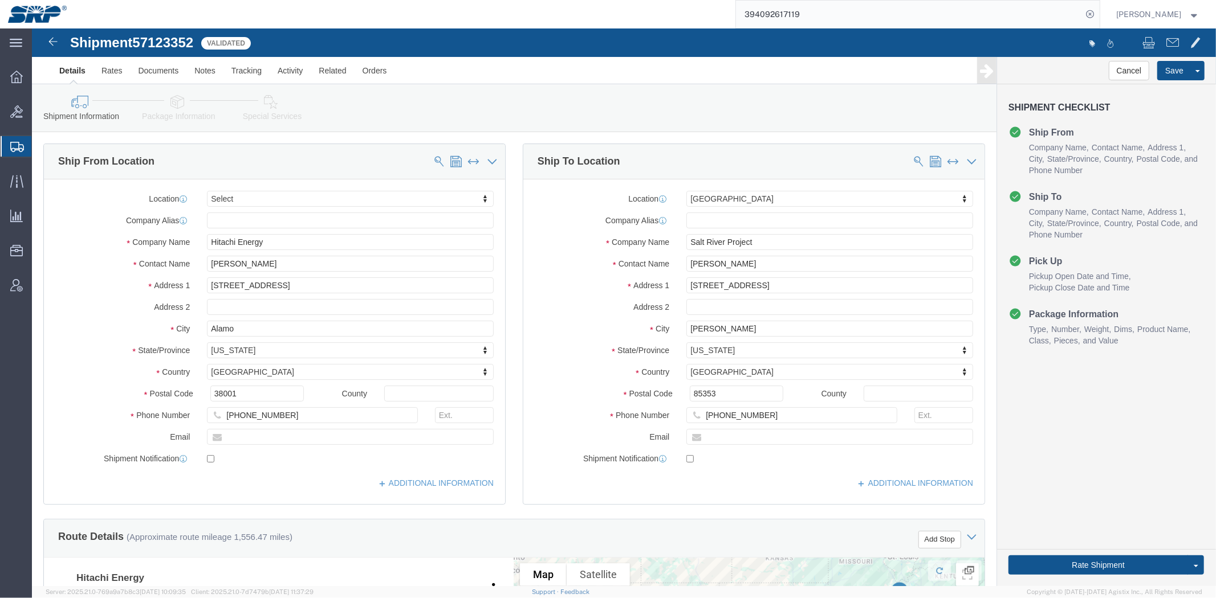
click link "Special Services"
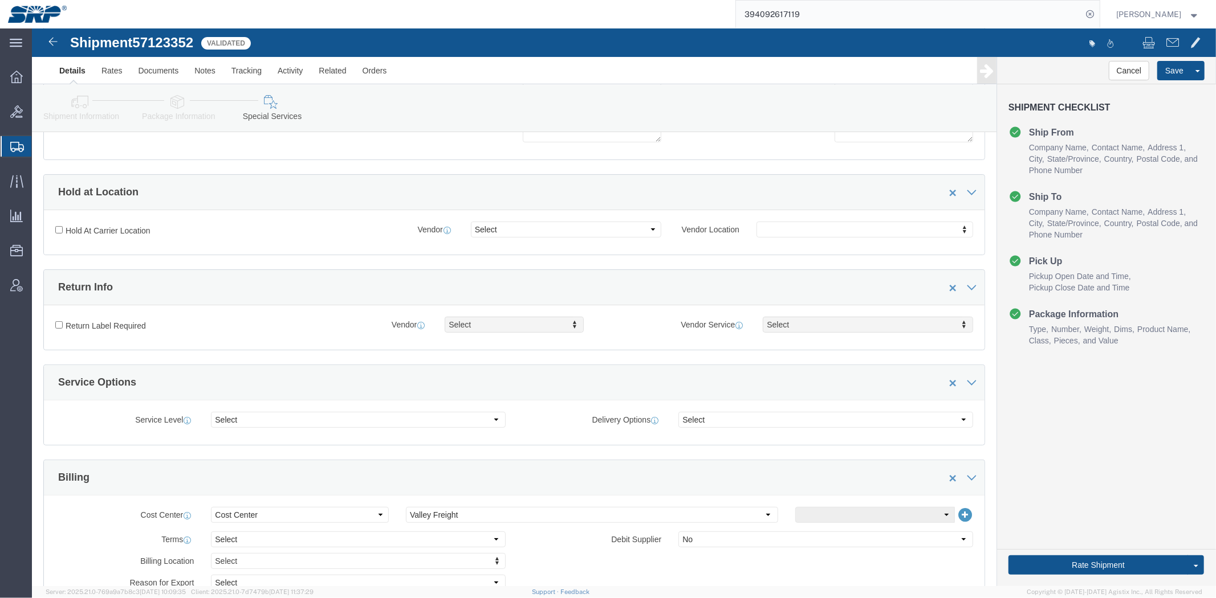
scroll to position [397, 0]
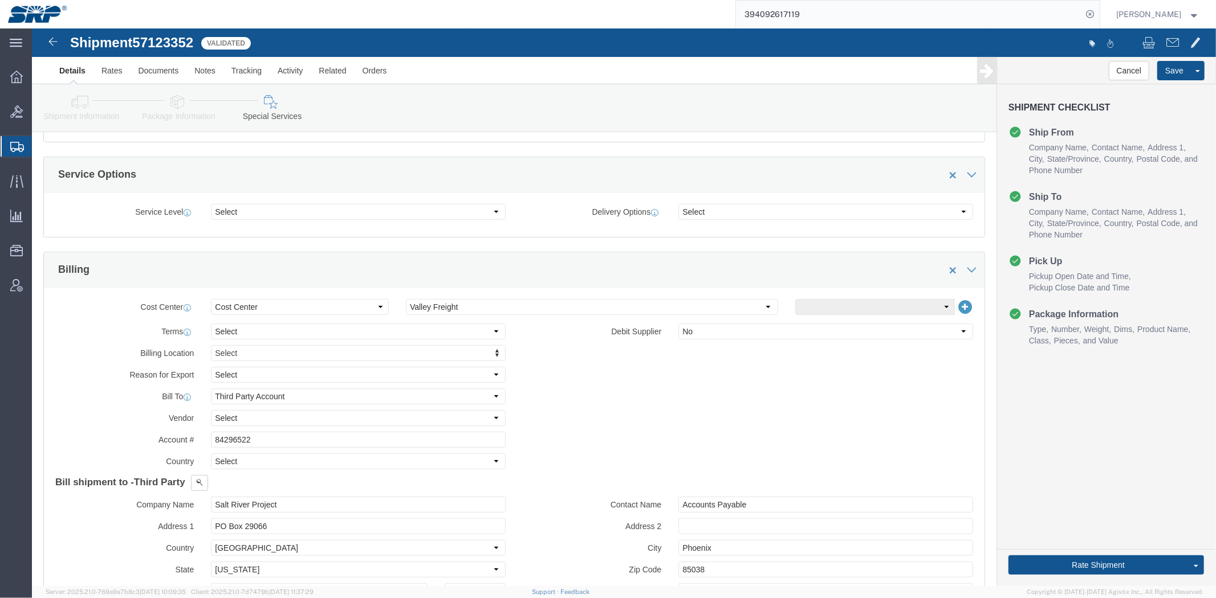
drag, startPoint x: 296, startPoint y: 152, endPoint x: 323, endPoint y: 223, distance: 76.6
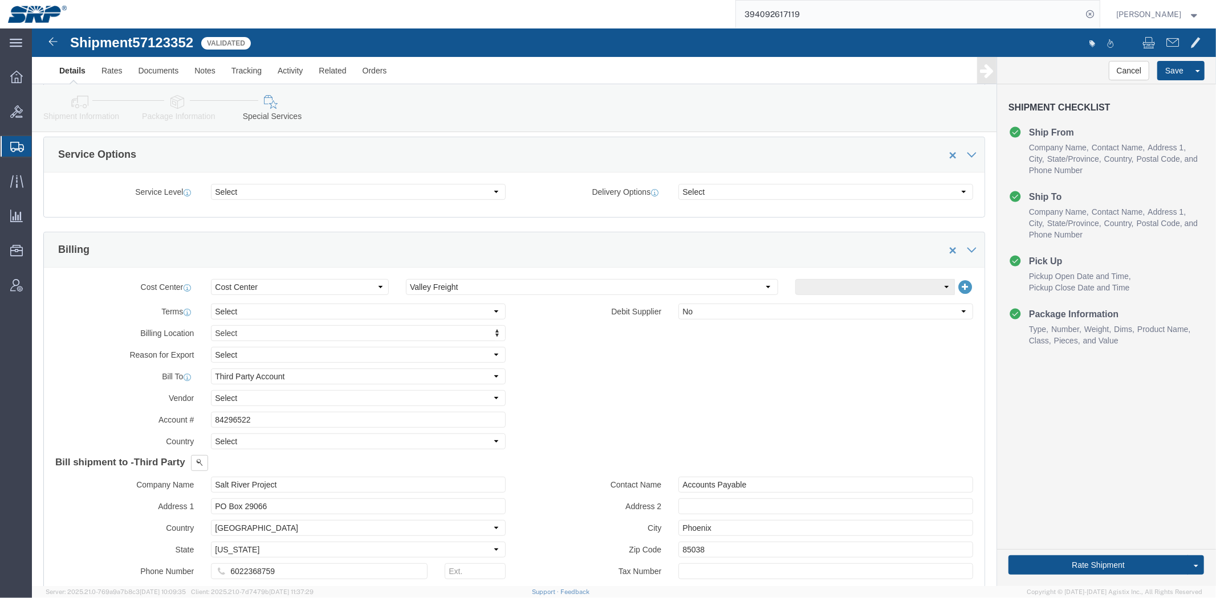
click link "Package Information"
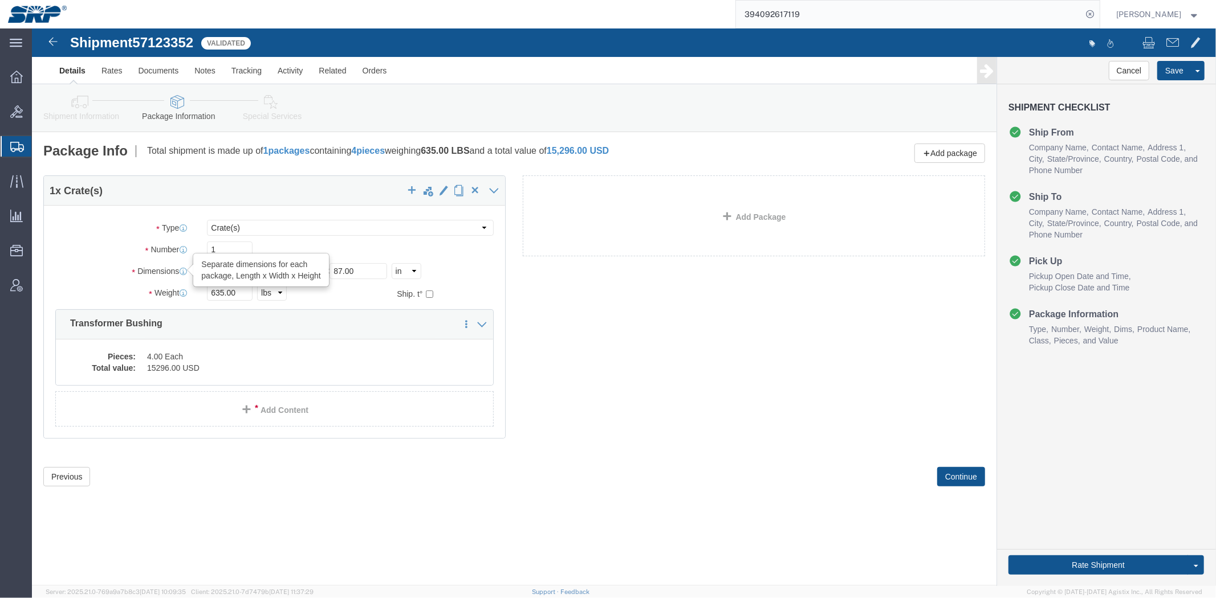
drag, startPoint x: 213, startPoint y: 248, endPoint x: 102, endPoint y: 242, distance: 111.3
click div "Dimensions Separate dimensions for each package, Length x Width x Height Length…"
type input "640"
click button "Continue"
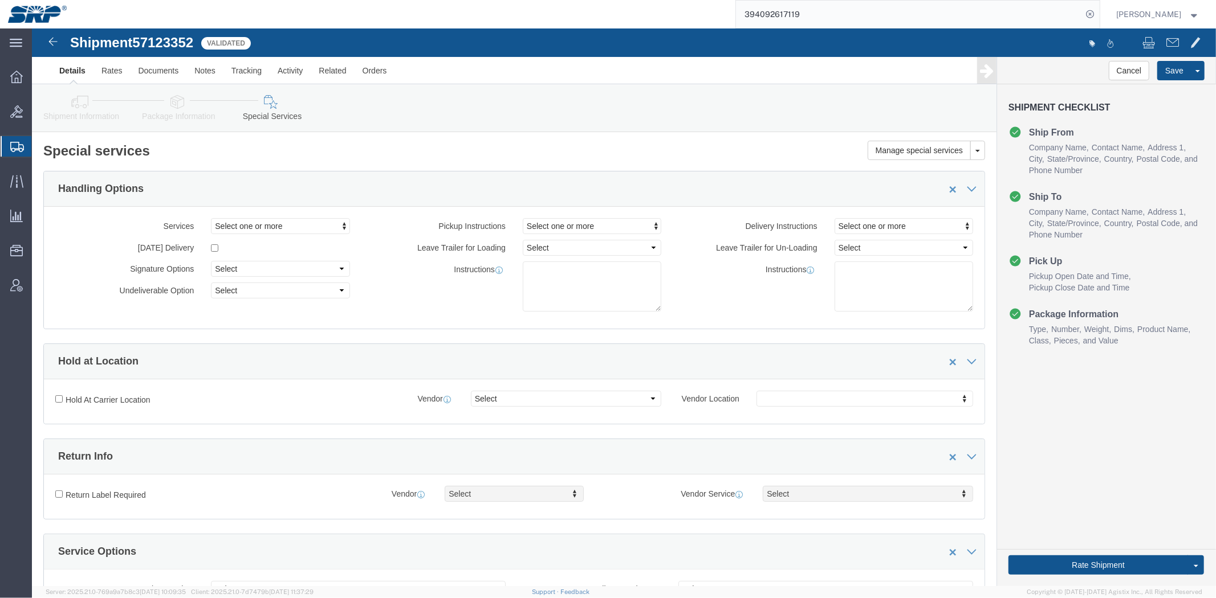
click icon
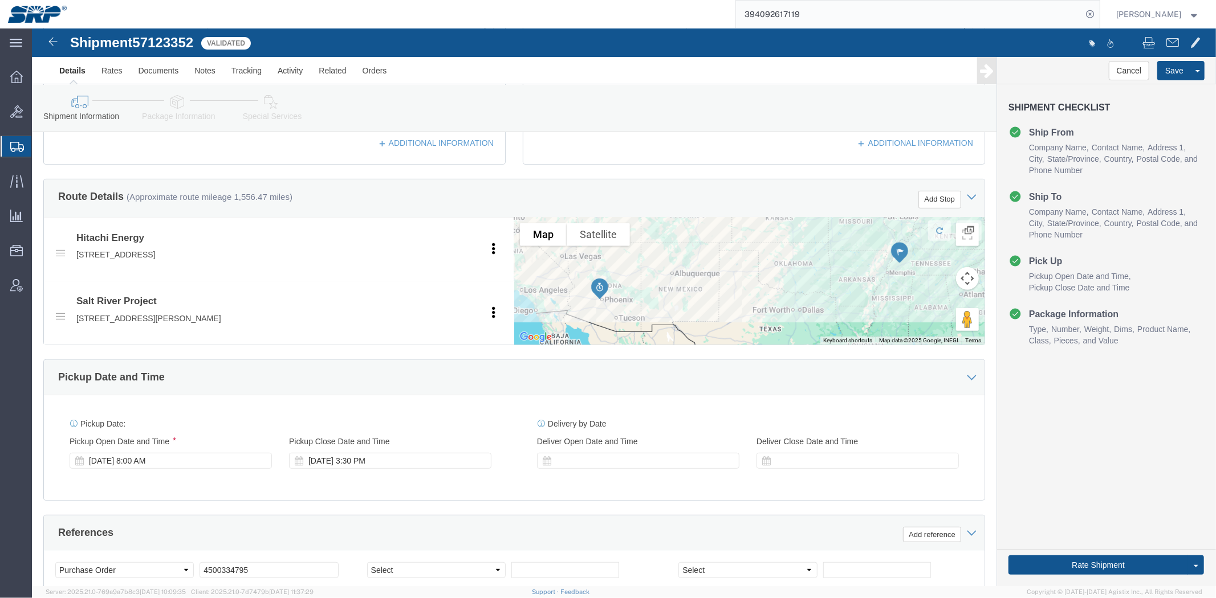
scroll to position [474, 0]
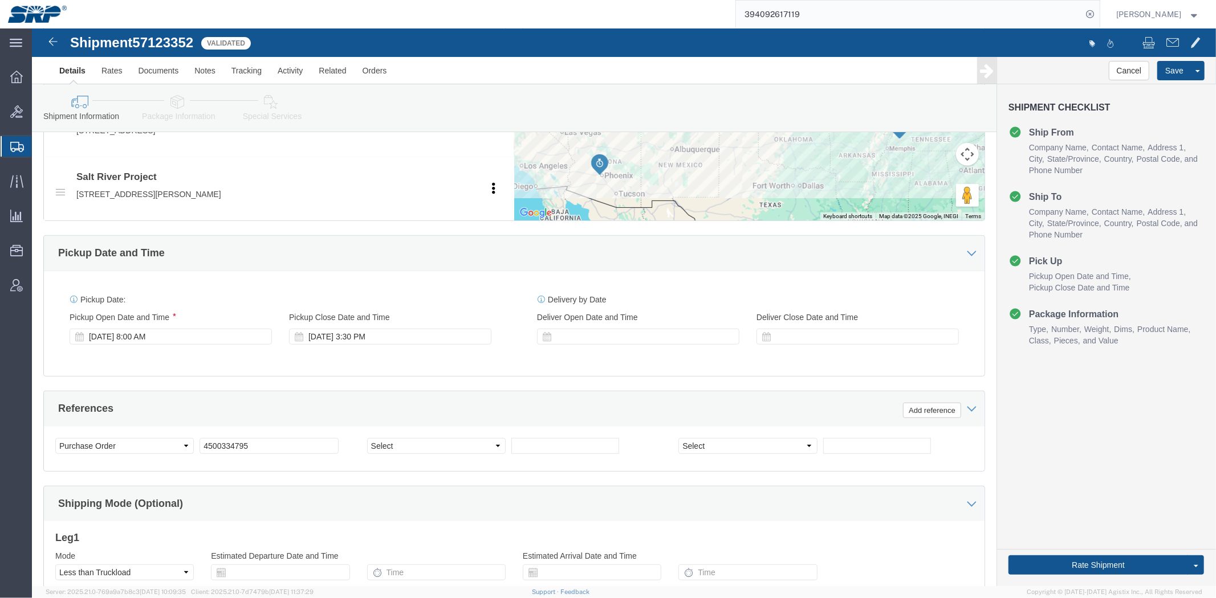
drag, startPoint x: 541, startPoint y: 184, endPoint x: 531, endPoint y: 237, distance: 53.4
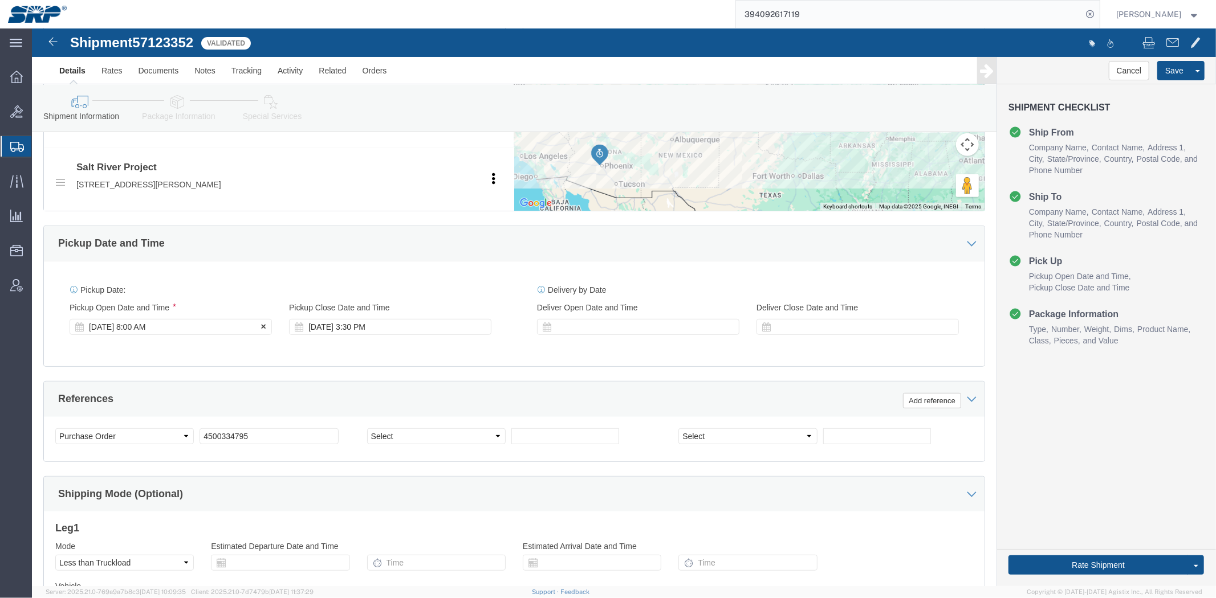
click div "[DATE] 8:00 AM"
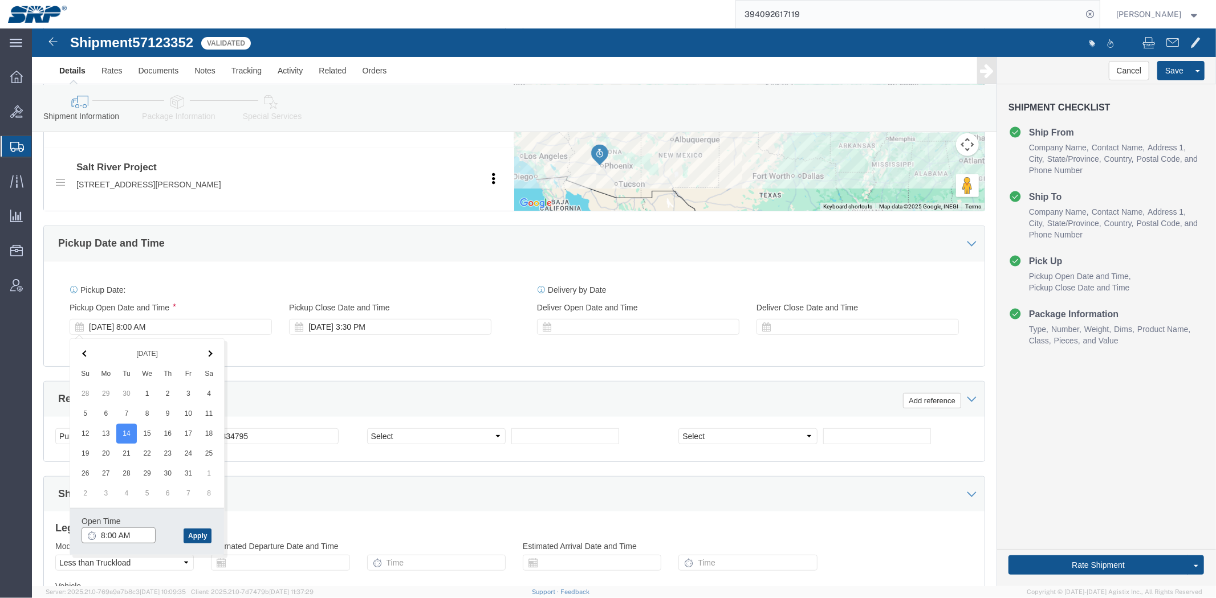
click input "8:00 AM"
type input "10:00 AM"
click button "Apply"
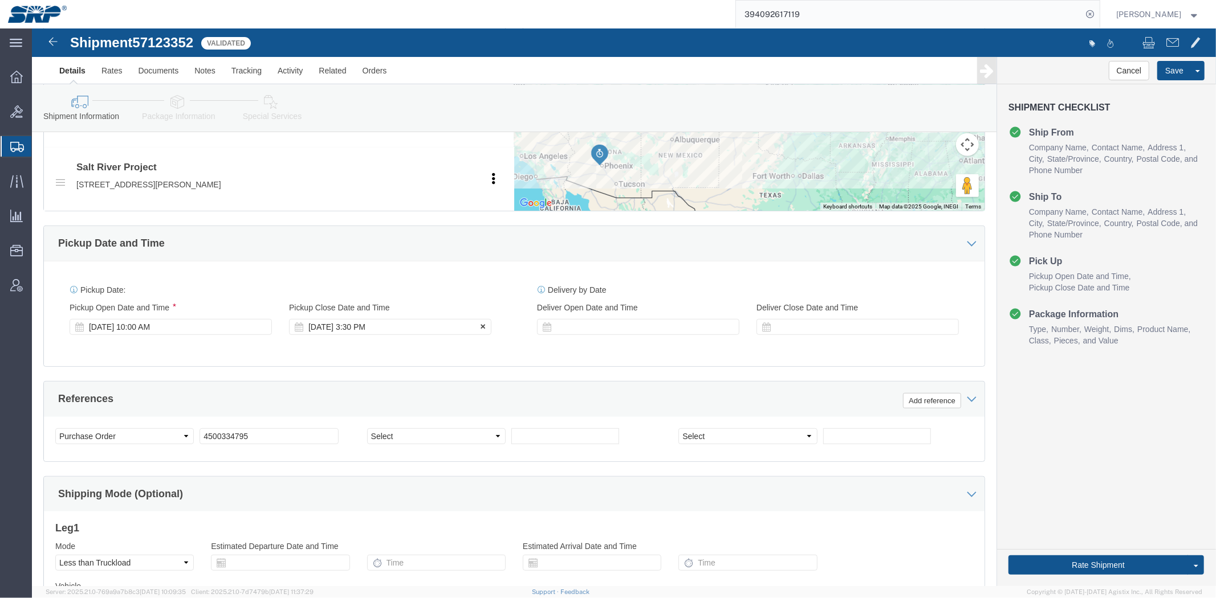
click div "[DATE] 3:30 PM"
click button "Apply"
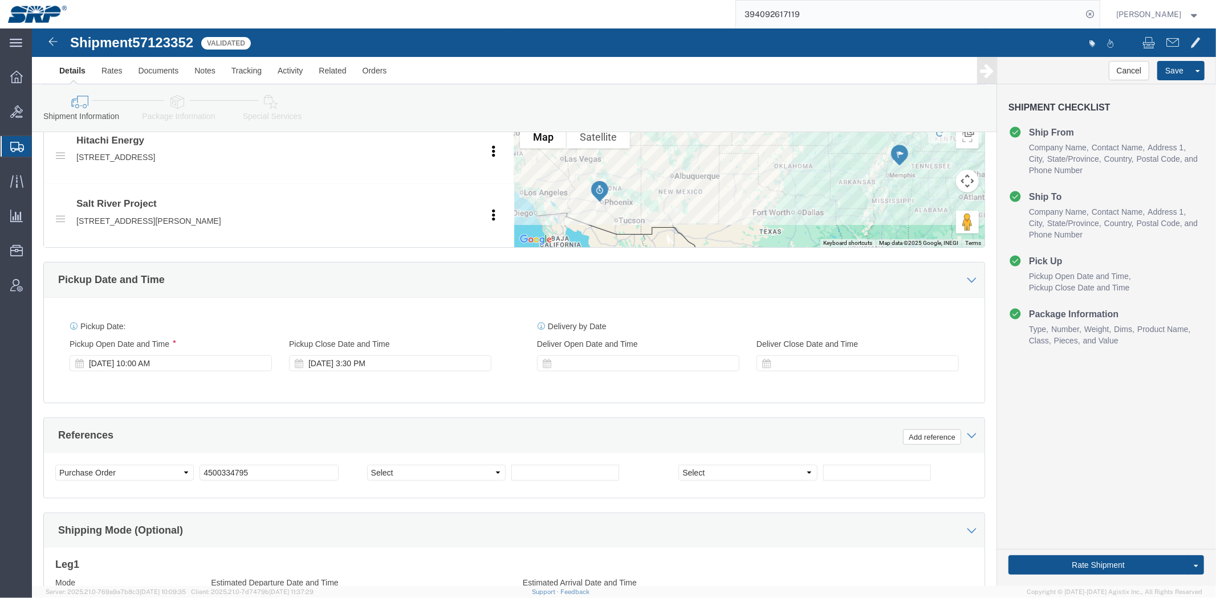
scroll to position [0, 0]
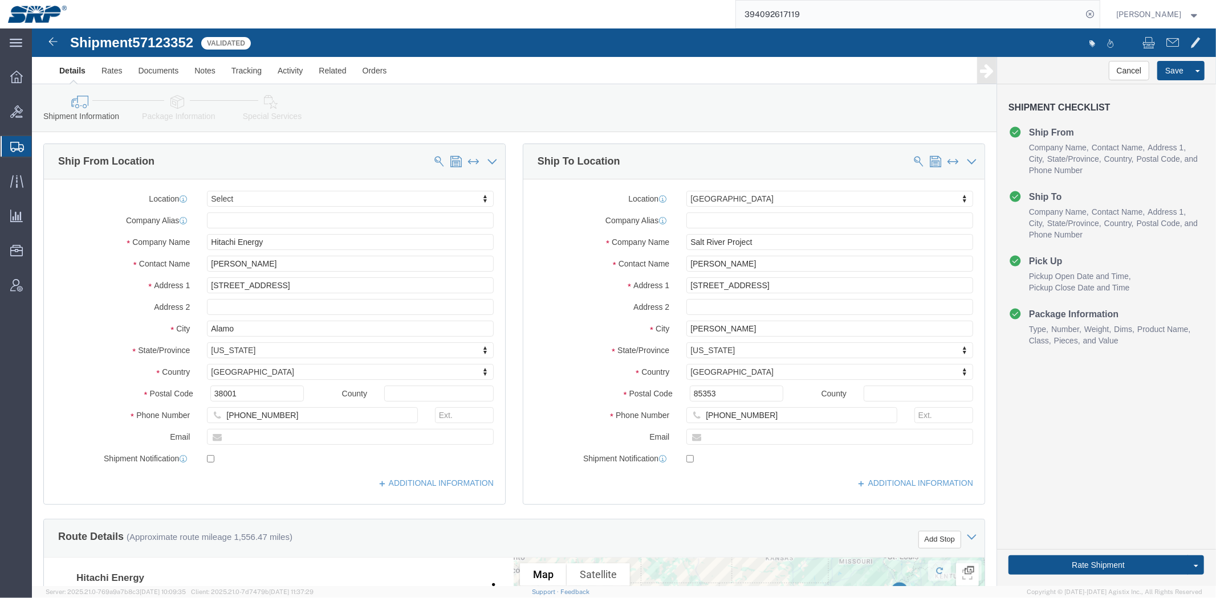
drag, startPoint x: 368, startPoint y: 378, endPoint x: 291, endPoint y: 135, distance: 255.6
click link "Package Information"
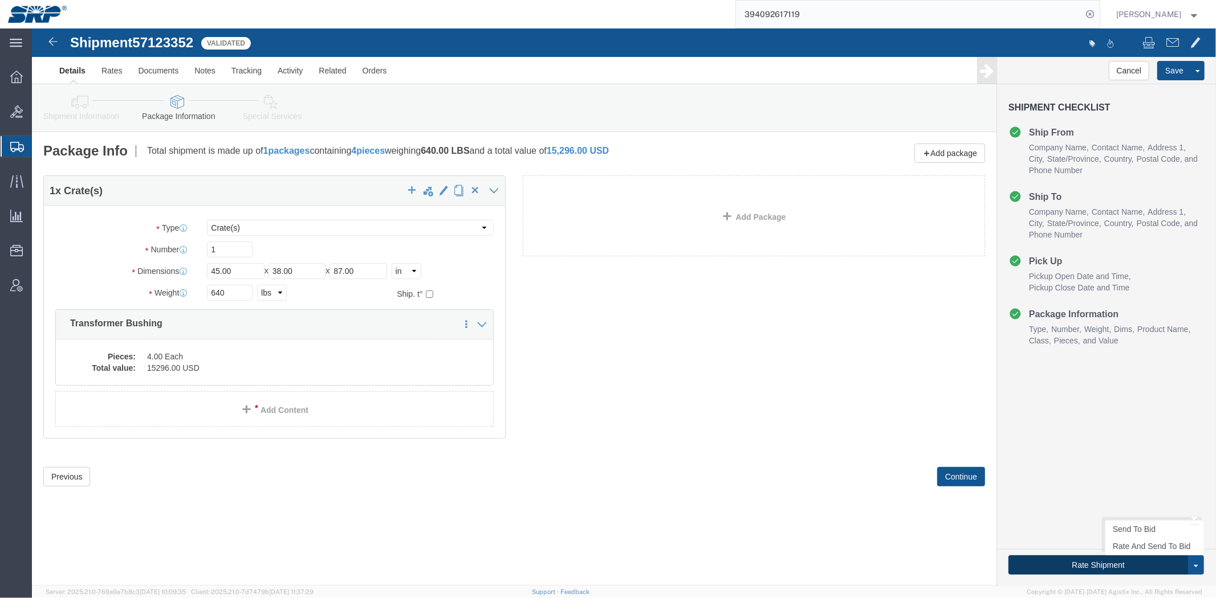
click button "Rate Shipment"
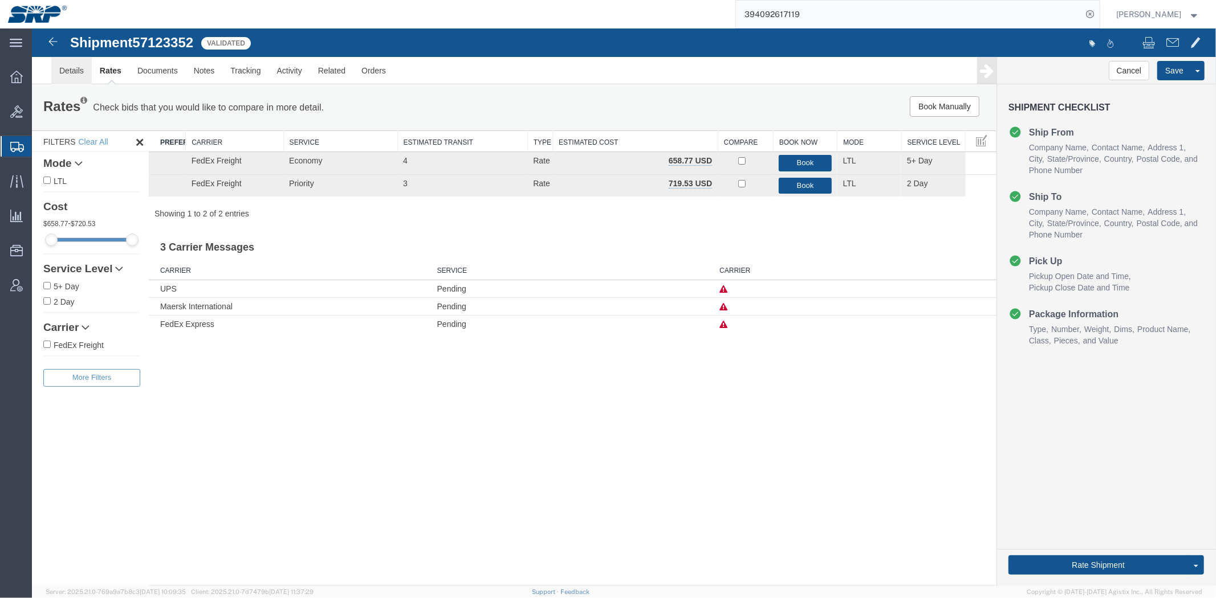
click at [78, 76] on link "Details" at bounding box center [71, 69] width 40 height 27
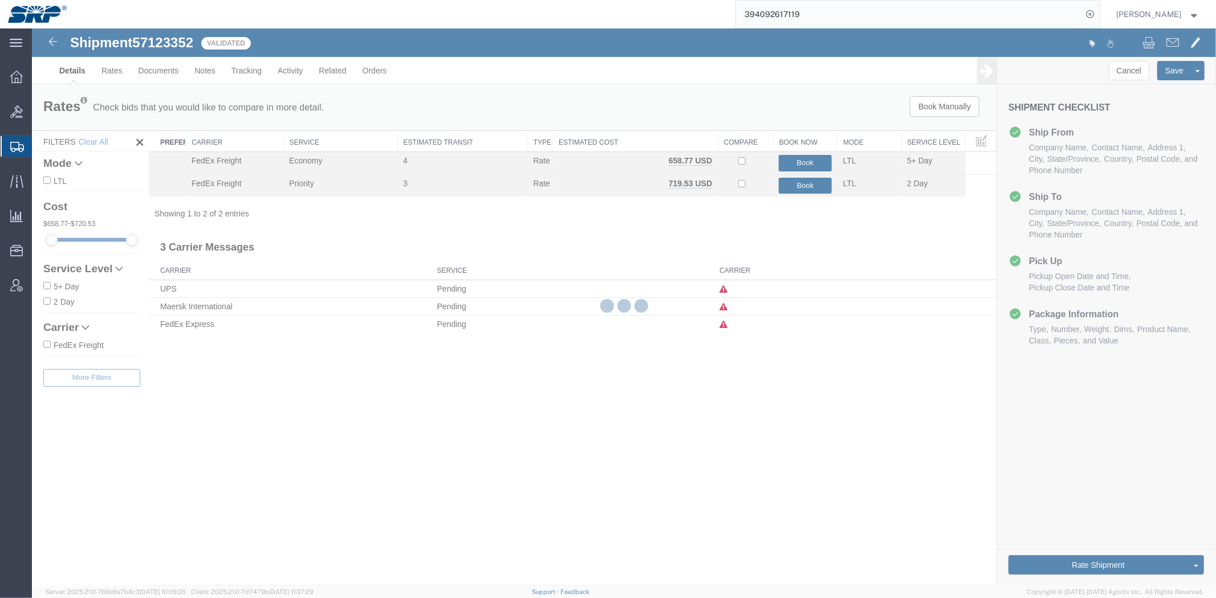
select select "54813"
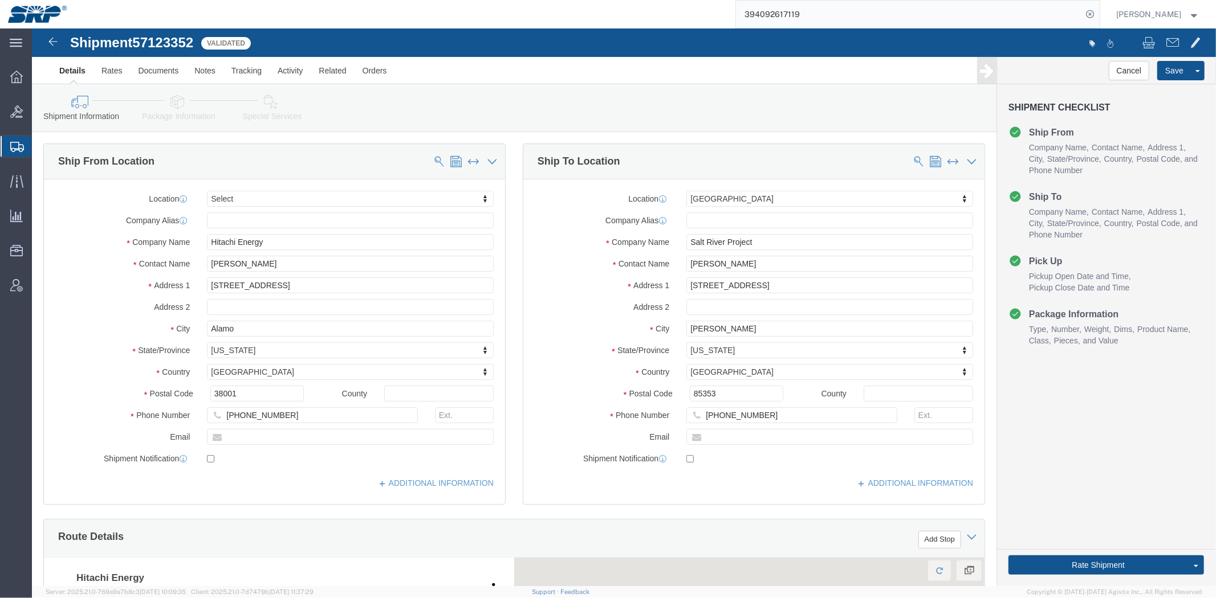
click icon
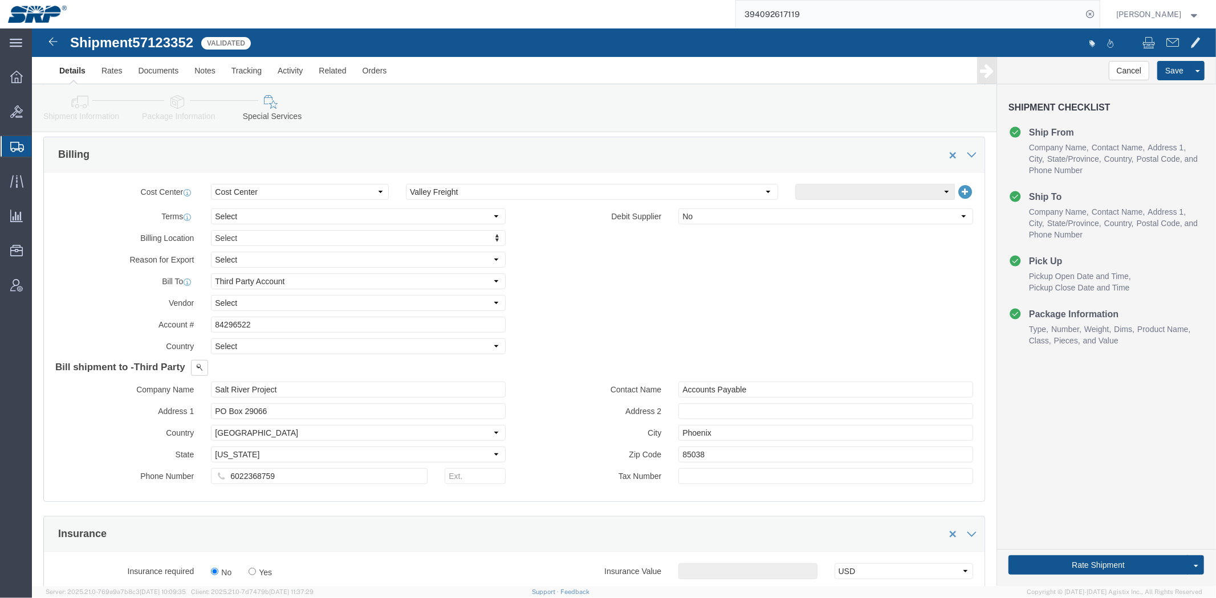
scroll to position [568, 0]
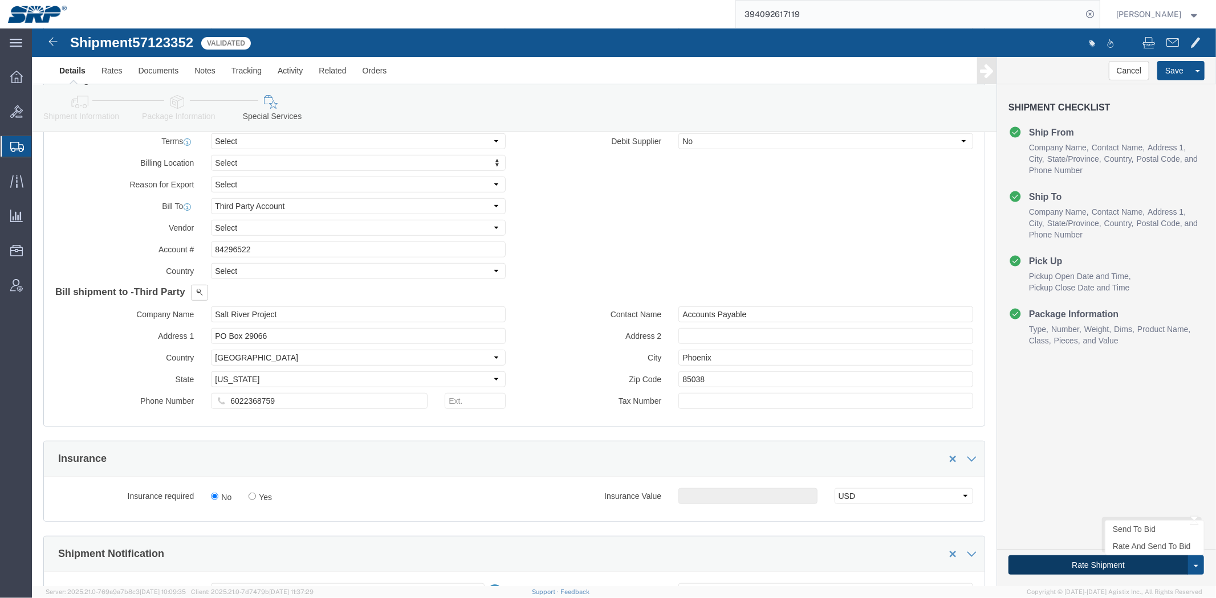
click button "Rate Shipment"
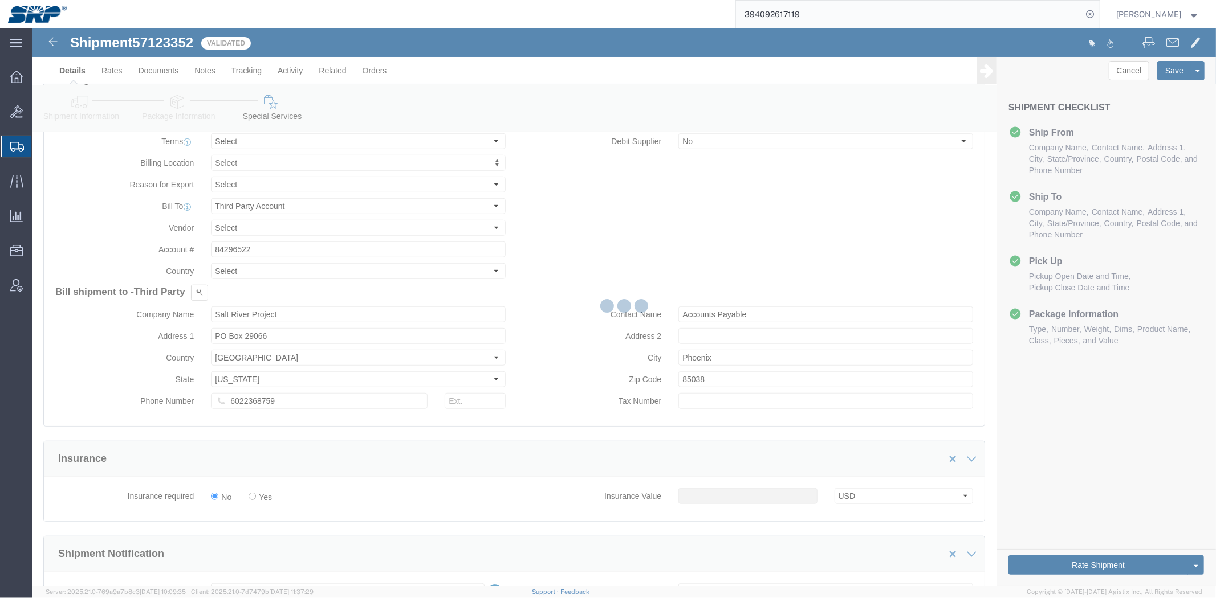
scroll to position [0, 0]
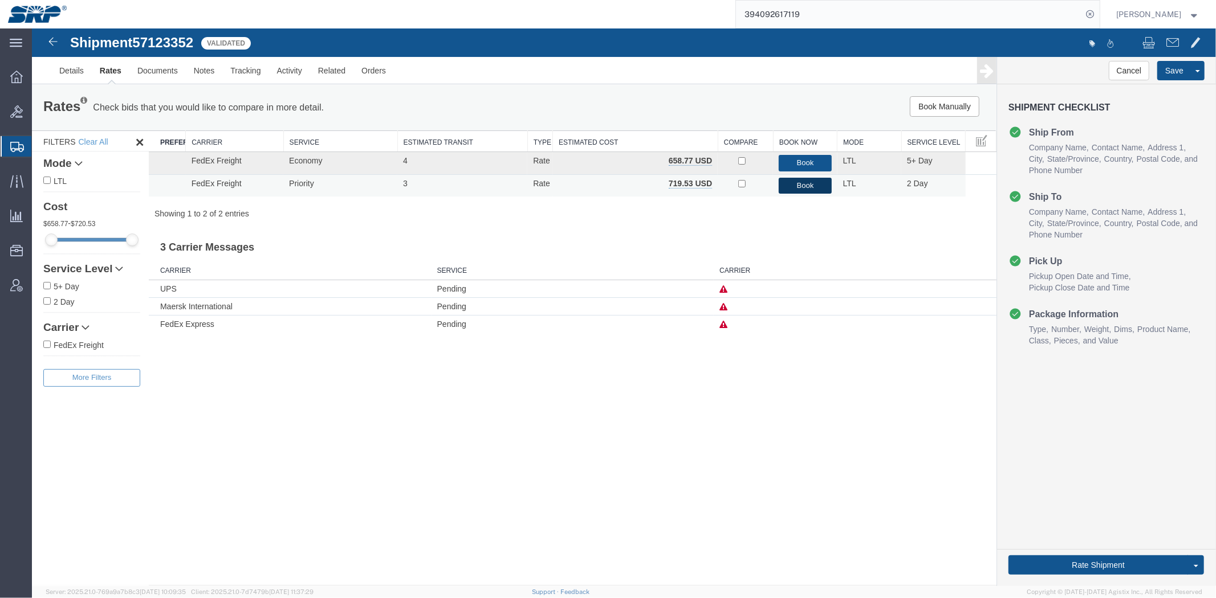
click at [806, 186] on button "Book" at bounding box center [804, 185] width 52 height 17
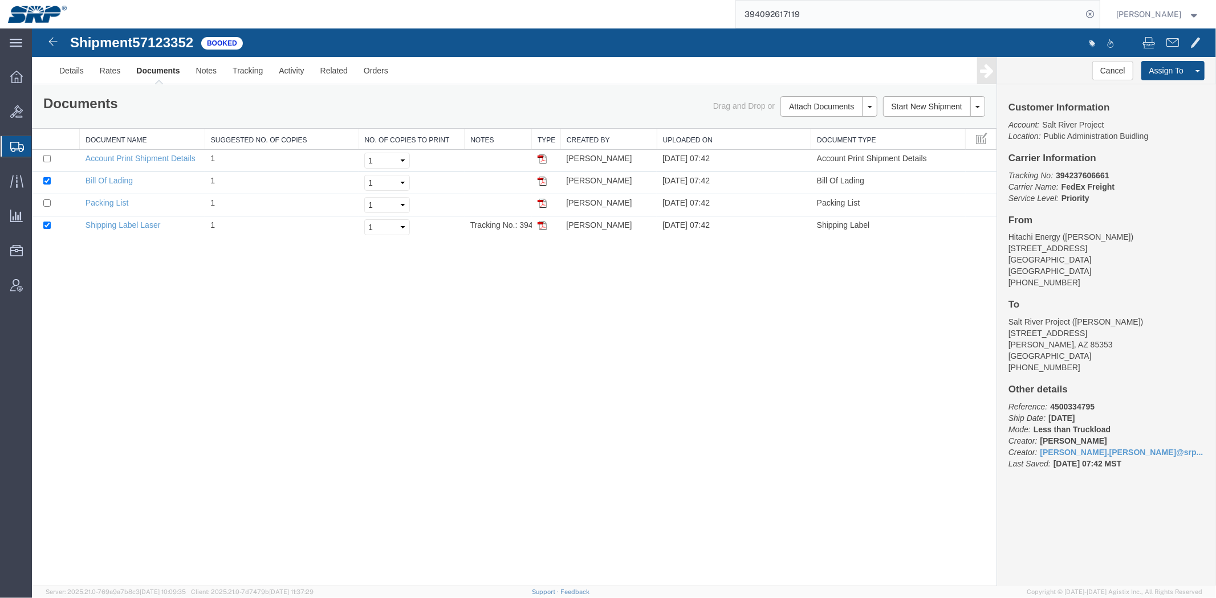
click at [1075, 174] on b "394237606661" at bounding box center [1081, 174] width 53 height 9
copy b "394237606661"
click at [66, 75] on link "Details" at bounding box center [71, 69] width 40 height 27
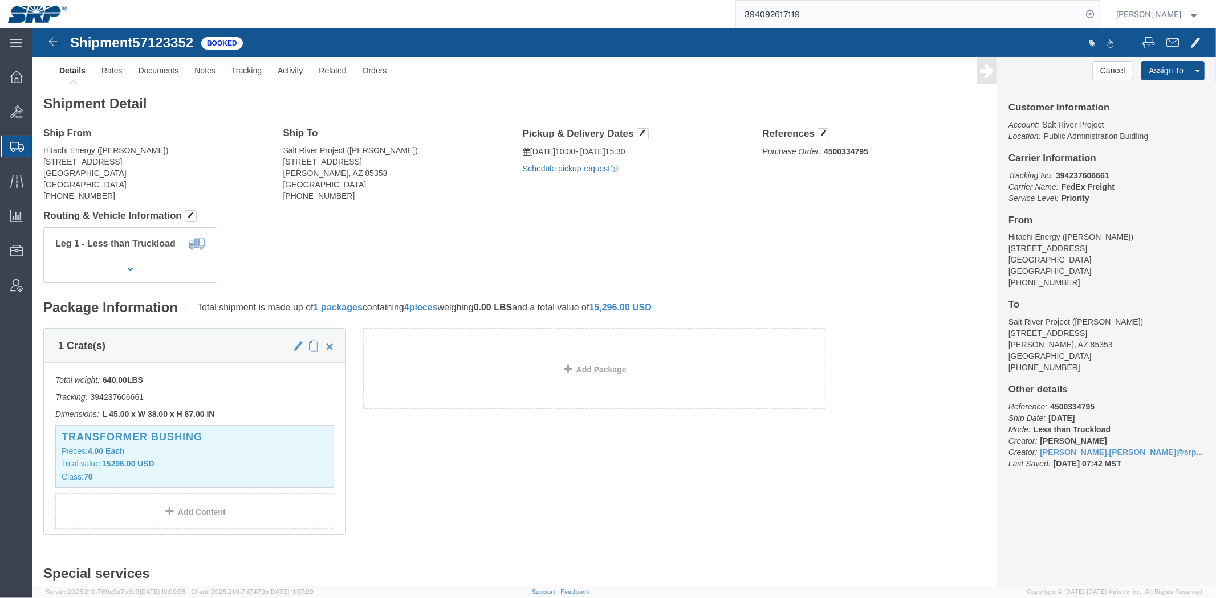
click link "Schedule pickup request"
drag, startPoint x: 145, startPoint y: 56, endPoint x: 134, endPoint y: 44, distance: 16.1
click form "Shipment 57123352 4 of 4 Booked Details Rates Documents Notes Tracking Activity…"
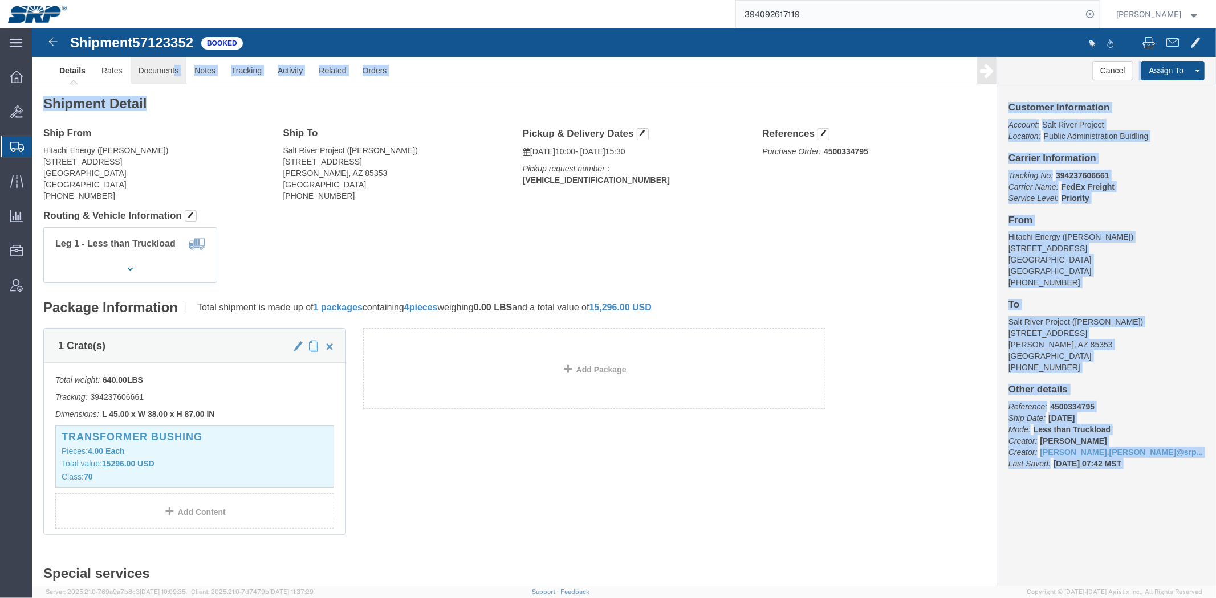
click link "Documents"
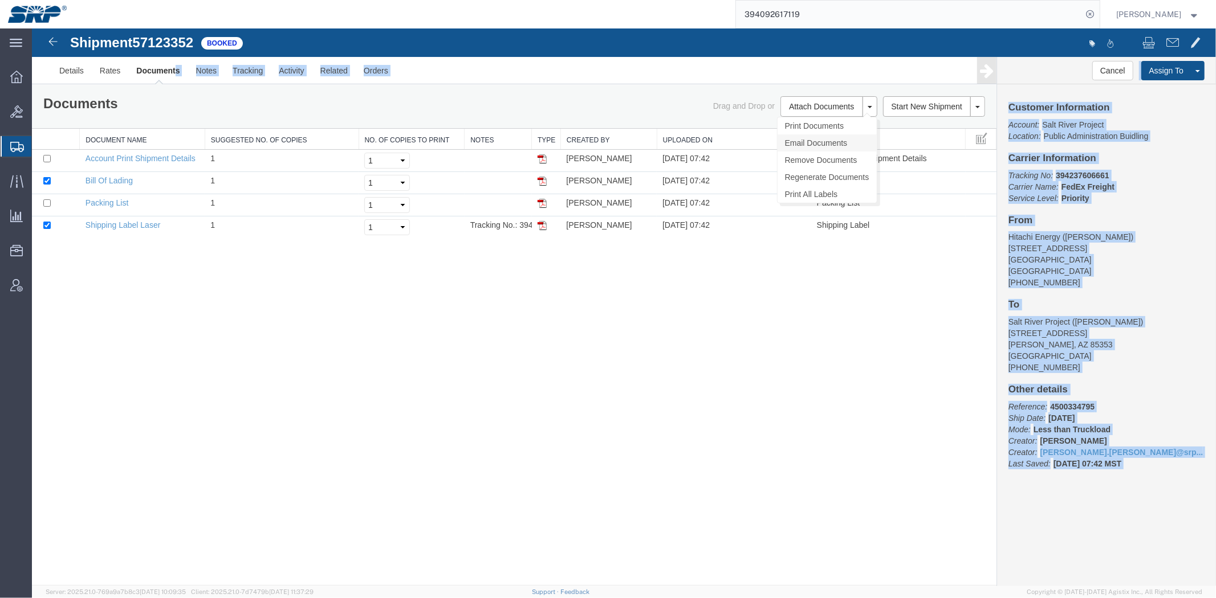
click at [803, 139] on link "Email Documents" at bounding box center [826, 142] width 99 height 17
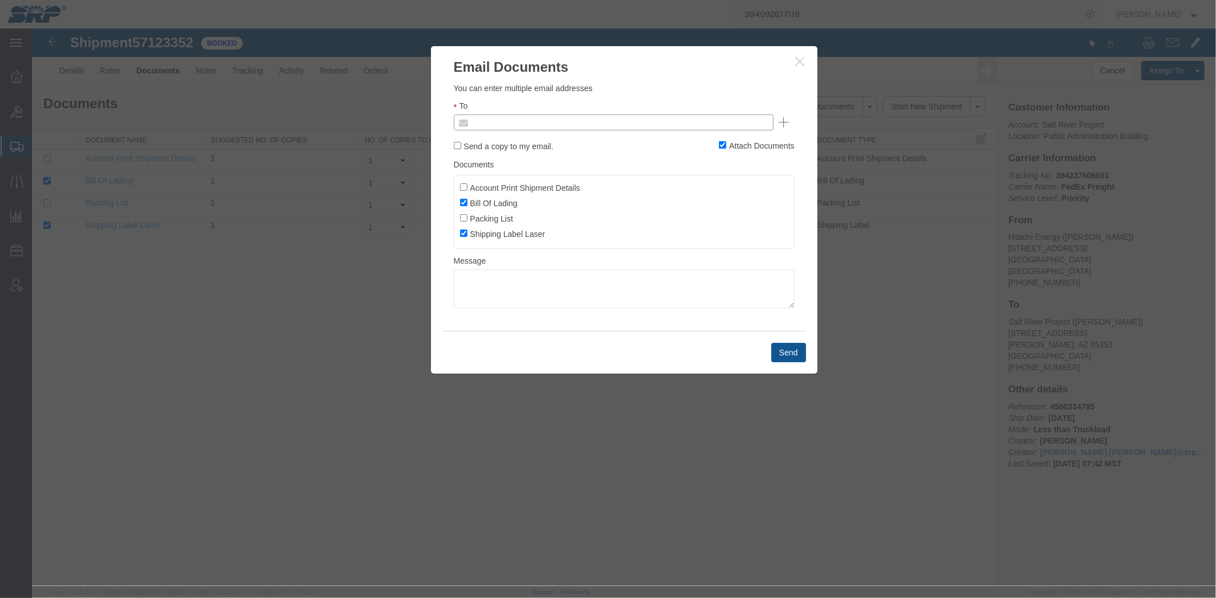
click at [487, 123] on input "text" at bounding box center [535, 122] width 133 height 15
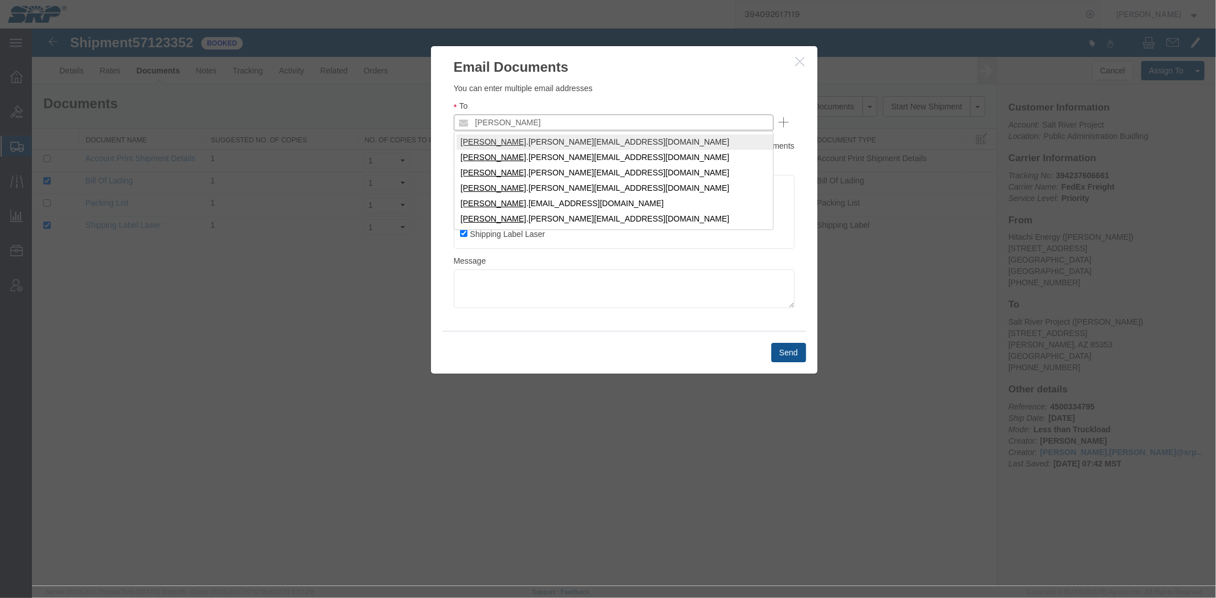
type input "[PERSON_NAME]"
type input "[PERSON_NAME][EMAIL_ADDRESS][PERSON_NAME][DOMAIN_NAME]"
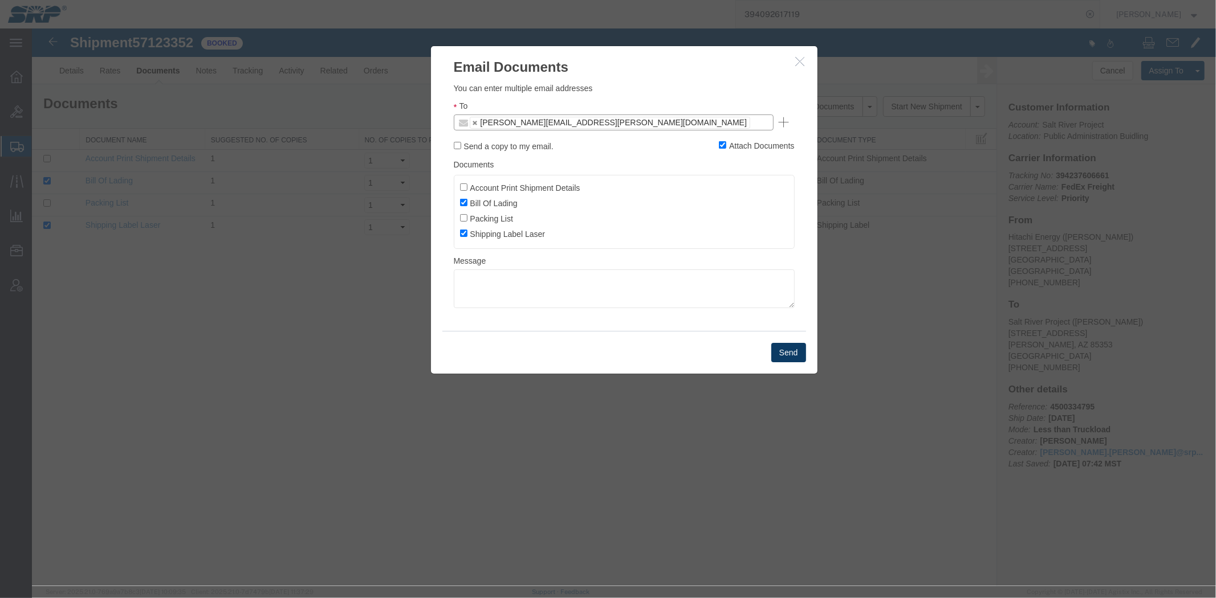
click at [796, 353] on button "Send" at bounding box center [788, 352] width 35 height 19
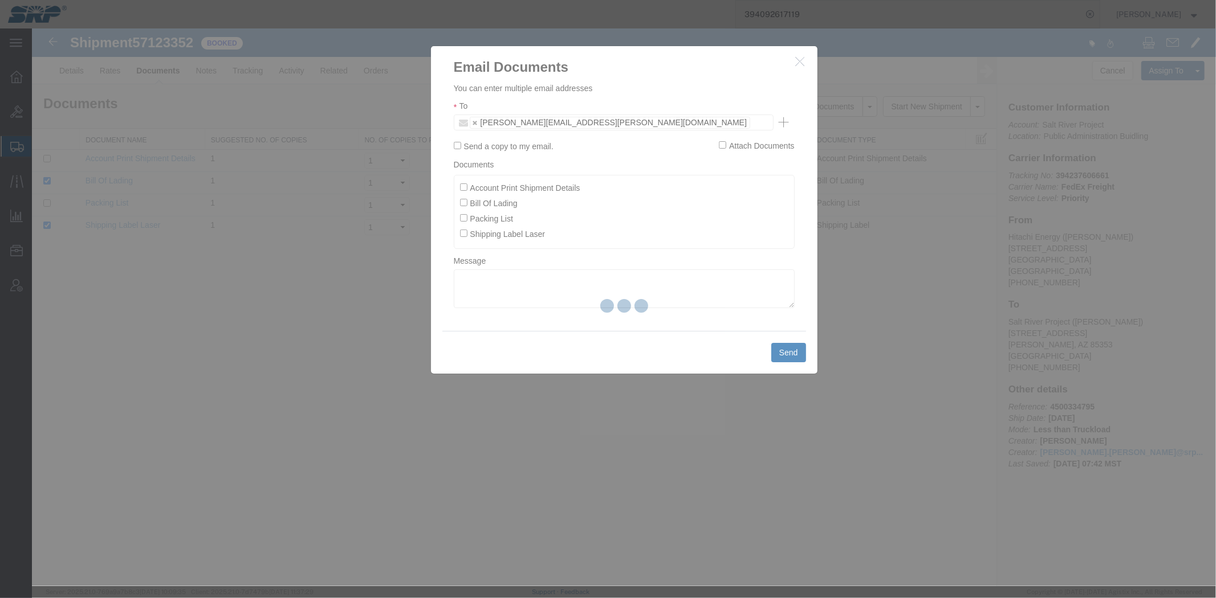
checkbox input "false"
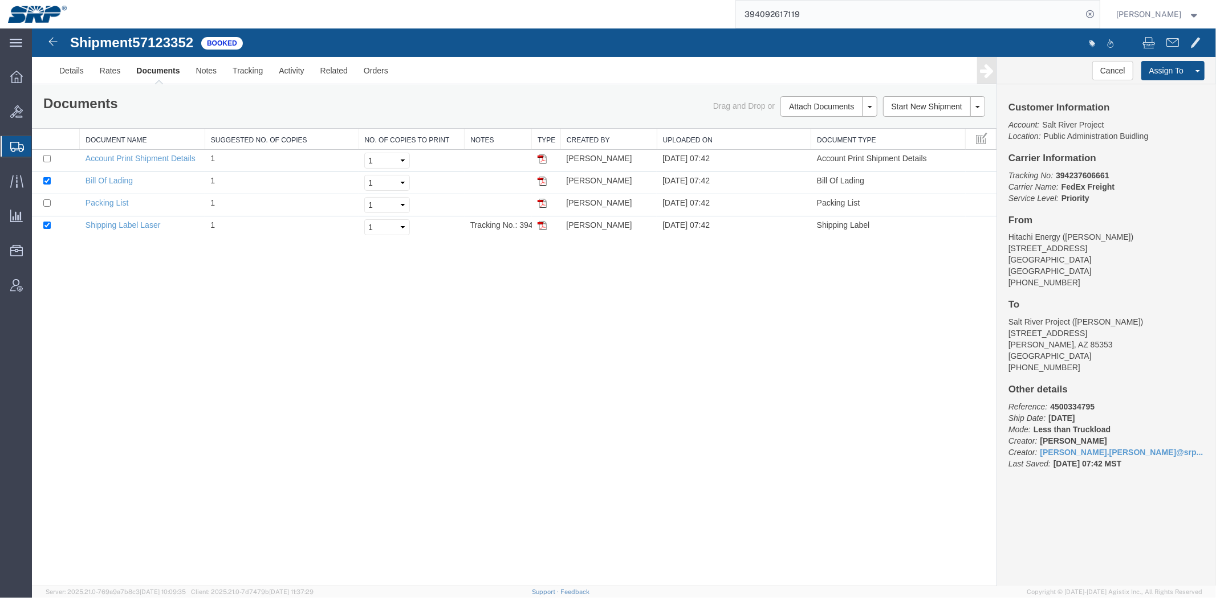
click at [0, 0] on span "Shipment Manager" at bounding box center [0, 0] width 0 height 0
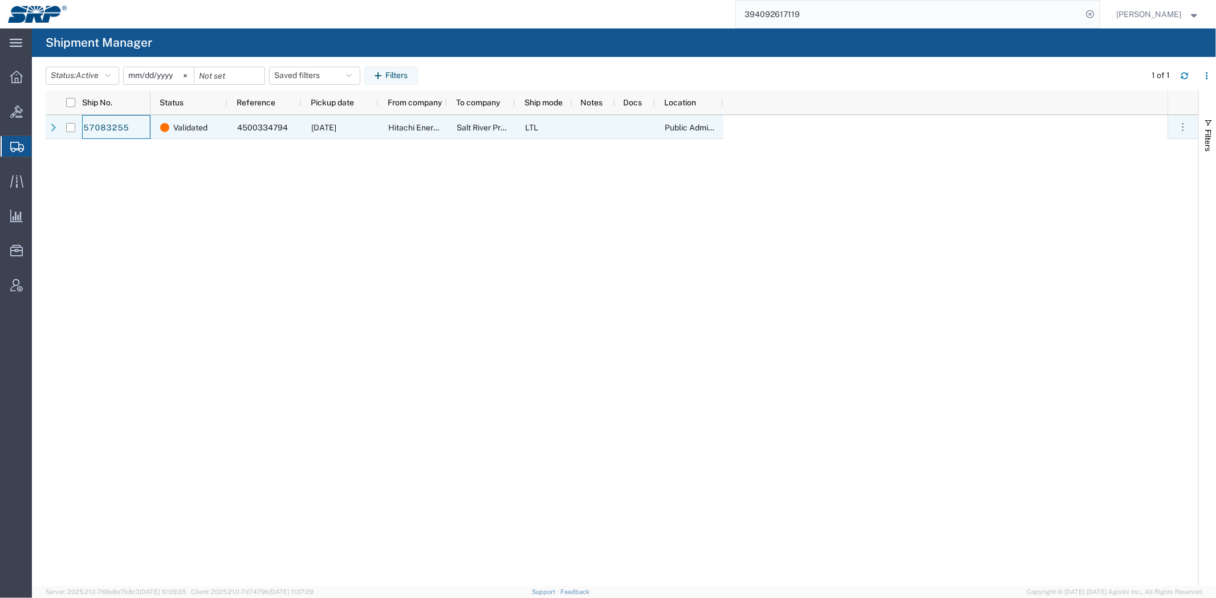
click at [129, 128] on div "57083255" at bounding box center [116, 127] width 68 height 24
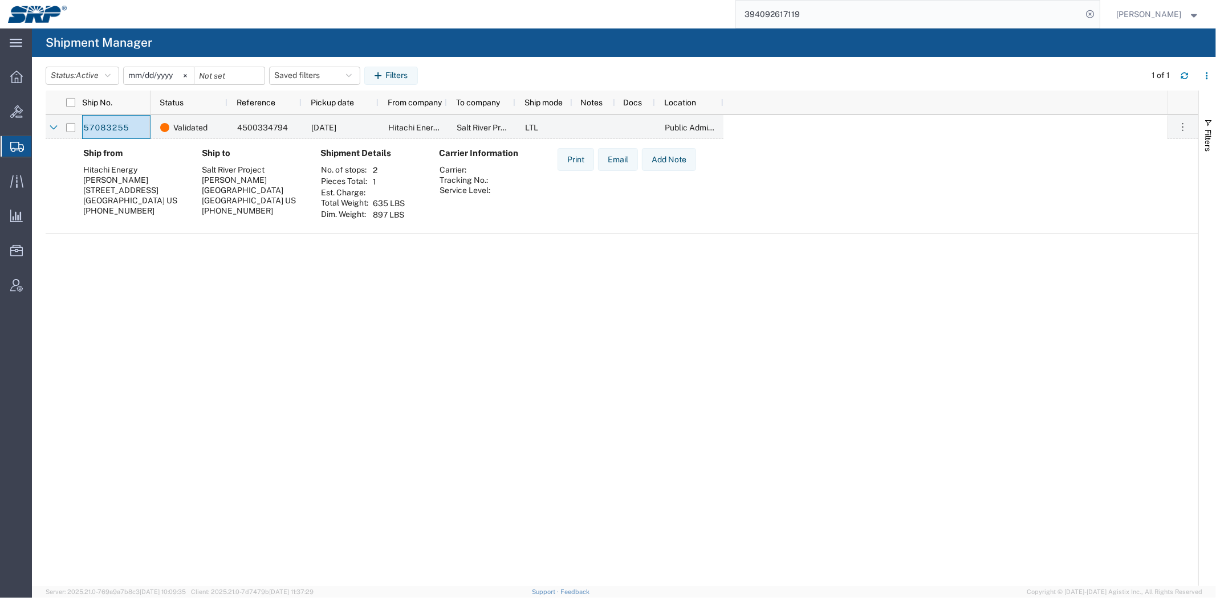
drag, startPoint x: 292, startPoint y: 298, endPoint x: 283, endPoint y: 292, distance: 11.5
click at [292, 298] on div "Validated 4500334794 [DATE] Hitachi Energy Salt River Project LTL Public Admini…" at bounding box center [658, 350] width 1017 height 471
click at [107, 131] on link "57083255" at bounding box center [106, 128] width 47 height 18
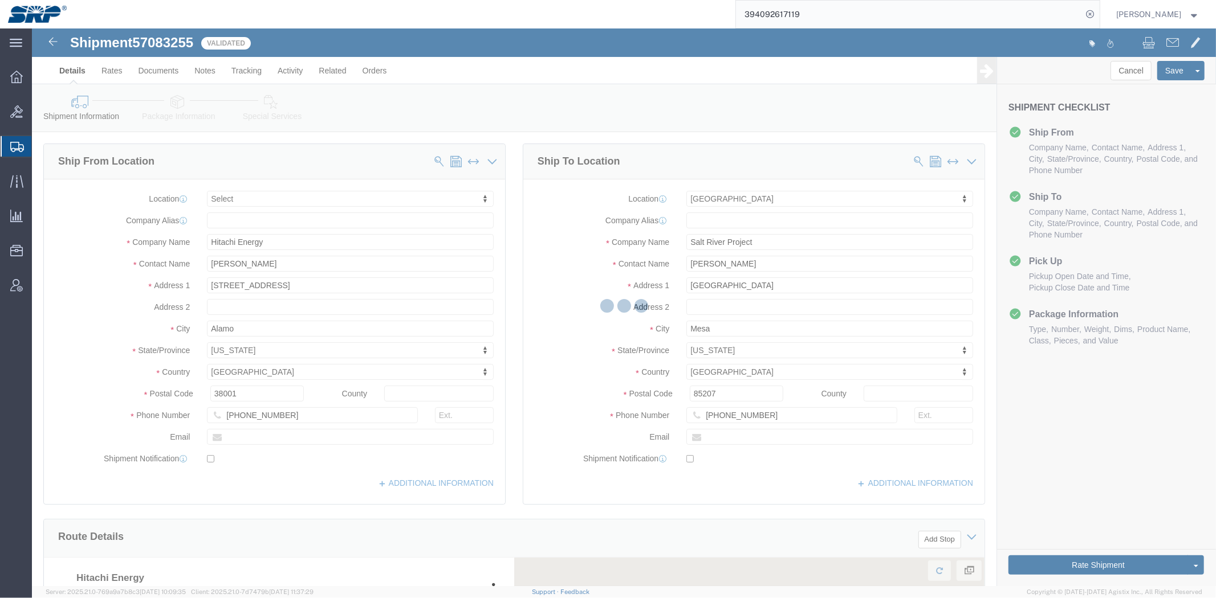
select select
select select "54819"
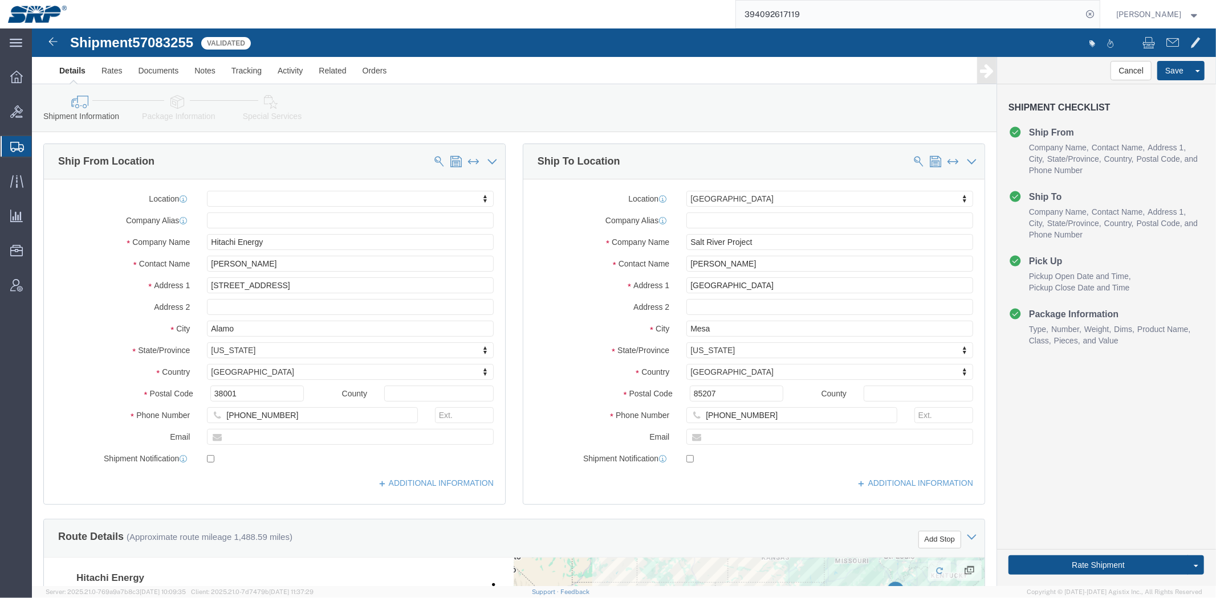
click label "Contact Name"
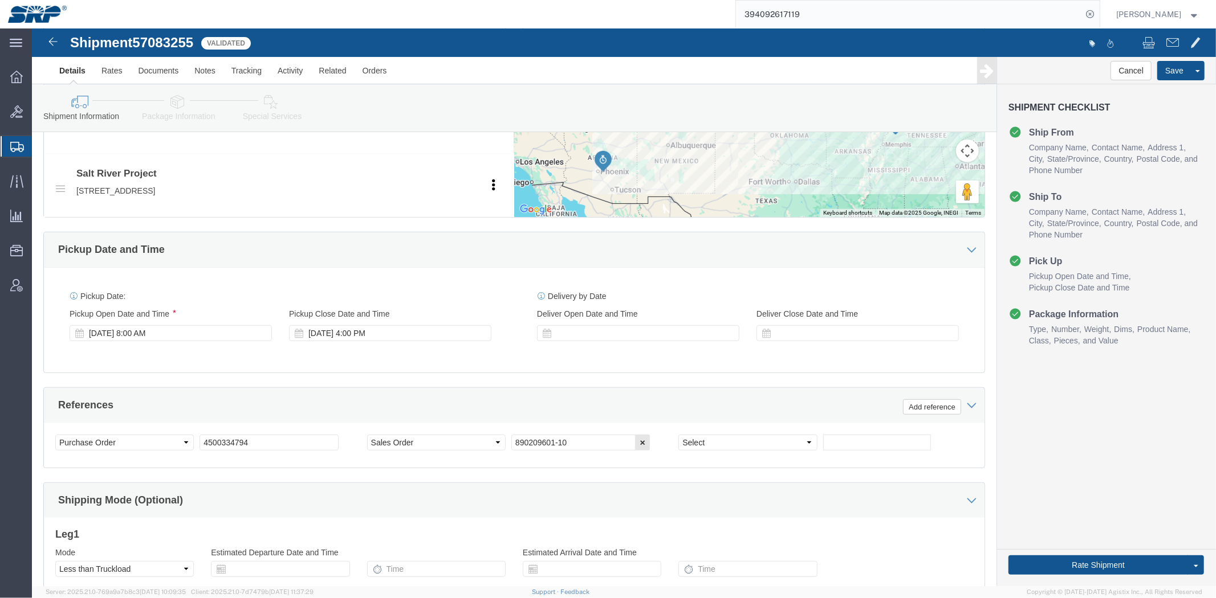
drag, startPoint x: 524, startPoint y: 209, endPoint x: 523, endPoint y: 262, distance: 53.0
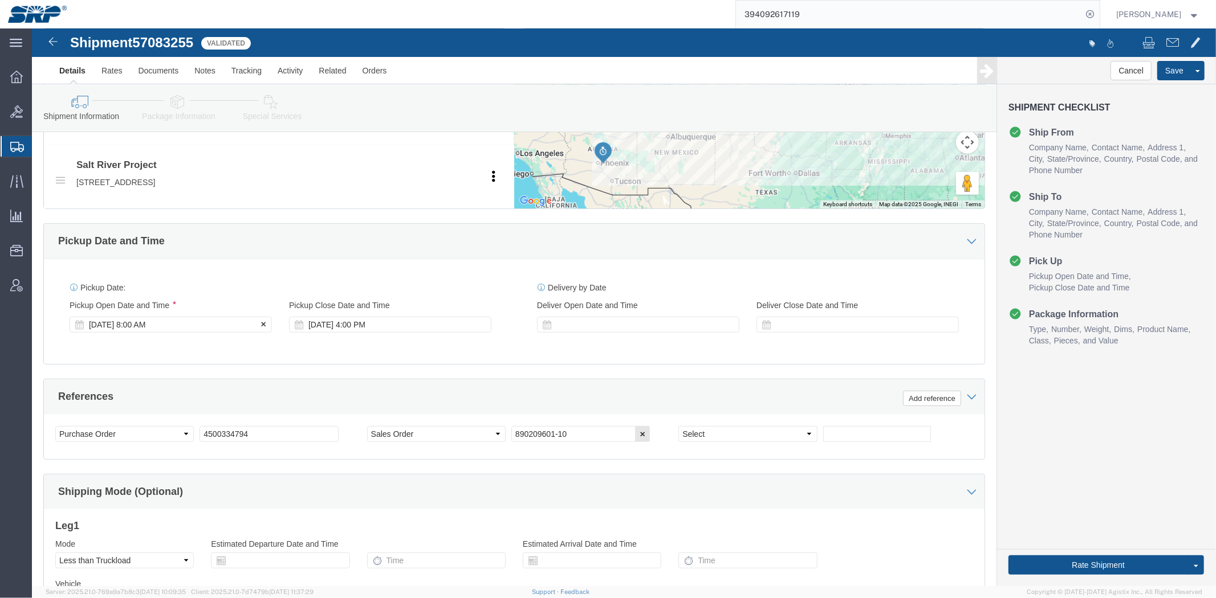
click div "[DATE] 8:00 AM"
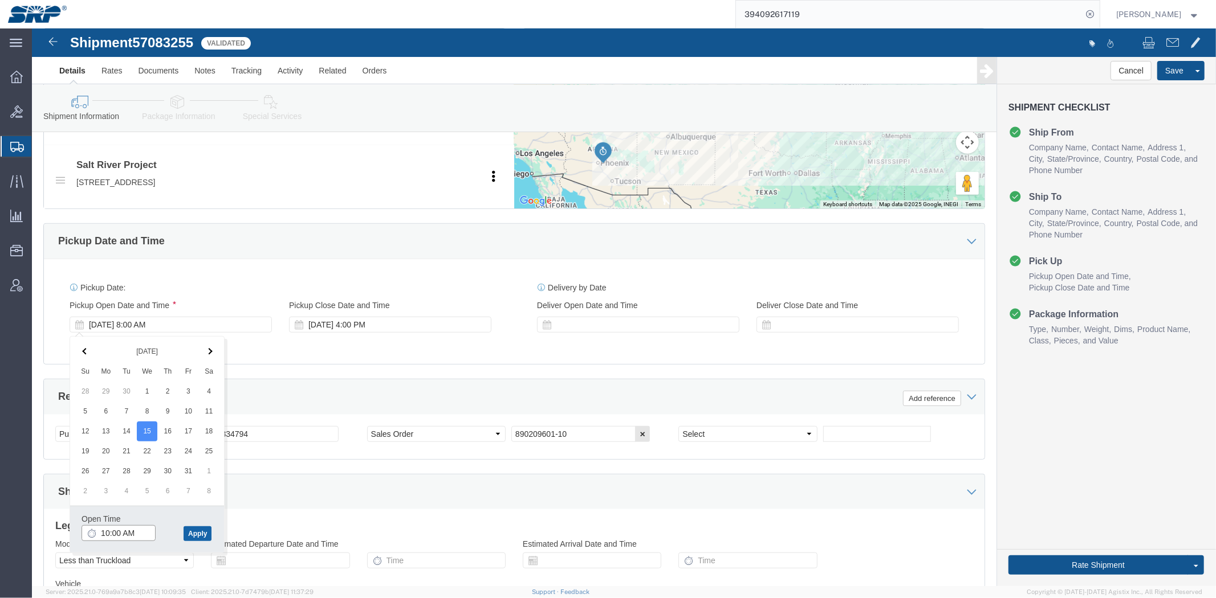
type input "10:00 AM"
click button "Apply"
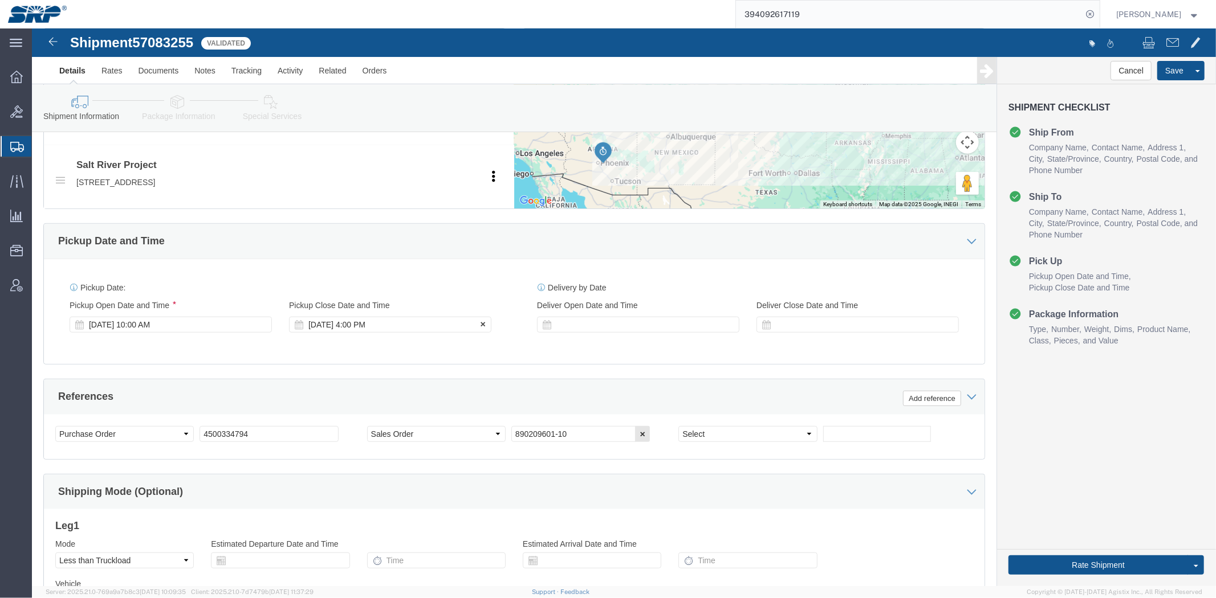
click div "[DATE] 4:00 PM"
type input "3:30 PM"
click button "Apply"
click div "[DATE] 10:00 AM"
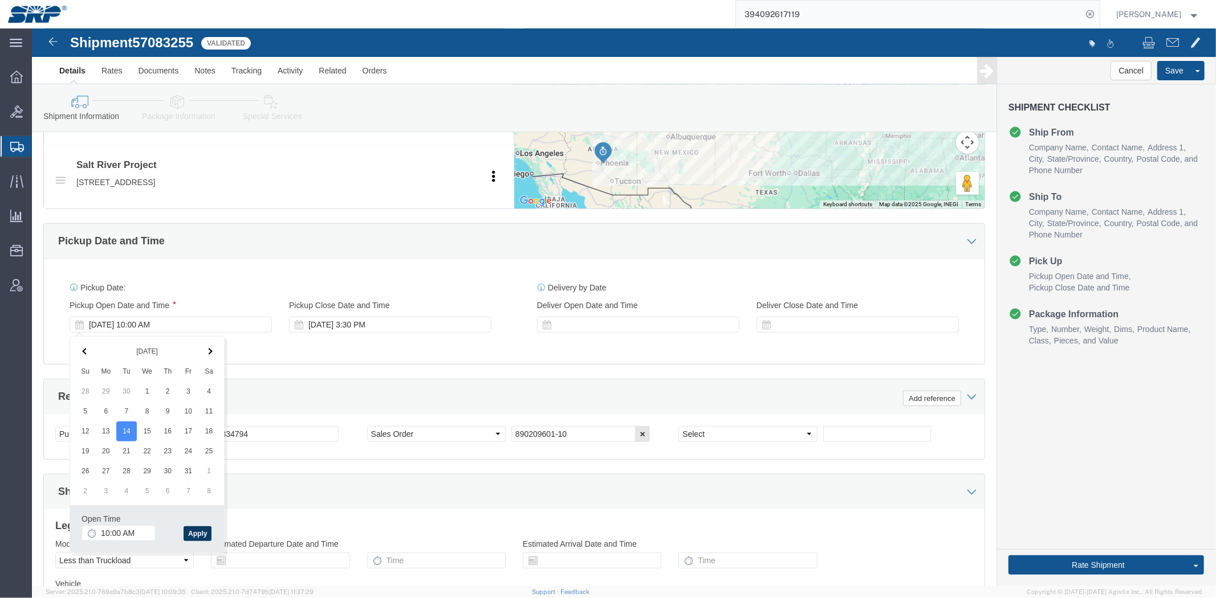
click button "Apply"
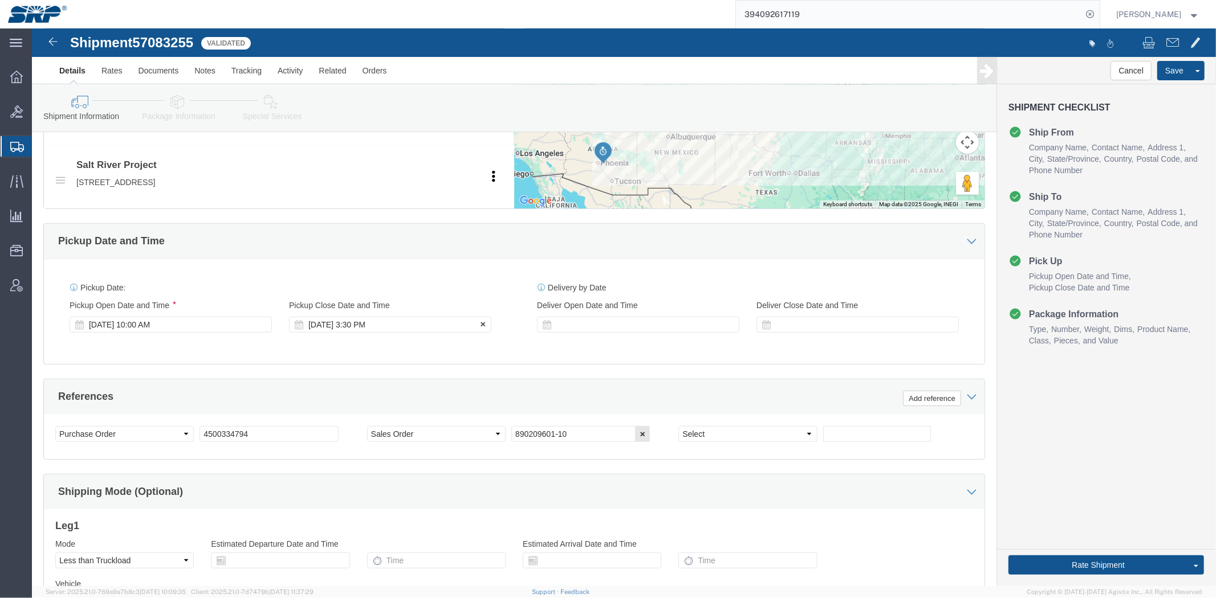
click div "[DATE] 3:30 PM"
click button "Apply"
click div "References Add reference"
click input "890209601-10"
drag, startPoint x: 552, startPoint y: 405, endPoint x: 284, endPoint y: 401, distance: 268.5
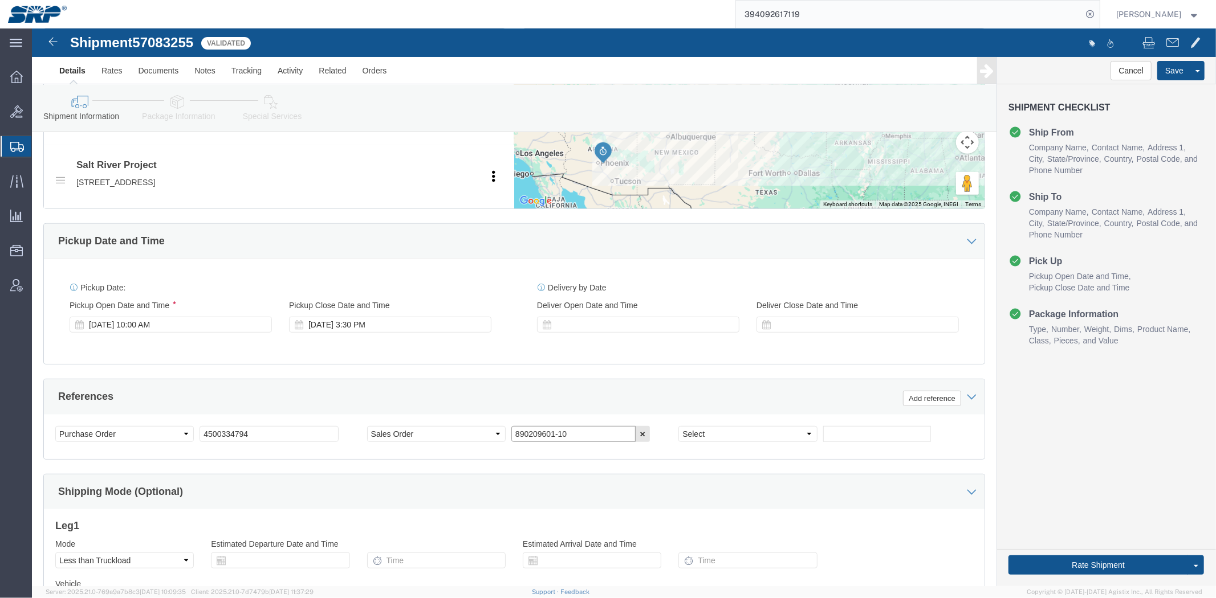
click div "Select Account Type Activity ID Airline Appointment Number ASN Batch Request # …"
click div "References Add reference"
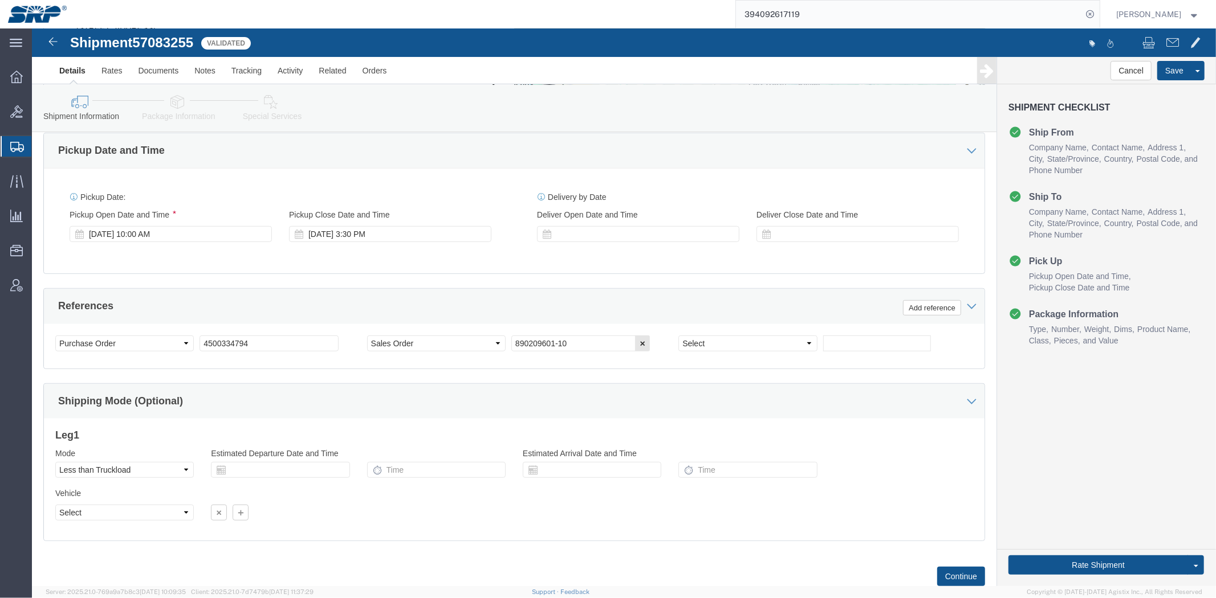
drag, startPoint x: 389, startPoint y: 381, endPoint x: 388, endPoint y: 423, distance: 42.2
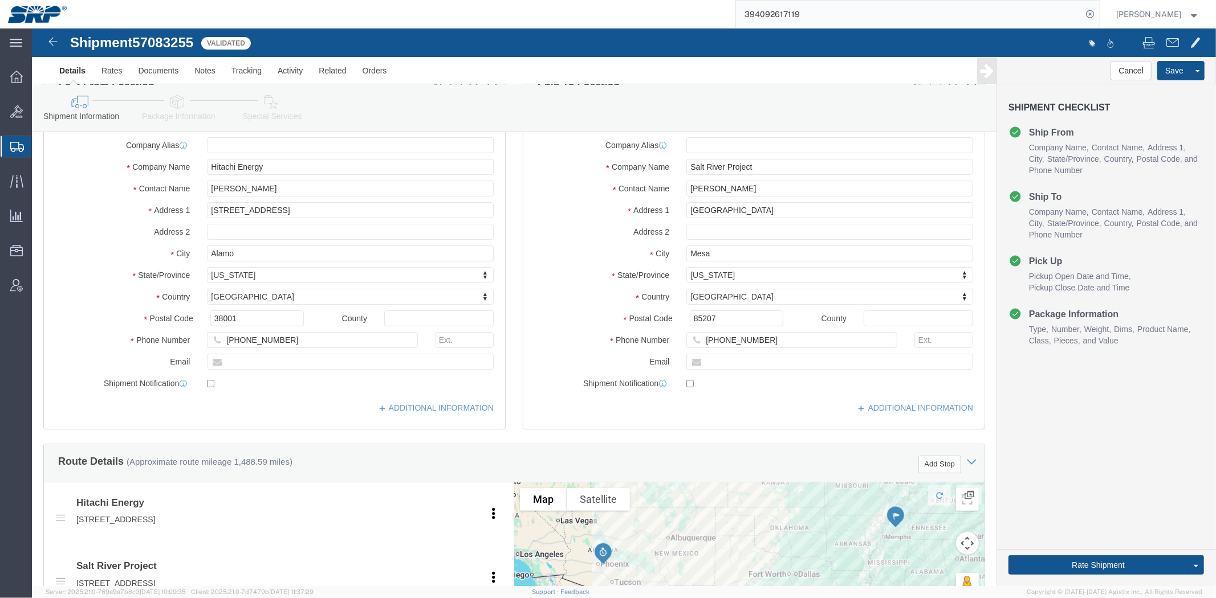
scroll to position [0, 0]
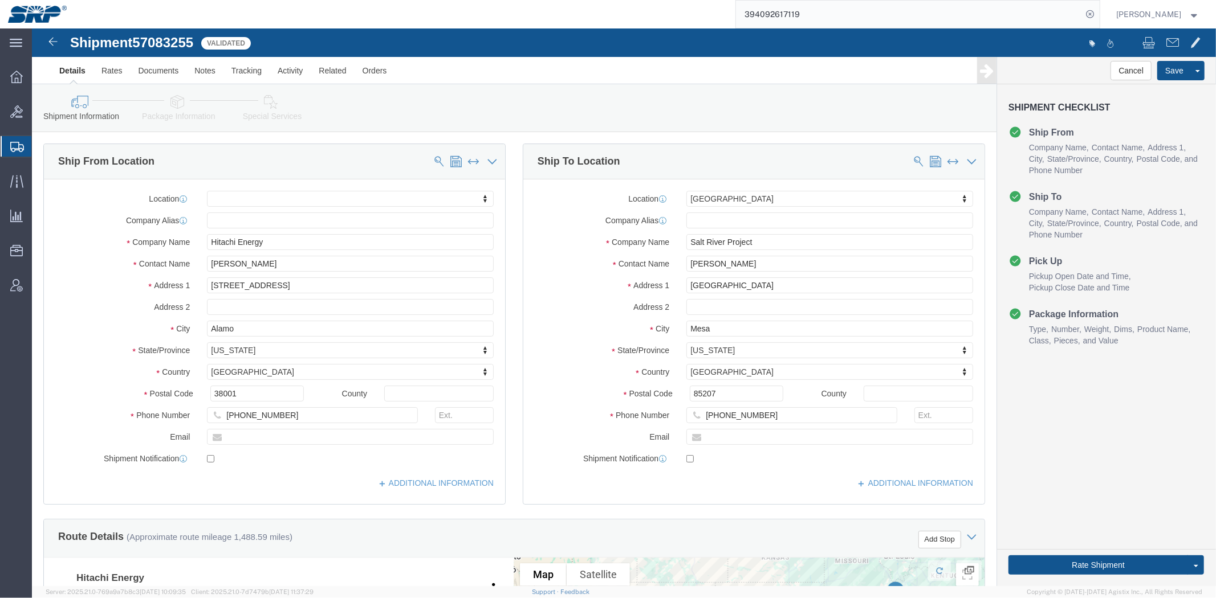
drag, startPoint x: 369, startPoint y: 479, endPoint x: 340, endPoint y: 279, distance: 201.6
click link "Package Information"
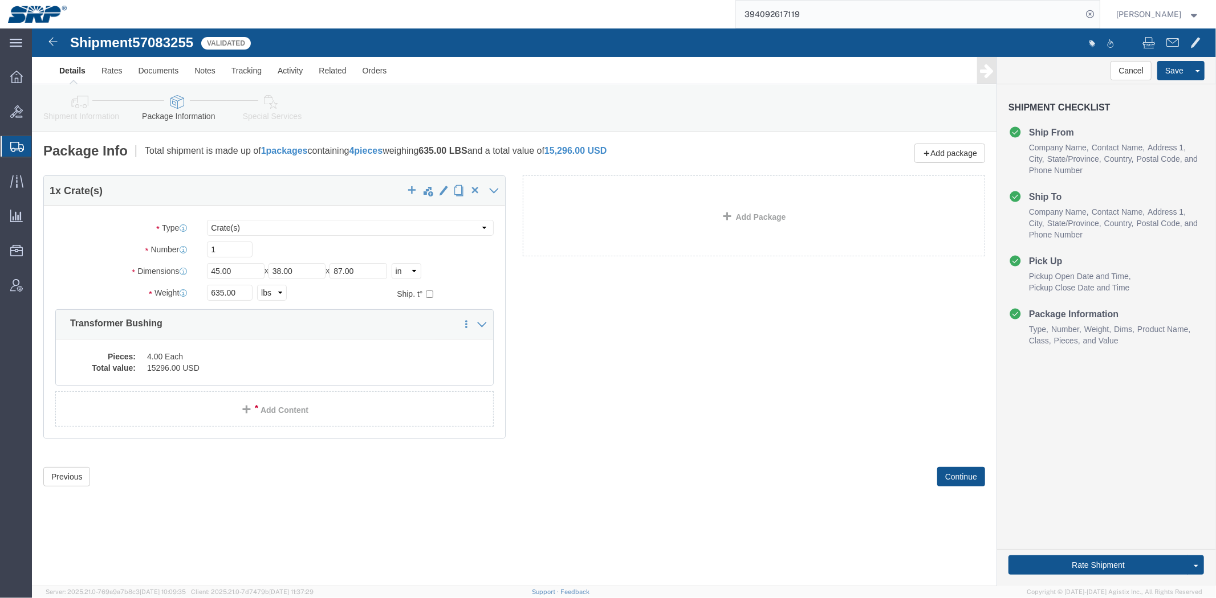
click link "Shipment Information"
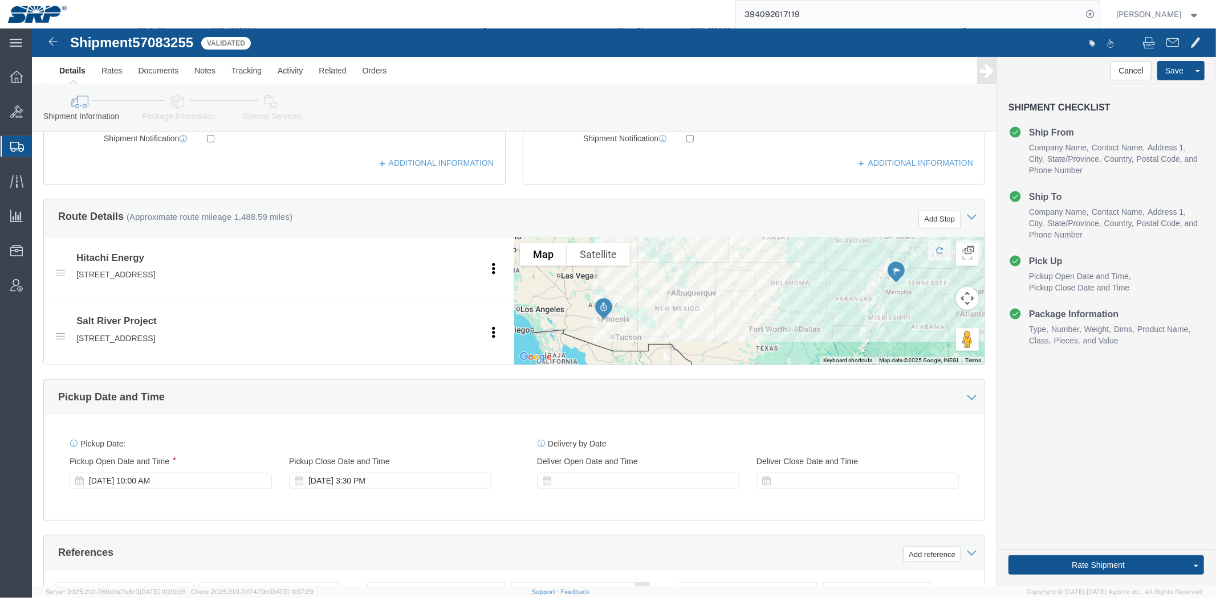
scroll to position [605, 0]
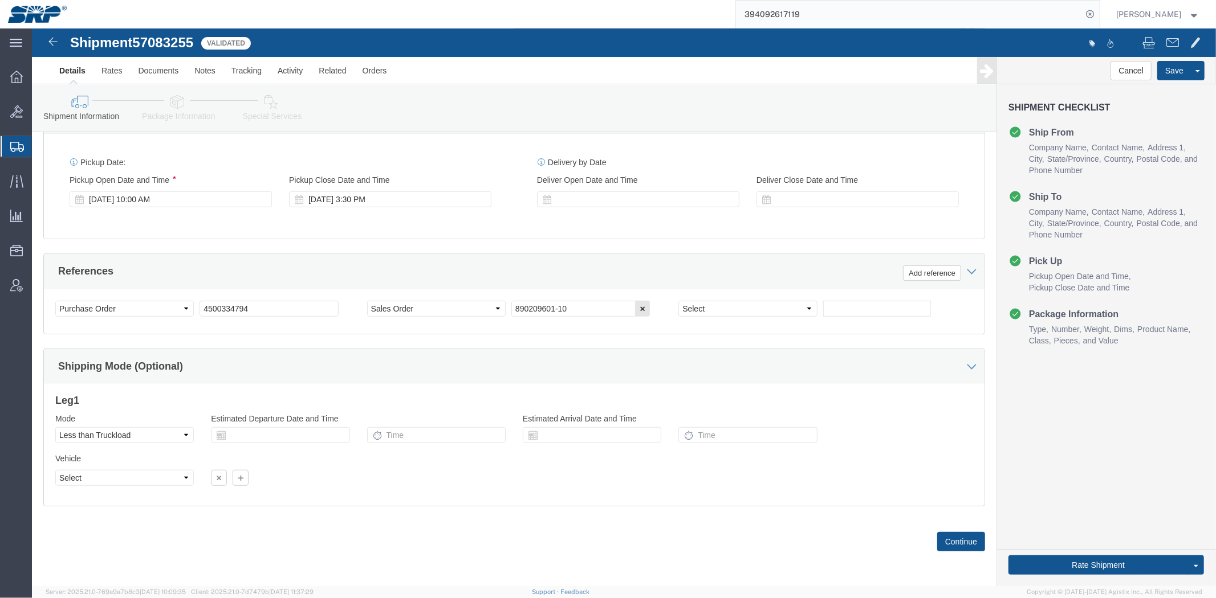
drag, startPoint x: 336, startPoint y: 158, endPoint x: 356, endPoint y: 339, distance: 181.7
click link "Package Information"
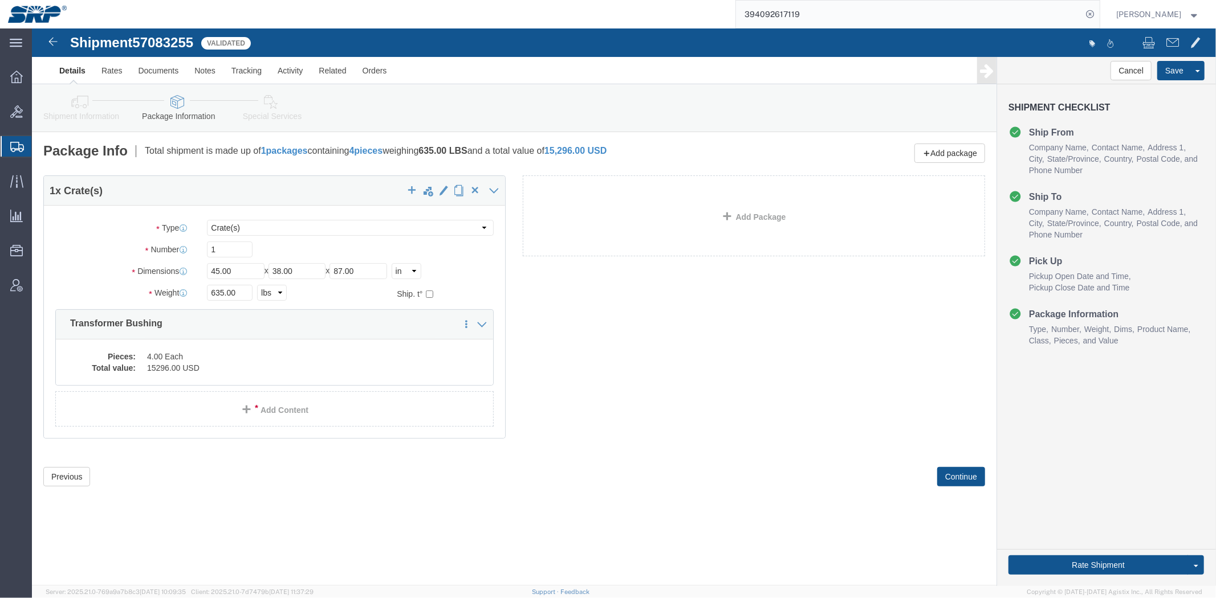
click link "Special Services"
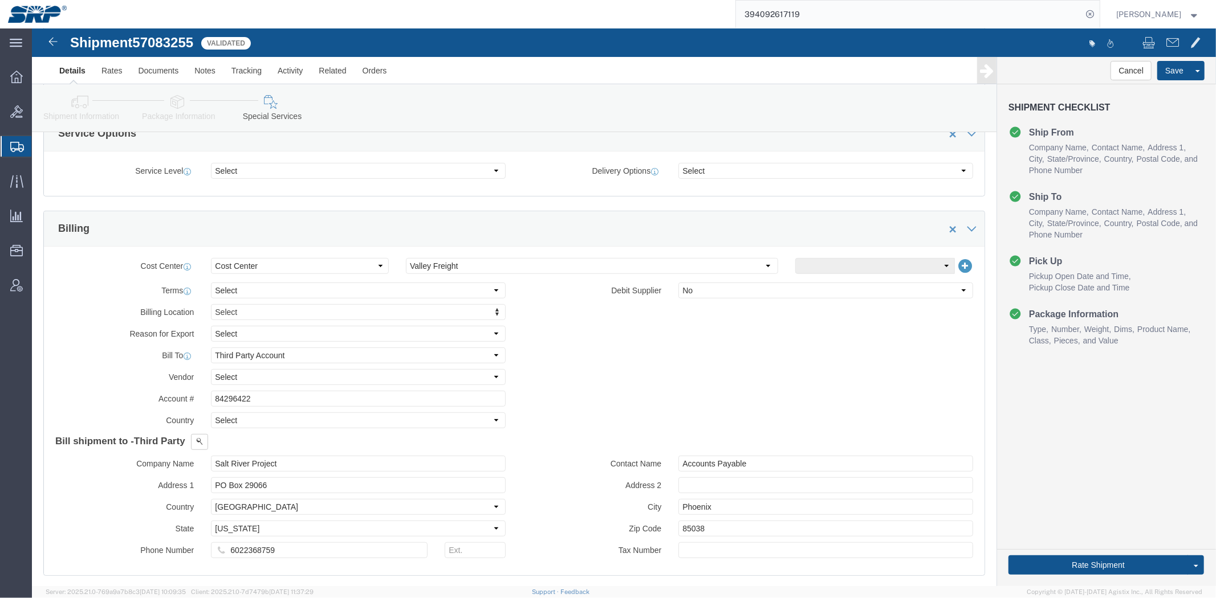
scroll to position [523, 0]
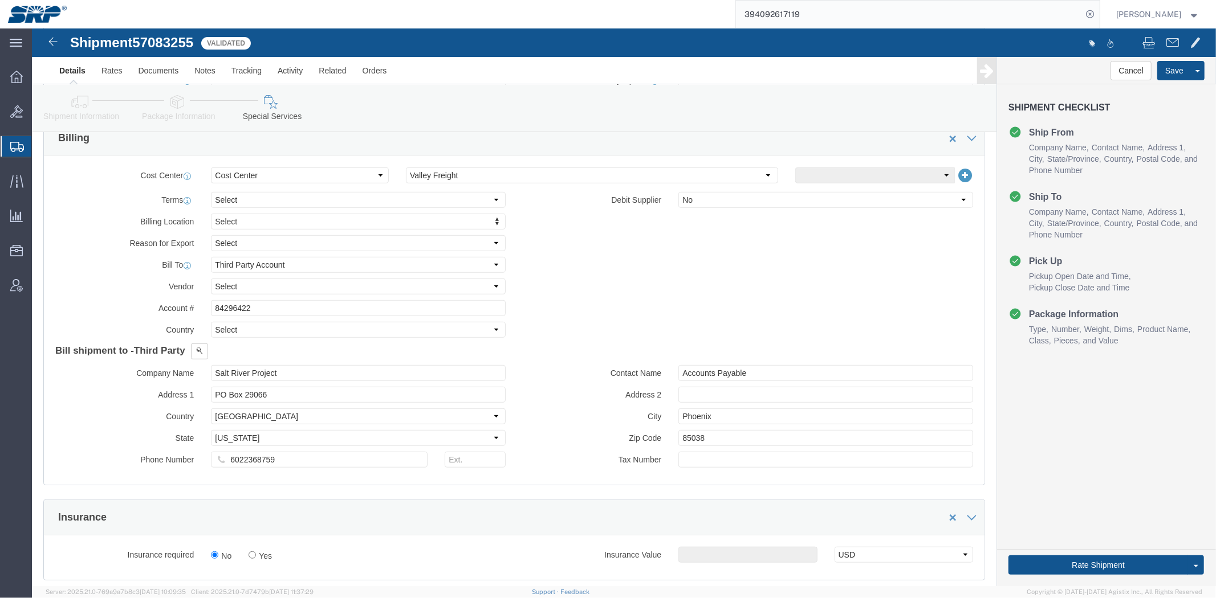
drag, startPoint x: 278, startPoint y: 154, endPoint x: 280, endPoint y: 217, distance: 62.8
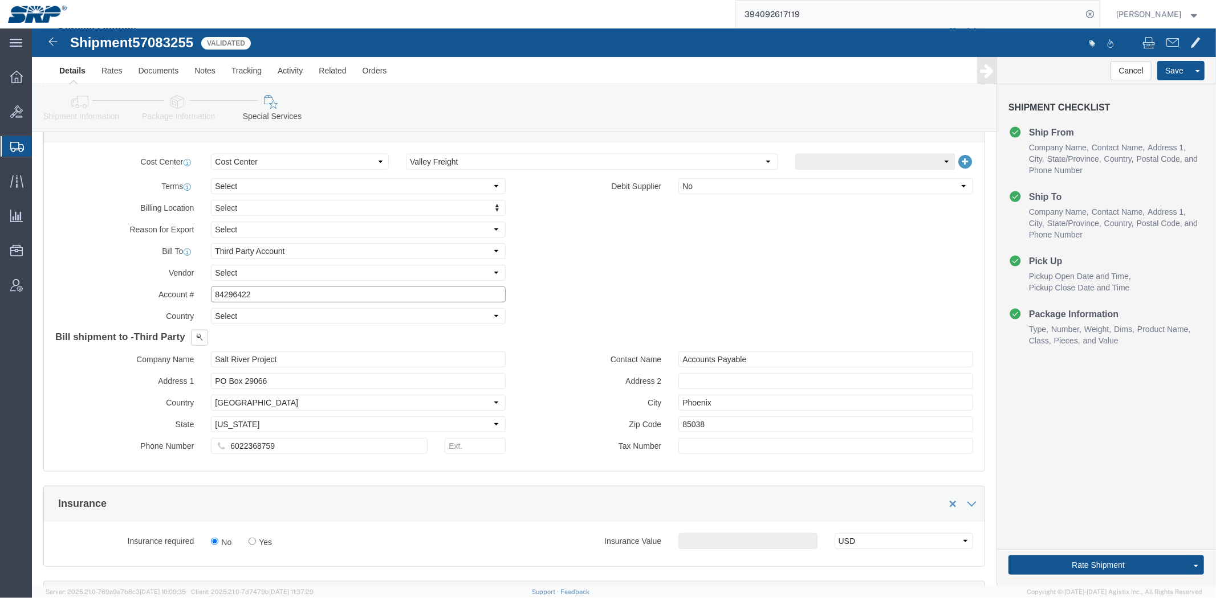
drag, startPoint x: 270, startPoint y: 269, endPoint x: 6, endPoint y: 260, distance: 264.6
click div "Please fix the following errors Ship From Location Location My Profile Location…"
type input "84296522"
click div "Billing Location Select Select My Profile Location [GEOGRAPHIC_DATA] Facility […"
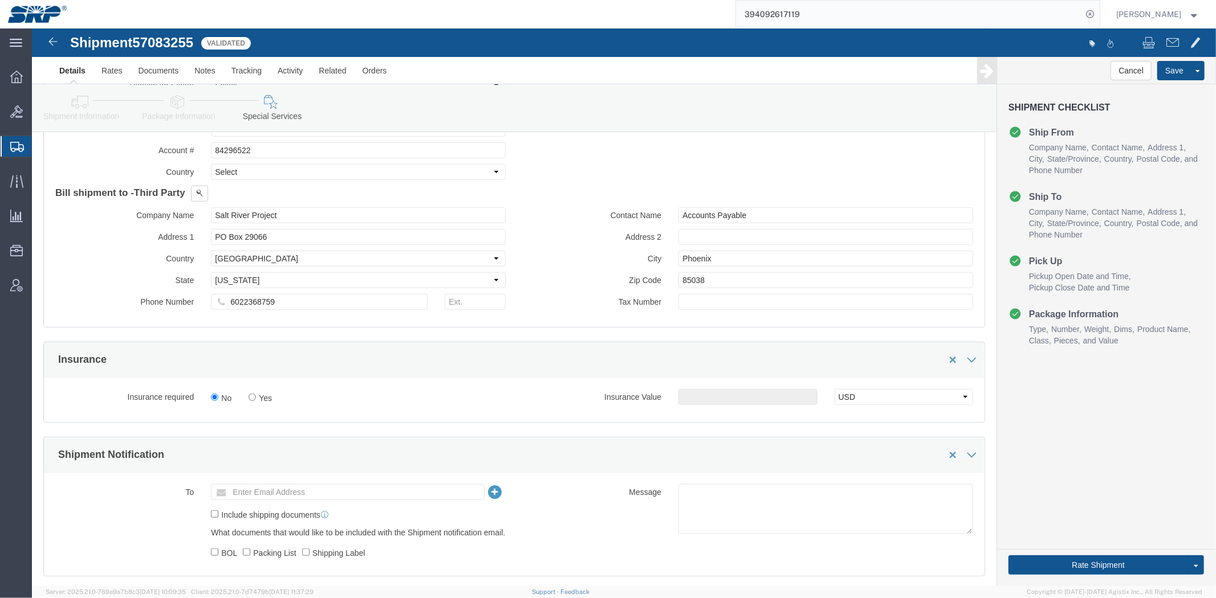
drag, startPoint x: 585, startPoint y: 260, endPoint x: 572, endPoint y: 332, distance: 72.9
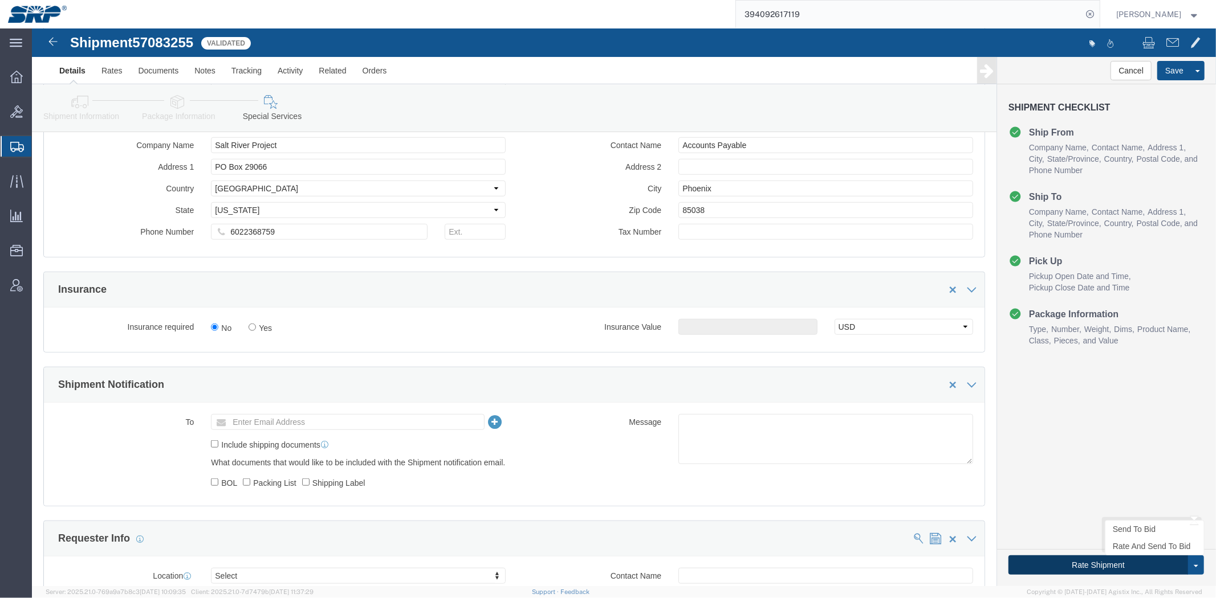
click button "Rate Shipment"
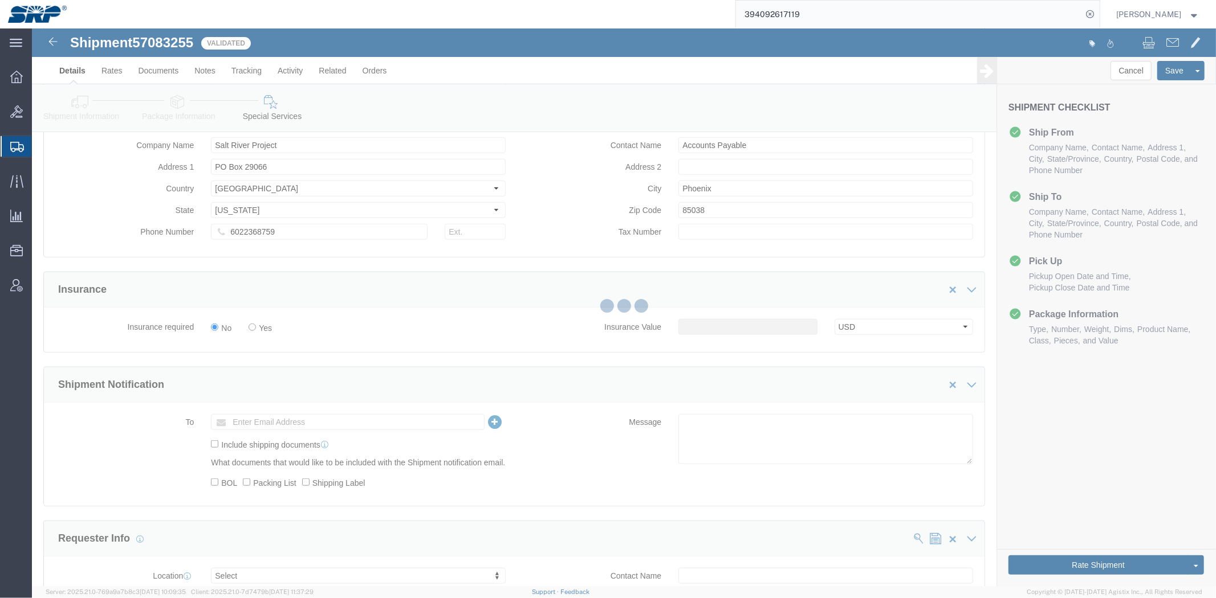
scroll to position [0, 0]
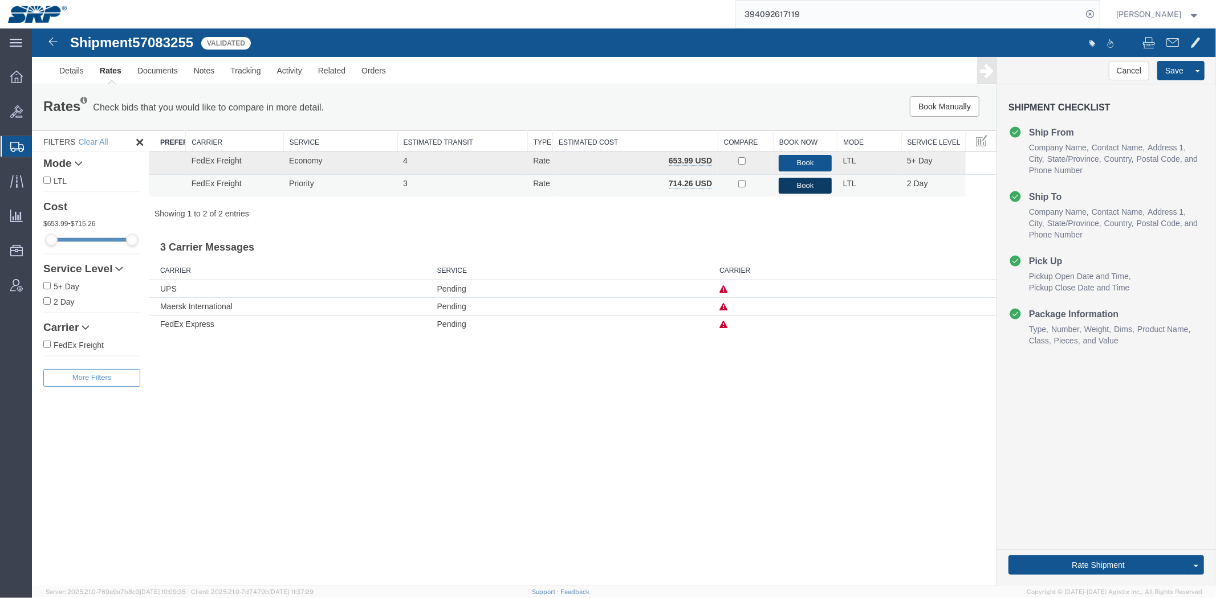
click at [803, 184] on button "Book" at bounding box center [804, 185] width 52 height 17
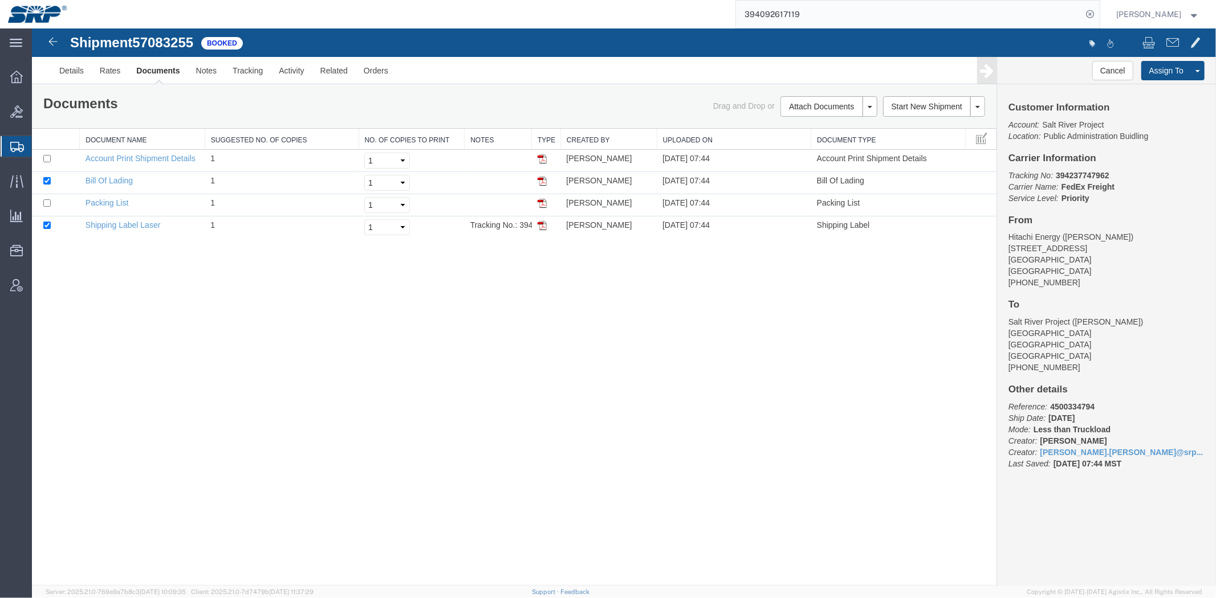
drag, startPoint x: 894, startPoint y: 47, endPoint x: 1037, endPoint y: 117, distance: 159.3
click at [894, 47] on div at bounding box center [918, 43] width 591 height 24
click at [1078, 170] on b "394237747962" at bounding box center [1081, 174] width 53 height 9
copy b "394237747962"
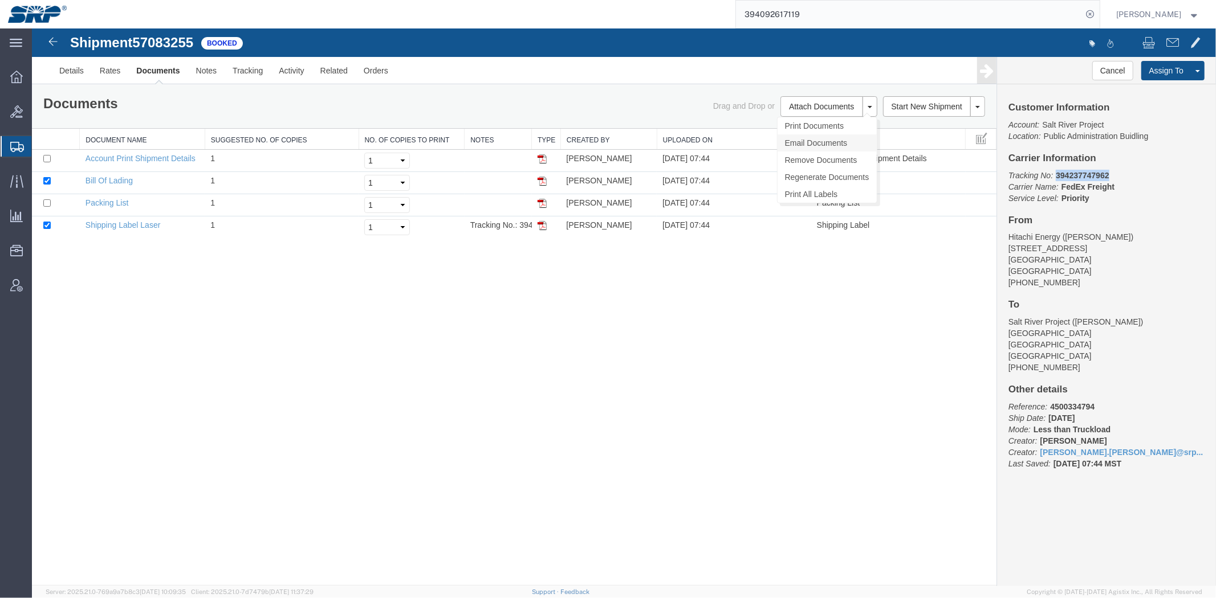
click at [800, 145] on link "Email Documents" at bounding box center [826, 142] width 99 height 17
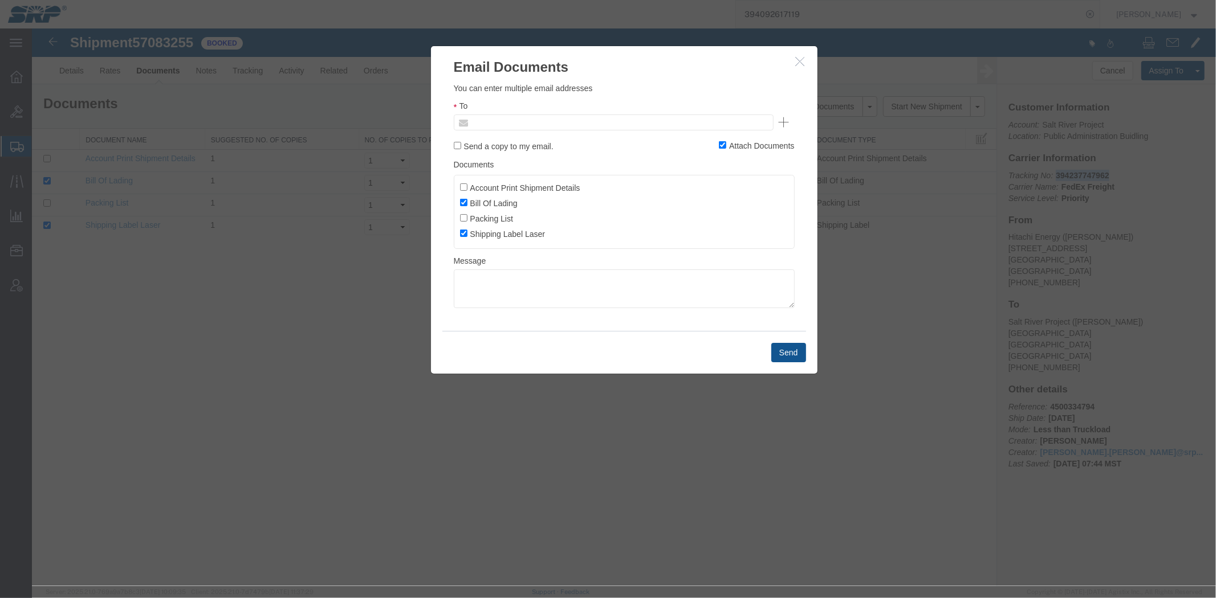
click at [482, 117] on input "text" at bounding box center [535, 122] width 133 height 15
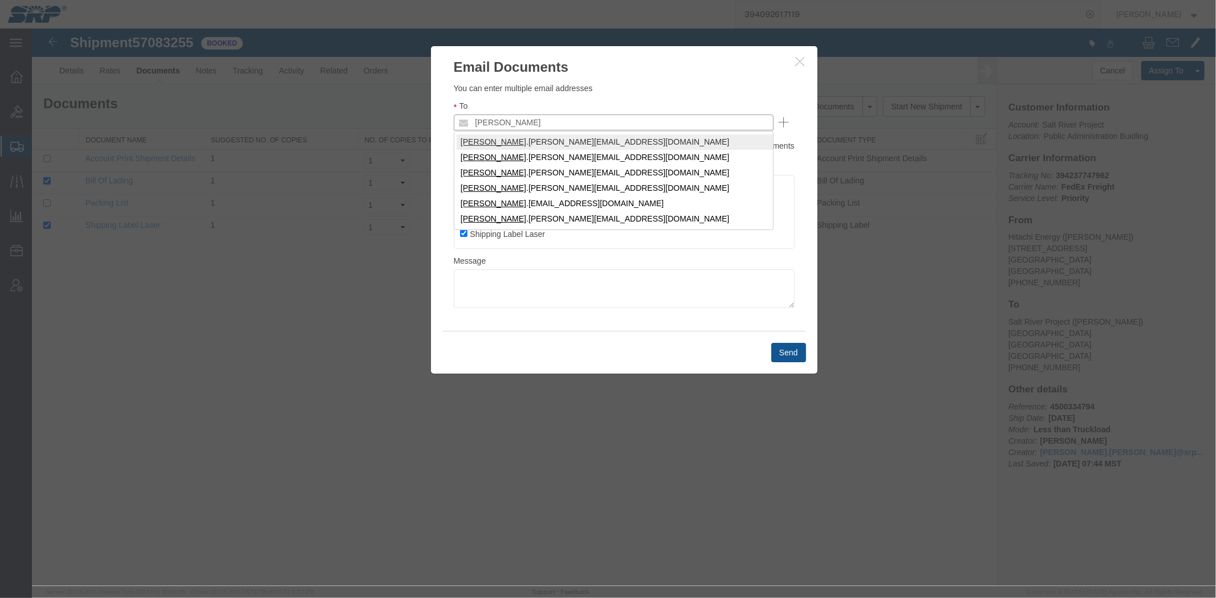
type input "[PERSON_NAME]"
type input "[PERSON_NAME][EMAIL_ADDRESS][PERSON_NAME][DOMAIN_NAME]"
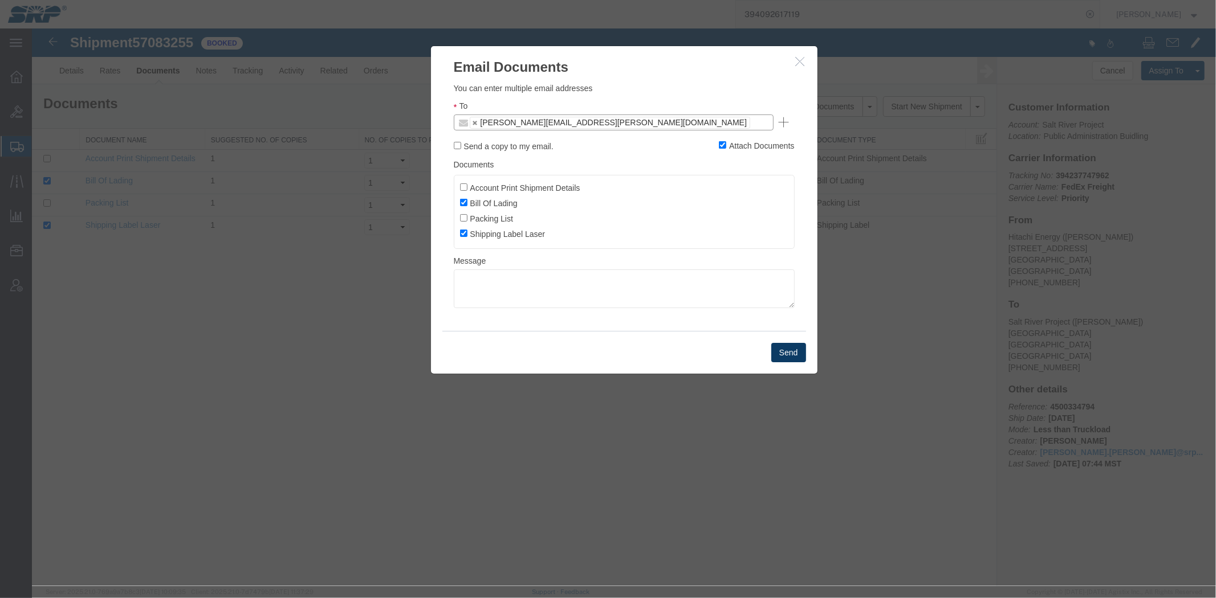
click at [790, 357] on button "Send" at bounding box center [788, 352] width 35 height 19
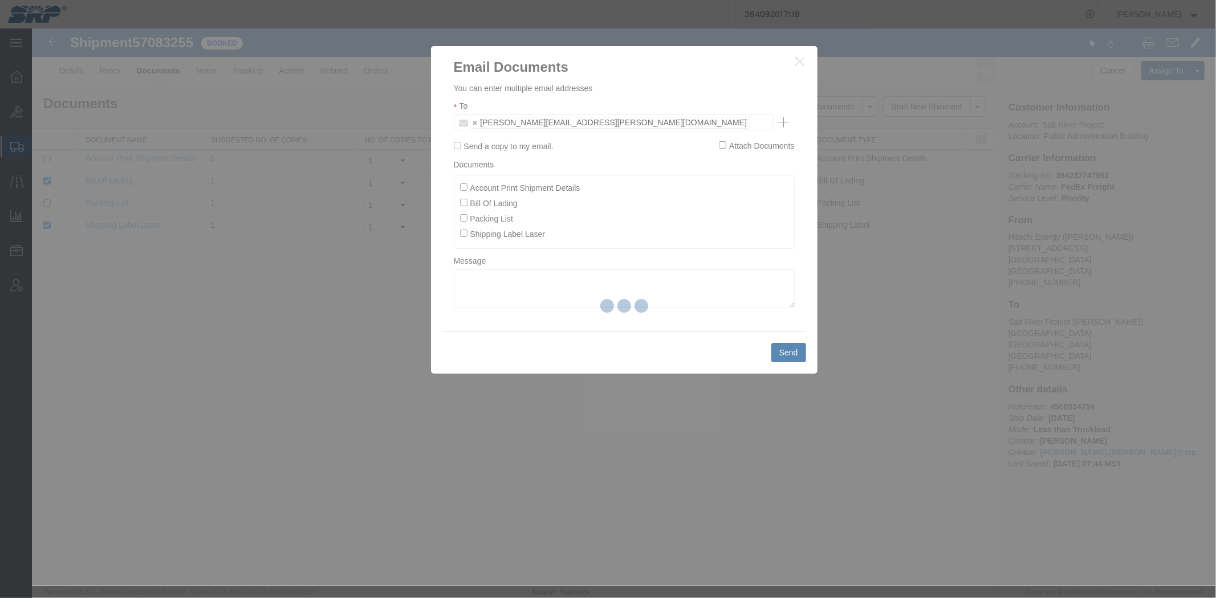
checkbox input "false"
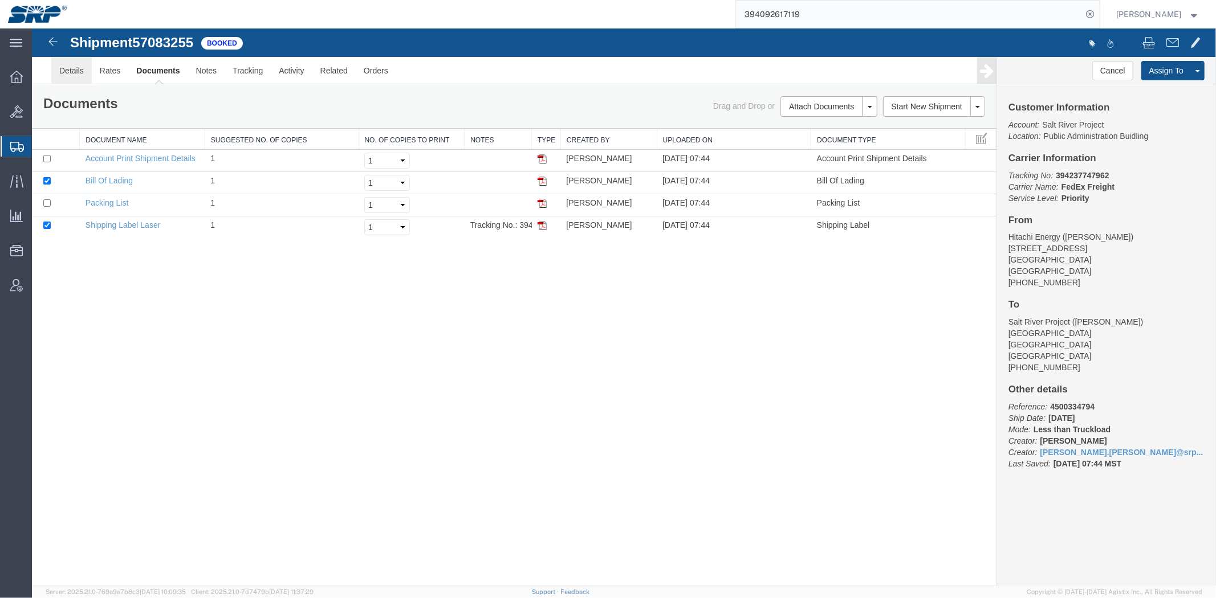
click at [64, 70] on link "Details" at bounding box center [71, 69] width 40 height 27
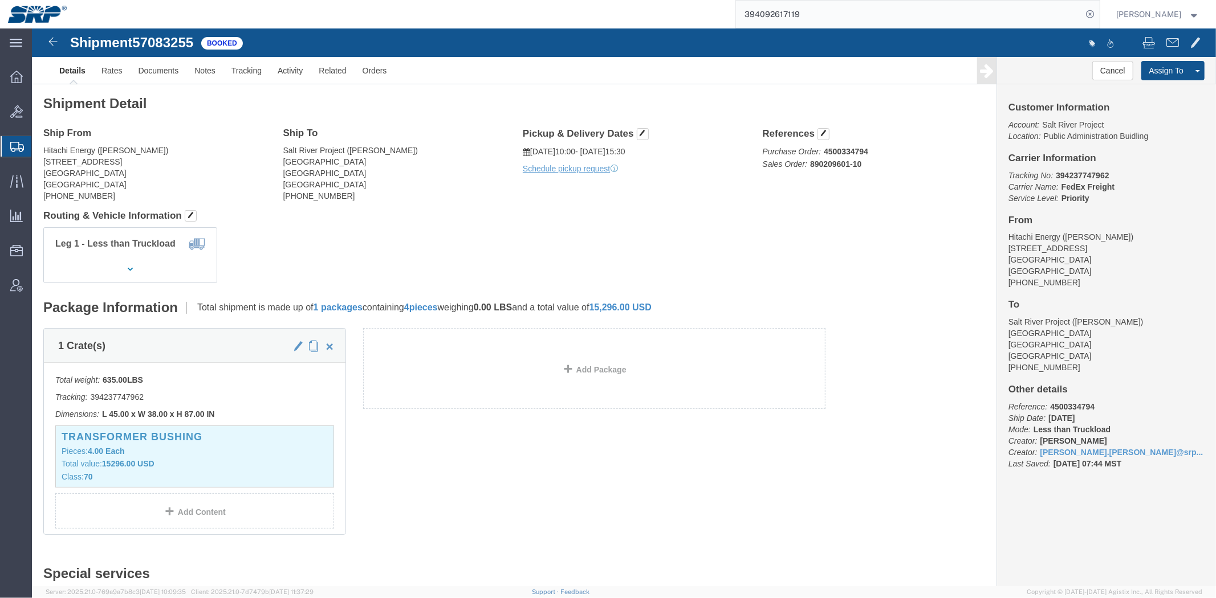
click at [0, 0] on span "Shipment Manager" at bounding box center [0, 0] width 0 height 0
